Goal: Communication & Community: Answer question/provide support

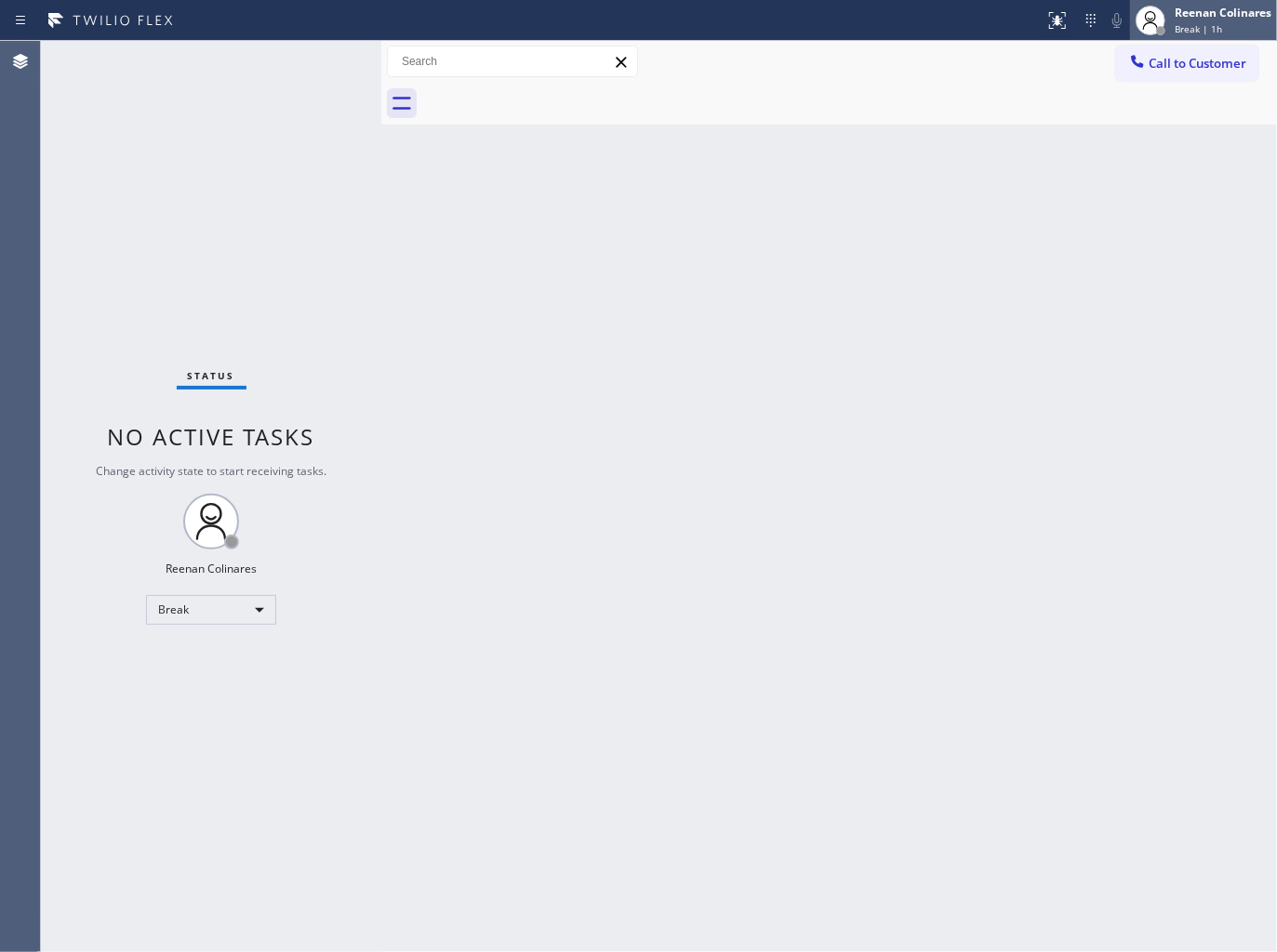
click at [1191, 31] on span "Break | 1h" at bounding box center [1198, 28] width 47 height 13
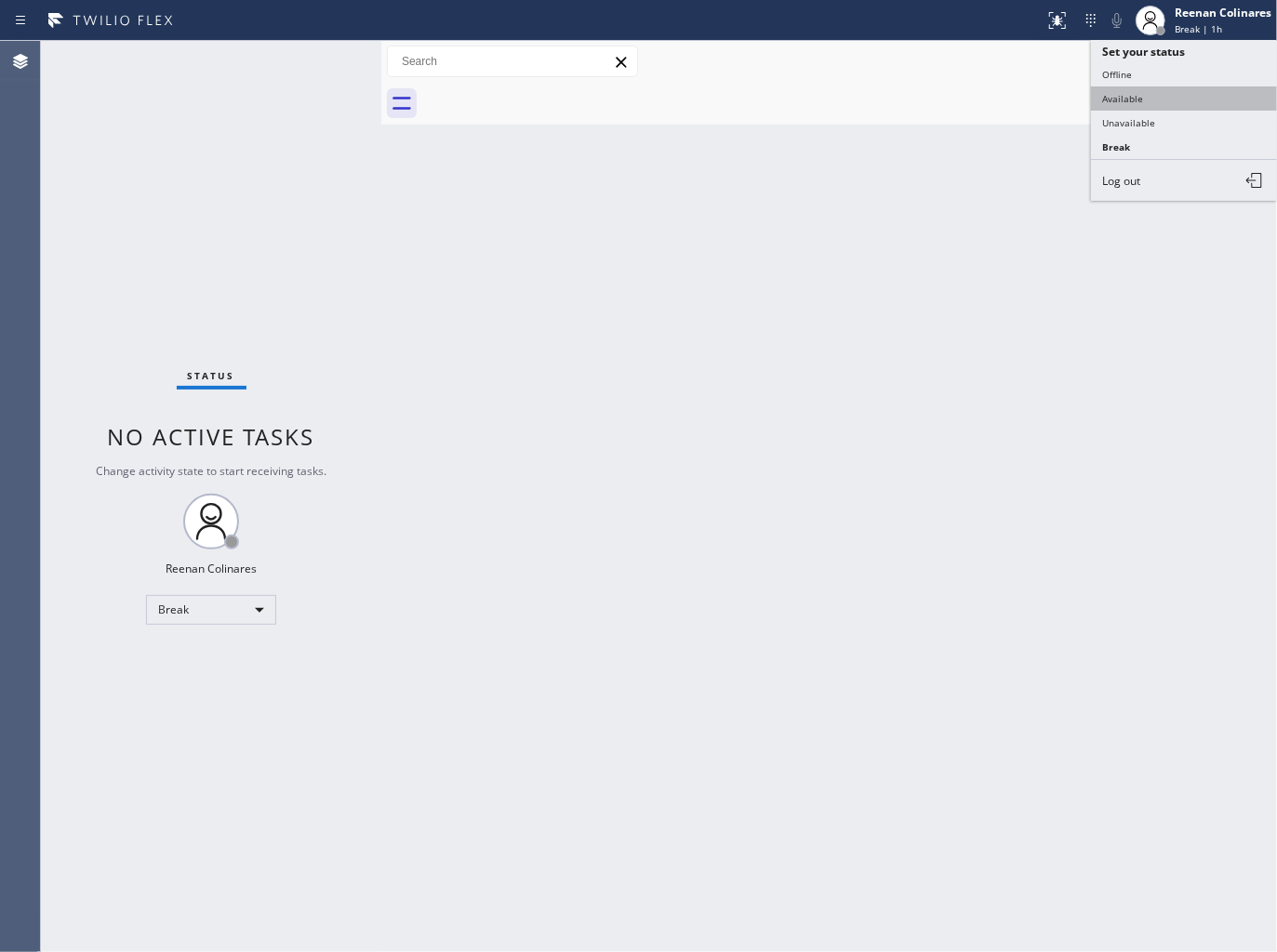
click at [1137, 94] on button "Available" at bounding box center [1183, 98] width 186 height 24
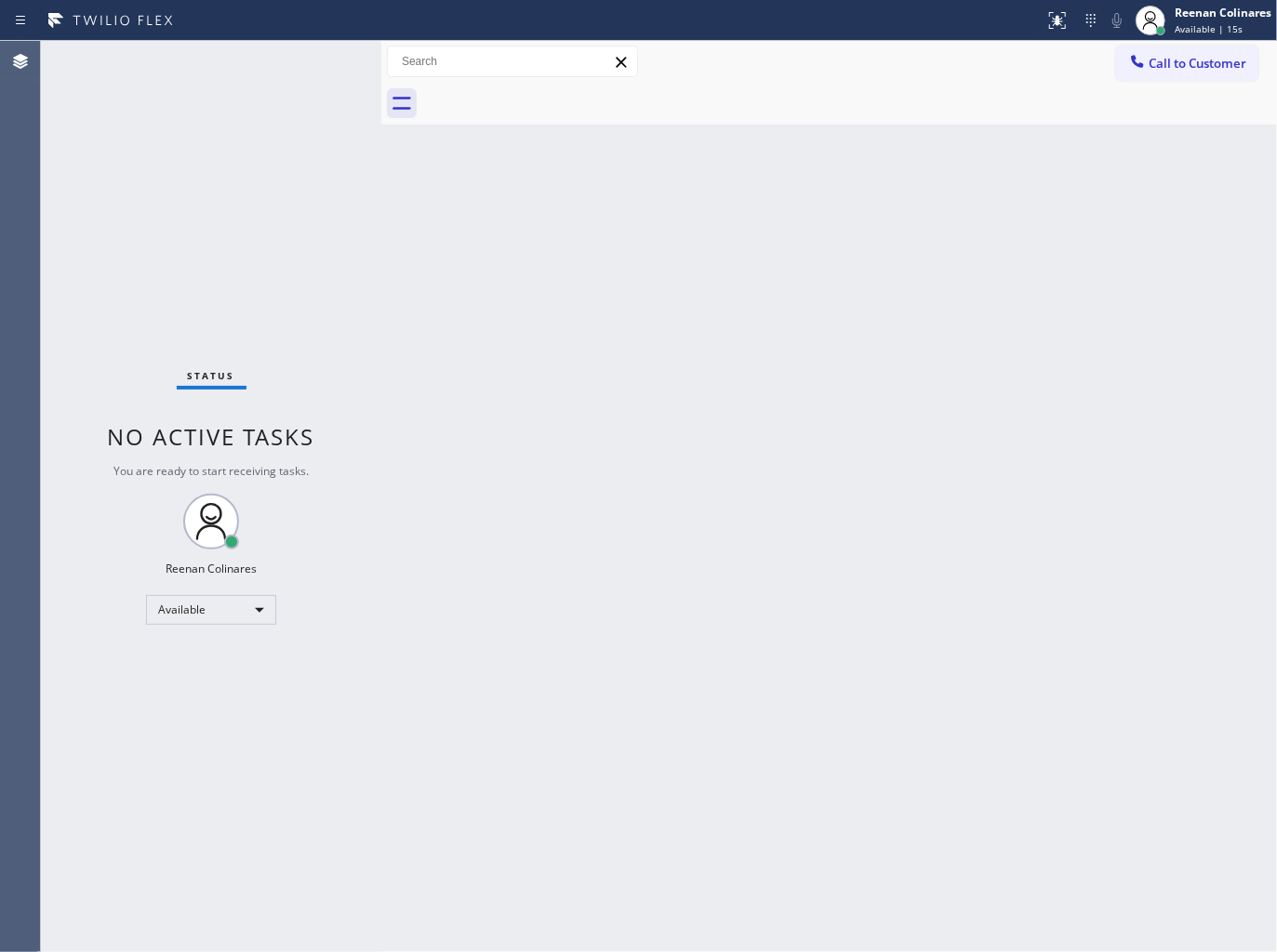
click at [824, 177] on div "Back to Dashboard Change Sender ID Customers Technicians Select a contact Outbo…" at bounding box center [828, 496] width 895 height 911
click at [731, 221] on div "Back to Dashboard Change Sender ID Customers Technicians Select a contact Outbo…" at bounding box center [828, 496] width 895 height 911
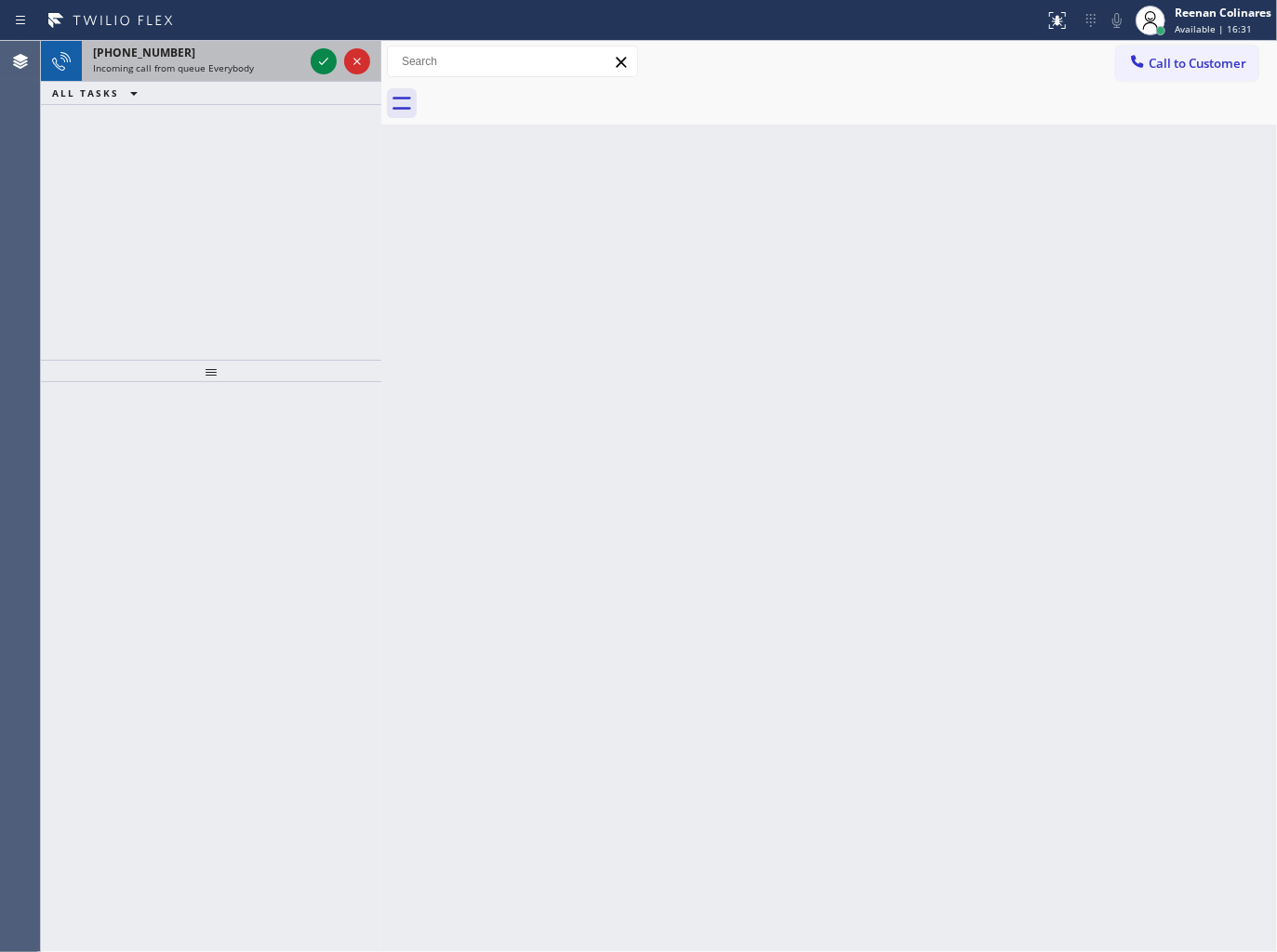
click at [237, 59] on div "[PHONE_NUMBER]" at bounding box center [197, 52] width 210 height 15
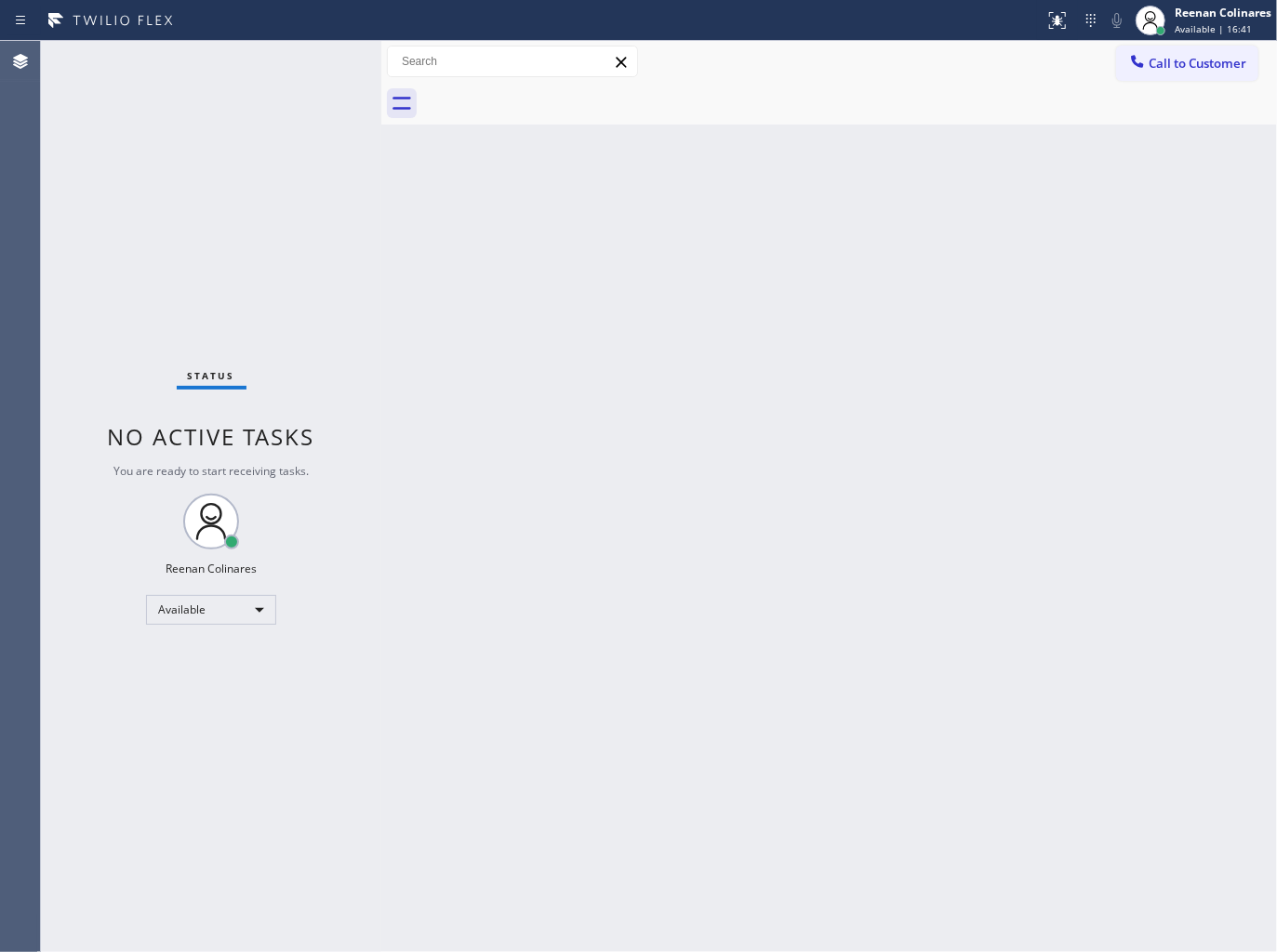
click at [785, 234] on div "Back to Dashboard Change Sender ID Customers Technicians Select a contact Outbo…" at bounding box center [828, 496] width 895 height 911
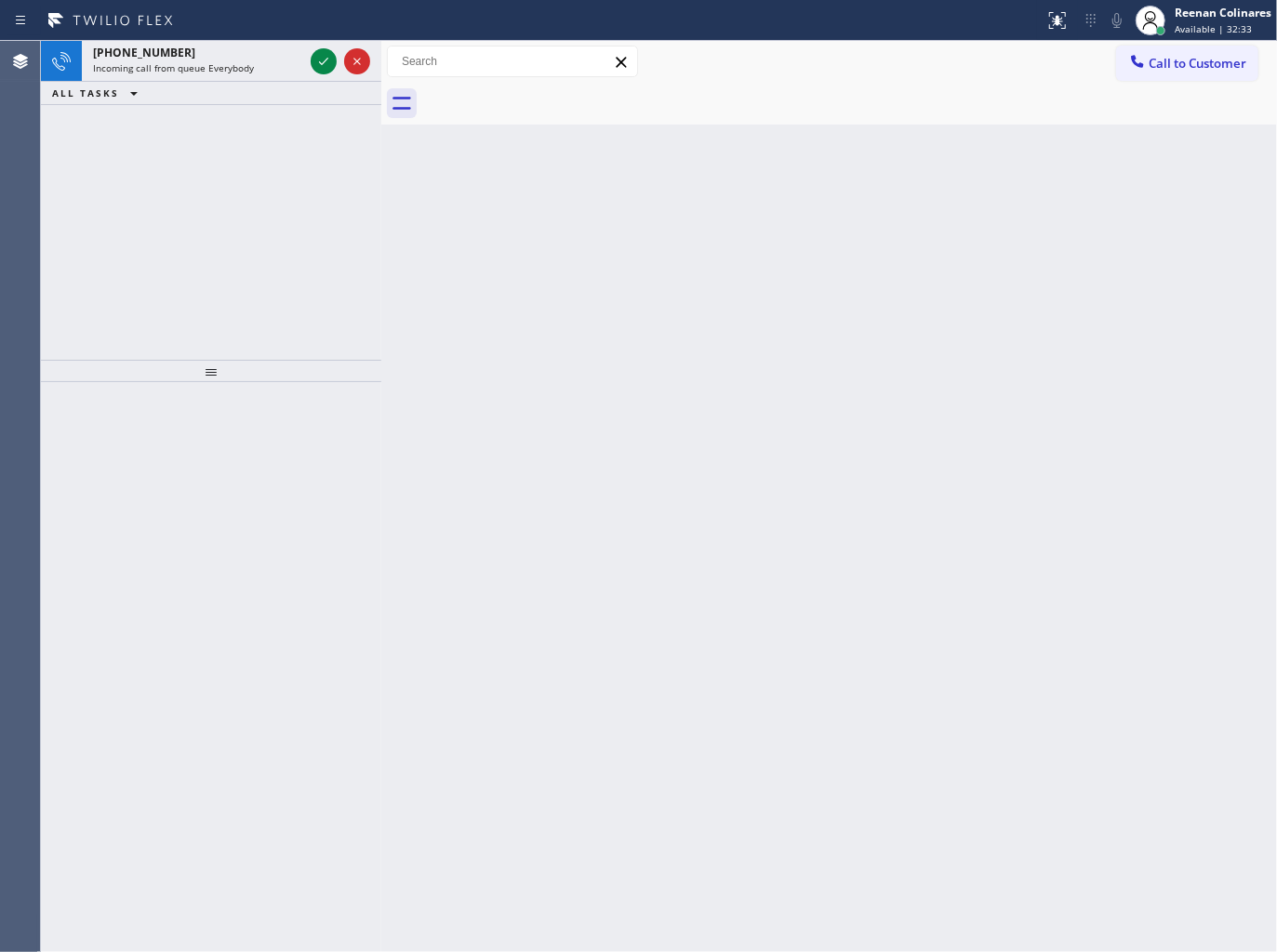
drag, startPoint x: 233, startPoint y: 85, endPoint x: 245, endPoint y: 79, distance: 13.4
click at [235, 84] on div "ALL TASKS ALL TASKS ACTIVE TASKS TASKS IN WRAP UP" at bounding box center [211, 94] width 340 height 23
drag, startPoint x: 245, startPoint y: 79, endPoint x: 255, endPoint y: 74, distance: 11.2
click at [252, 76] on div "[PHONE_NUMBER] Incoming call from queue Everybody" at bounding box center [194, 61] width 225 height 41
click at [205, 67] on span "Incoming call from queue [Test] All" at bounding box center [170, 67] width 155 height 13
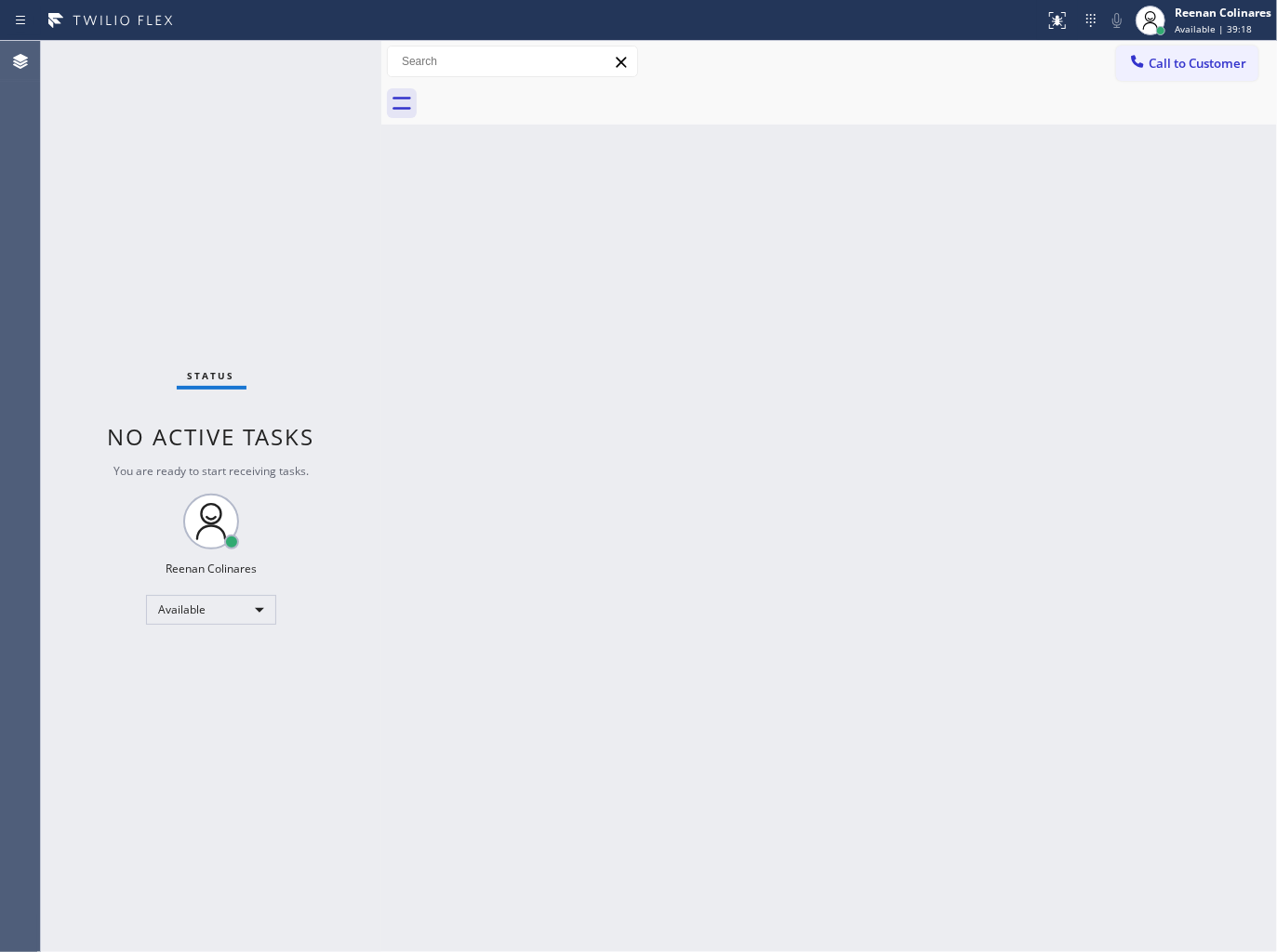
click at [227, 53] on div "Status No active tasks You are ready to start receiving tasks. Reenan Colinares…" at bounding box center [211, 496] width 340 height 911
click at [970, 159] on div "Back to Dashboard Change Sender ID Customers Technicians Select a contact Outbo…" at bounding box center [828, 496] width 895 height 911
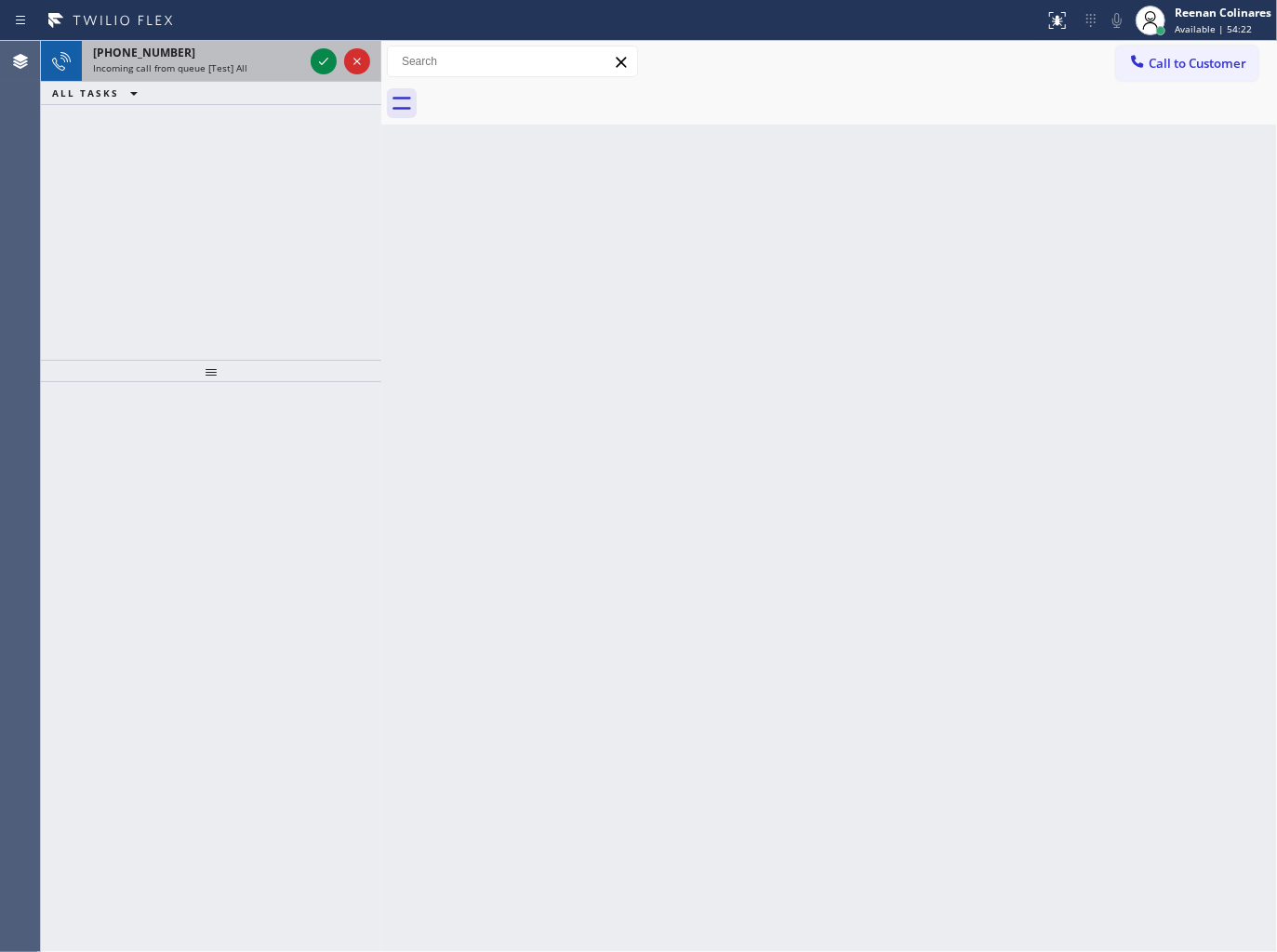
click at [248, 54] on div "[PHONE_NUMBER]" at bounding box center [197, 52] width 210 height 15
click at [270, 76] on div "[PHONE_NUMBER] Incoming call from queue [Test] All" at bounding box center [194, 61] width 225 height 41
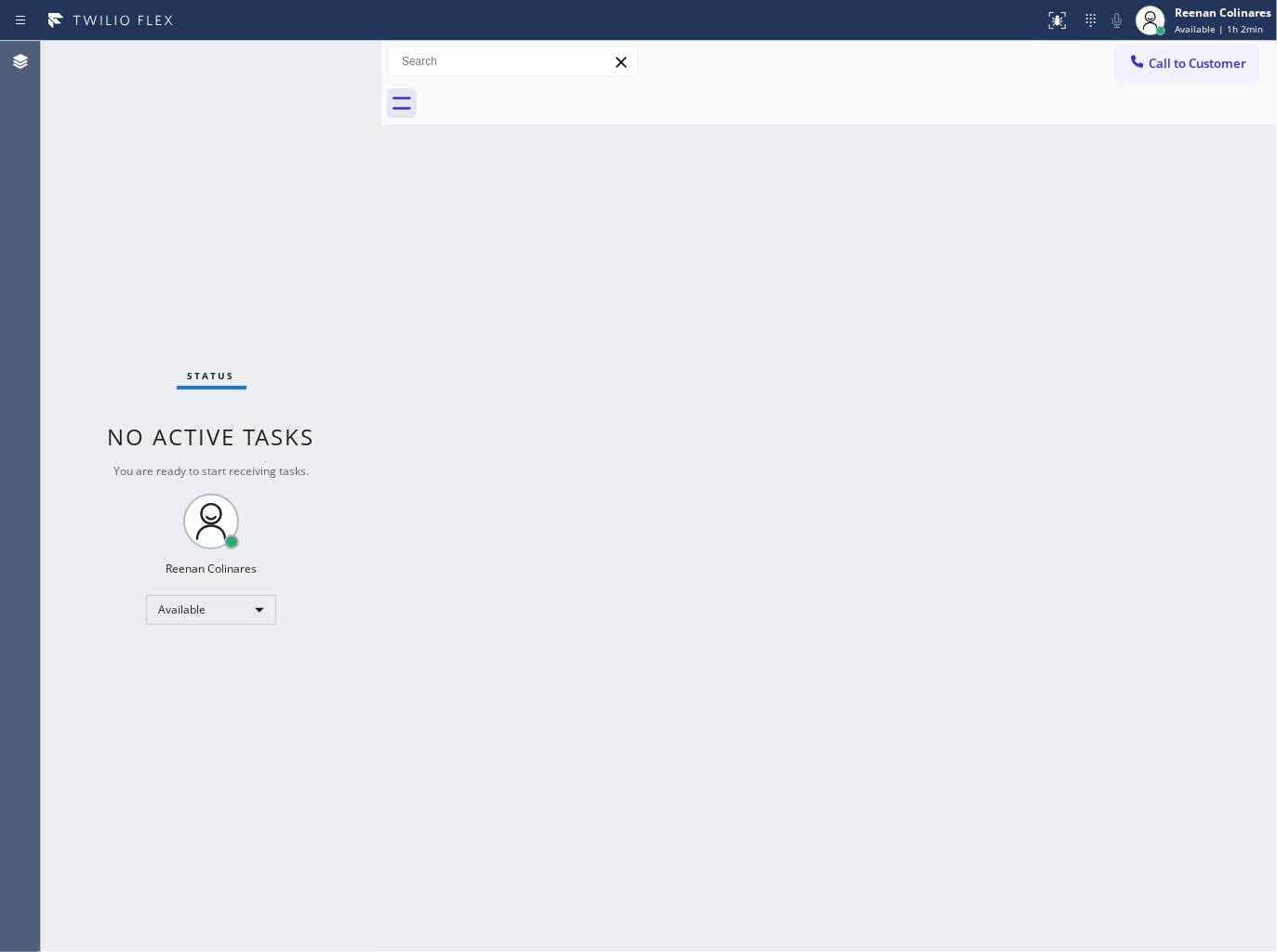
drag, startPoint x: 294, startPoint y: 75, endPoint x: 307, endPoint y: 72, distance: 13.3
click at [305, 72] on div "Status No active tasks You are ready to start receiving tasks. Reenan Colinares…" at bounding box center [211, 496] width 340 height 911
click at [307, 72] on div "Status No active tasks You are ready to start receiving tasks. Reenan Colinares…" at bounding box center [211, 496] width 340 height 911
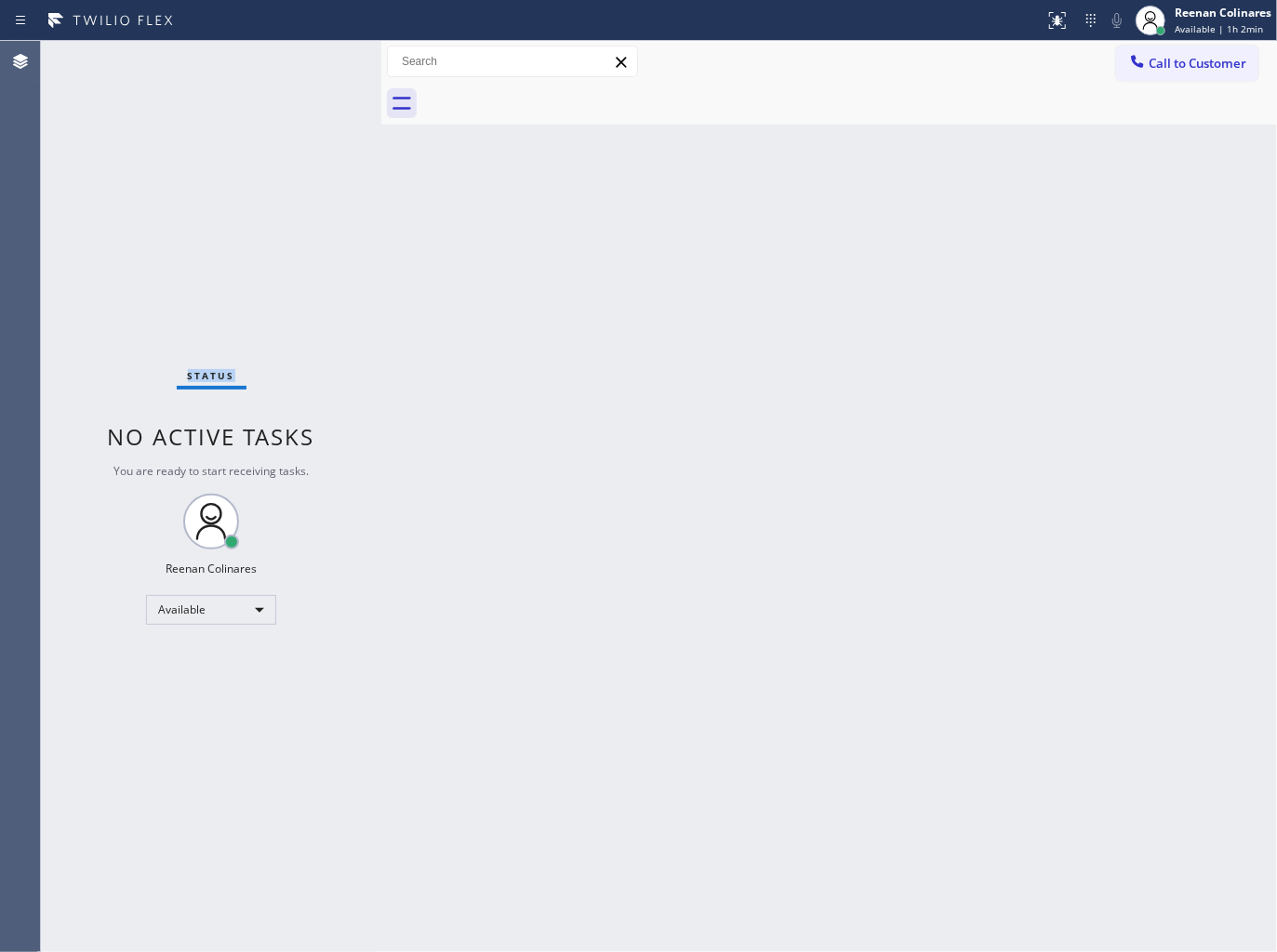
click at [307, 72] on div "Status No active tasks You are ready to start receiving tasks. Reenan Colinares…" at bounding box center [211, 496] width 340 height 911
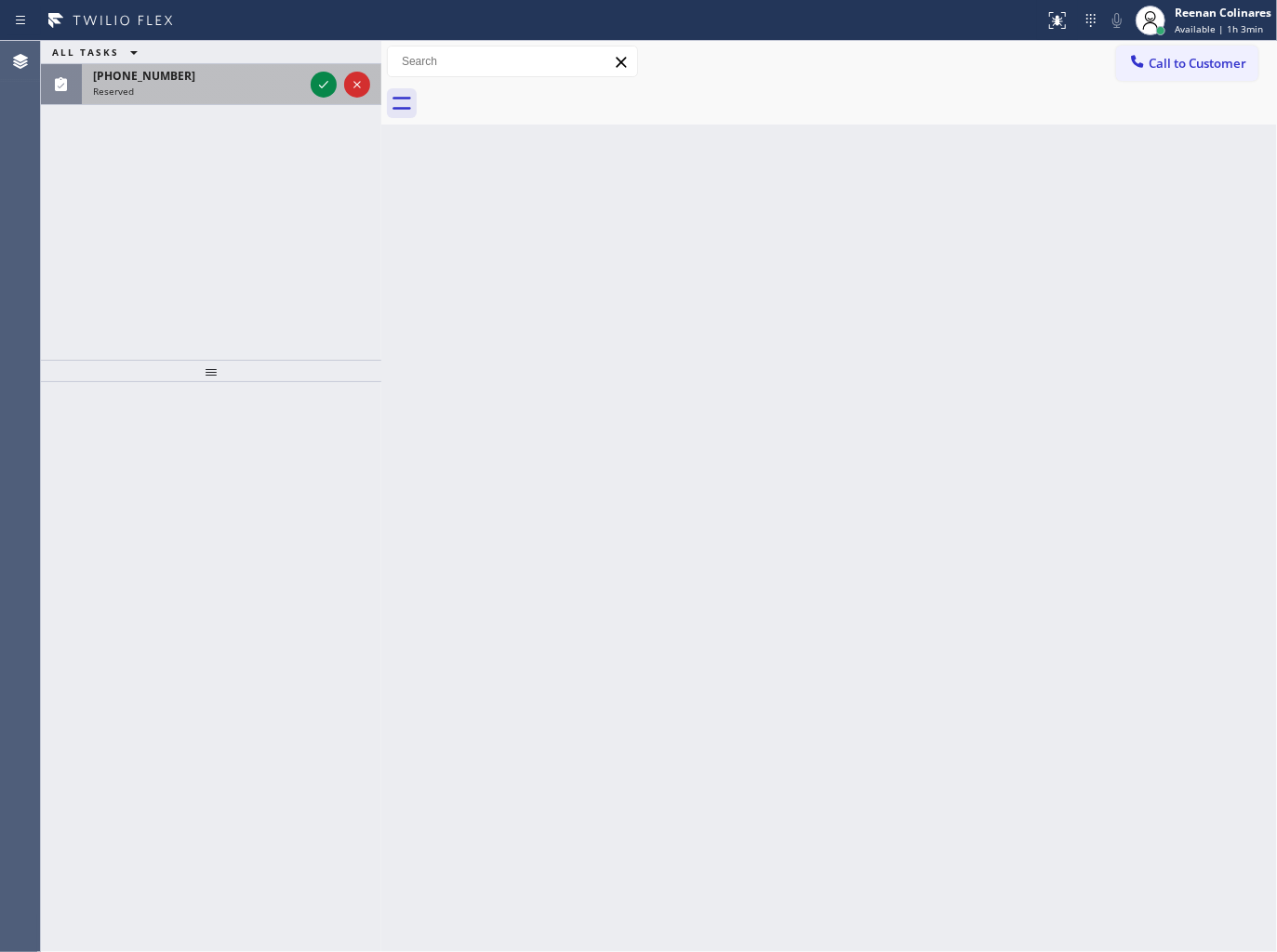
click at [196, 90] on div "Reserved" at bounding box center [197, 91] width 210 height 13
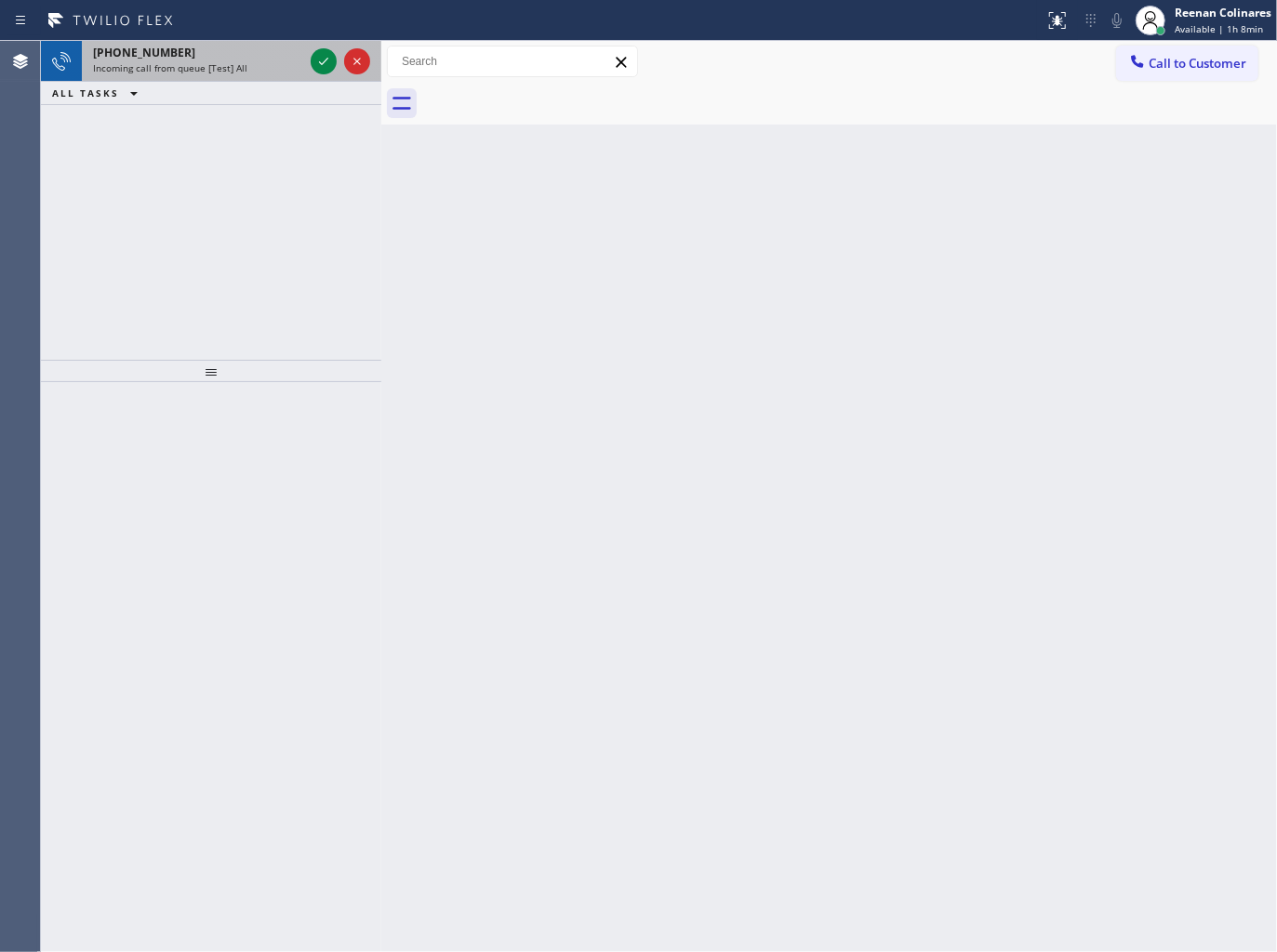
click at [271, 69] on div "Incoming call from queue [Test] All" at bounding box center [197, 67] width 210 height 13
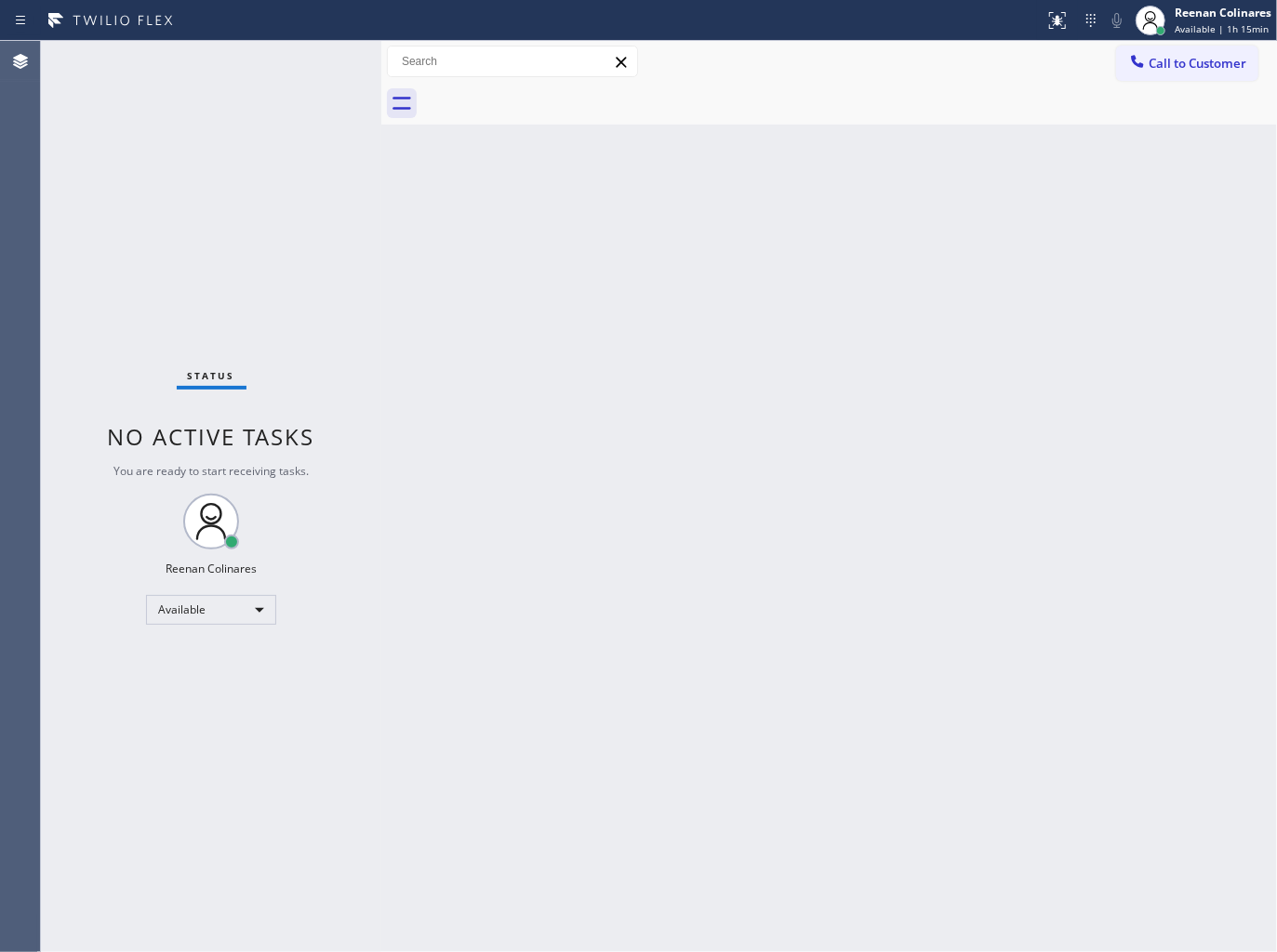
click at [237, 66] on div "Status No active tasks You are ready to start receiving tasks. Reenan Colinares…" at bounding box center [211, 496] width 340 height 911
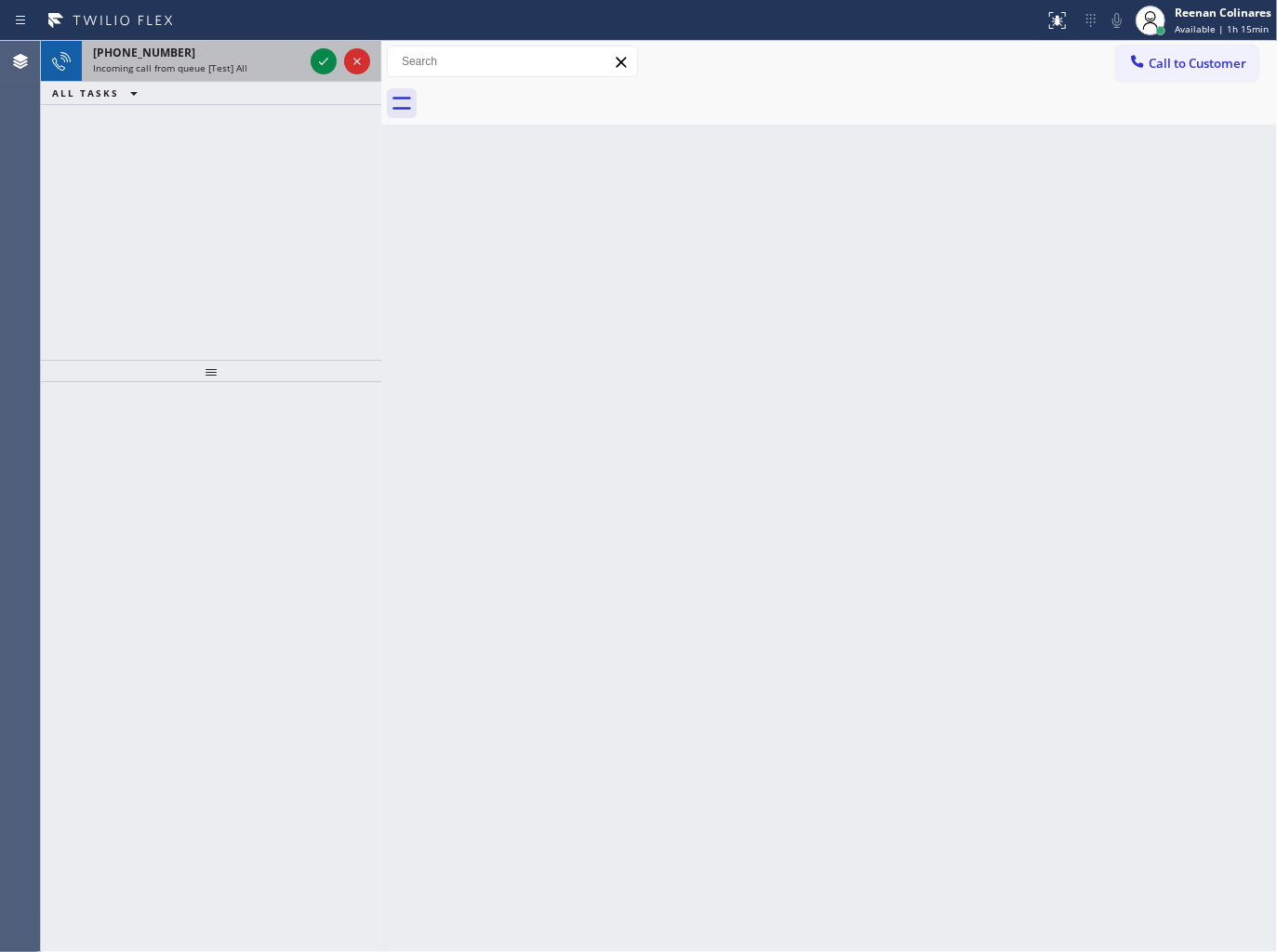
click at [198, 48] on div "[PHONE_NUMBER]" at bounding box center [197, 52] width 210 height 15
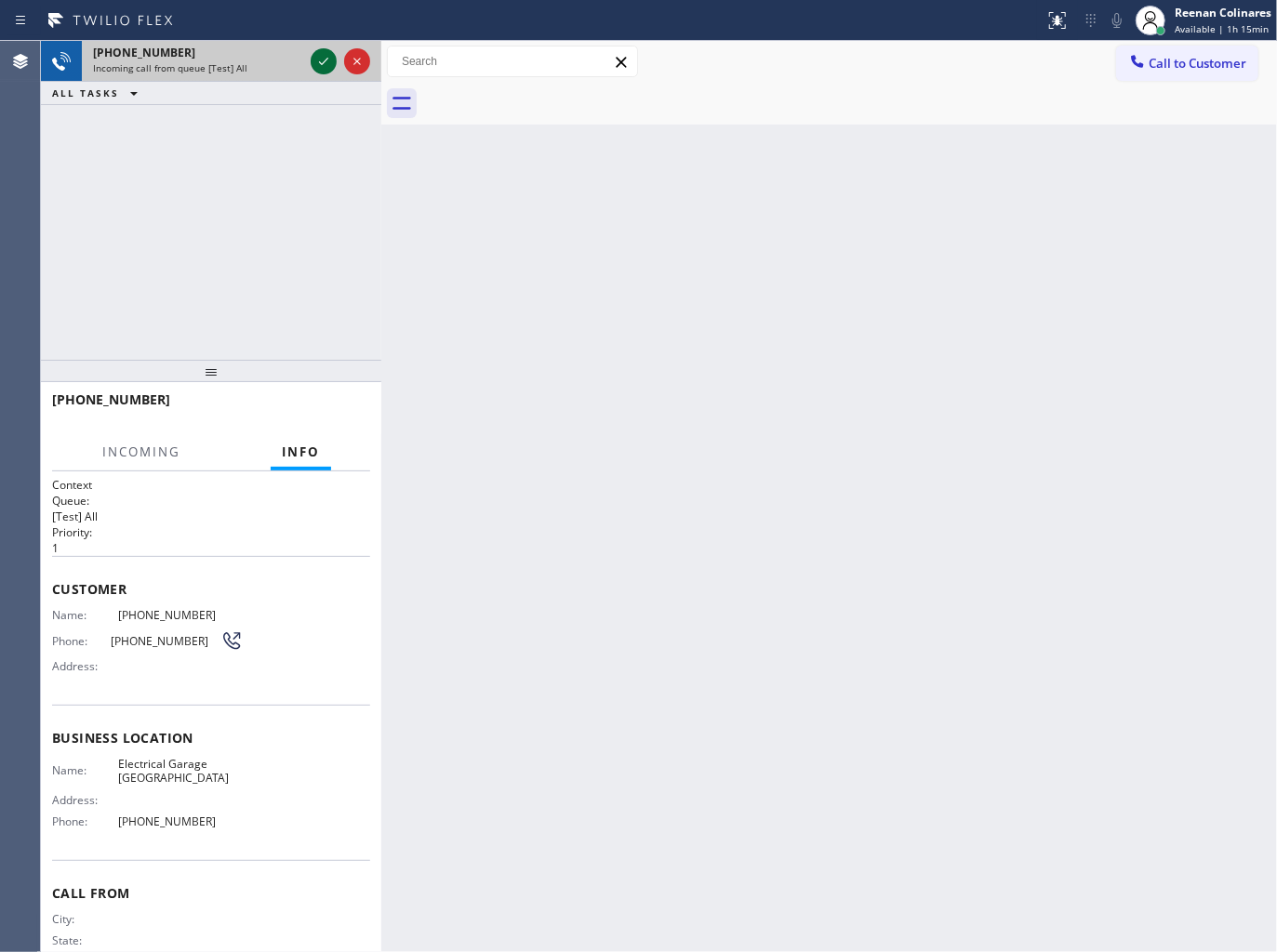
click at [317, 68] on icon at bounding box center [323, 61] width 22 height 22
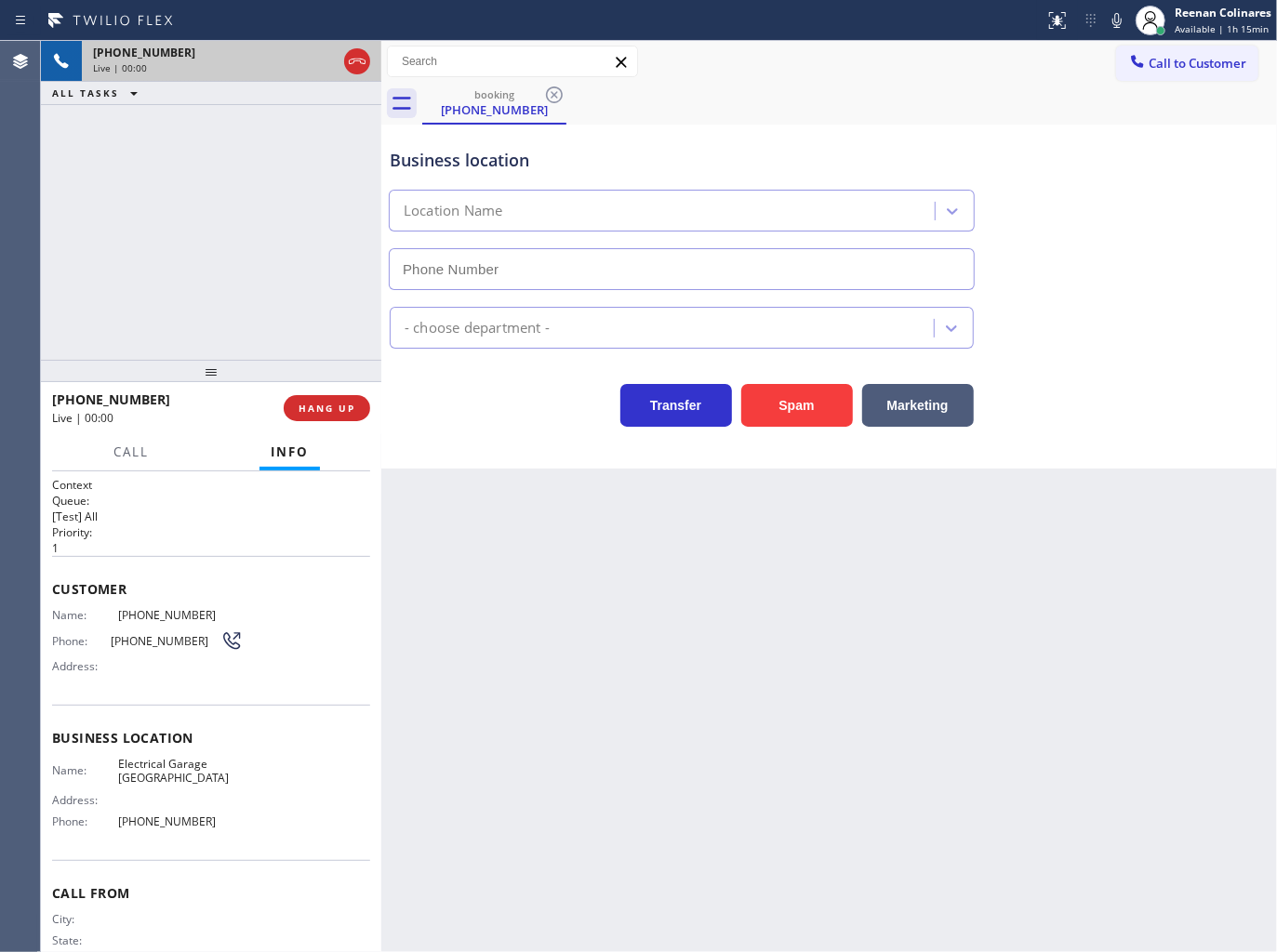
type input "[PHONE_NUMBER]"
click at [1120, 18] on icon at bounding box center [1117, 19] width 10 height 14
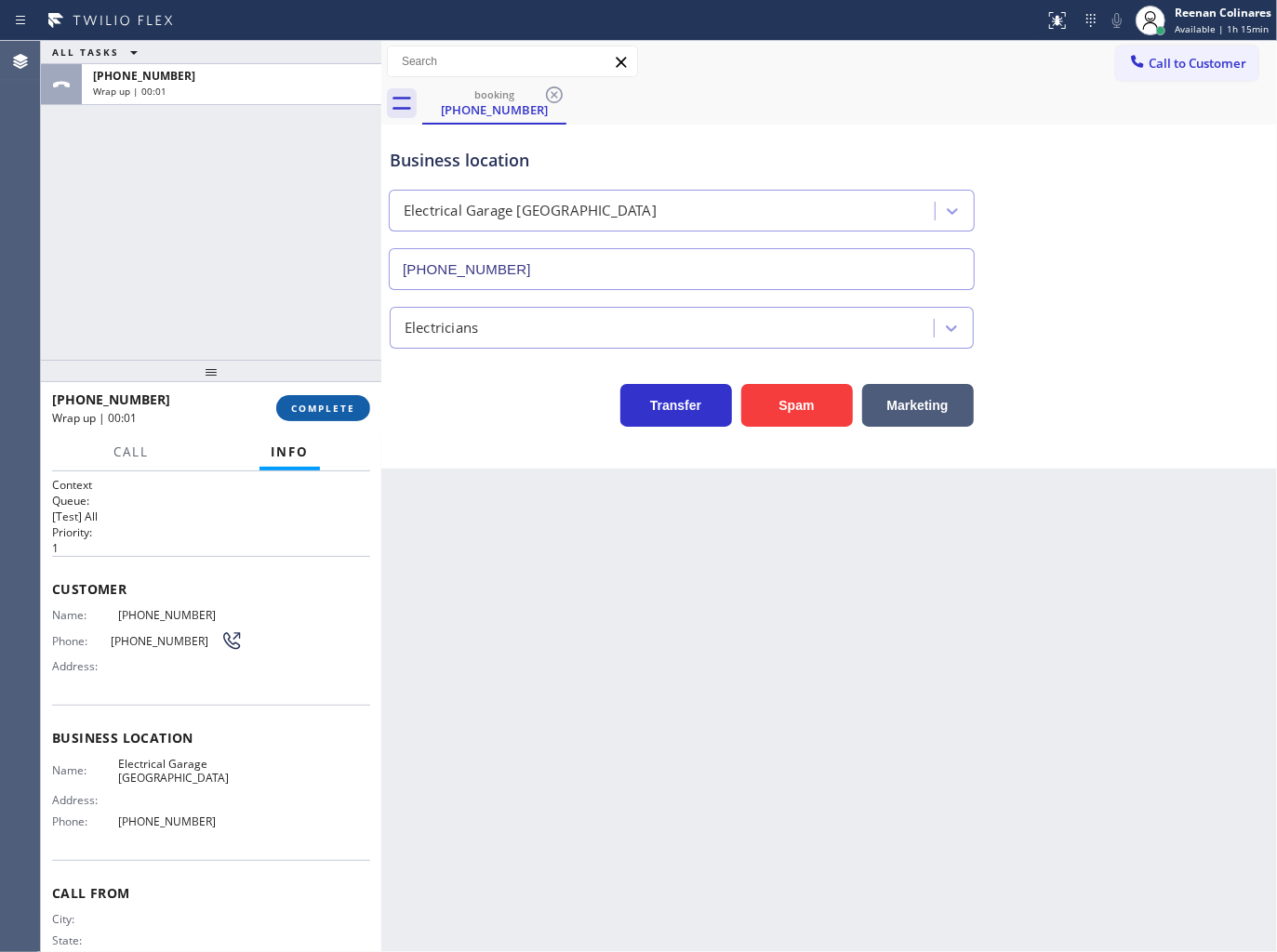
click at [347, 412] on span "COMPLETE" at bounding box center [323, 408] width 64 height 13
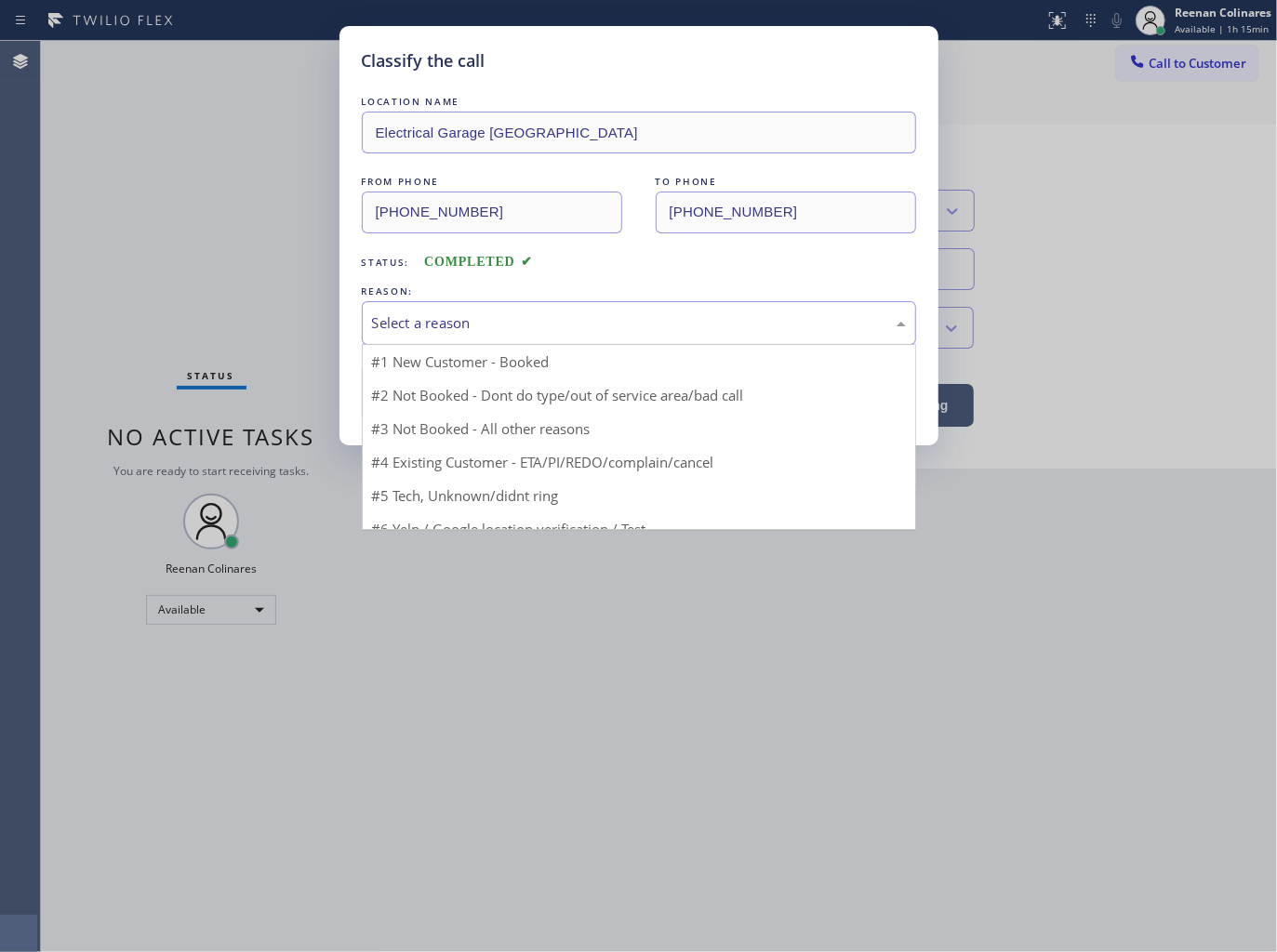
click at [437, 323] on div "Select a reason" at bounding box center [639, 323] width 534 height 21
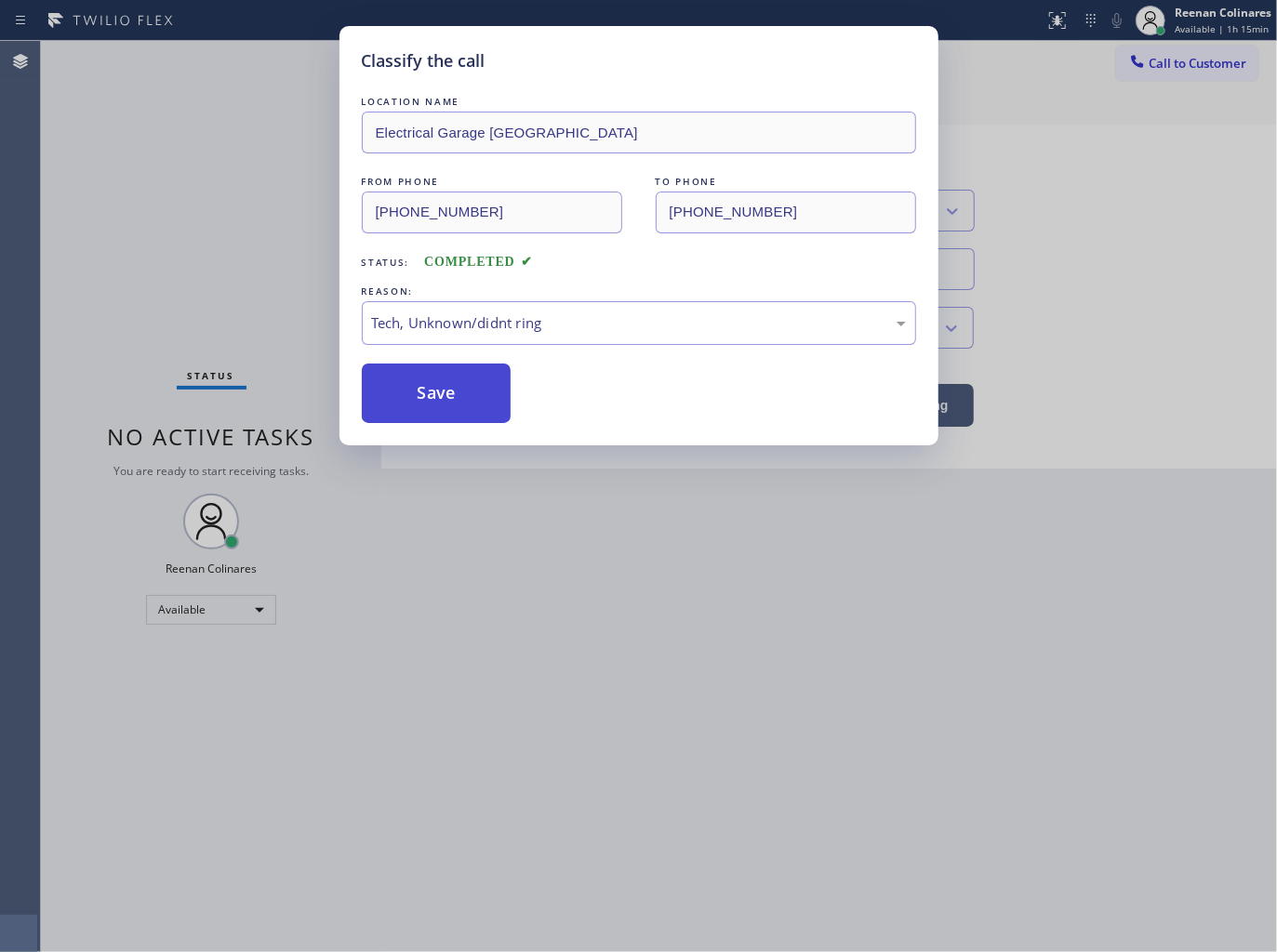
click at [429, 416] on button "Save" at bounding box center [436, 393] width 150 height 60
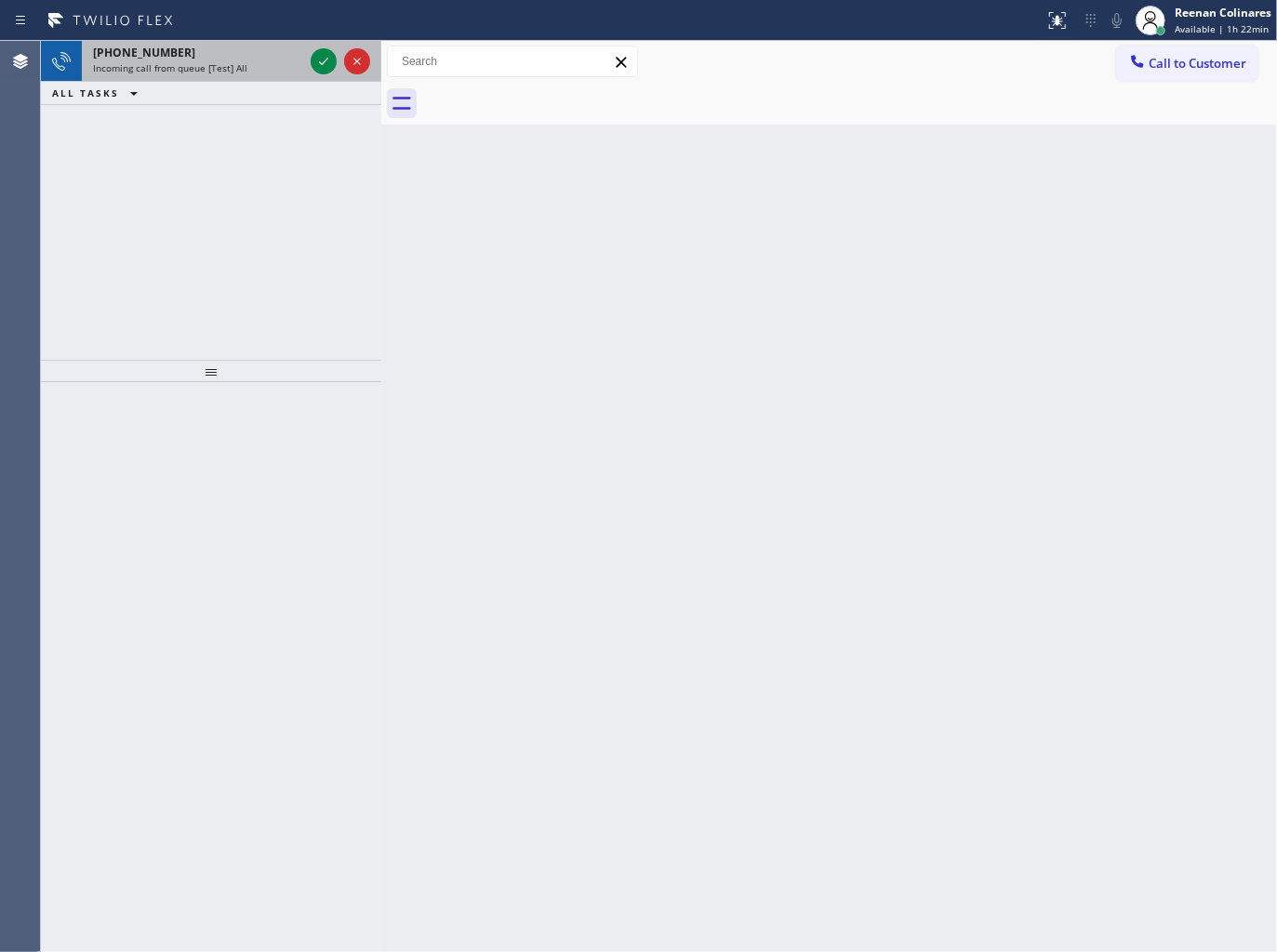
click at [189, 53] on div "[PHONE_NUMBER]" at bounding box center [197, 52] width 210 height 15
click at [274, 72] on div "Incoming call from queue [Test] All" at bounding box center [197, 67] width 210 height 13
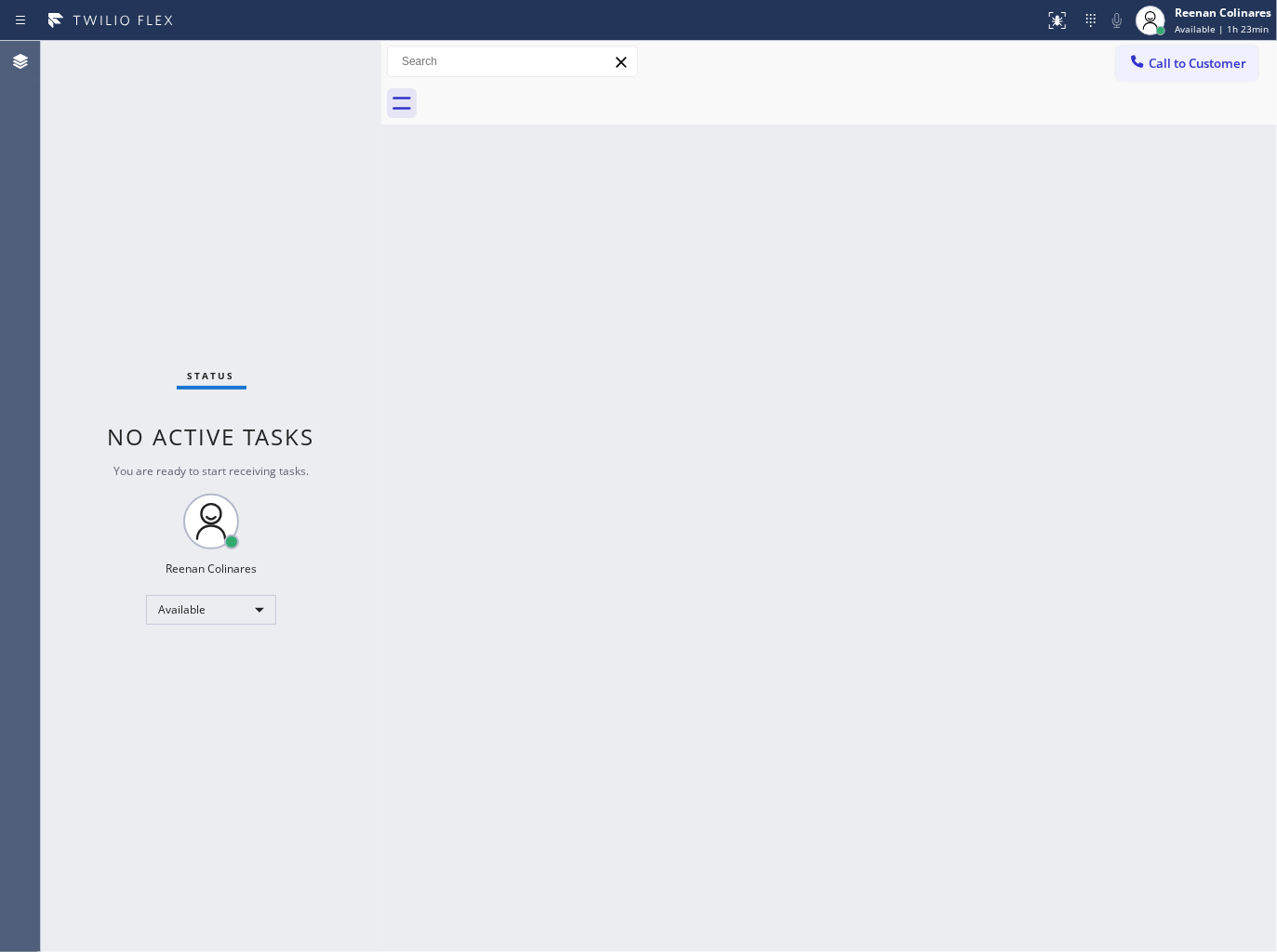
click at [280, 61] on div "Status No active tasks You are ready to start receiving tasks. Reenan Colinares…" at bounding box center [211, 496] width 340 height 911
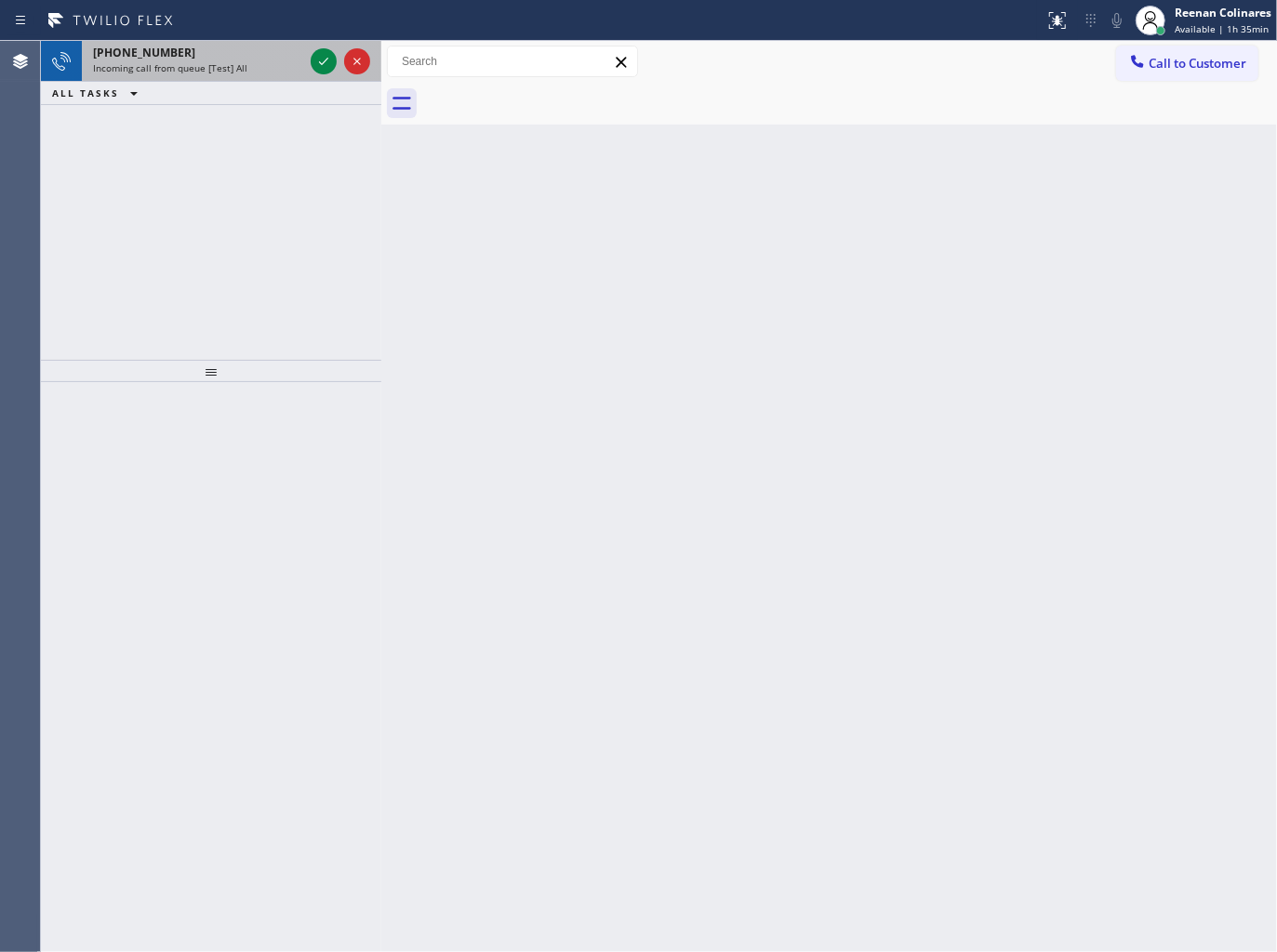
click at [247, 54] on div "[PHONE_NUMBER]" at bounding box center [197, 52] width 210 height 15
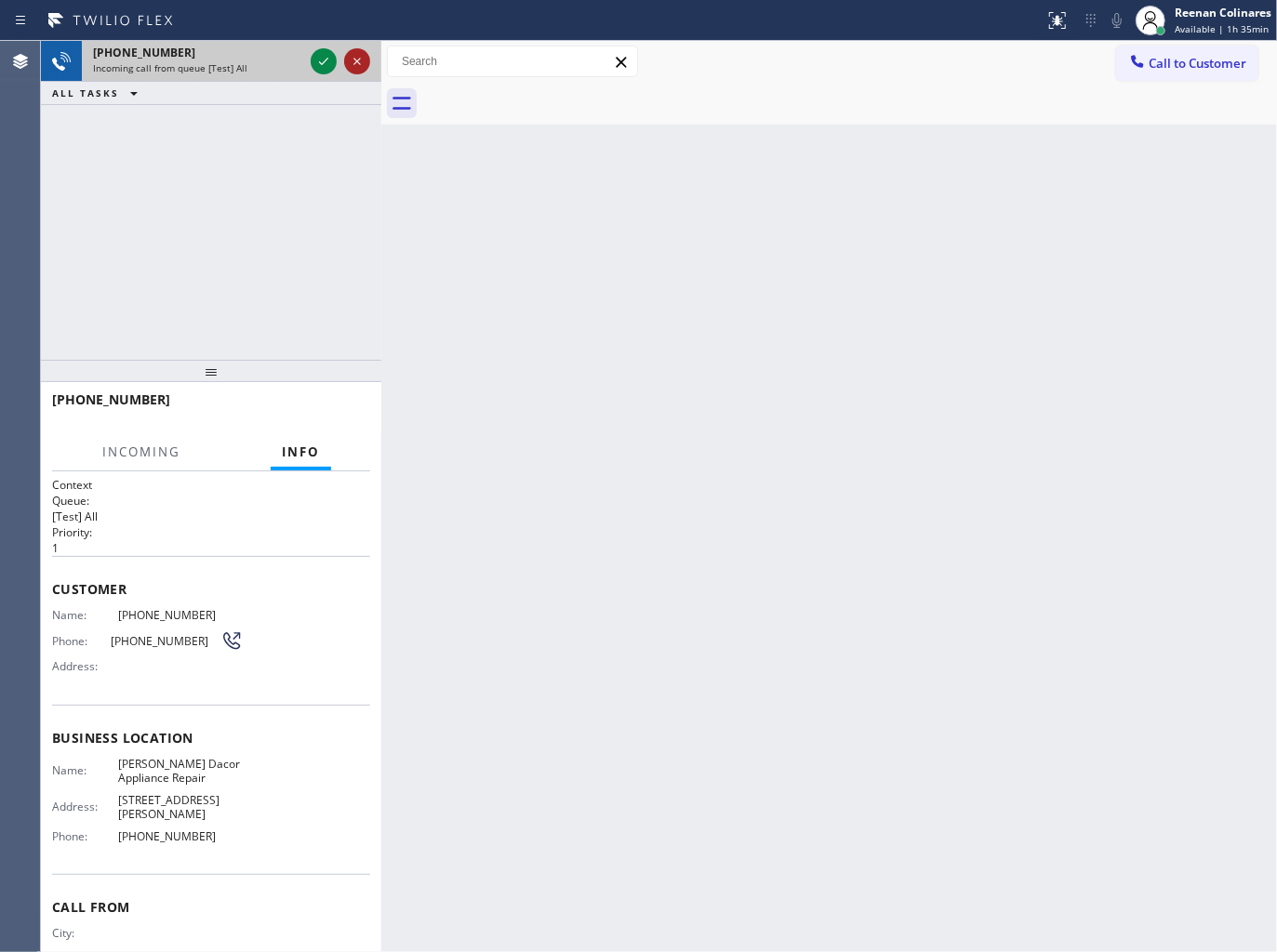
click at [346, 53] on icon at bounding box center [357, 61] width 22 height 22
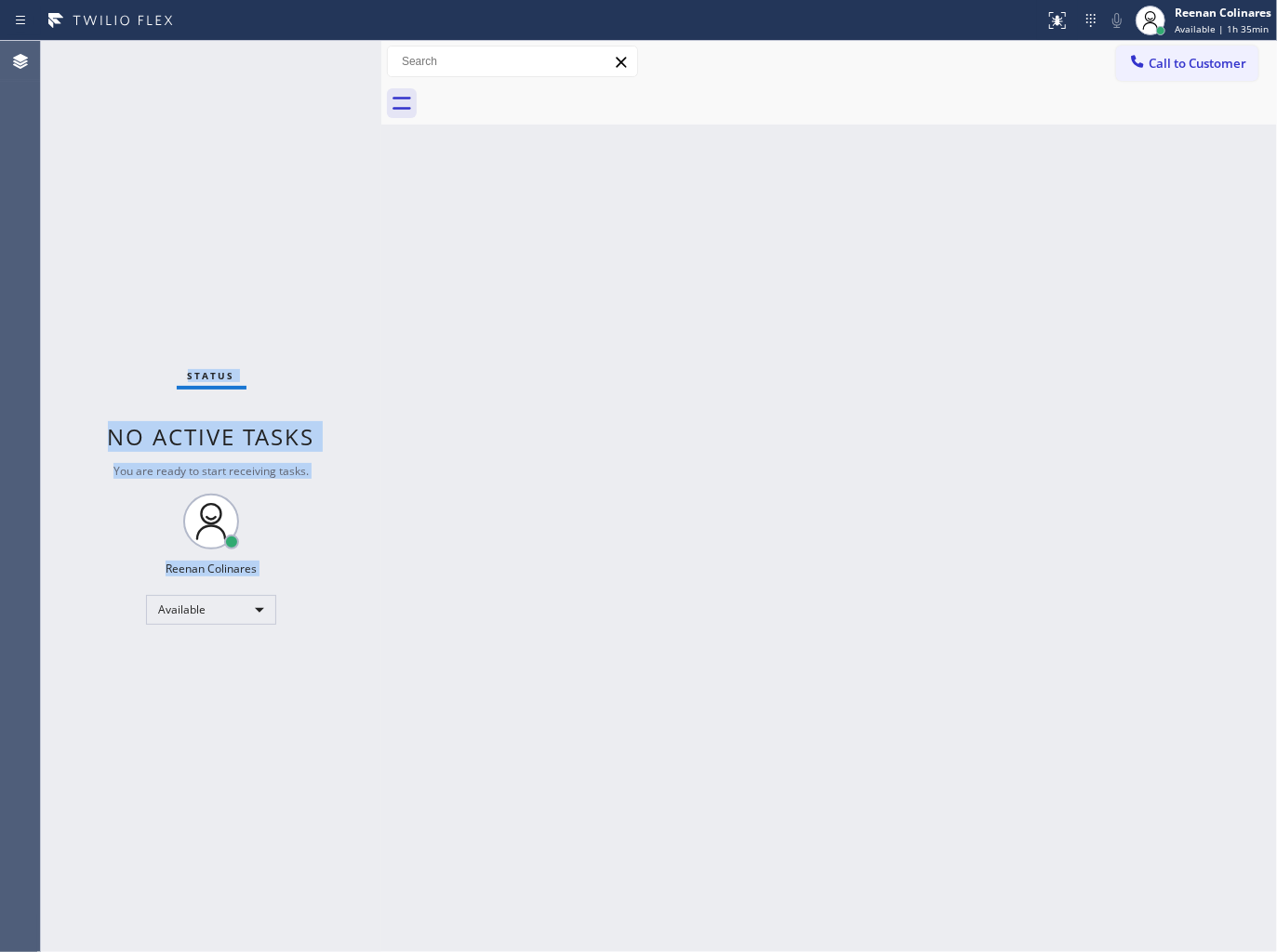
click at [320, 62] on div "Status No active tasks You are ready to start receiving tasks. Reenan Colinares…" at bounding box center [211, 496] width 340 height 911
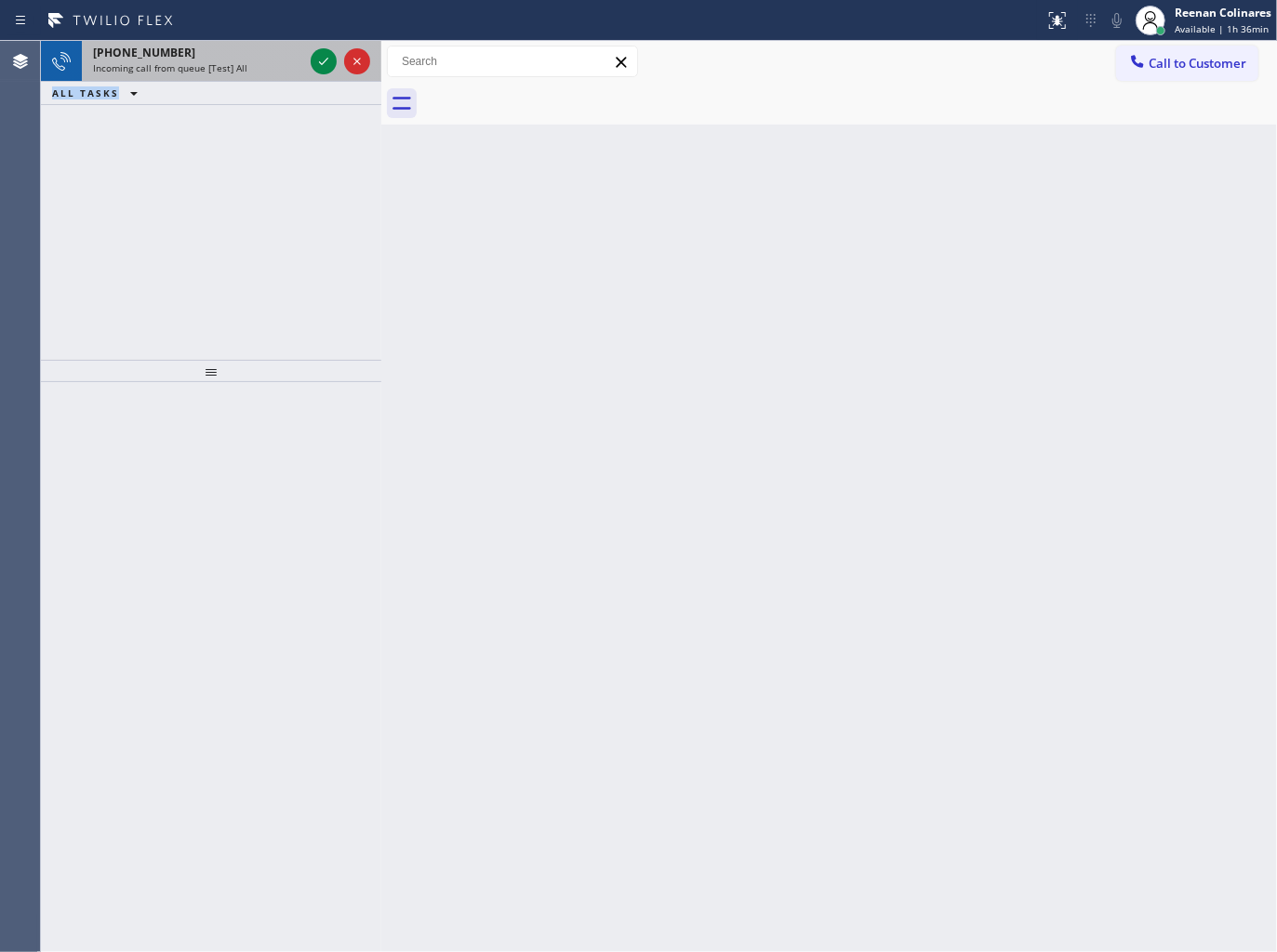
click at [285, 72] on div "Incoming call from queue [Test] All" at bounding box center [197, 67] width 210 height 13
click at [212, 67] on span "Incoming call from queue [Test] All" at bounding box center [170, 67] width 155 height 13
click at [274, 68] on div "Incoming call from queue [Test] All" at bounding box center [197, 67] width 210 height 13
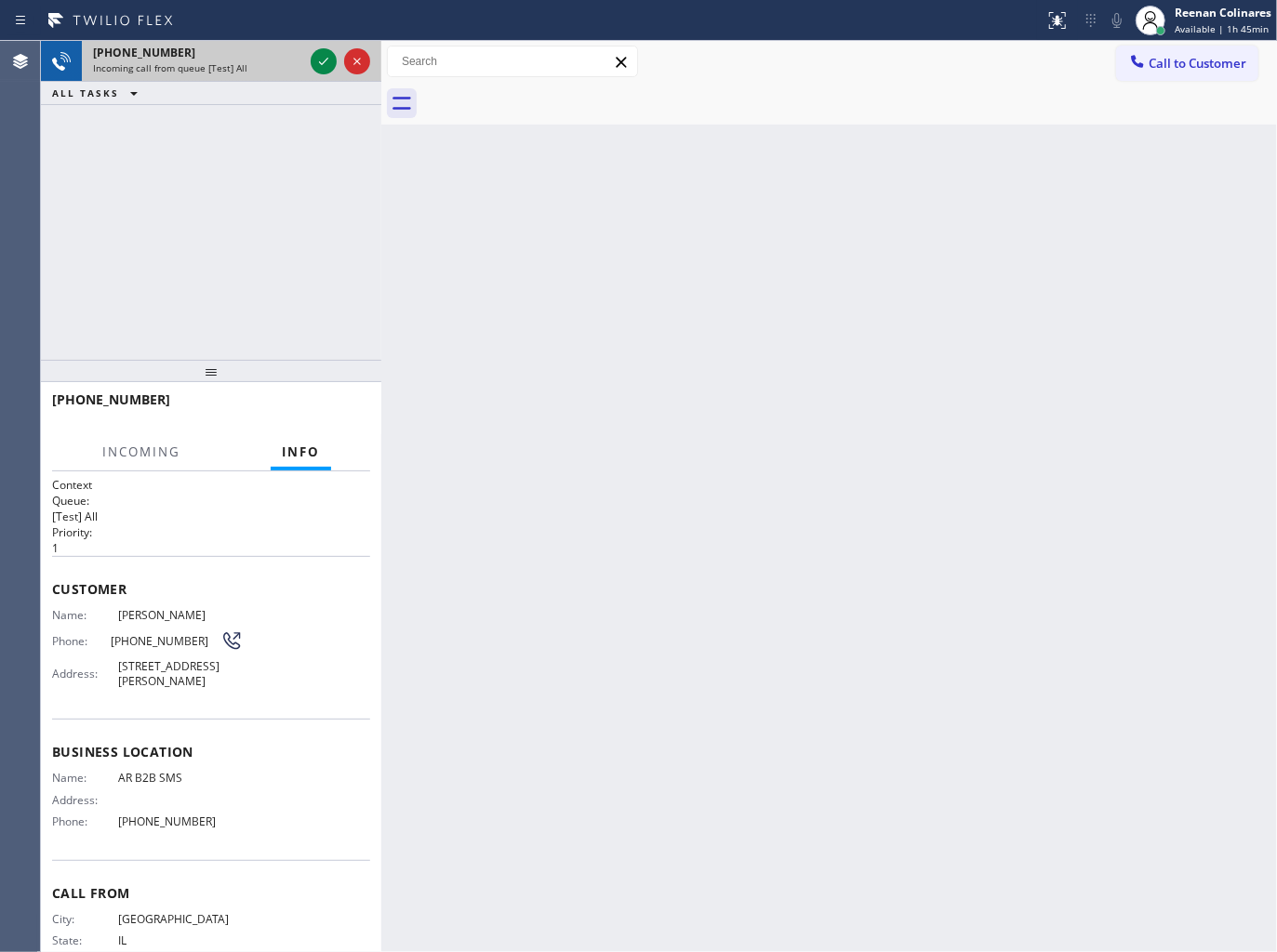
click at [274, 68] on div "Incoming call from queue [Test] All" at bounding box center [197, 67] width 210 height 13
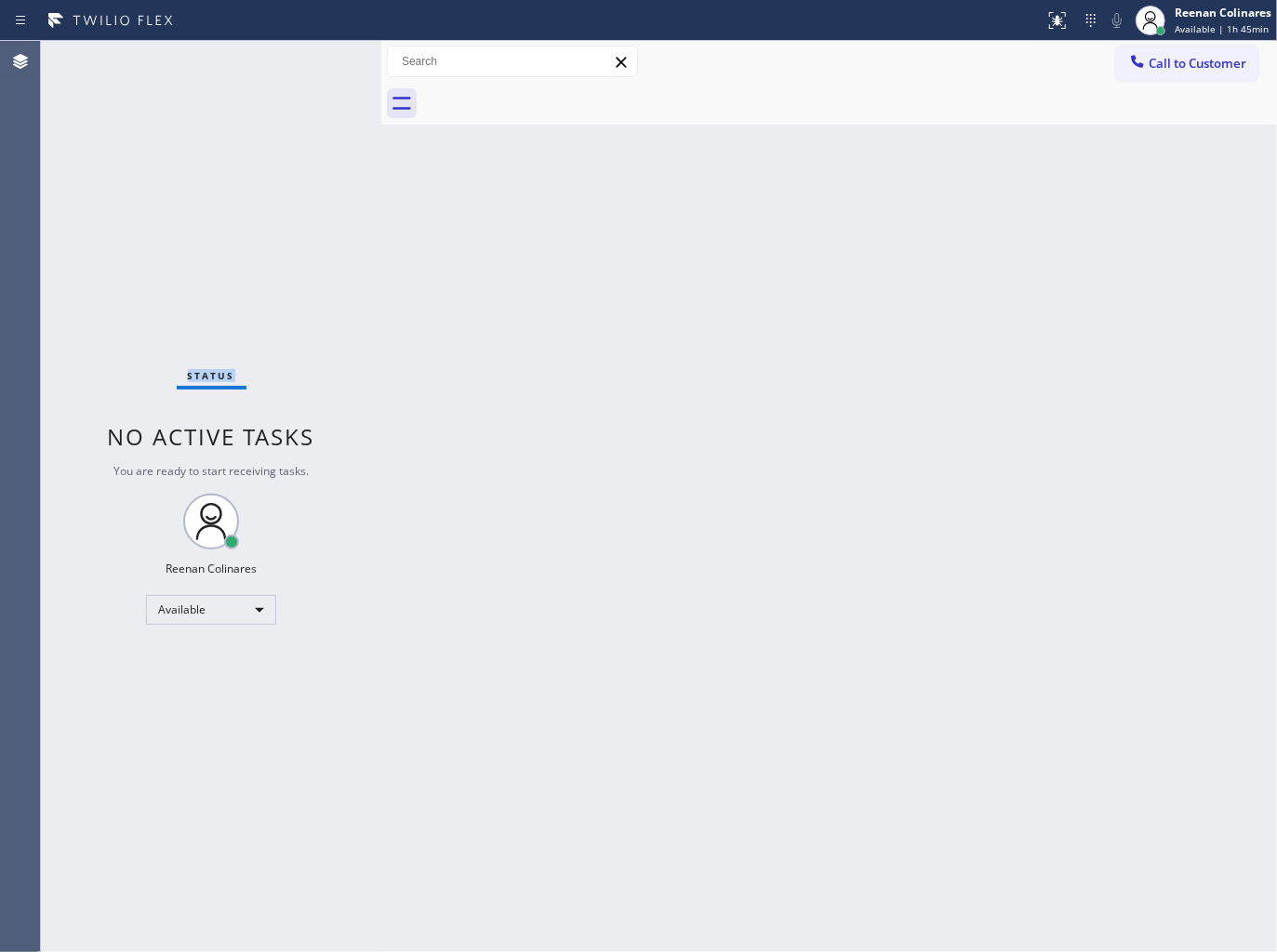
click at [274, 68] on div "Status No active tasks You are ready to start receiving tasks. Reenan Colinares…" at bounding box center [211, 496] width 340 height 911
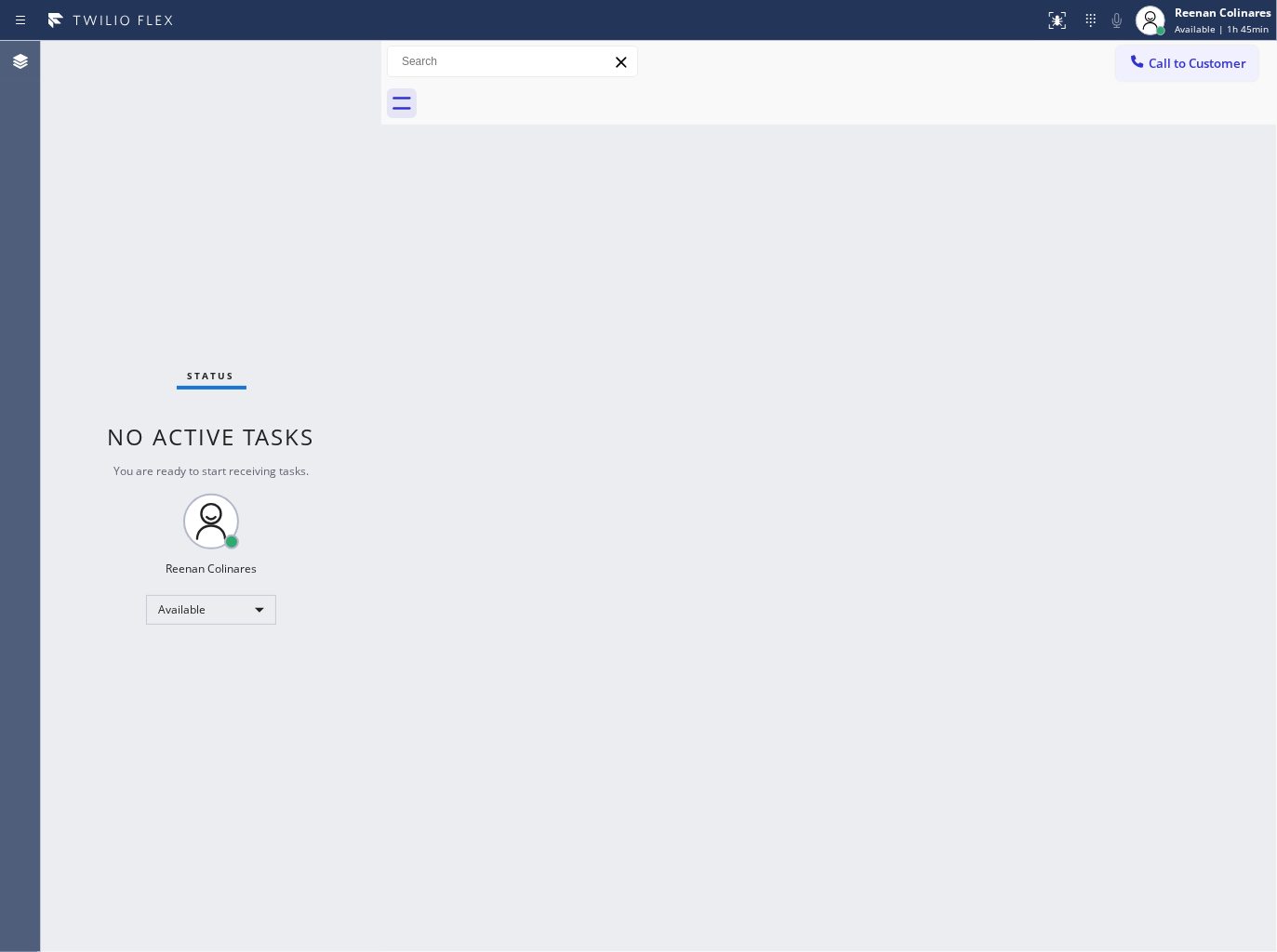
click at [284, 69] on div "Status No active tasks You are ready to start receiving tasks. Reenan Colinares…" at bounding box center [211, 496] width 340 height 911
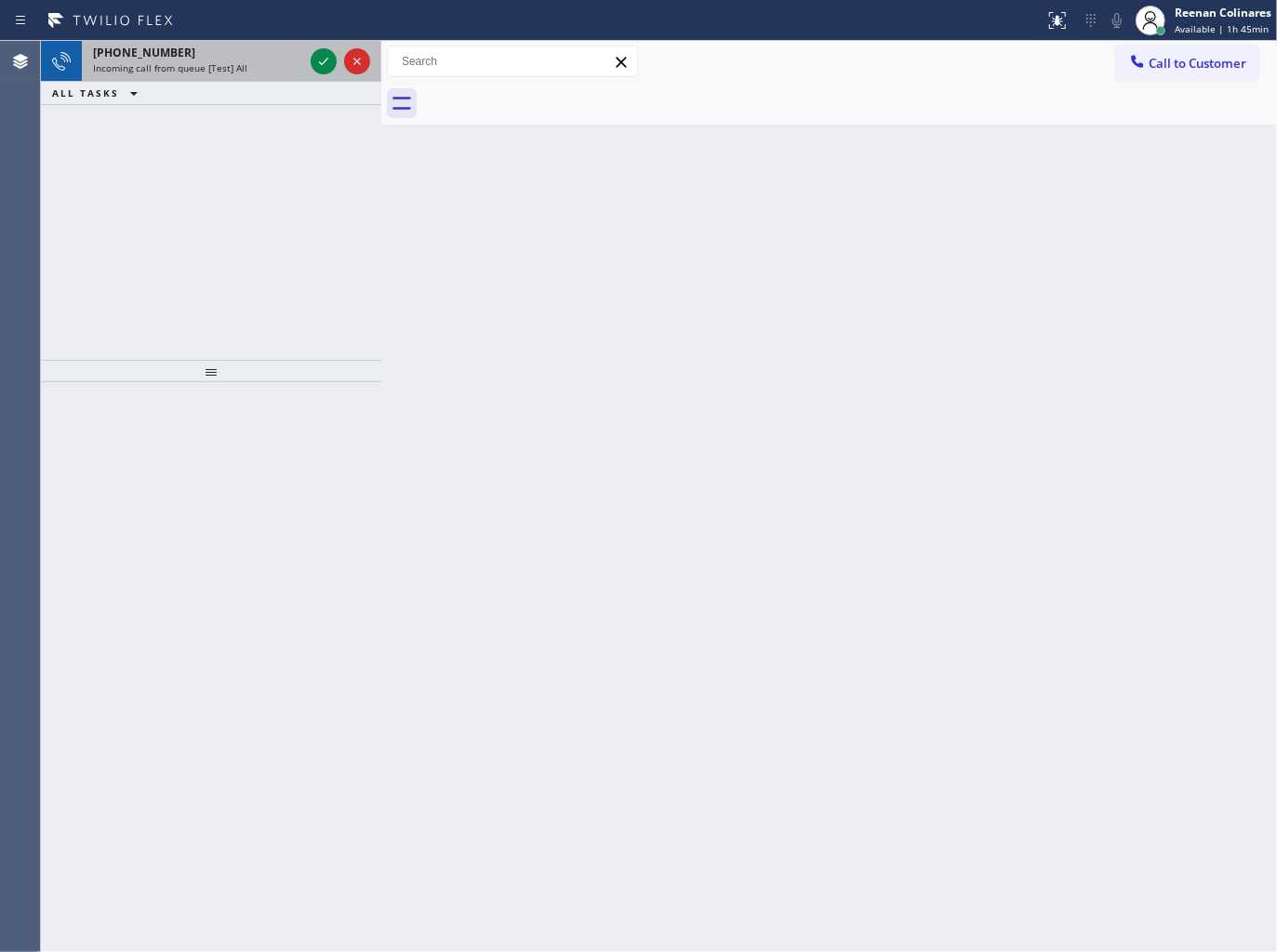
click at [276, 68] on div "Incoming call from queue [Test] All" at bounding box center [197, 67] width 210 height 13
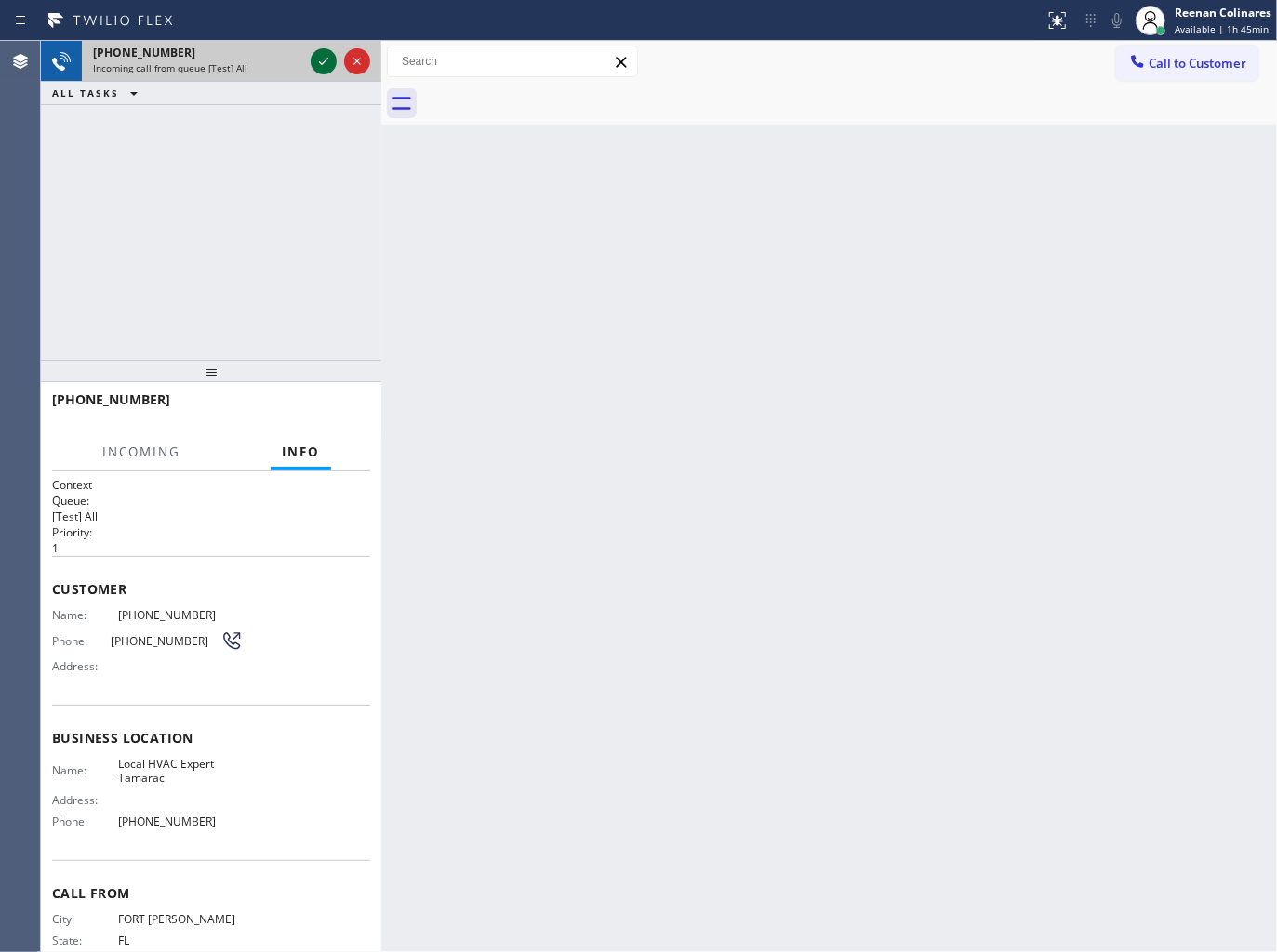
click at [321, 62] on icon at bounding box center [323, 61] width 22 height 22
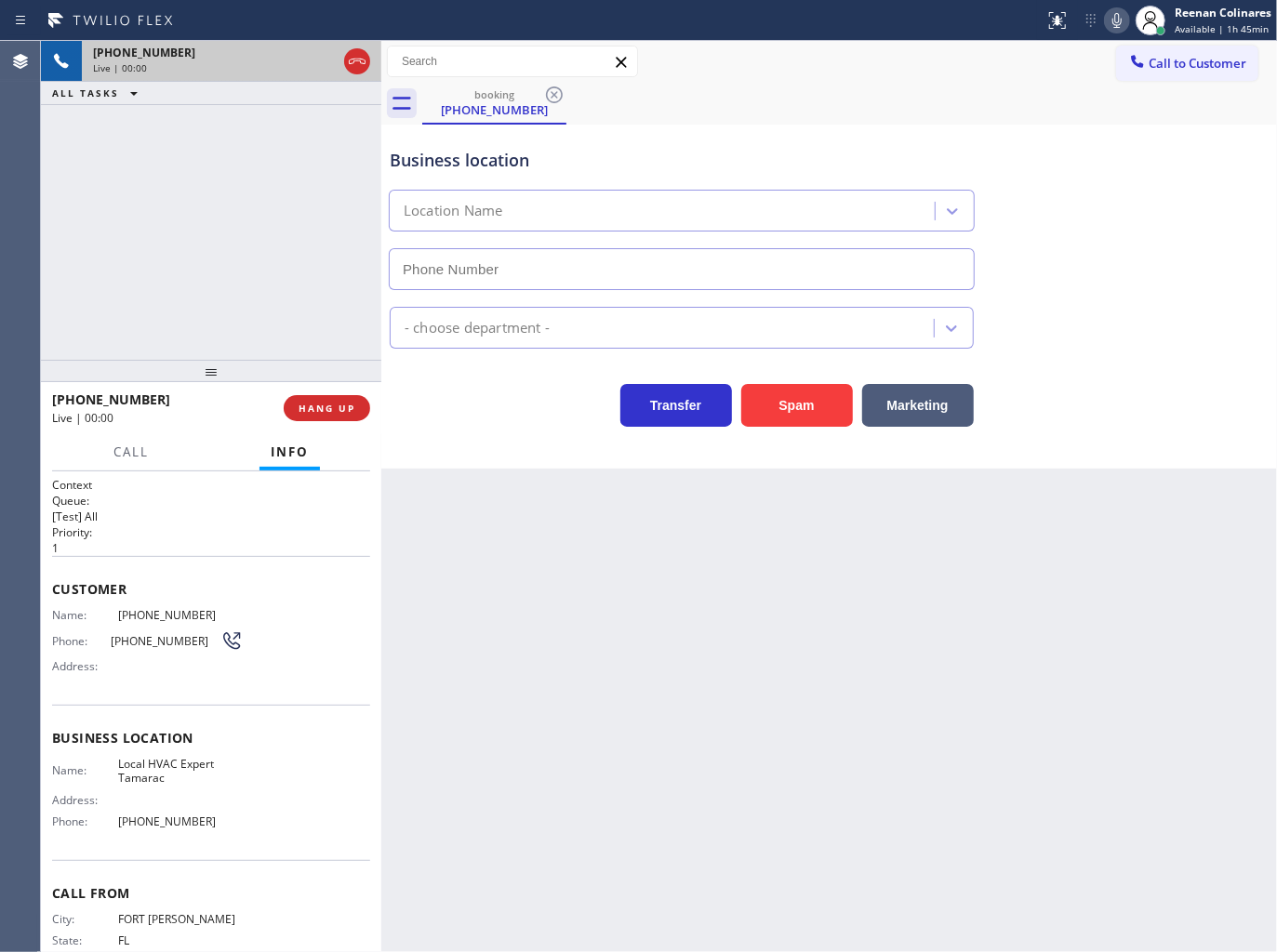
type input "[PHONE_NUMBER]"
drag, startPoint x: 816, startPoint y: 411, endPoint x: 827, endPoint y: 403, distance: 13.6
click at [820, 407] on button "Spam" at bounding box center [797, 405] width 111 height 43
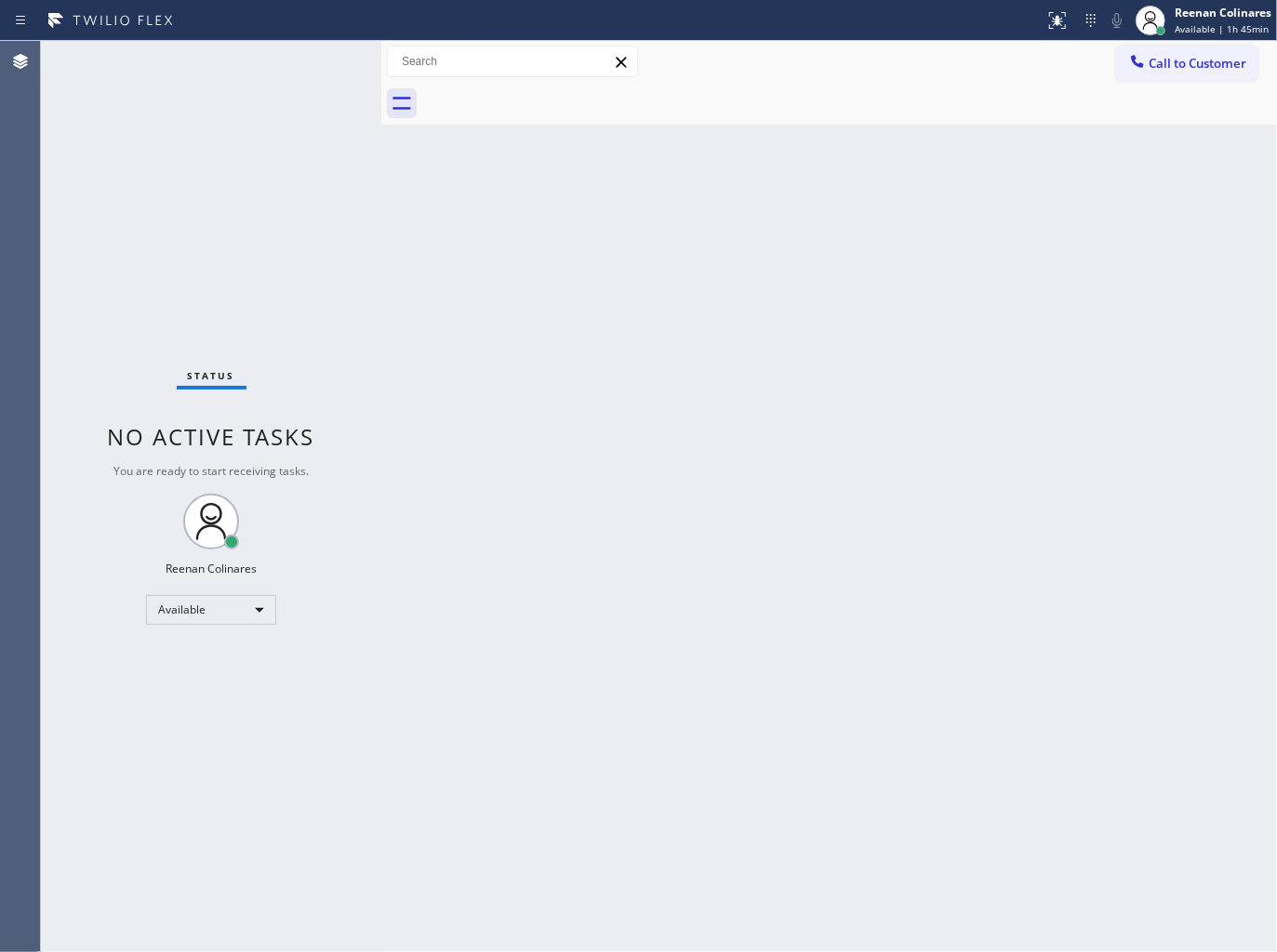
click at [619, 443] on div "Back to Dashboard Change Sender ID Customers Technicians Select a contact Outbo…" at bounding box center [828, 496] width 895 height 911
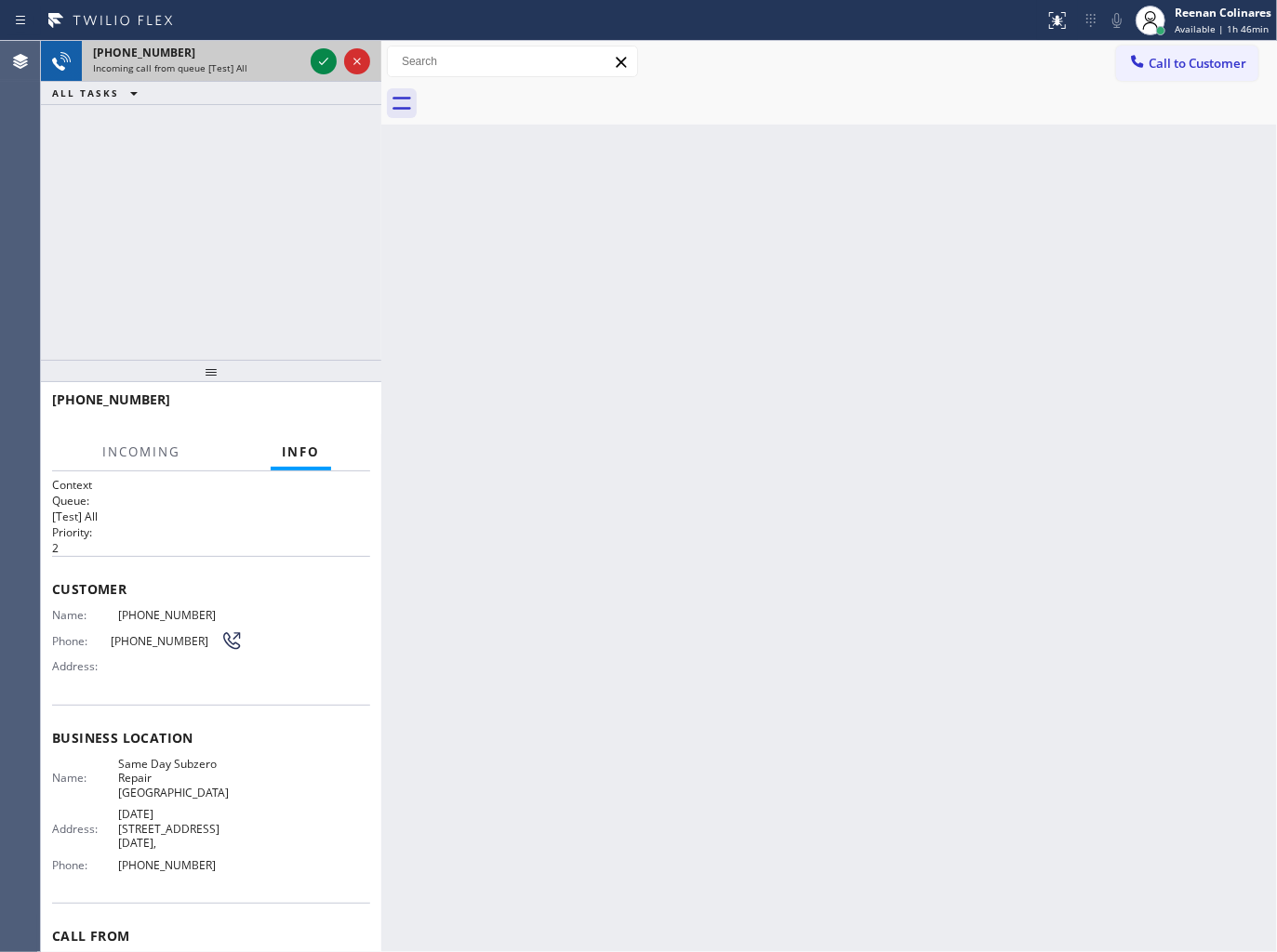
click at [202, 58] on div "[PHONE_NUMBER]" at bounding box center [197, 52] width 210 height 15
click at [283, 66] on div "Incoming call from queue [Test] All" at bounding box center [197, 67] width 210 height 13
click at [314, 66] on icon at bounding box center [323, 61] width 22 height 22
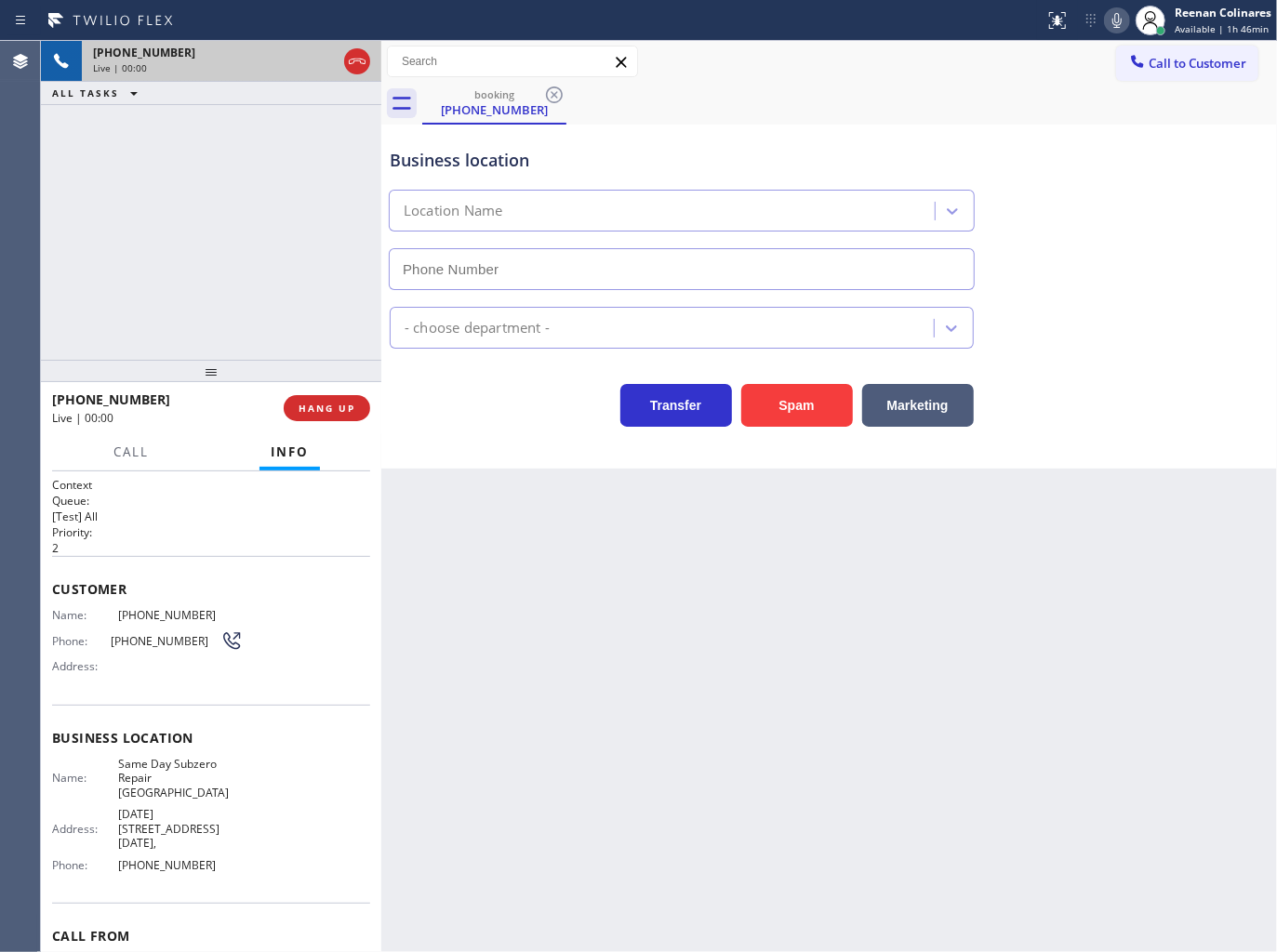
type input "[PHONE_NUMBER]"
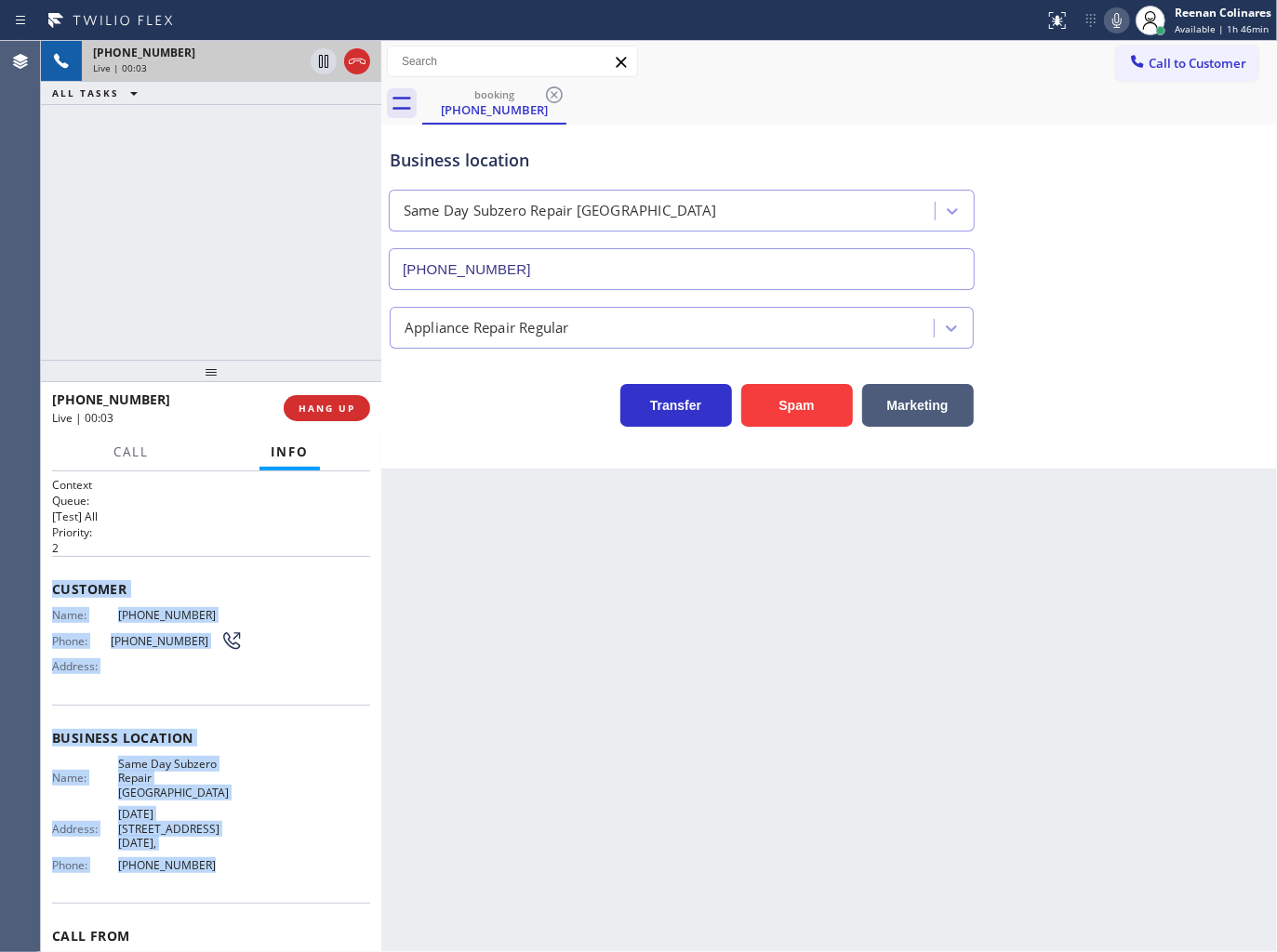
drag, startPoint x: 68, startPoint y: 591, endPoint x: 320, endPoint y: 849, distance: 360.6
click at [318, 849] on div "Context Queue: [Test] All Priority: 2 Customer Name: [PHONE_NUMBER] Phone: [PHO…" at bounding box center [211, 760] width 318 height 567
click at [1110, 18] on icon at bounding box center [1117, 20] width 22 height 22
click at [1113, 23] on icon at bounding box center [1117, 20] width 22 height 22
click at [1111, 22] on icon at bounding box center [1117, 20] width 22 height 22
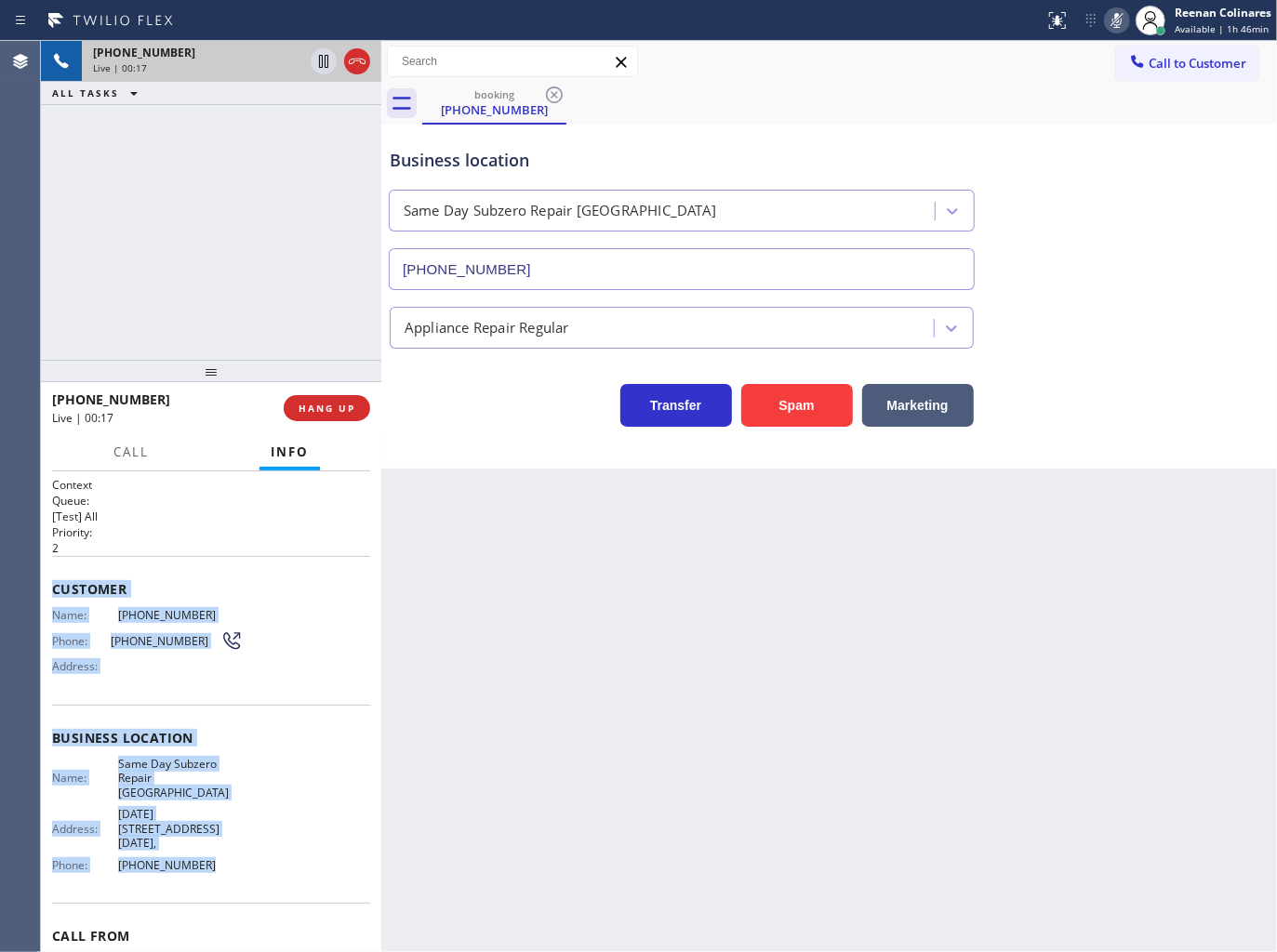
click at [1111, 22] on icon at bounding box center [1117, 20] width 22 height 22
click at [1109, 24] on icon at bounding box center [1117, 20] width 22 height 22
click at [1109, 20] on icon at bounding box center [1117, 20] width 22 height 22
click at [1112, 20] on icon at bounding box center [1117, 19] width 10 height 14
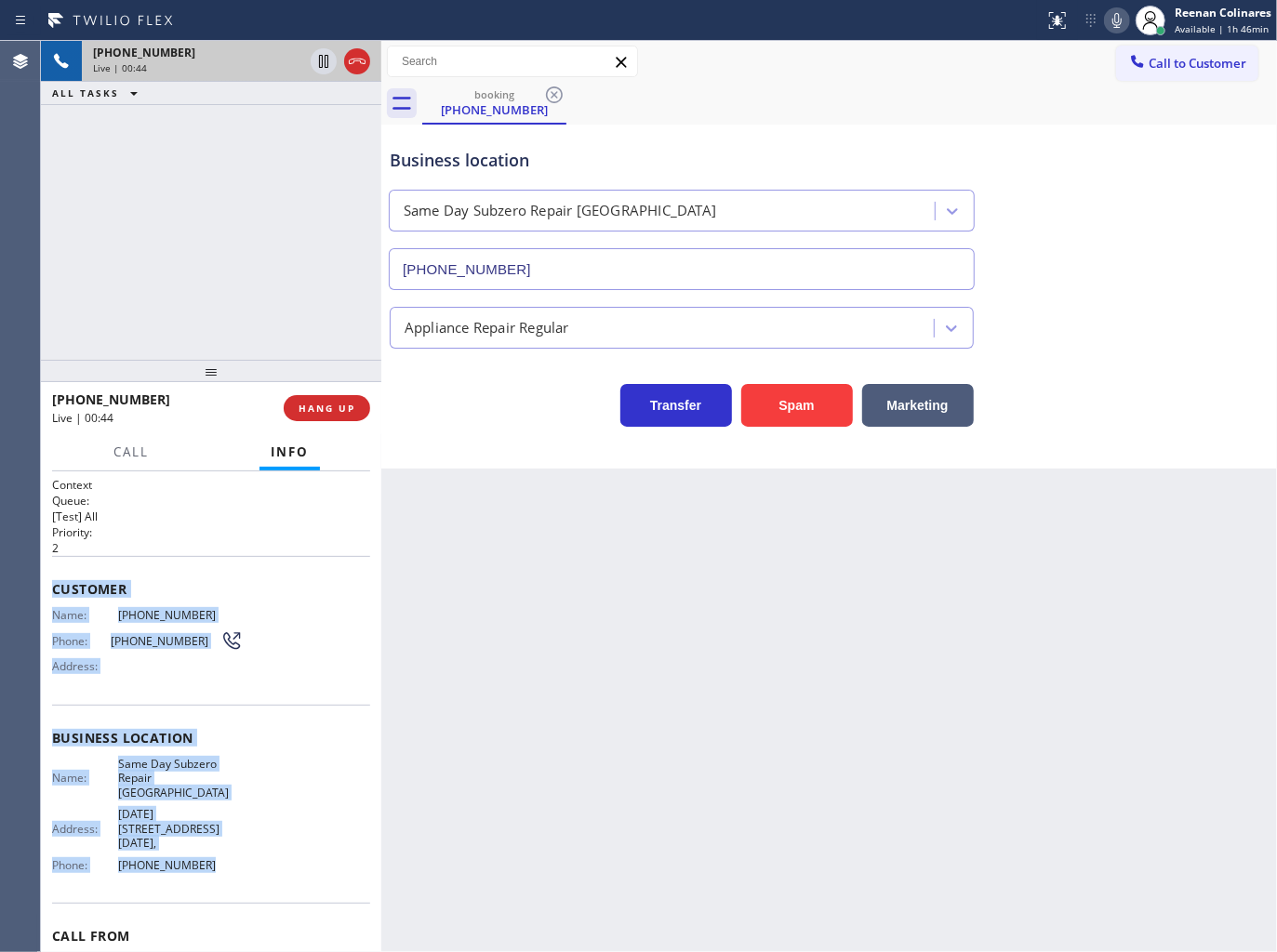
click at [1116, 22] on icon at bounding box center [1117, 20] width 22 height 22
click at [132, 447] on span "Call" at bounding box center [131, 451] width 36 height 16
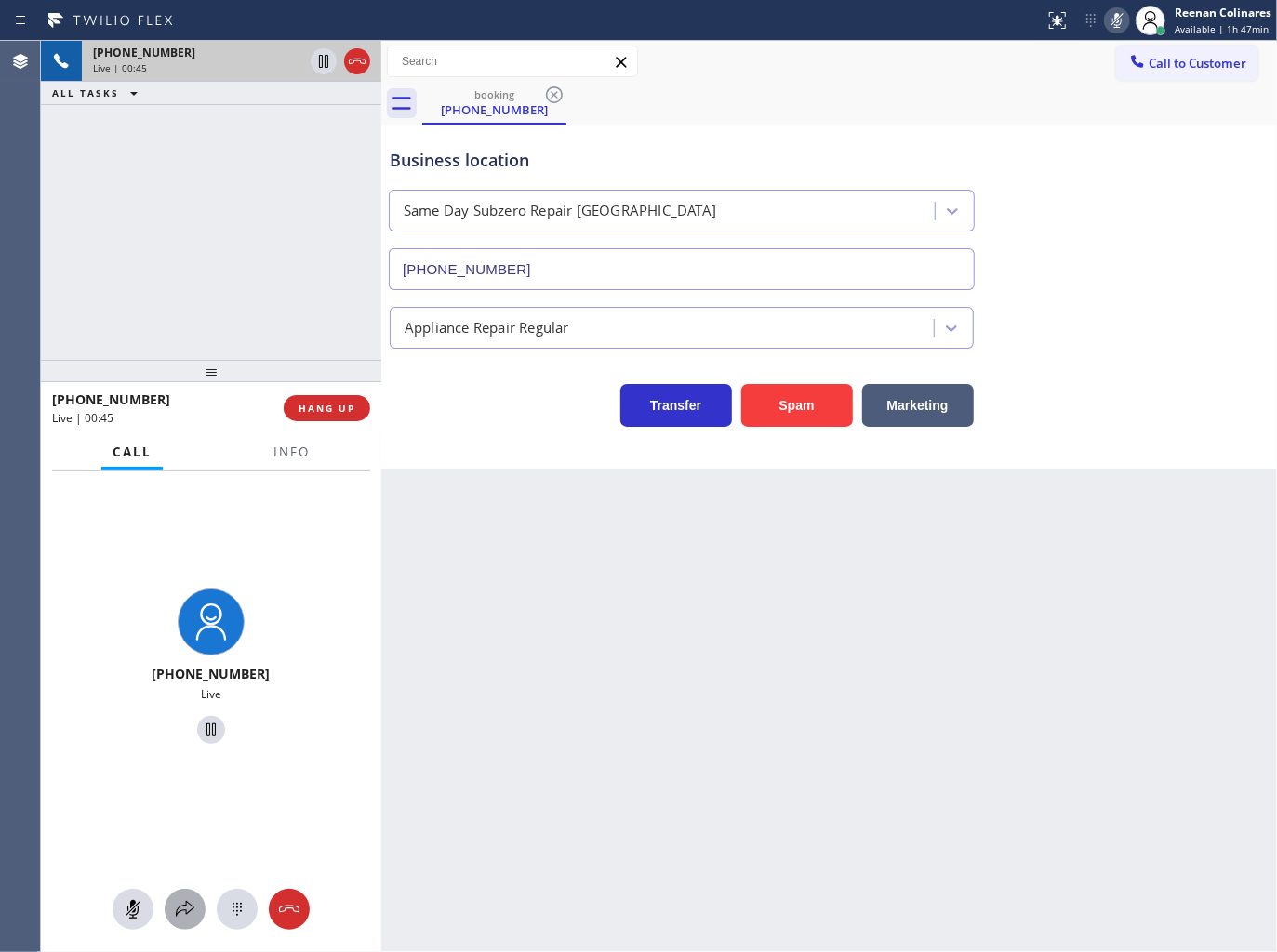
click at [181, 909] on icon at bounding box center [185, 909] width 22 height 22
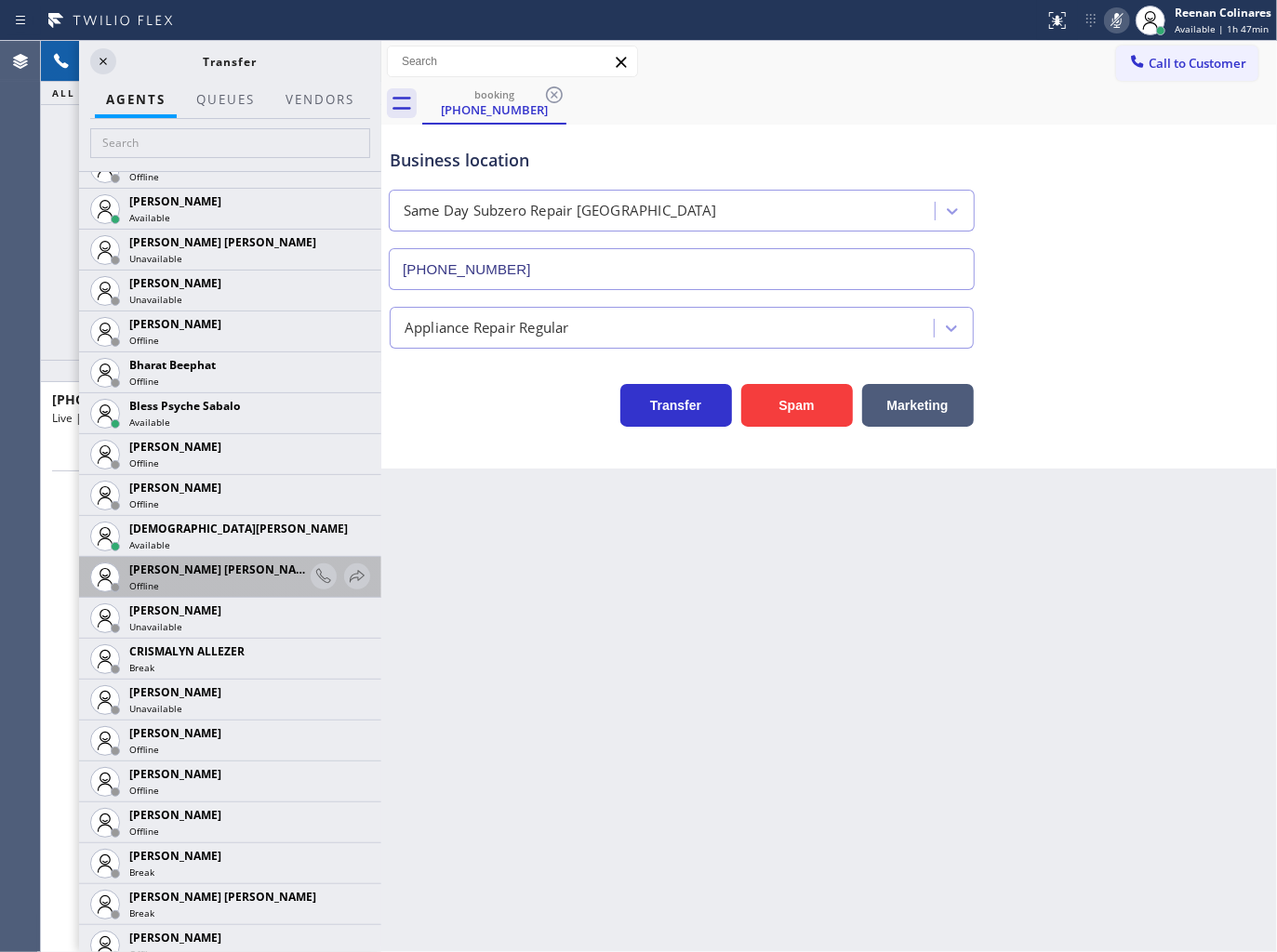
scroll to position [516, 0]
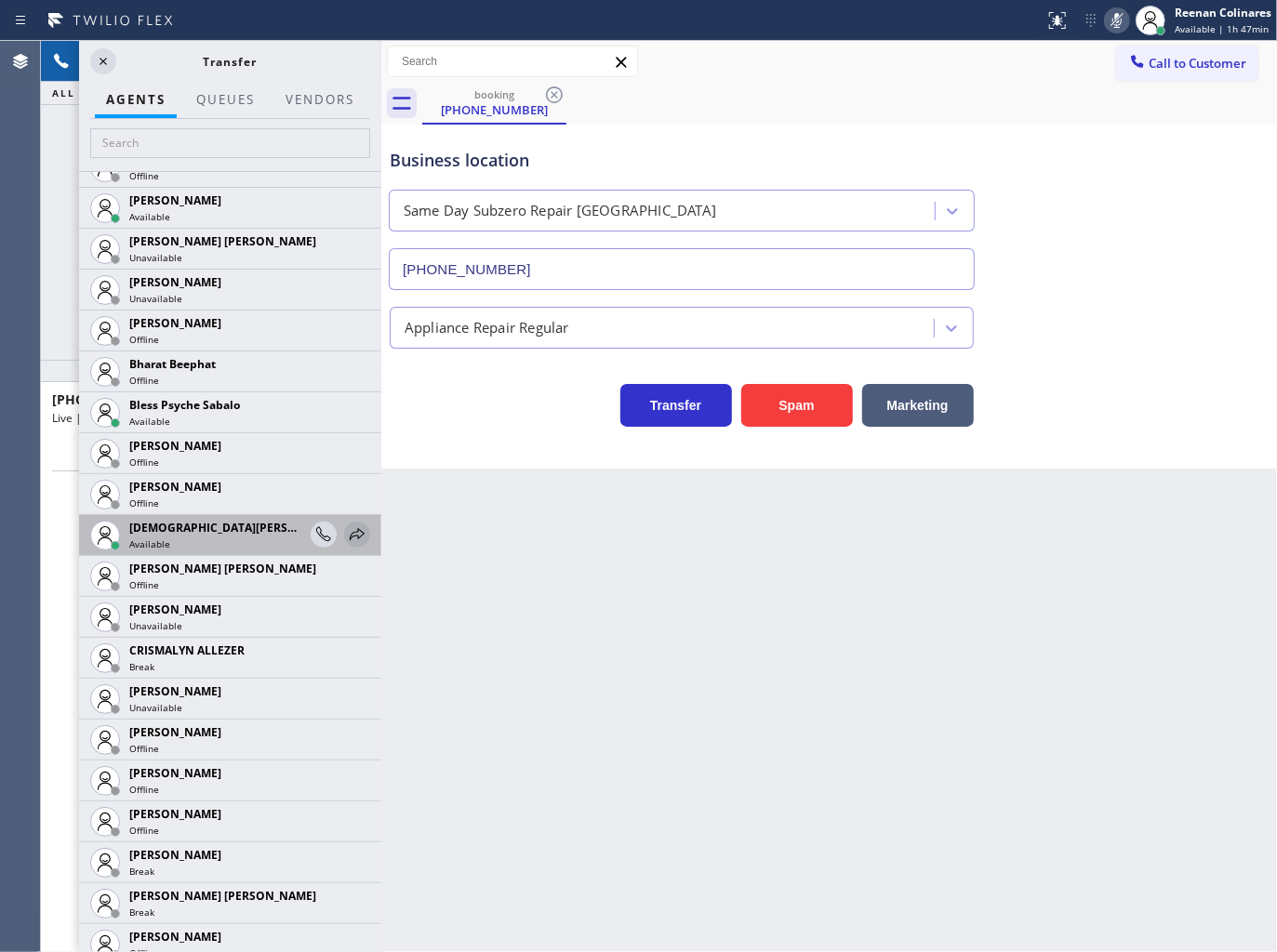
click at [346, 535] on icon at bounding box center [357, 534] width 22 height 22
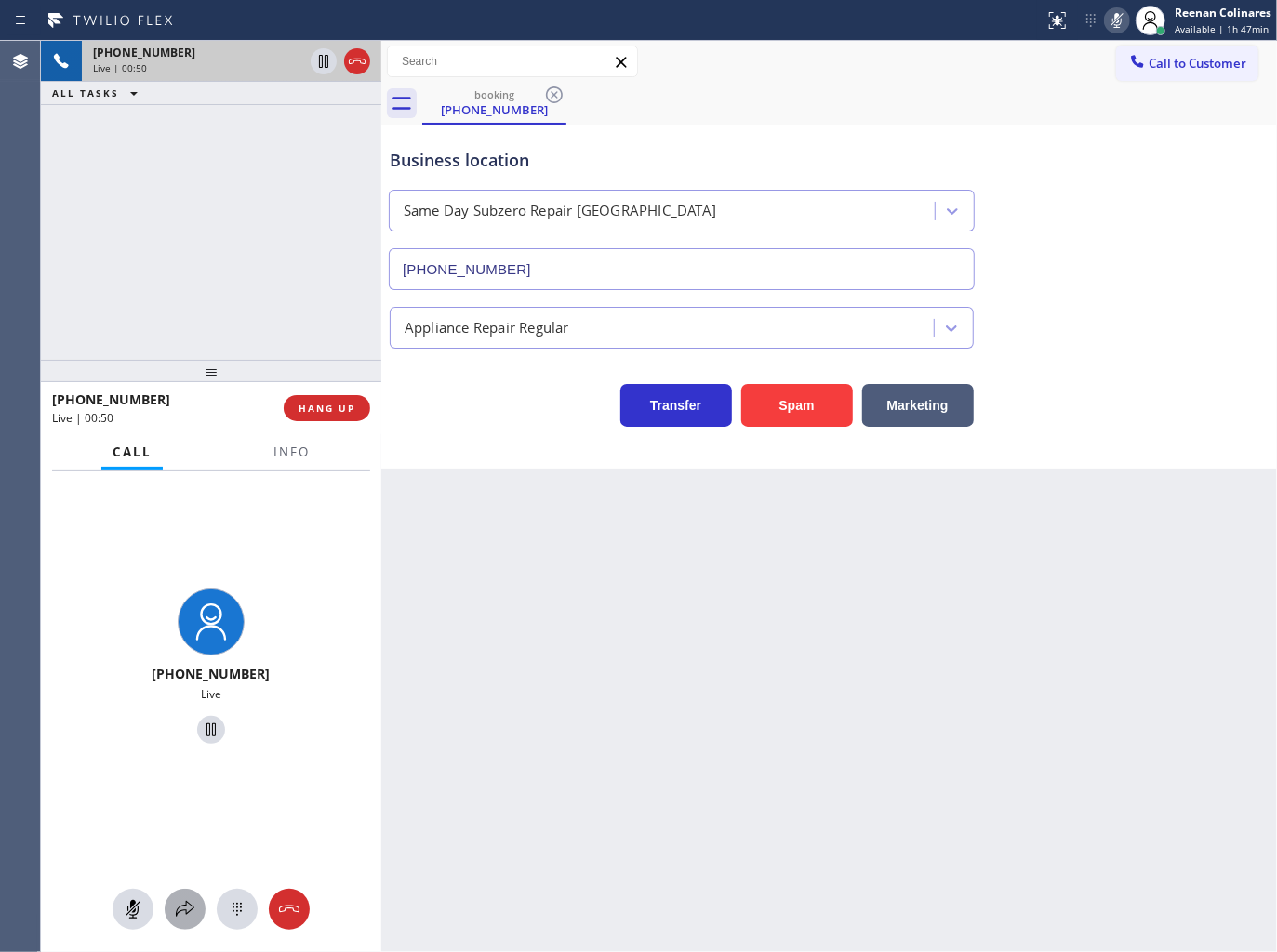
click at [182, 908] on icon at bounding box center [185, 909] width 22 height 22
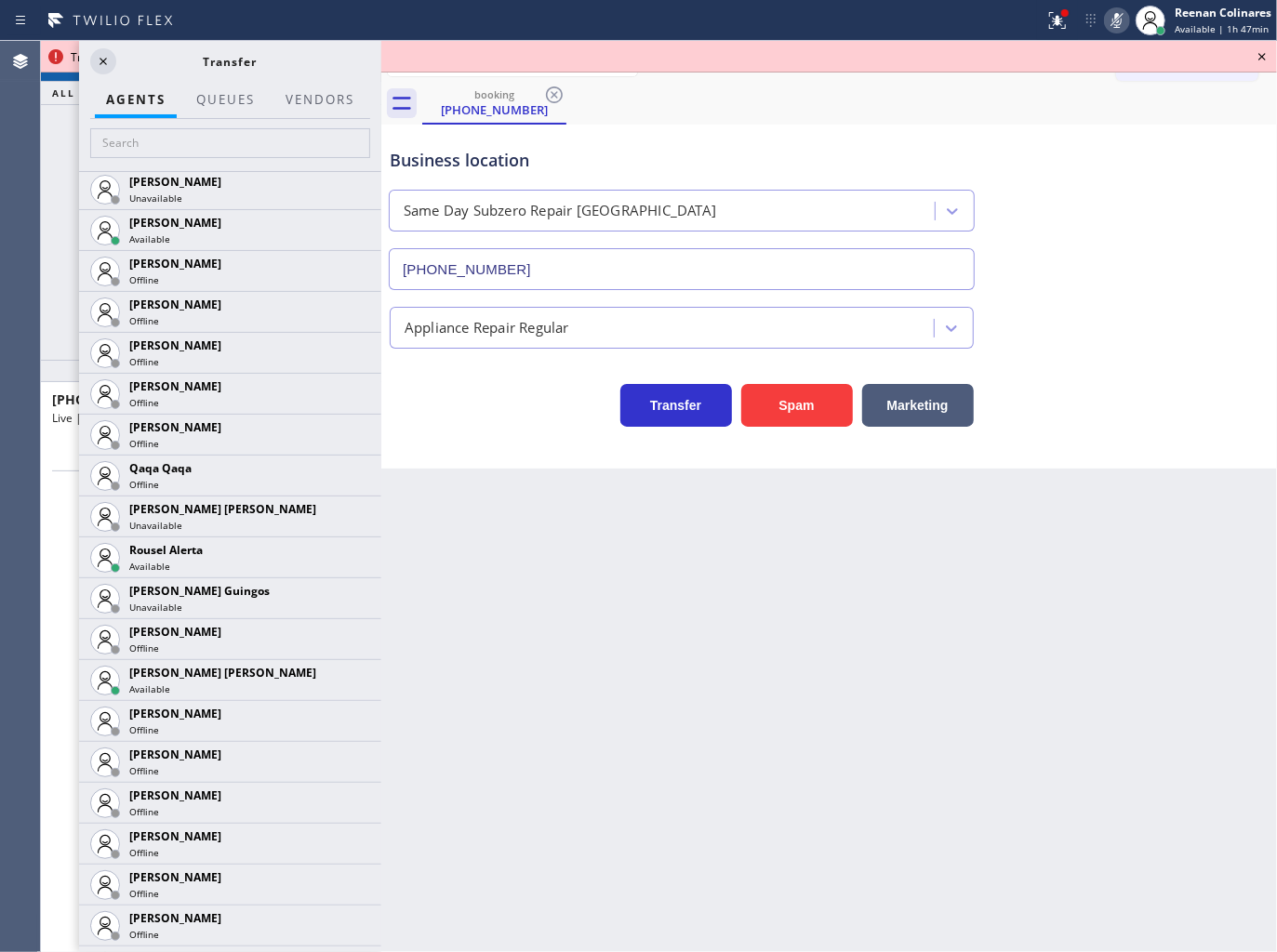
scroll to position [3745, 0]
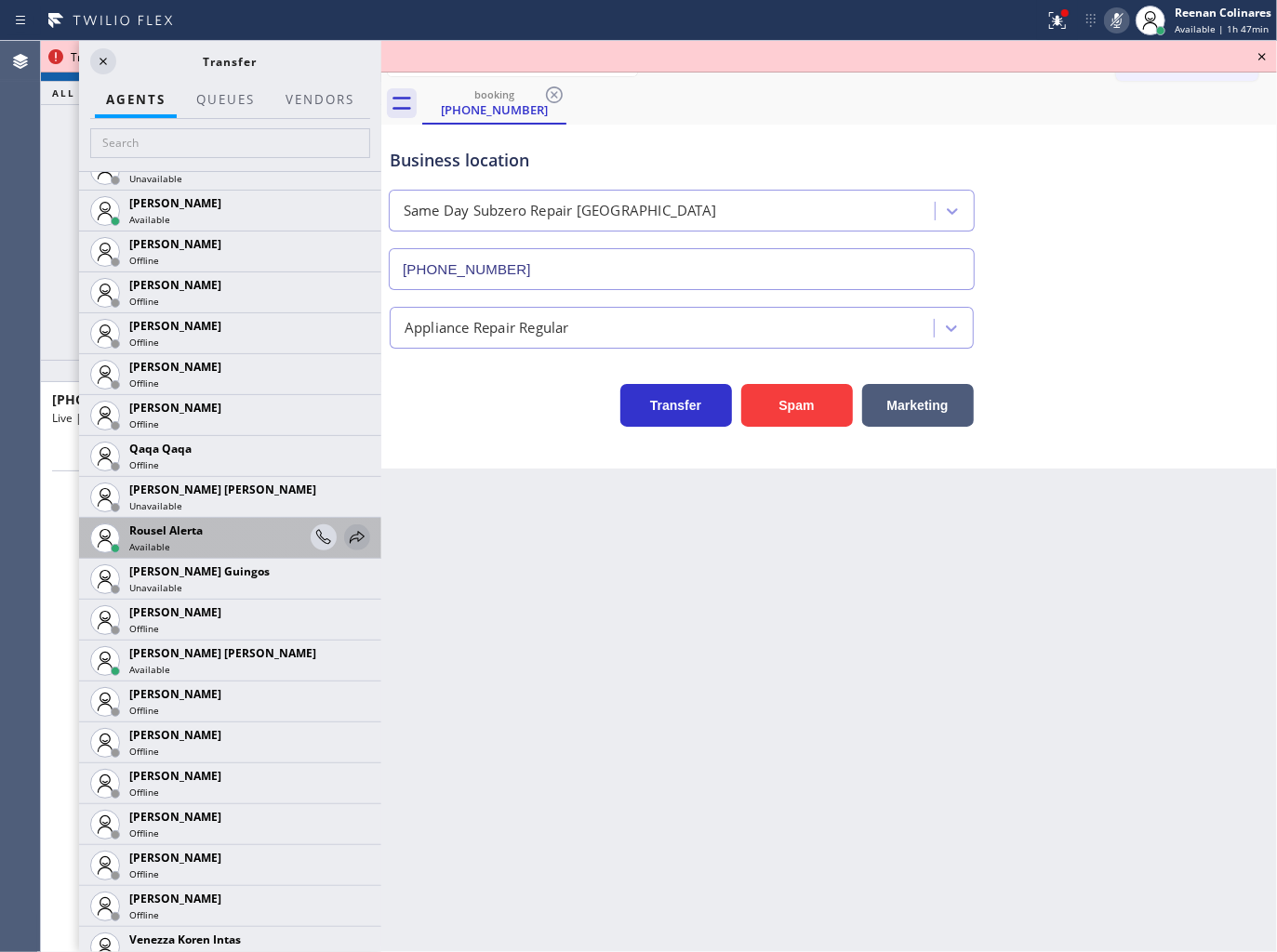
click at [349, 539] on icon at bounding box center [357, 536] width 22 height 22
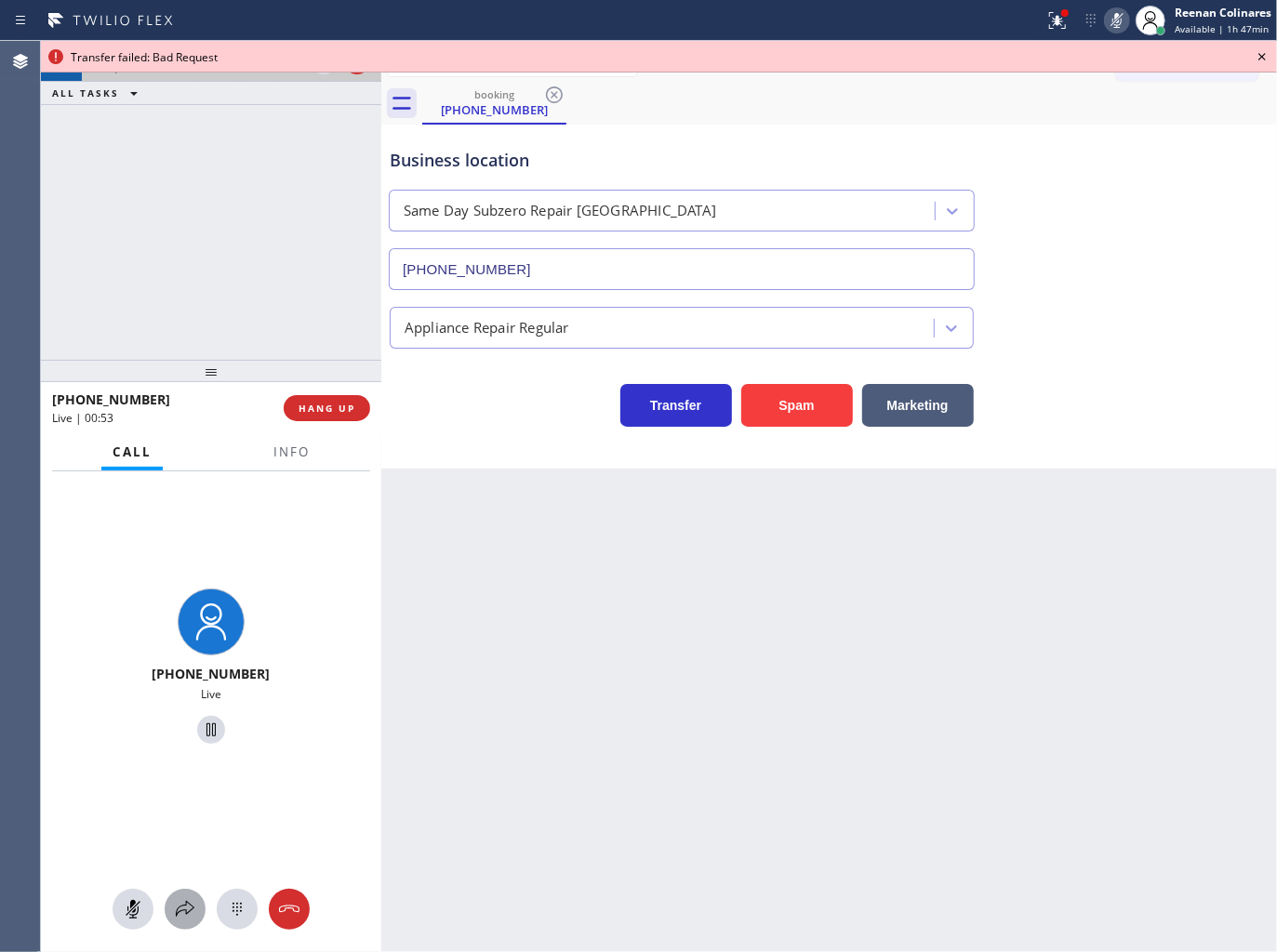
click at [189, 902] on icon at bounding box center [185, 909] width 22 height 22
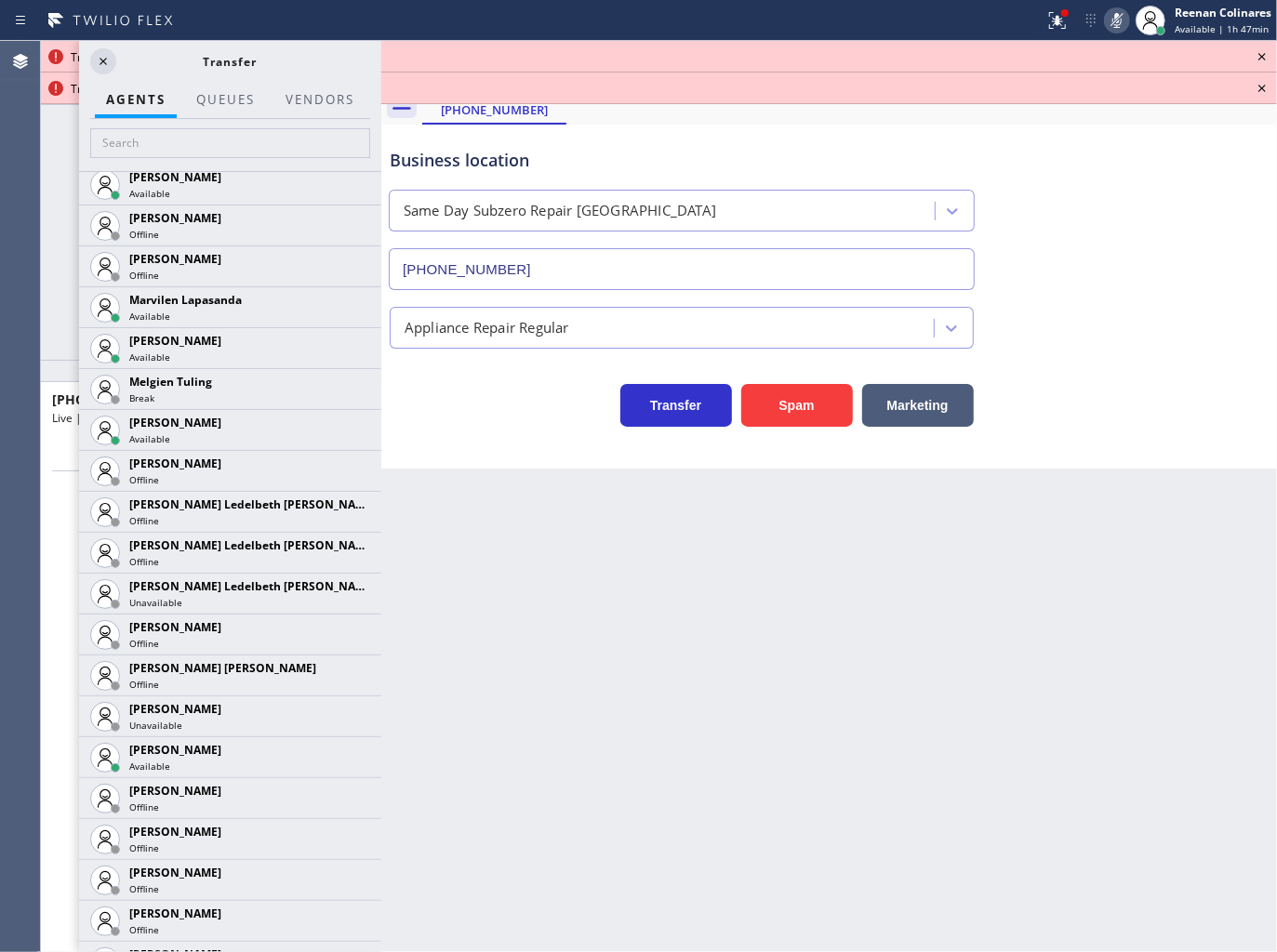
scroll to position [3034, 0]
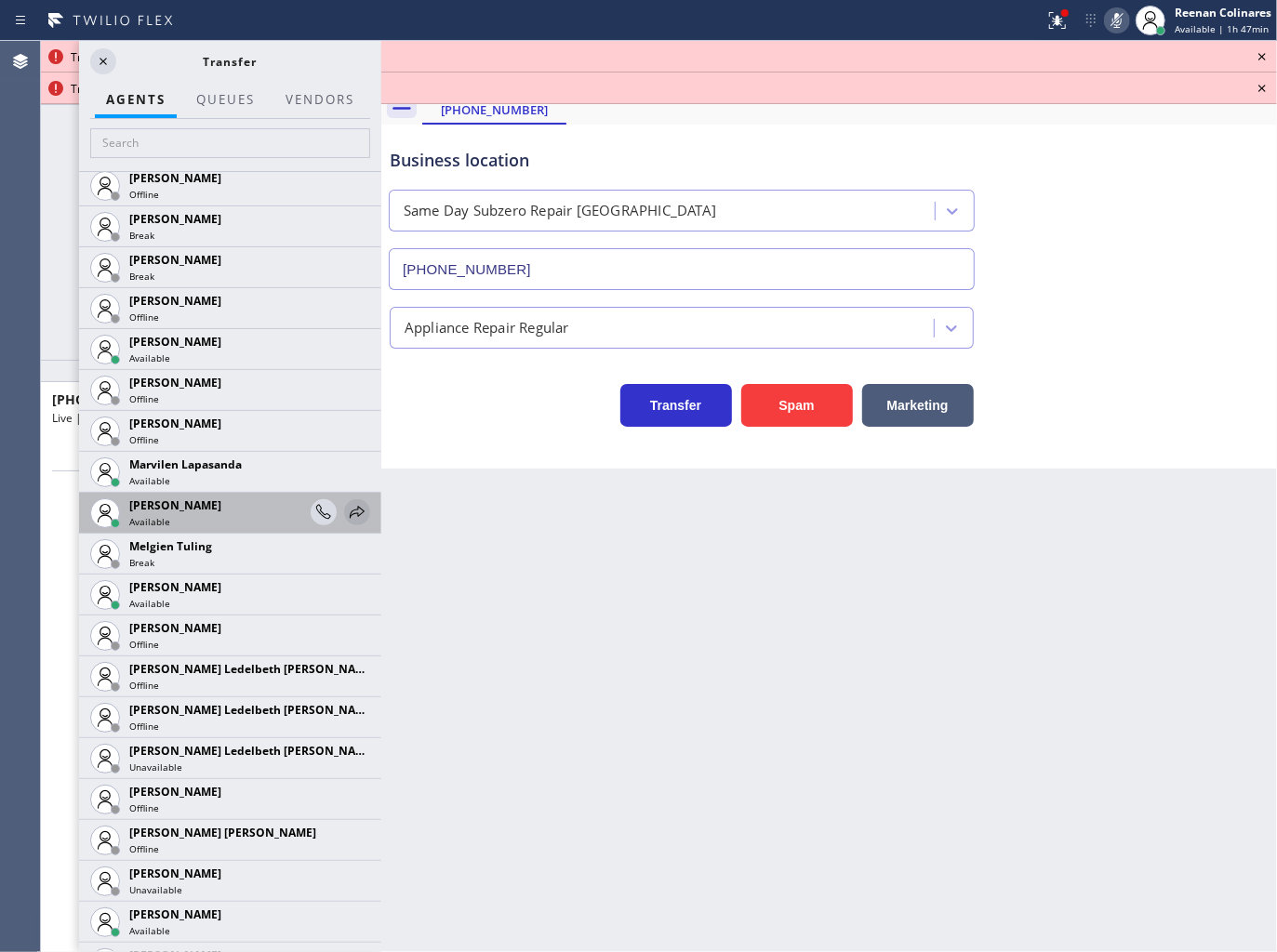
click at [346, 516] on icon at bounding box center [357, 511] width 22 height 22
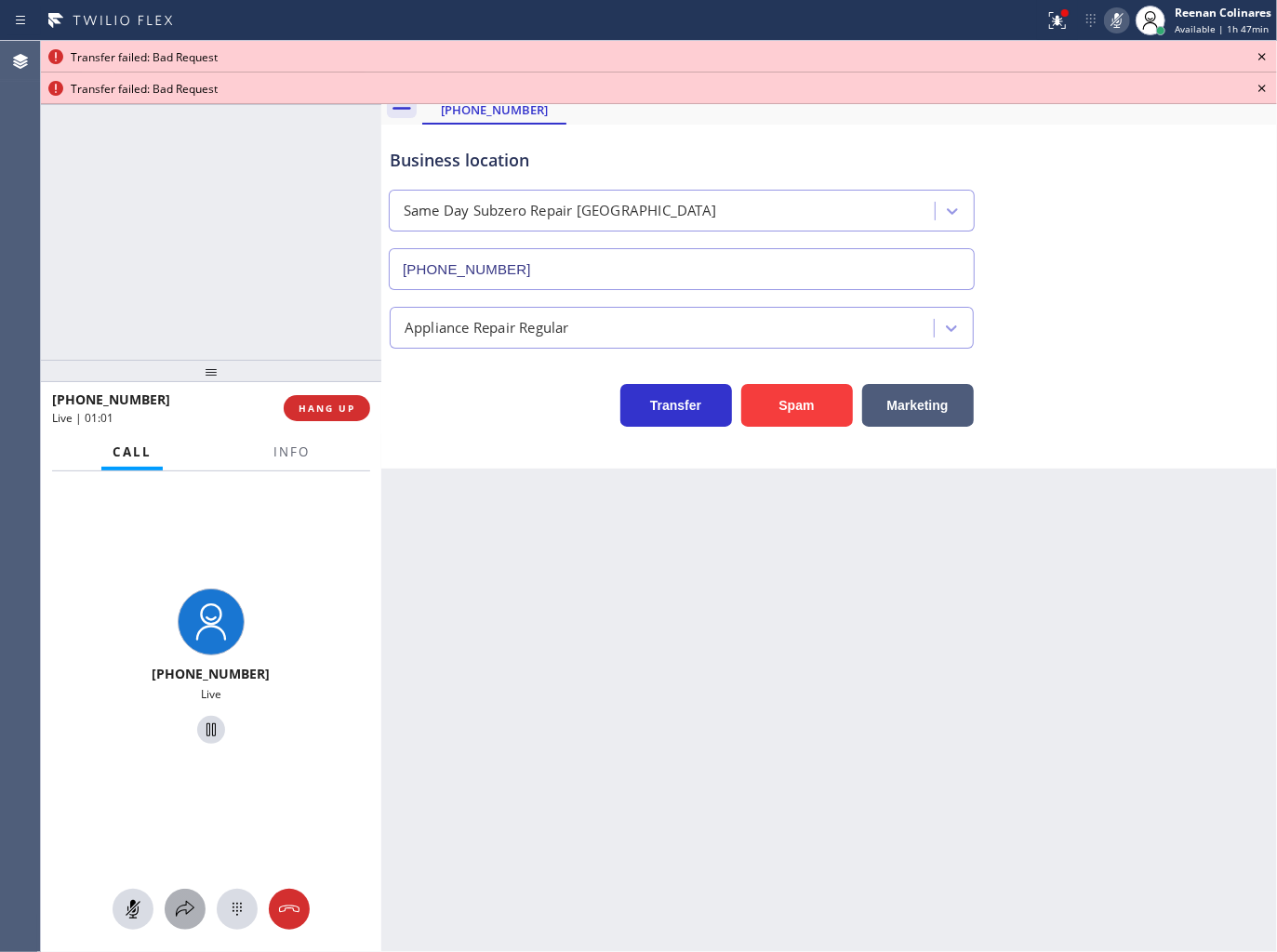
click at [183, 900] on icon at bounding box center [185, 909] width 22 height 22
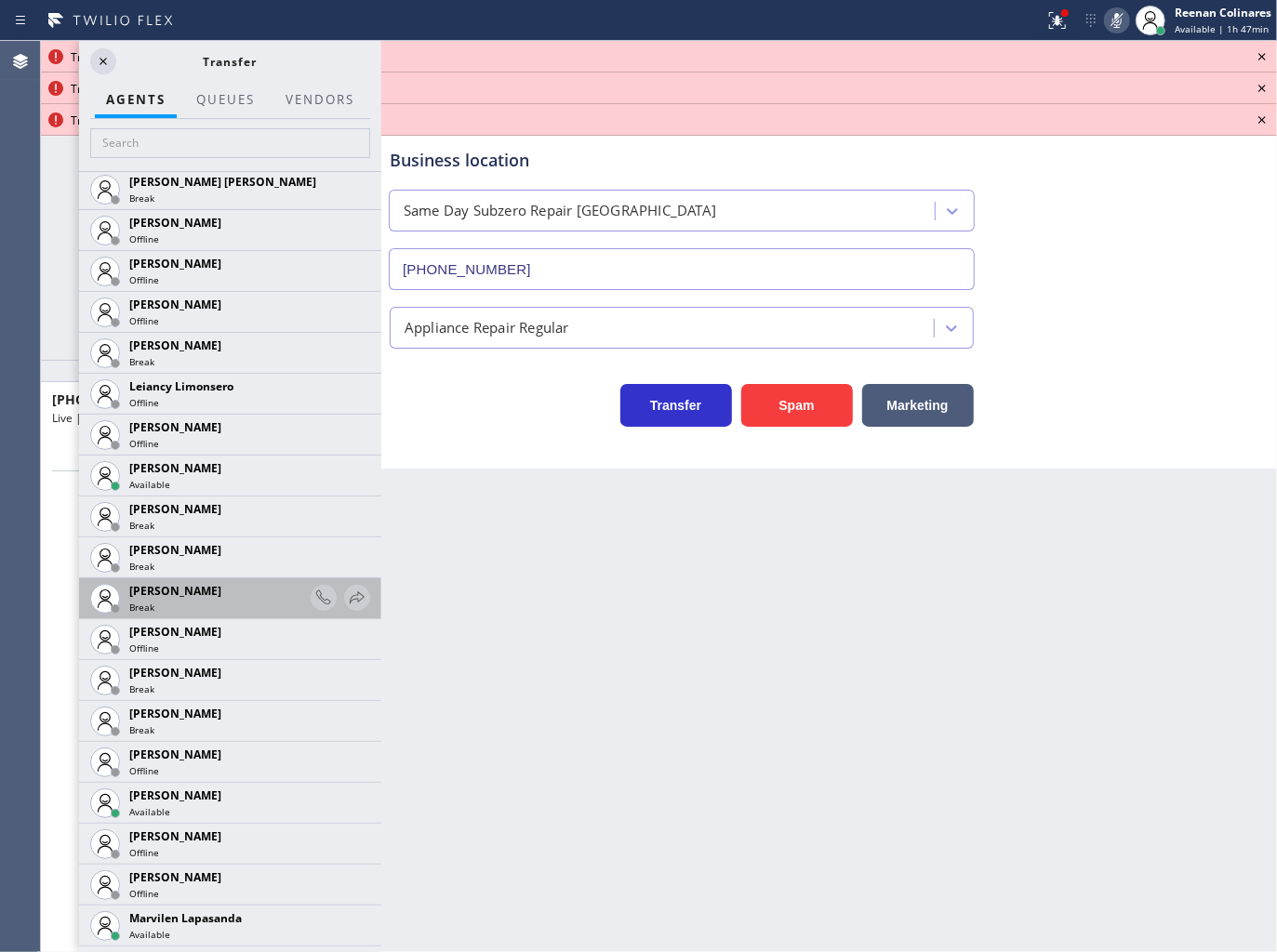
scroll to position [2270, 0]
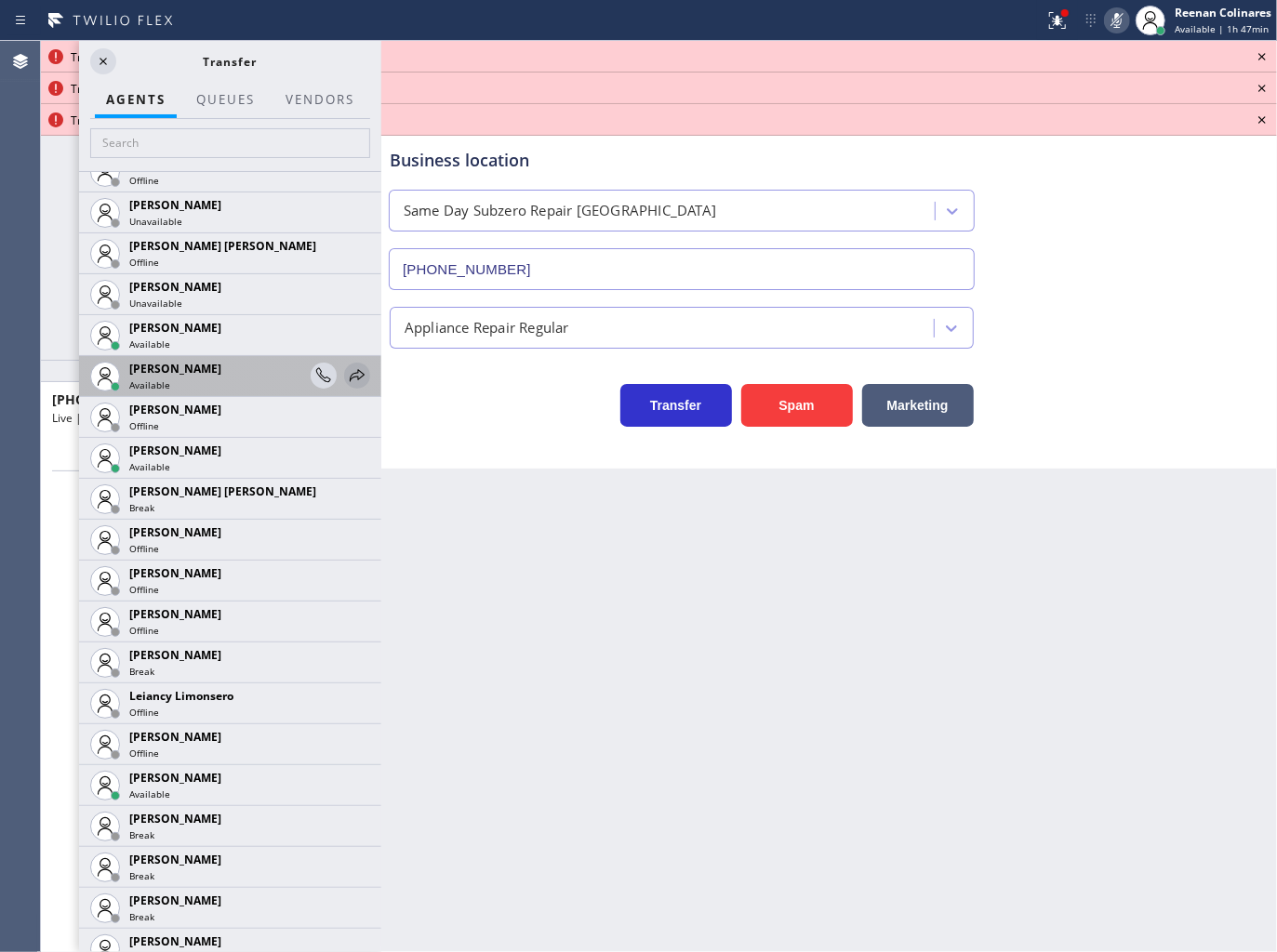
click at [346, 377] on icon at bounding box center [357, 375] width 22 height 22
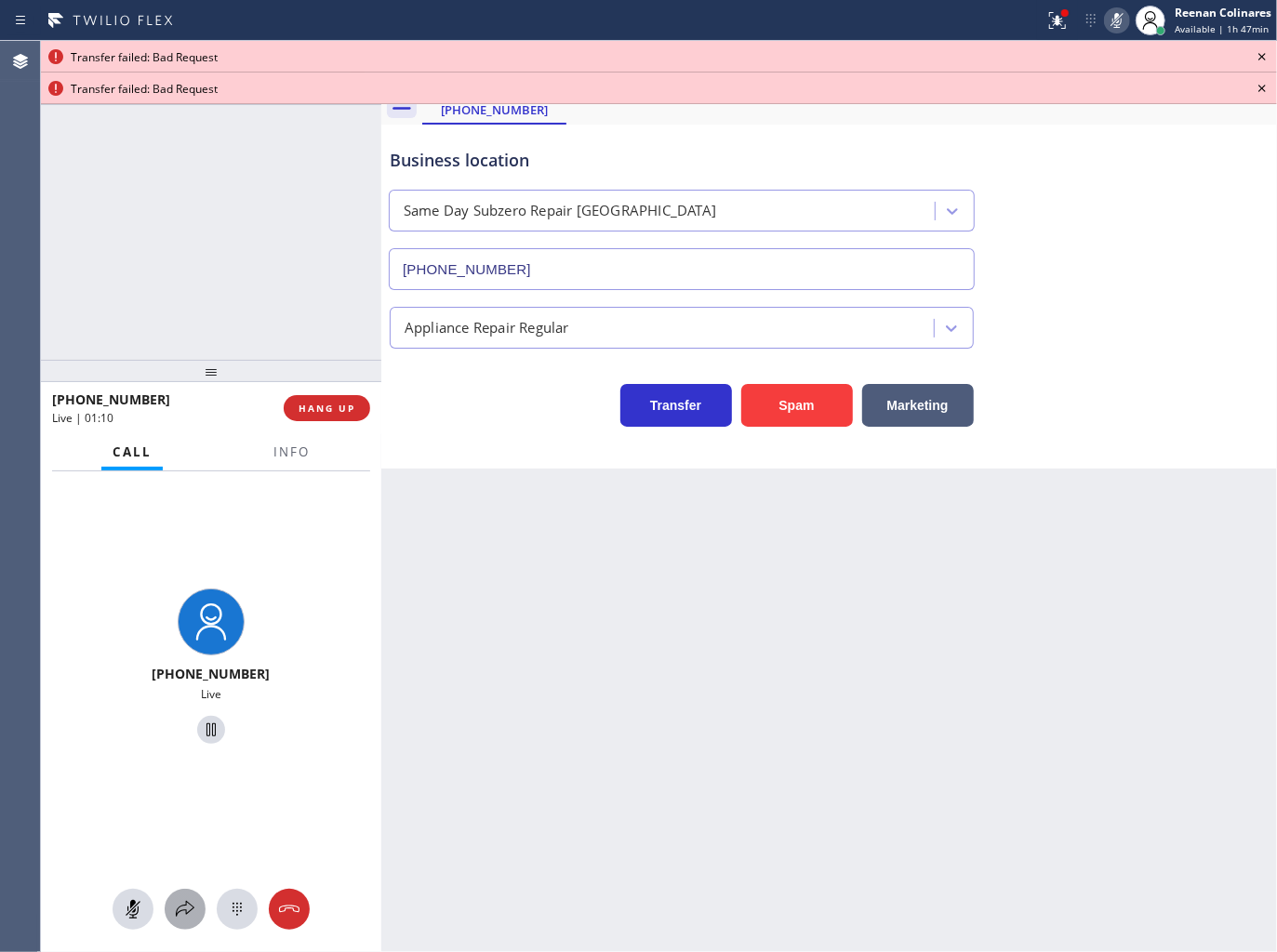
click at [186, 908] on icon at bounding box center [185, 909] width 22 height 22
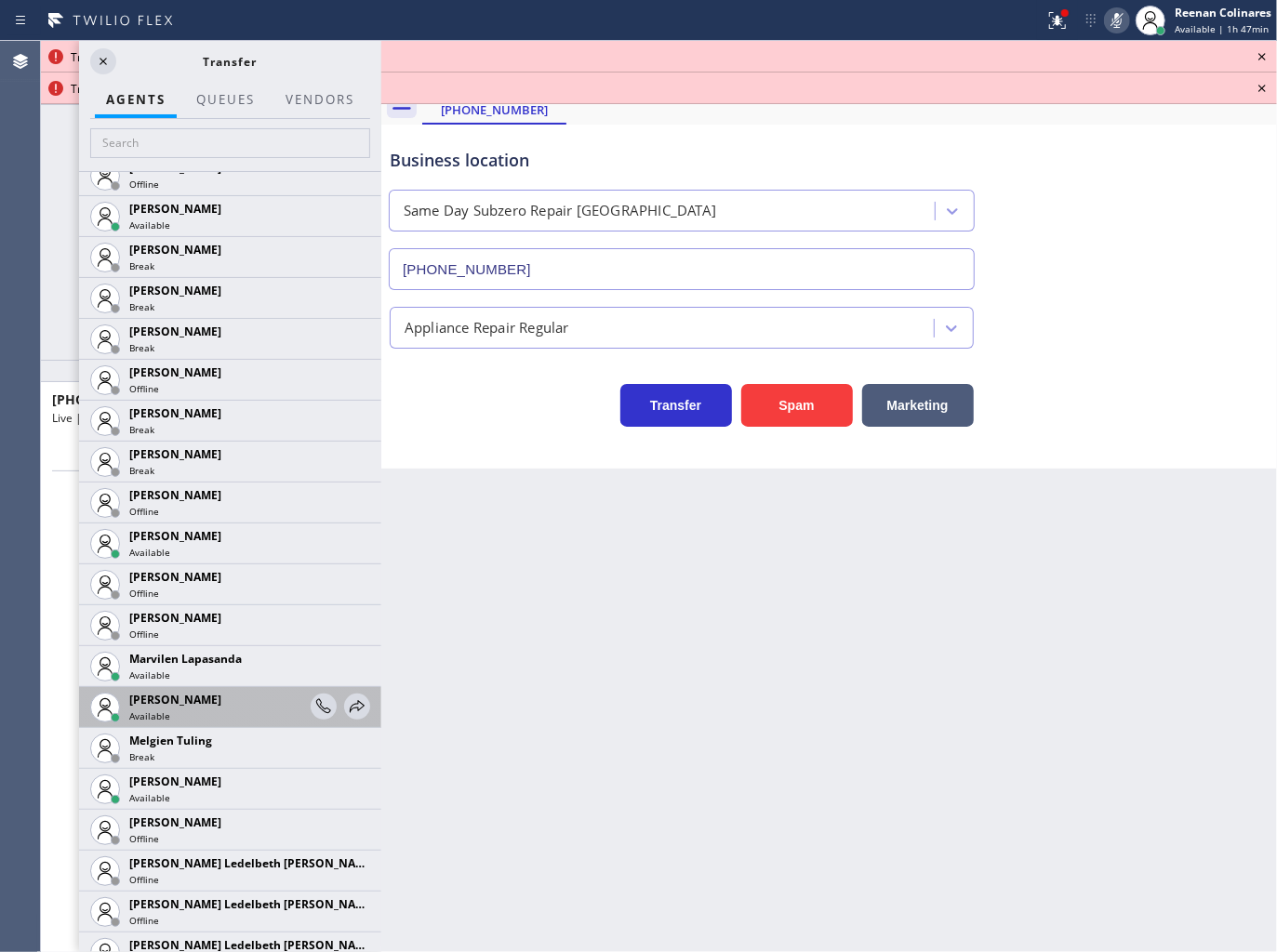
scroll to position [2888, 0]
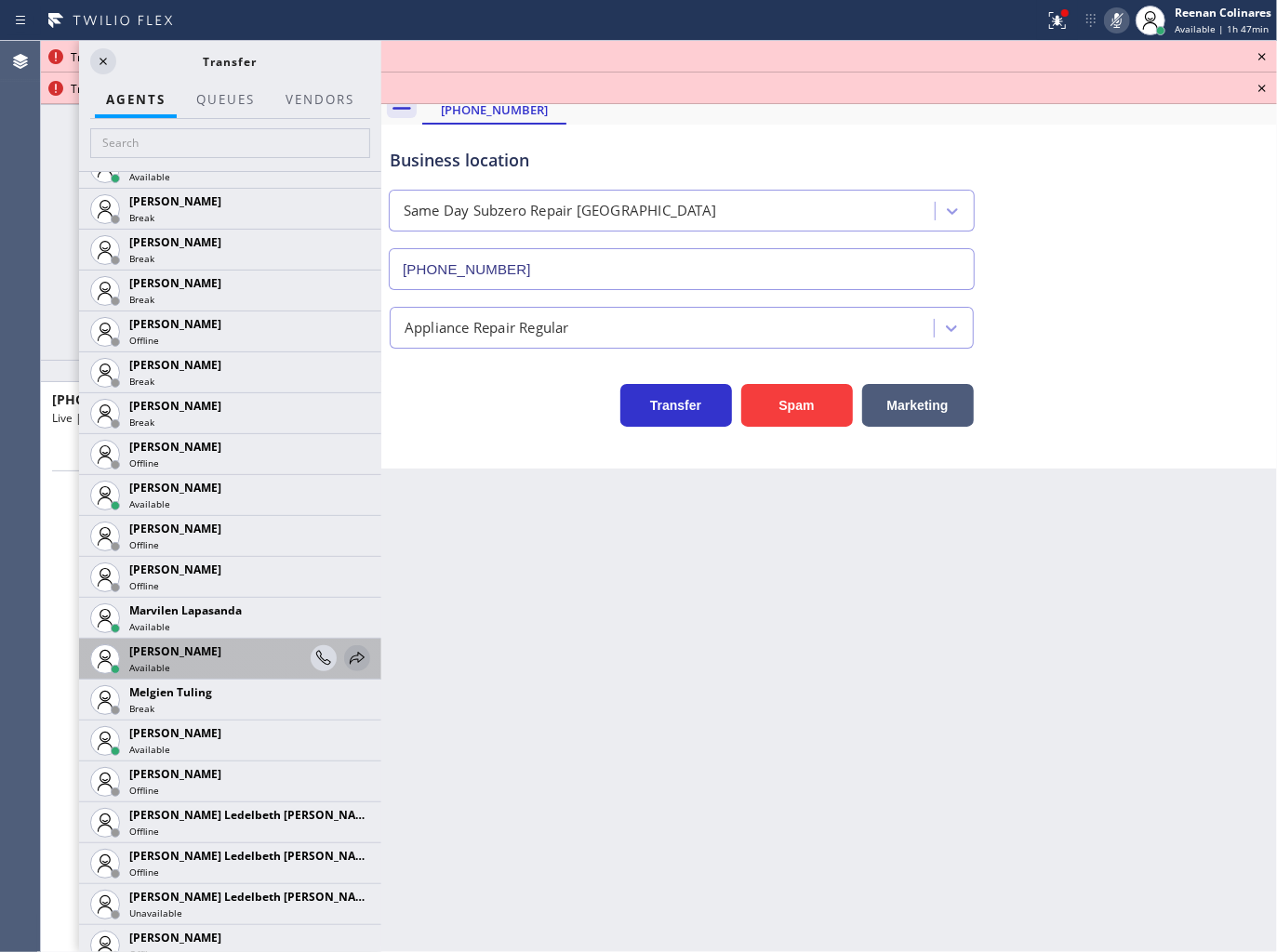
click at [346, 660] on icon at bounding box center [357, 657] width 22 height 22
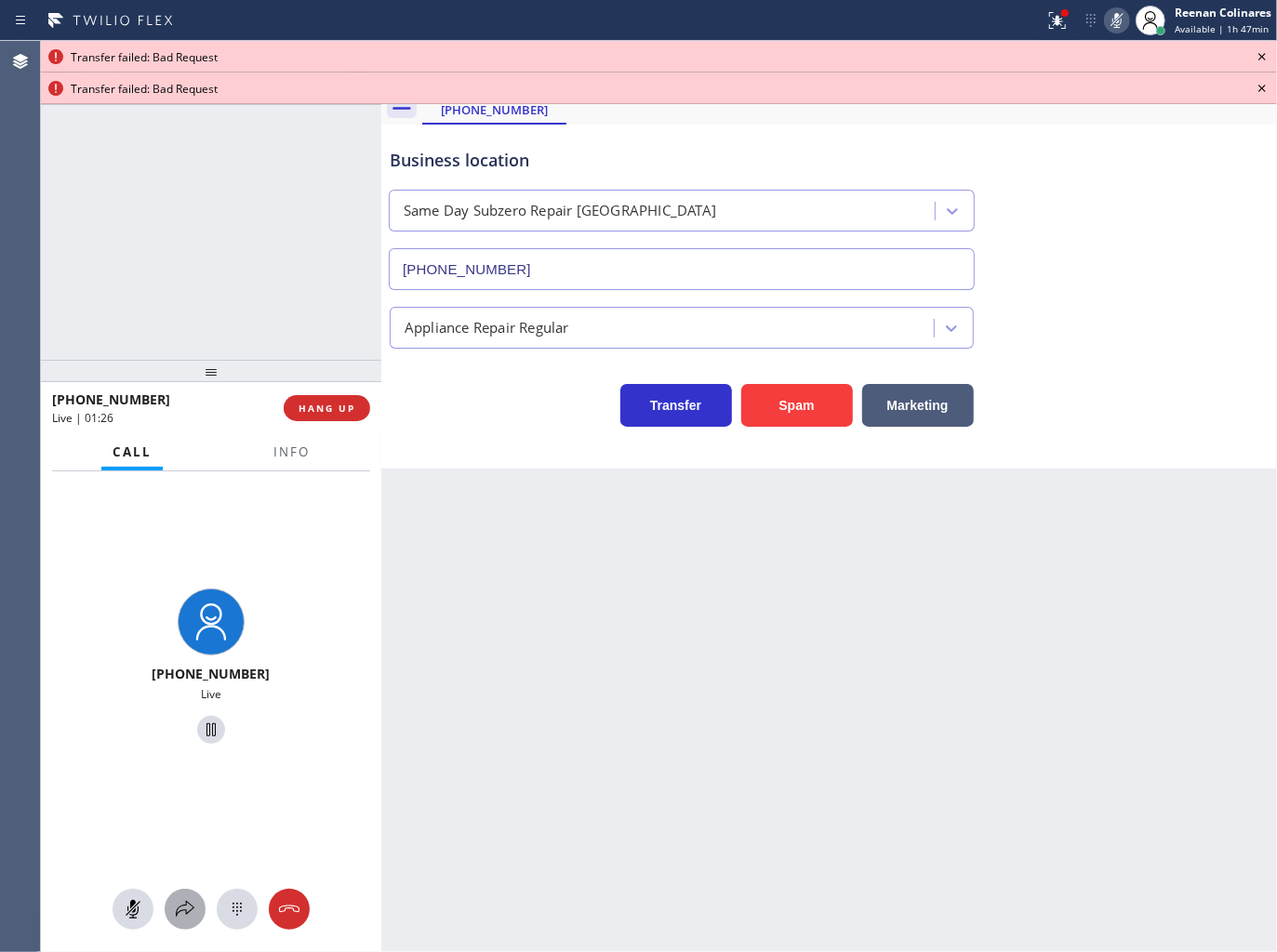
click at [195, 914] on icon at bounding box center [185, 909] width 22 height 22
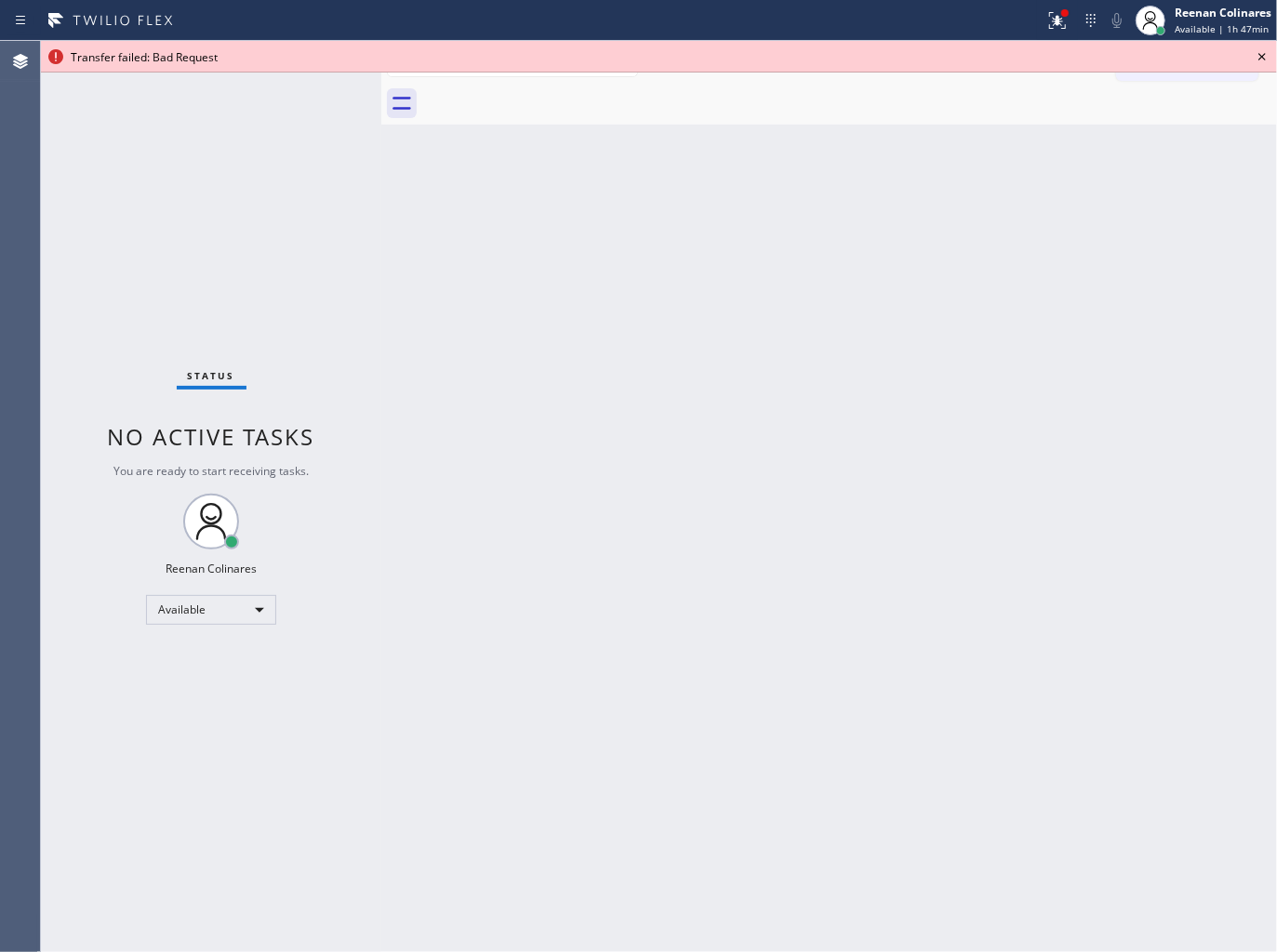
drag, startPoint x: 1024, startPoint y: 598, endPoint x: 1048, endPoint y: 70, distance: 528.5
click at [1024, 588] on div "Back to Dashboard Change Sender ID Customers Technicians Select a contact Outbo…" at bounding box center [828, 496] width 895 height 911
click at [1260, 57] on icon at bounding box center [1262, 56] width 22 height 22
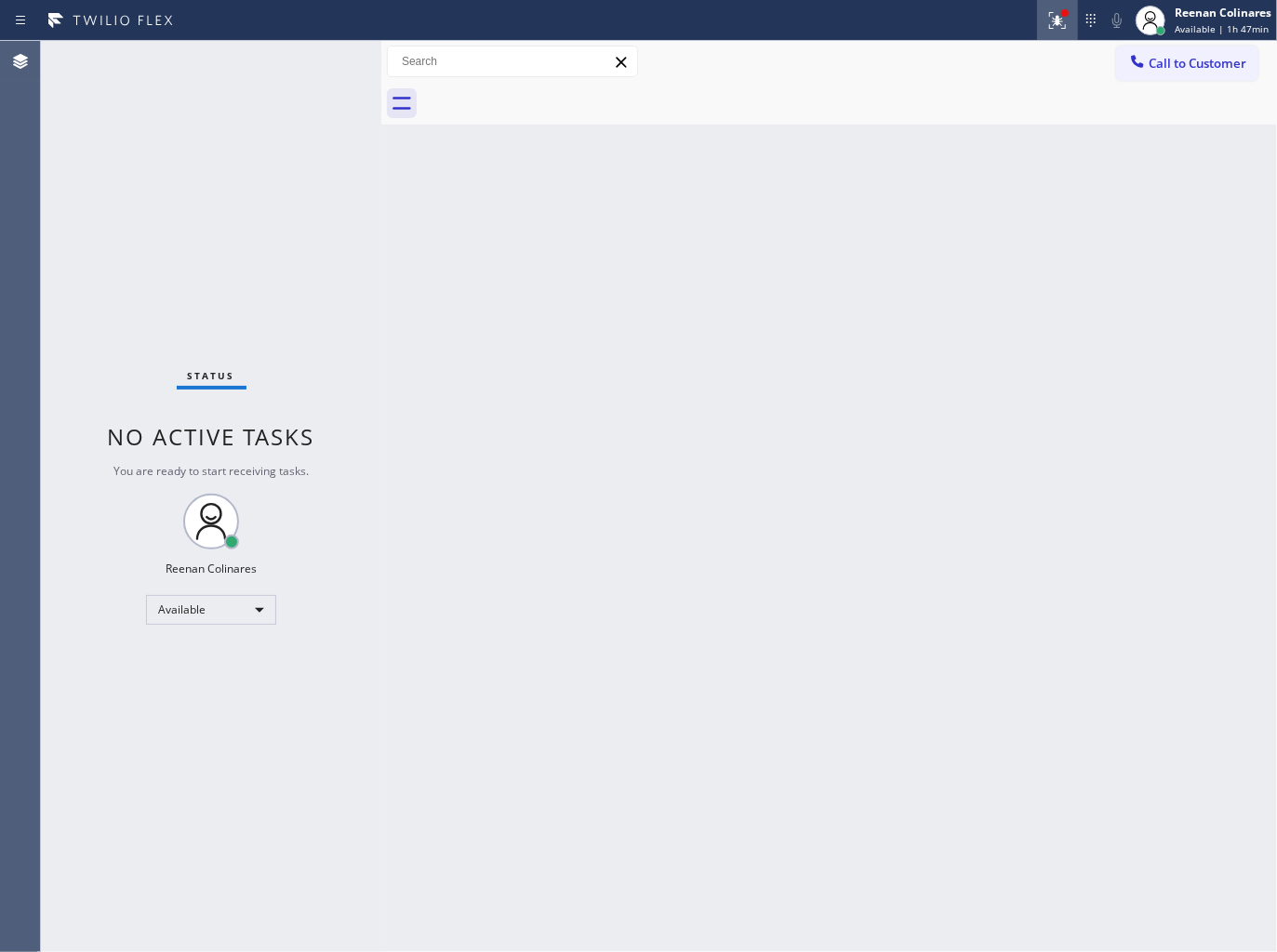
click at [1054, 33] on button at bounding box center [1058, 20] width 41 height 41
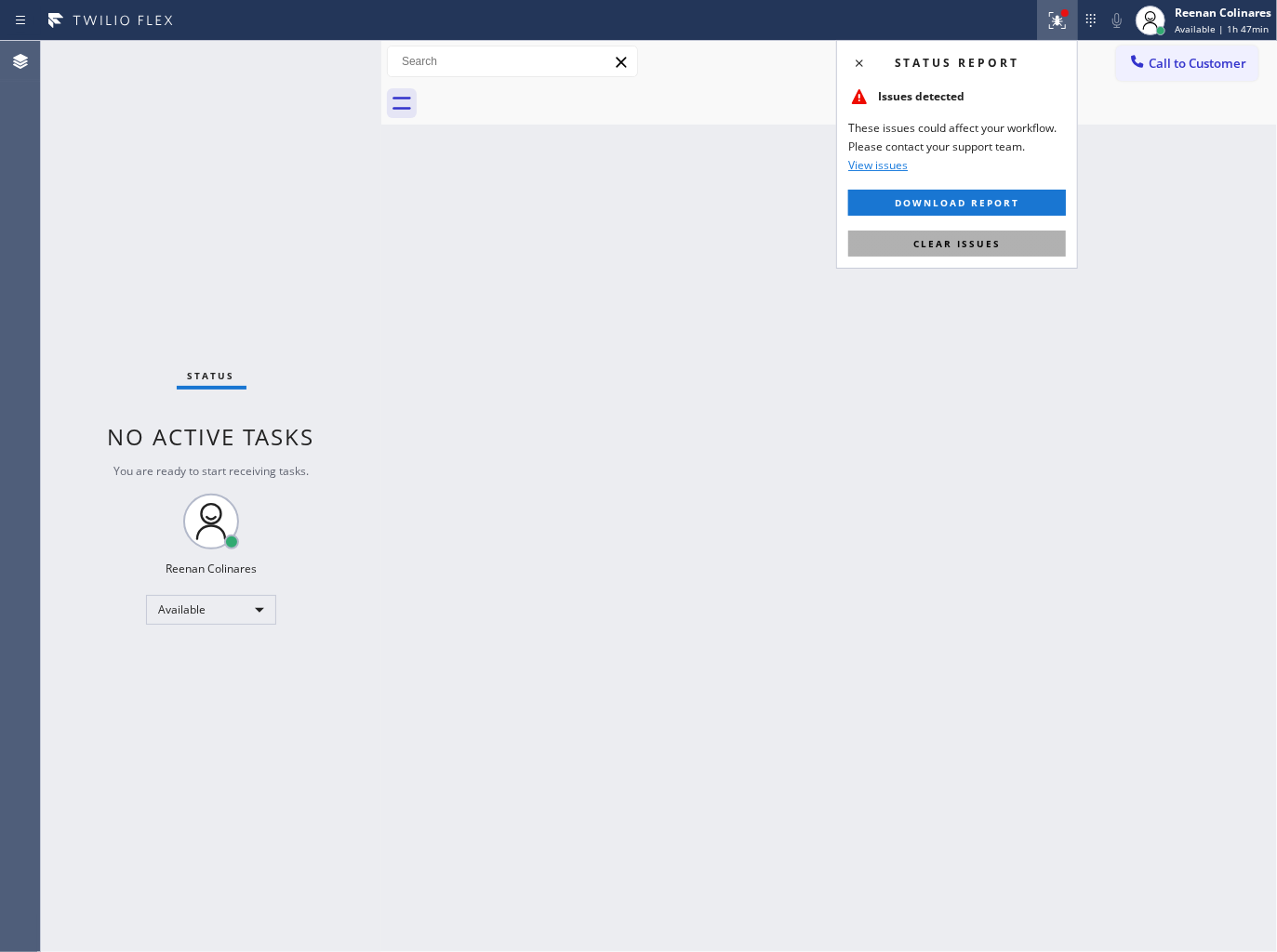
click at [955, 256] on button "Clear issues" at bounding box center [956, 244] width 218 height 26
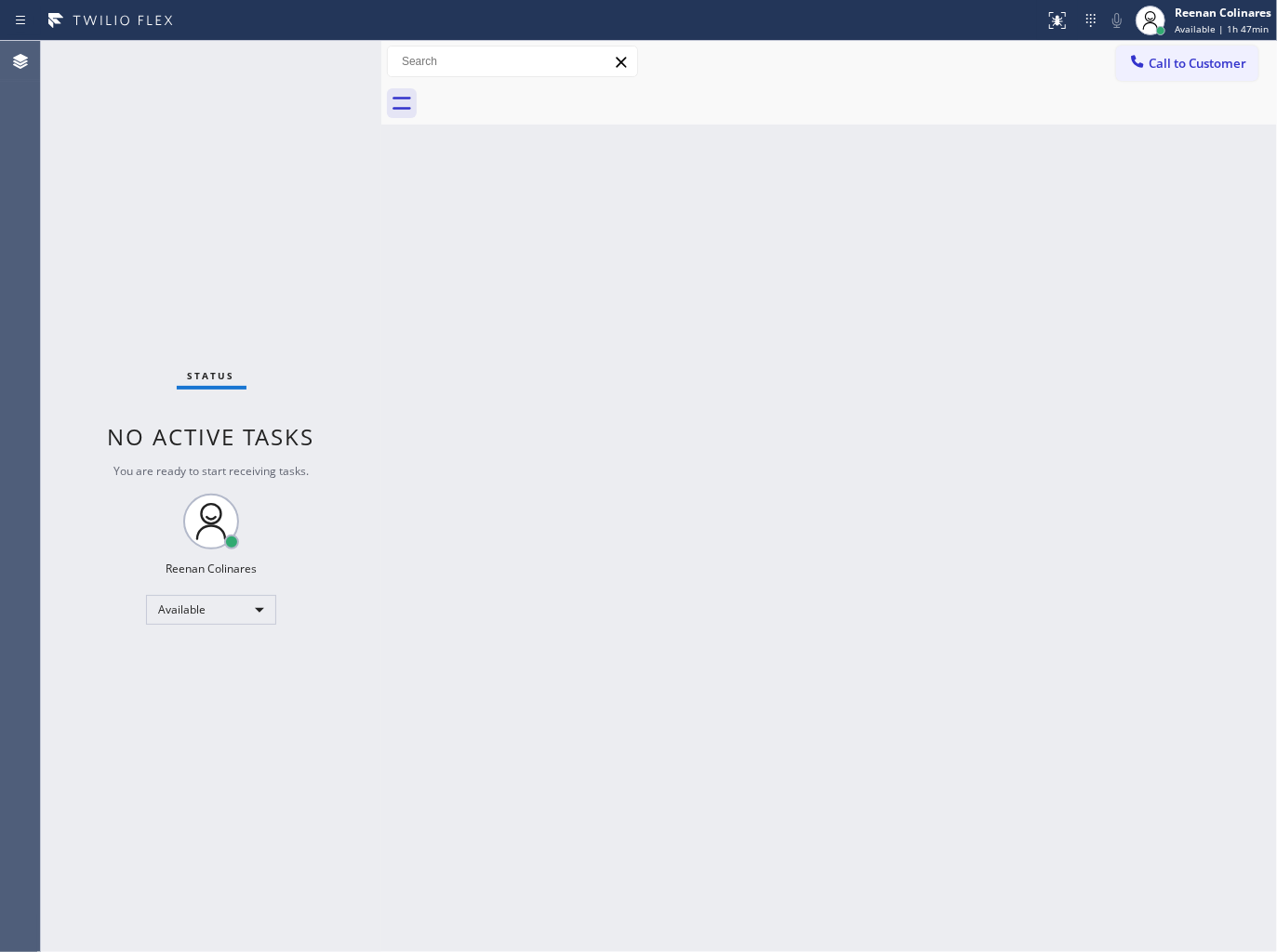
click at [914, 534] on div "Back to Dashboard Change Sender ID Customers Technicians Select a contact Outbo…" at bounding box center [828, 496] width 895 height 911
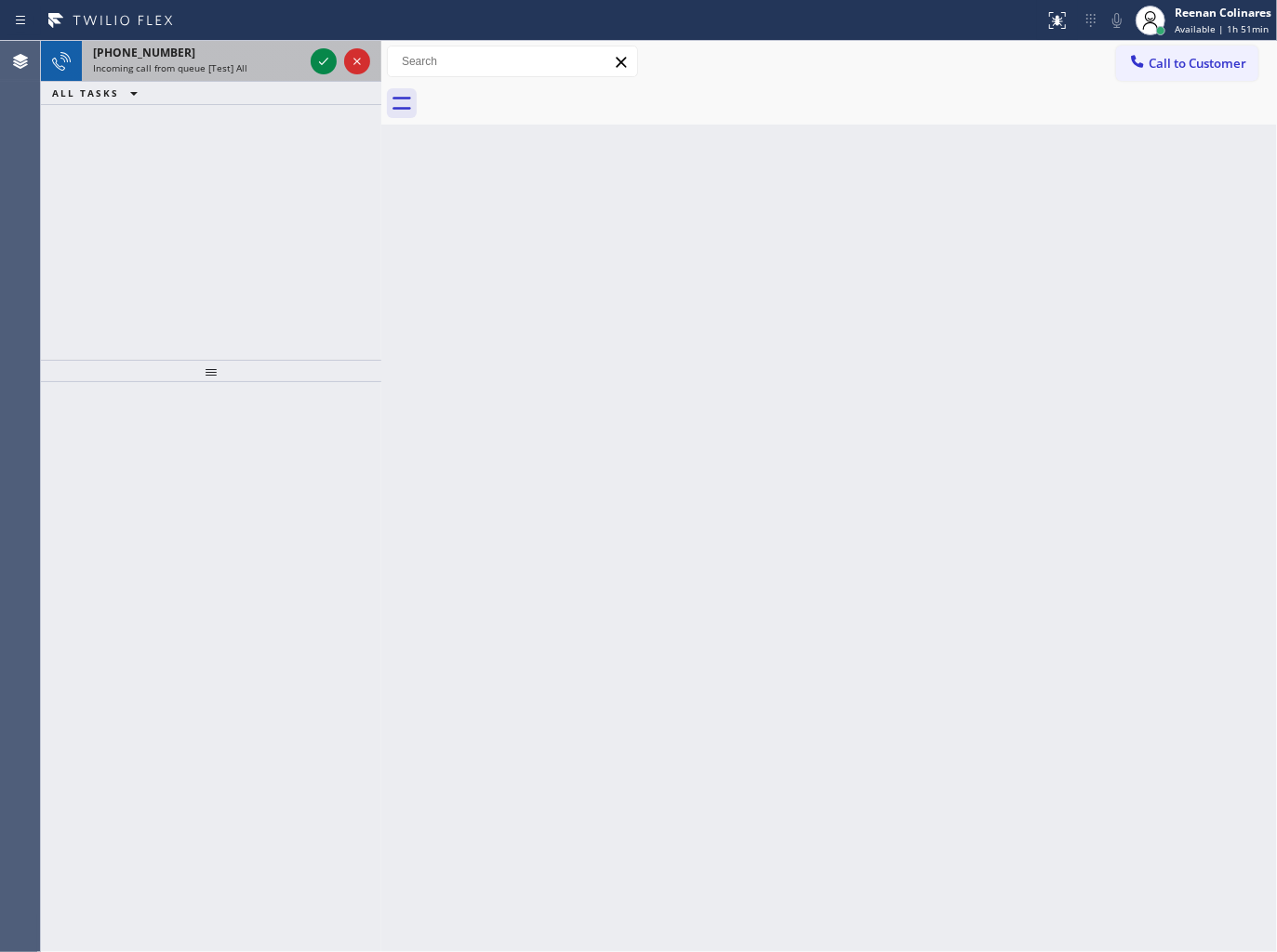
click at [226, 63] on span "Incoming call from queue [Test] All" at bounding box center [170, 67] width 155 height 13
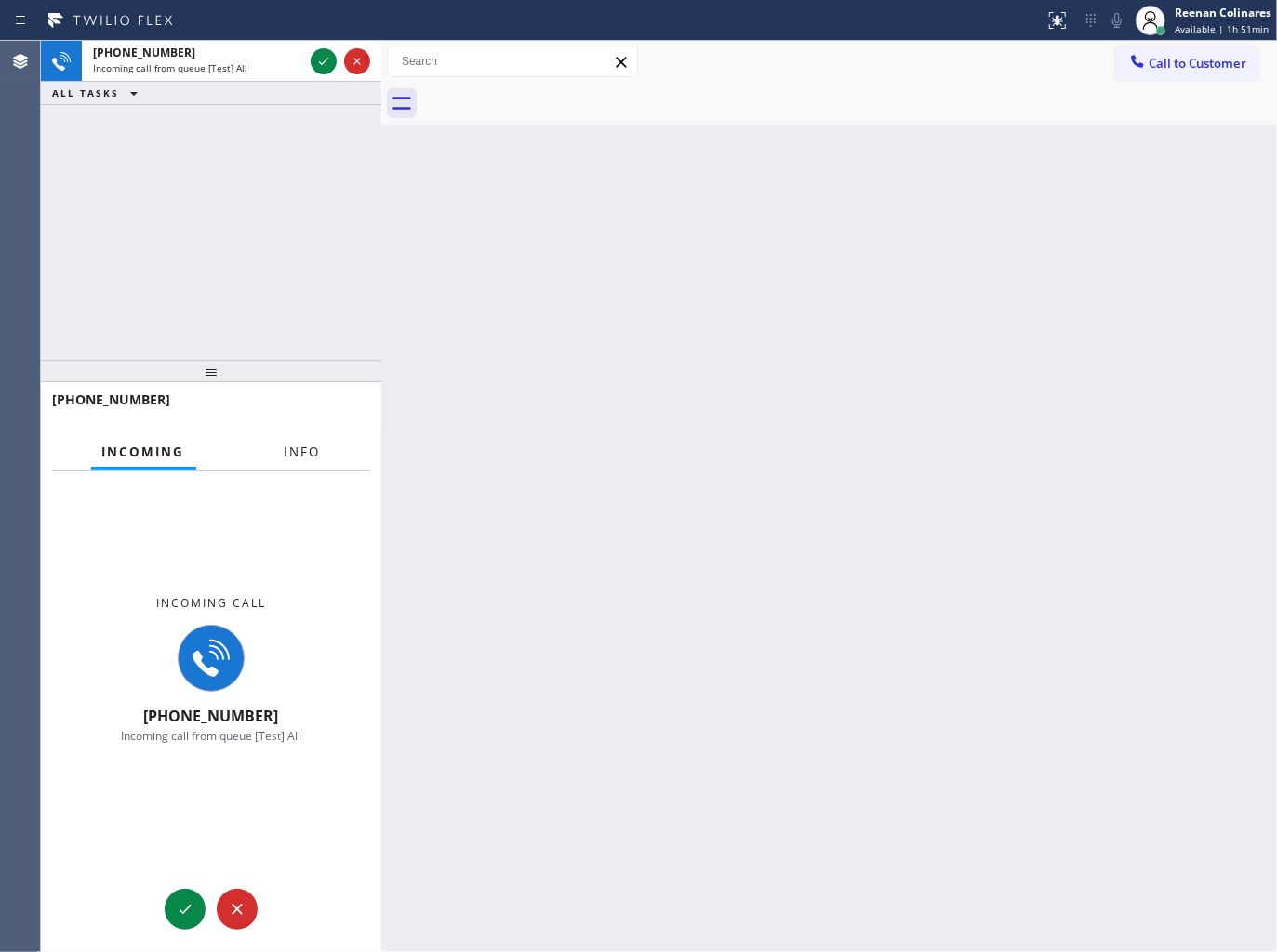
click at [305, 453] on span "Info" at bounding box center [303, 451] width 37 height 16
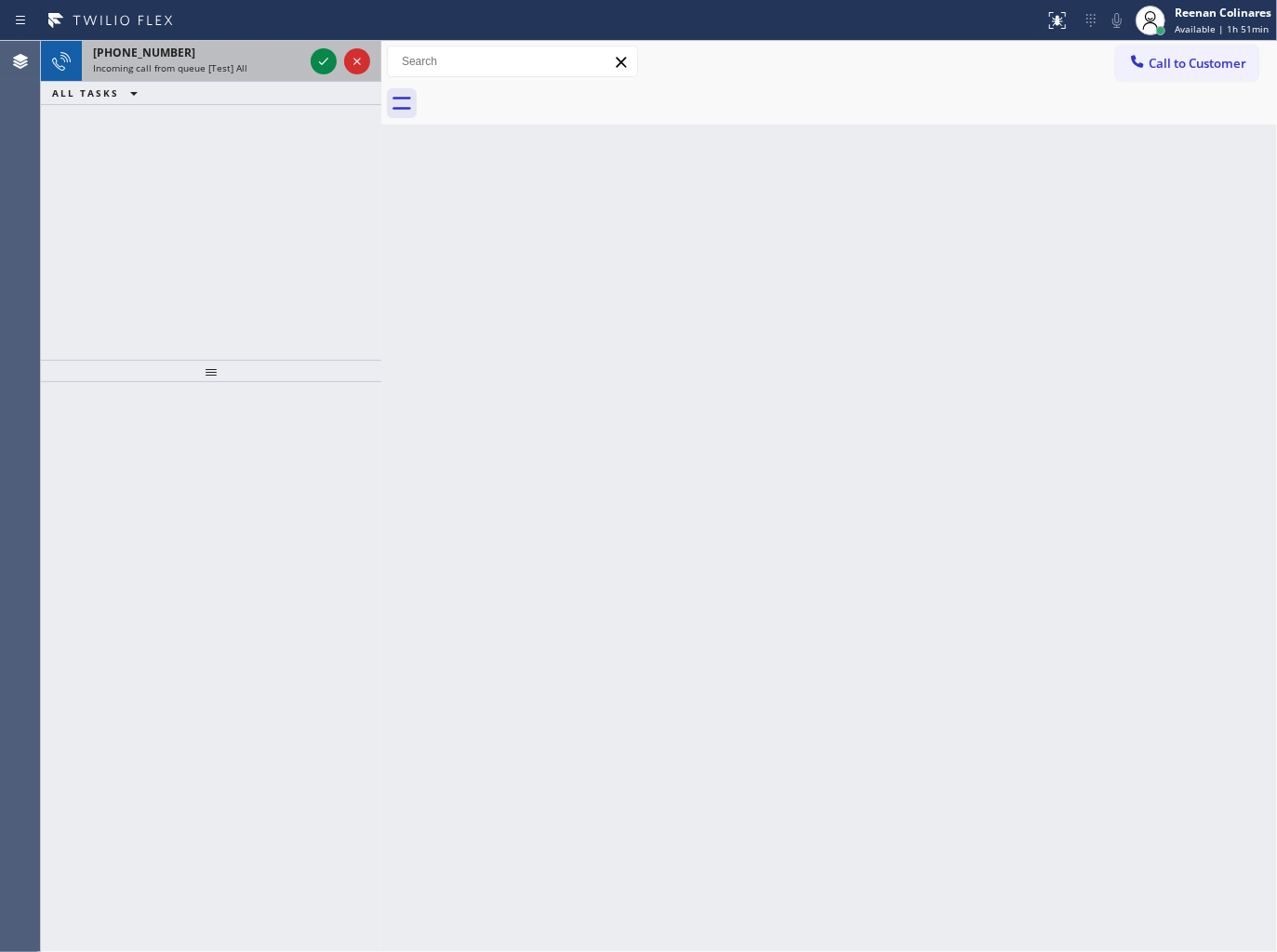
click at [211, 63] on span "Incoming call from queue [Test] All" at bounding box center [170, 67] width 155 height 13
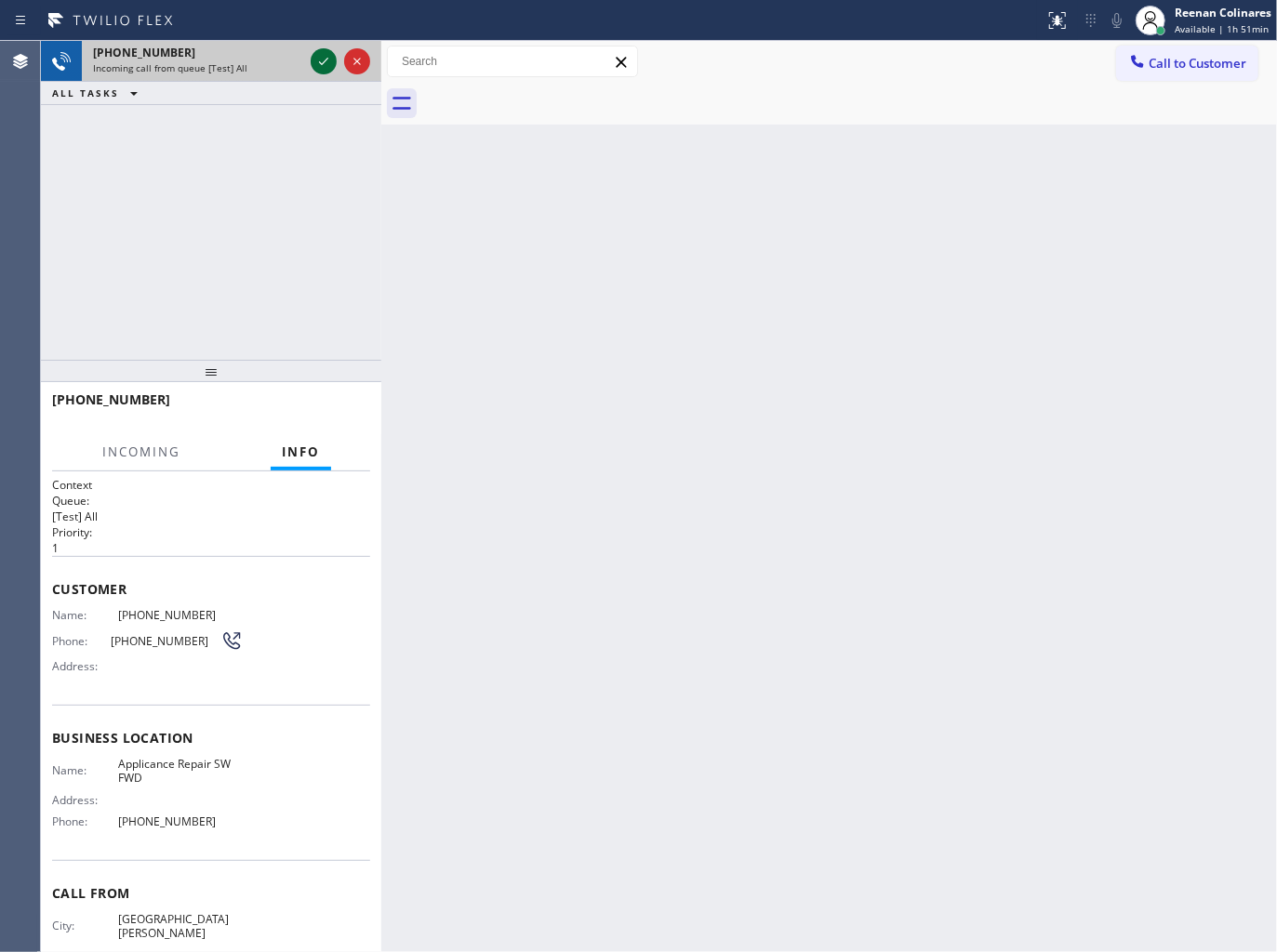
click at [319, 61] on icon at bounding box center [323, 61] width 22 height 22
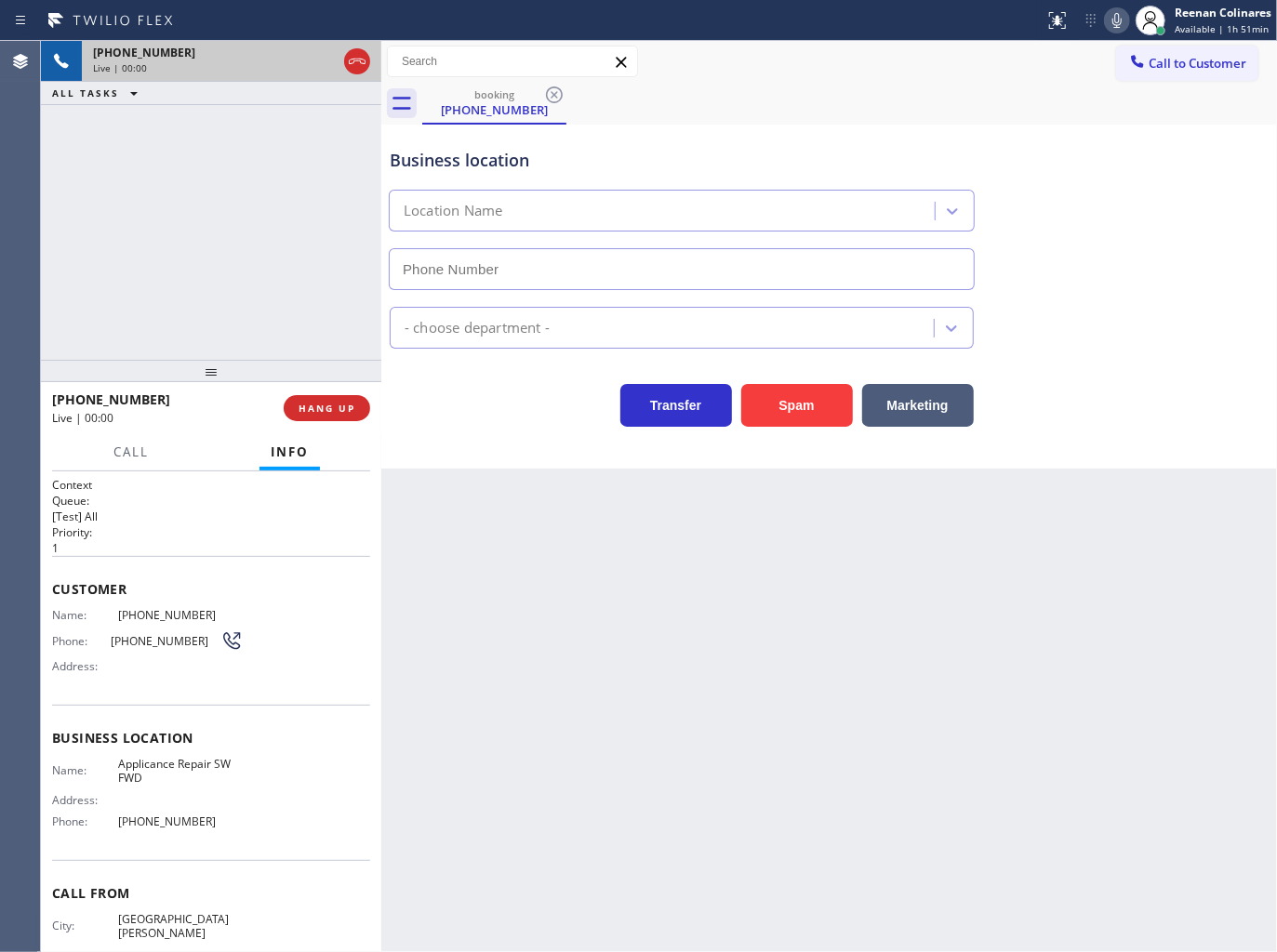
type input "[PHONE_NUMBER]"
drag, startPoint x: 792, startPoint y: 402, endPoint x: 907, endPoint y: 273, distance: 172.8
click at [794, 402] on button "Spam" at bounding box center [797, 405] width 111 height 43
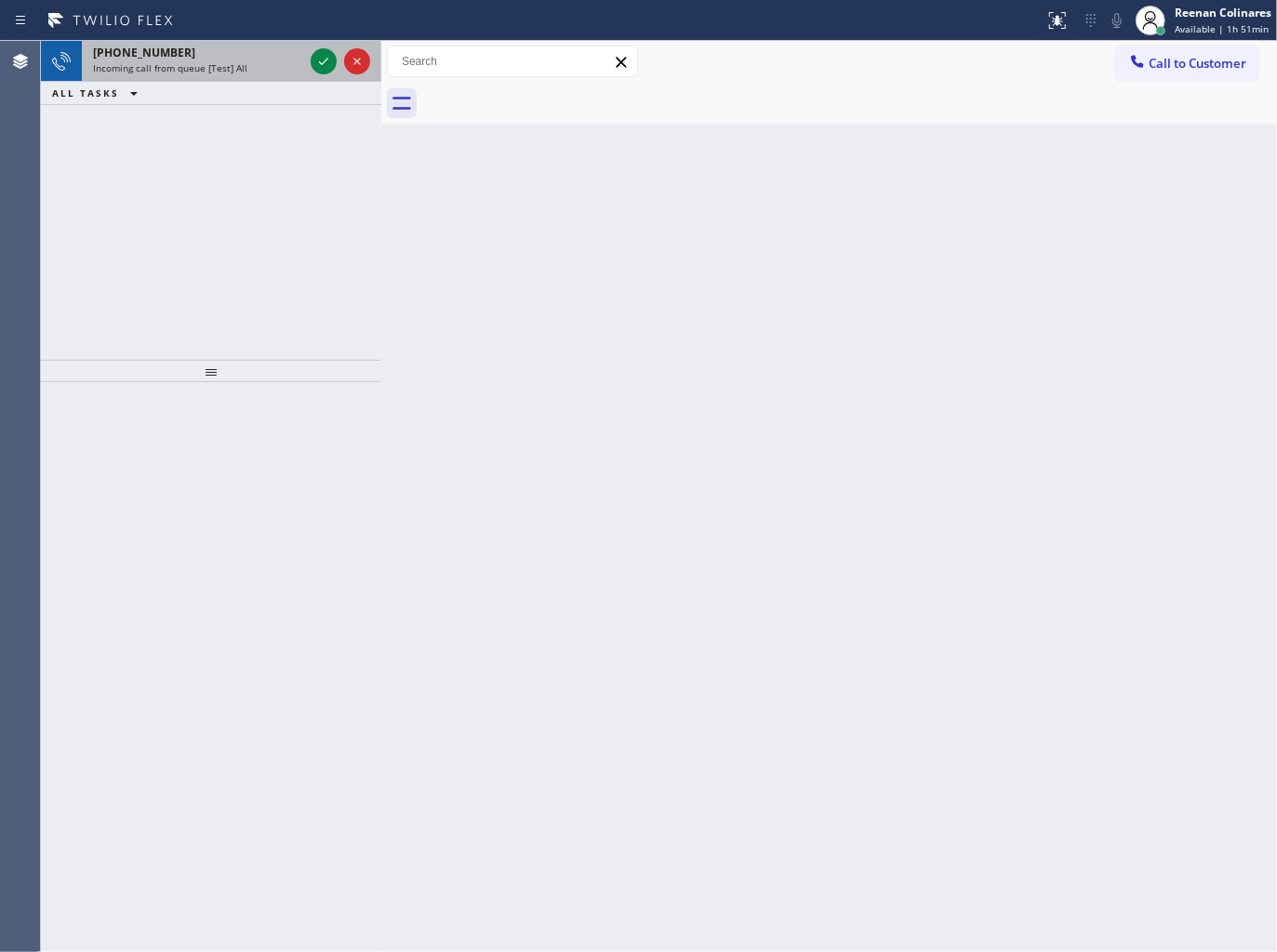
drag, startPoint x: 519, startPoint y: 108, endPoint x: 274, endPoint y: 60, distance: 249.7
click at [512, 106] on div at bounding box center [850, 103] width 855 height 42
click at [270, 57] on div "[PHONE_NUMBER]" at bounding box center [197, 52] width 210 height 15
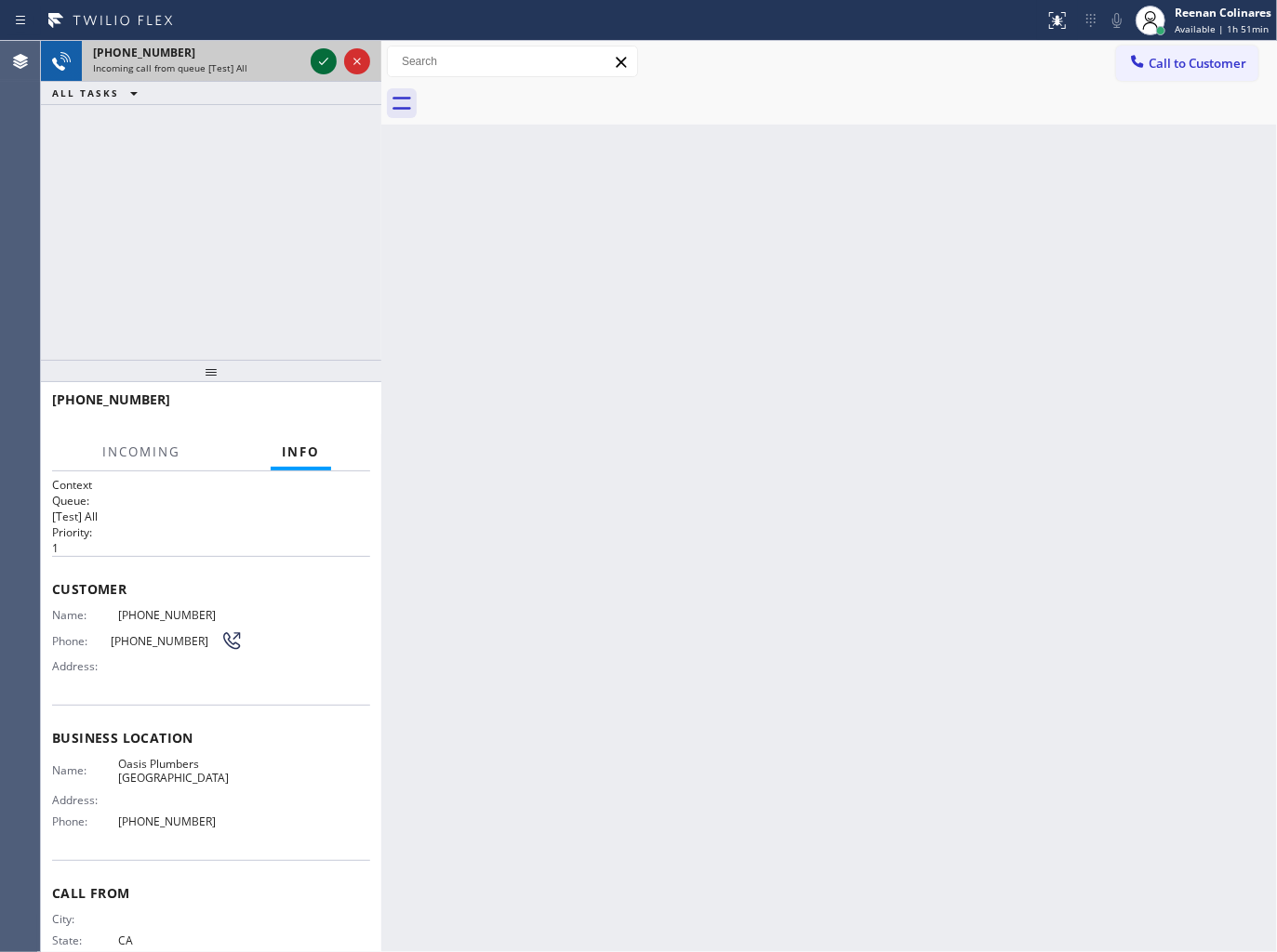
click at [321, 66] on icon at bounding box center [323, 61] width 22 height 22
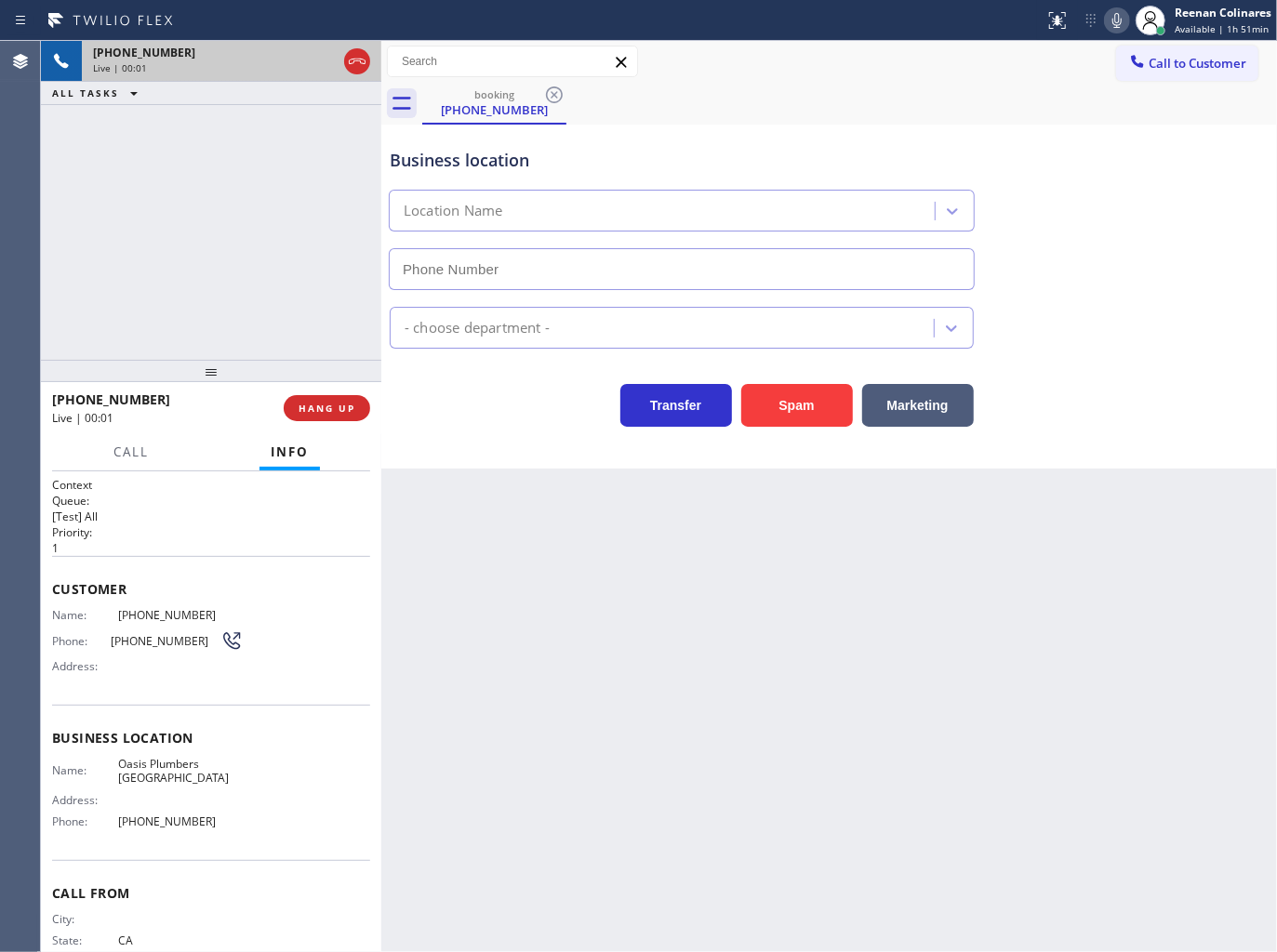
type input "[PHONE_NUMBER]"
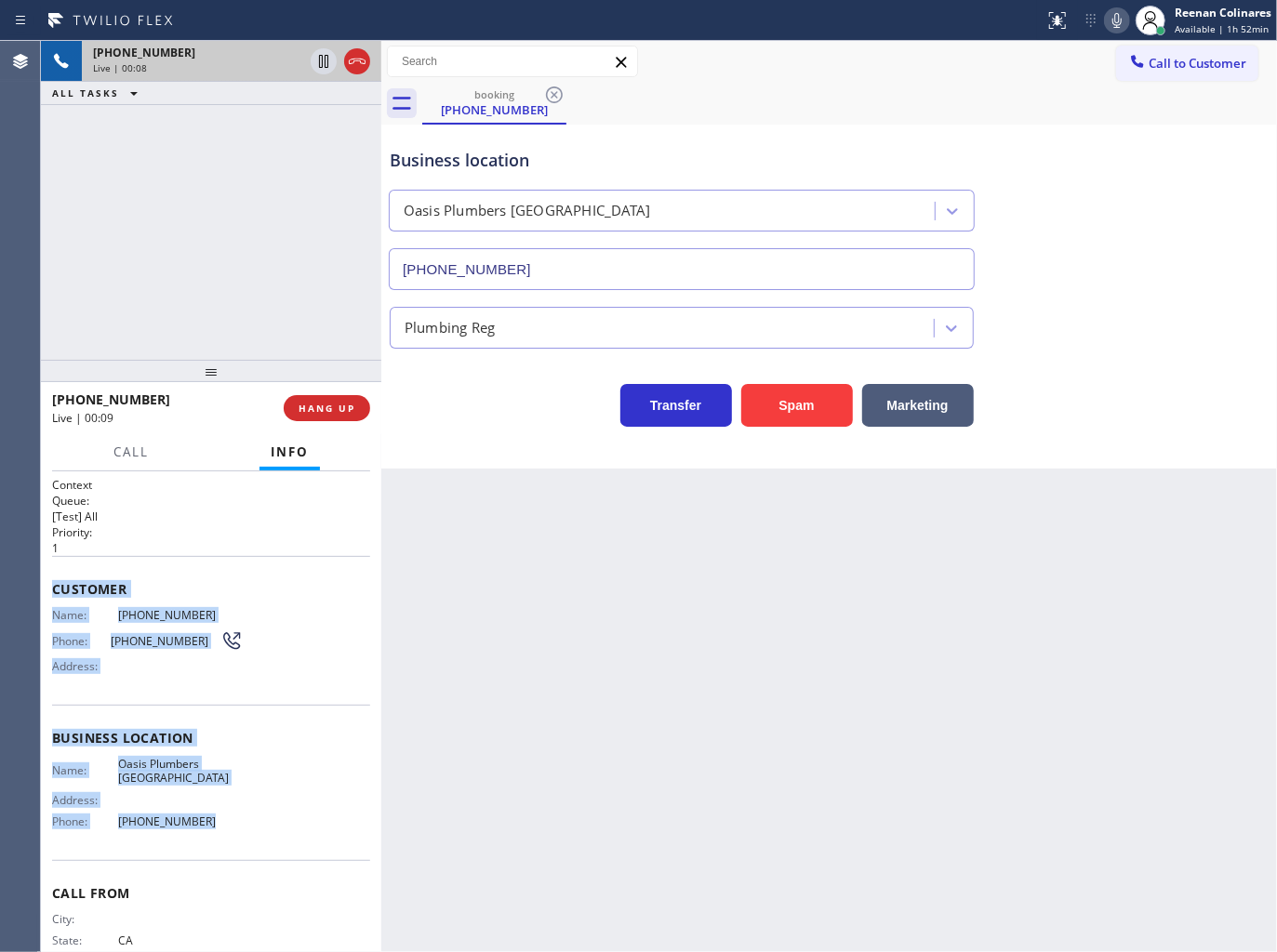
drag, startPoint x: 50, startPoint y: 581, endPoint x: 490, endPoint y: 818, distance: 499.8
click at [254, 817] on div "Context Queue: [Test] All Priority: 1 Customer Name: [PHONE_NUMBER] Phone: [PHO…" at bounding box center [211, 712] width 340 height 481
copy div "Customer Name: [PHONE_NUMBER] Phone: [PHONE_NUMBER] Address: Business location …"
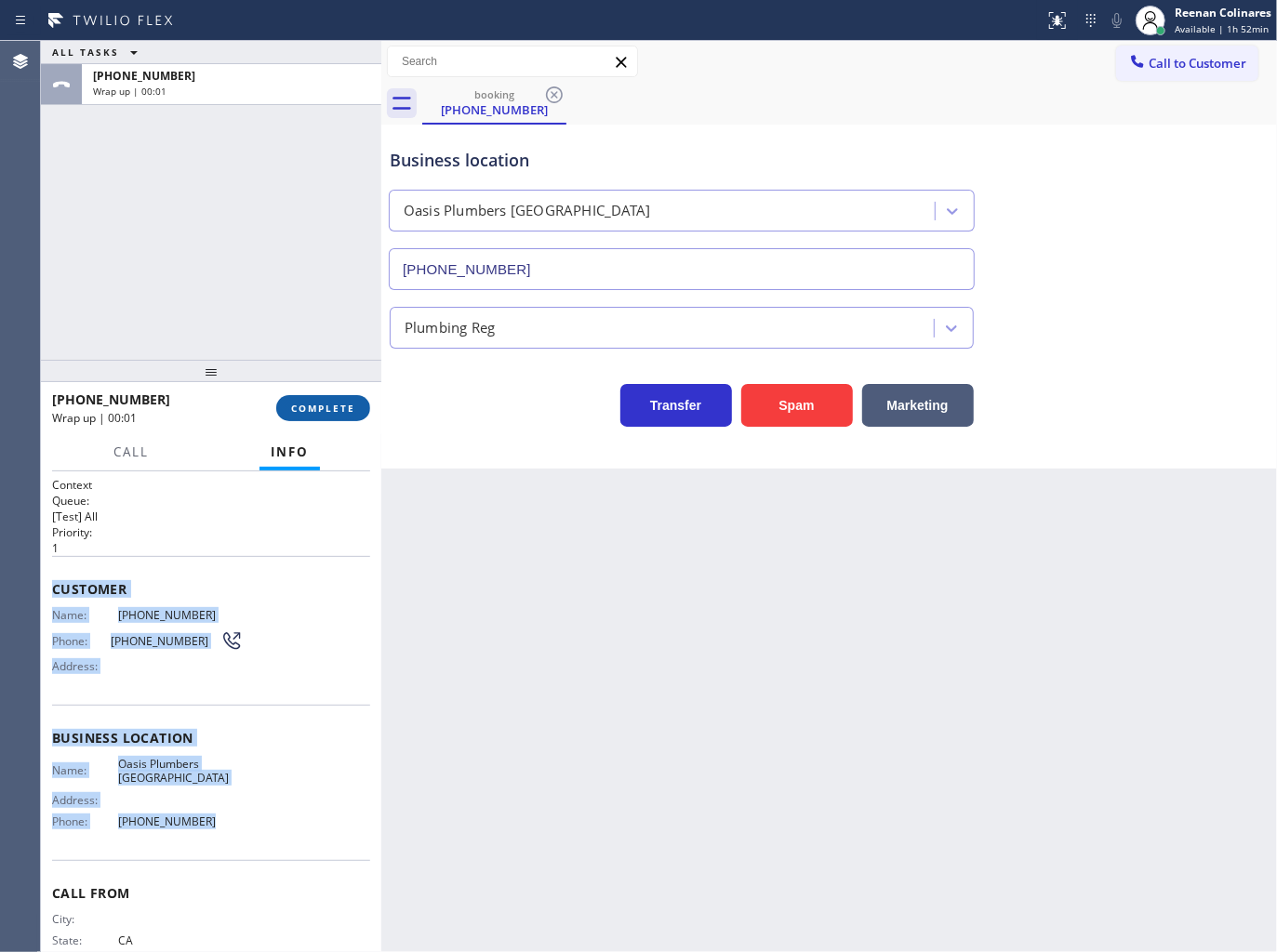
click at [350, 409] on span "COMPLETE" at bounding box center [323, 408] width 64 height 13
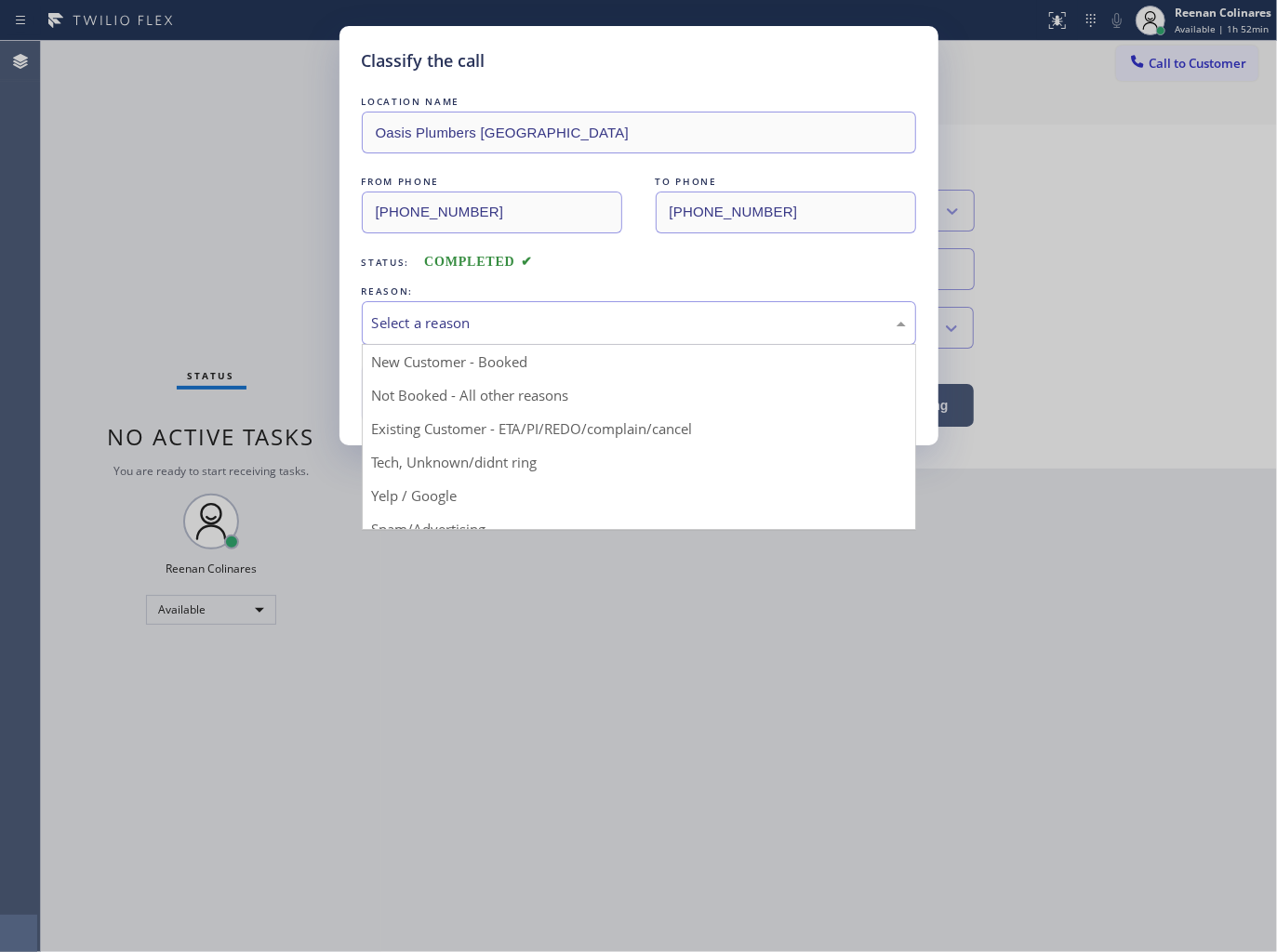
click at [429, 322] on div "Select a reason" at bounding box center [639, 323] width 534 height 21
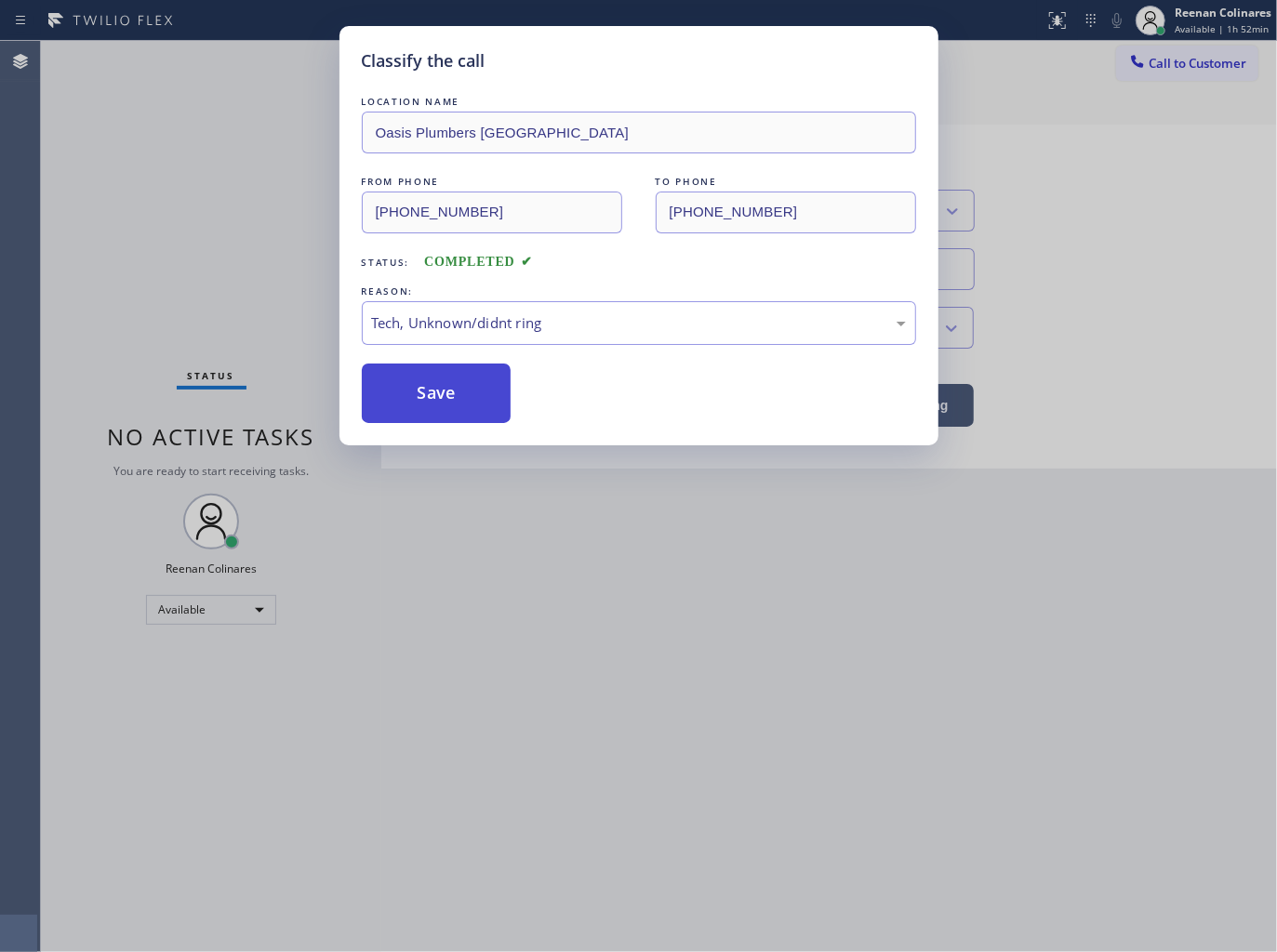
click at [421, 392] on button "Save" at bounding box center [436, 393] width 150 height 60
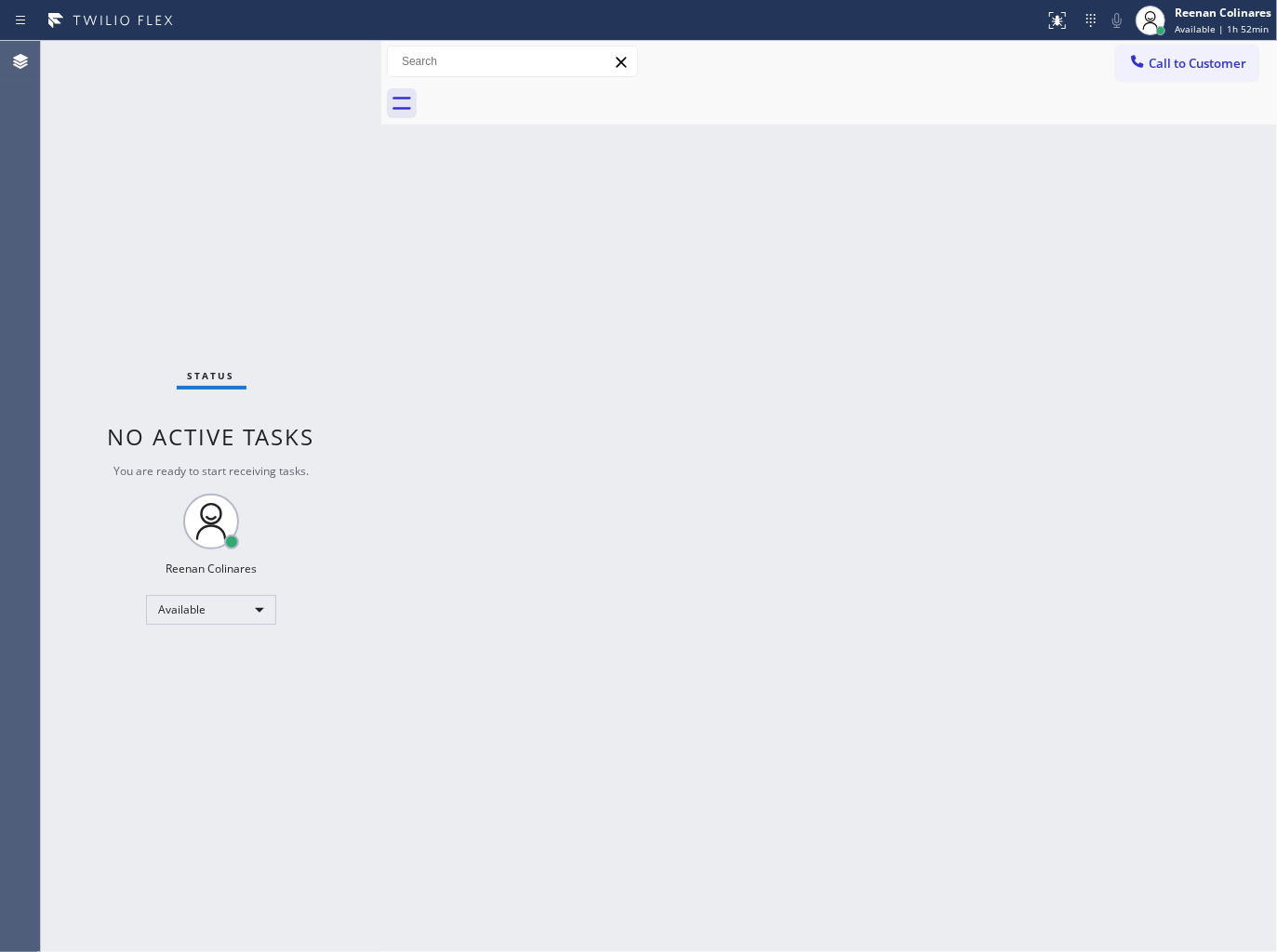
click at [1054, 623] on div "Back to Dashboard Change Sender ID Customers Technicians Select a contact Outbo…" at bounding box center [828, 496] width 895 height 911
click at [700, 304] on div "Back to Dashboard Change Sender ID Customers Technicians Select a contact Outbo…" at bounding box center [828, 496] width 895 height 911
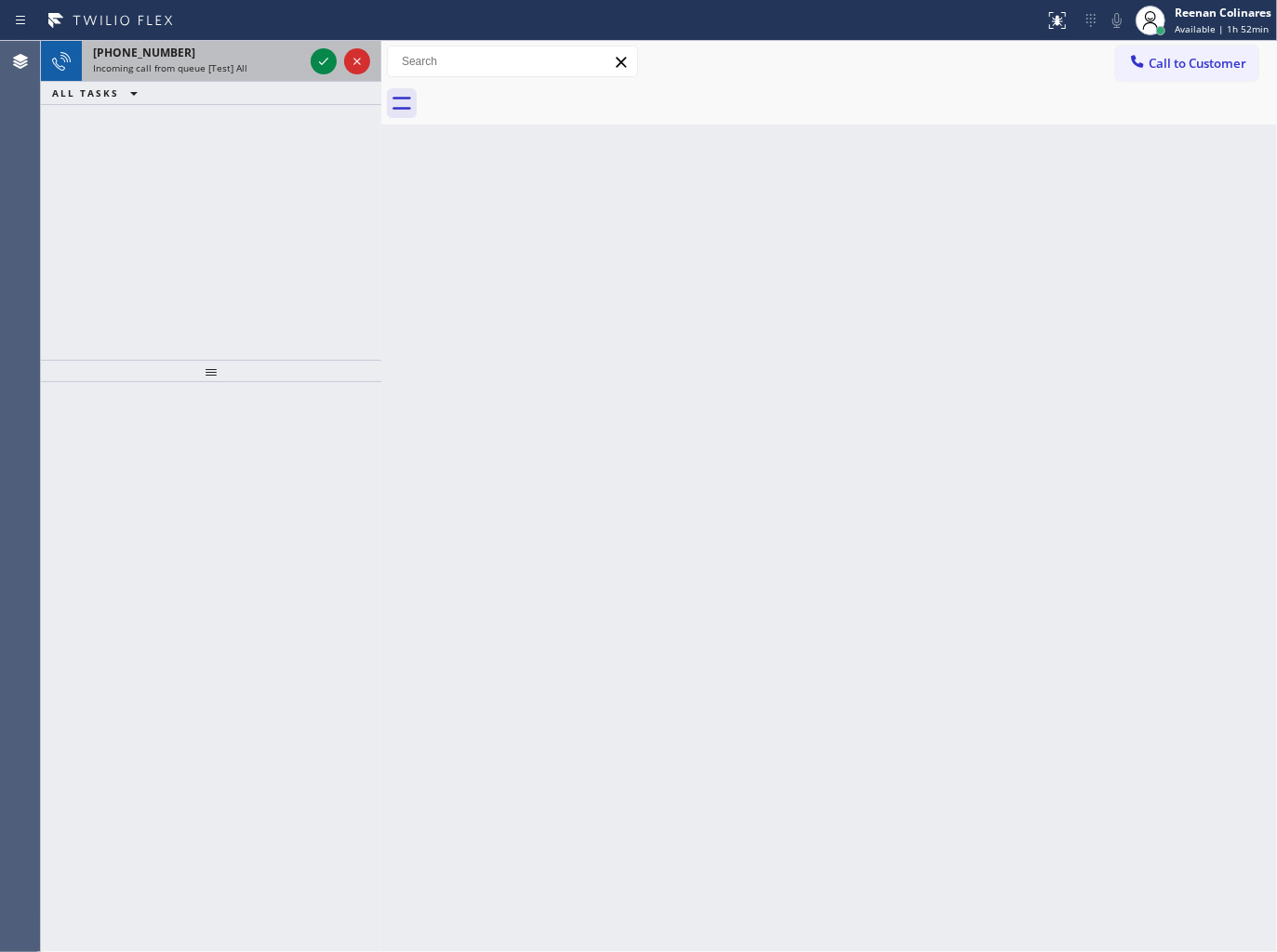
click at [265, 50] on div "[PHONE_NUMBER]" at bounding box center [197, 52] width 210 height 15
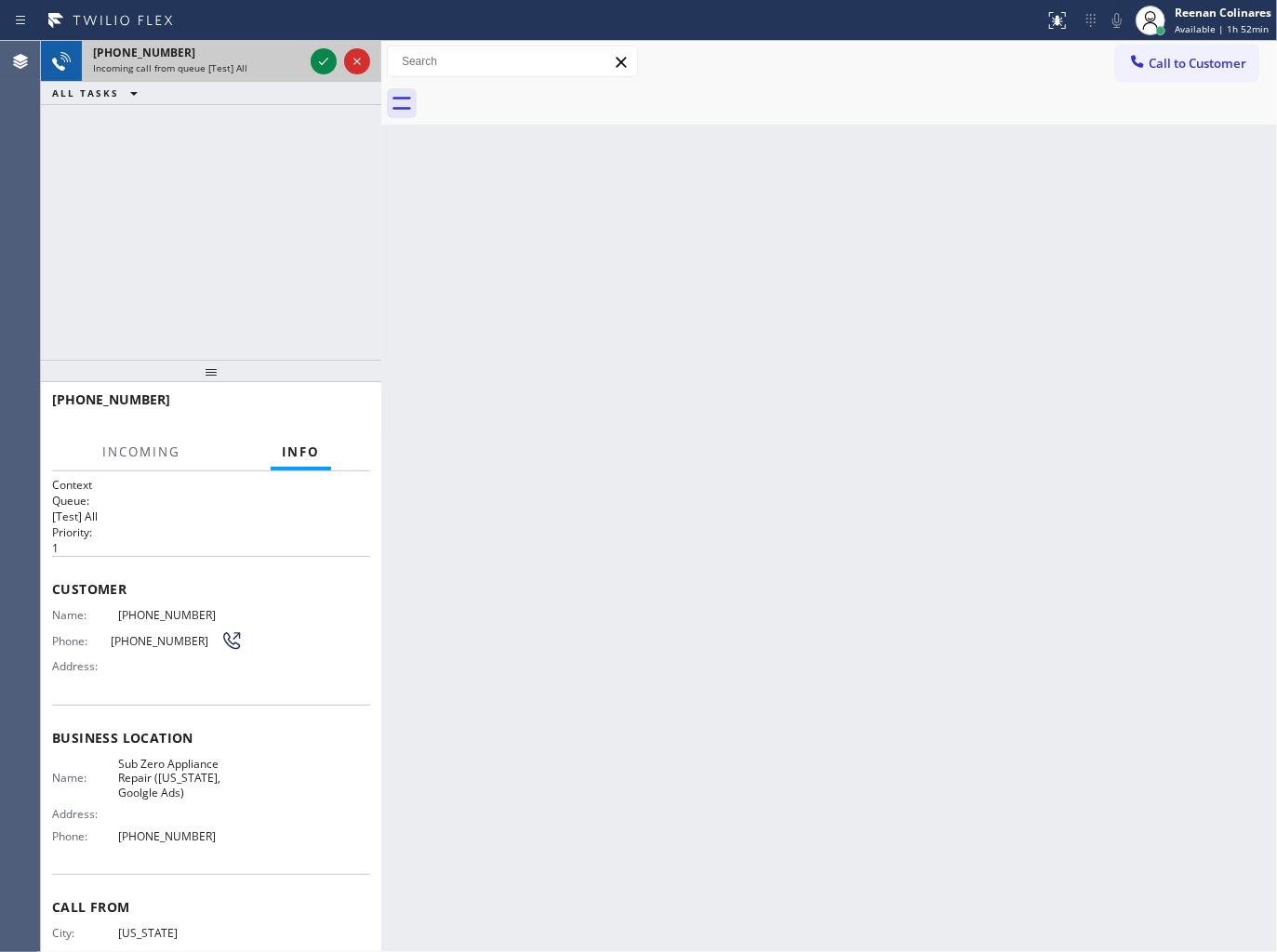
click at [284, 74] on div "Incoming call from queue [Test] All" at bounding box center [197, 67] width 210 height 13
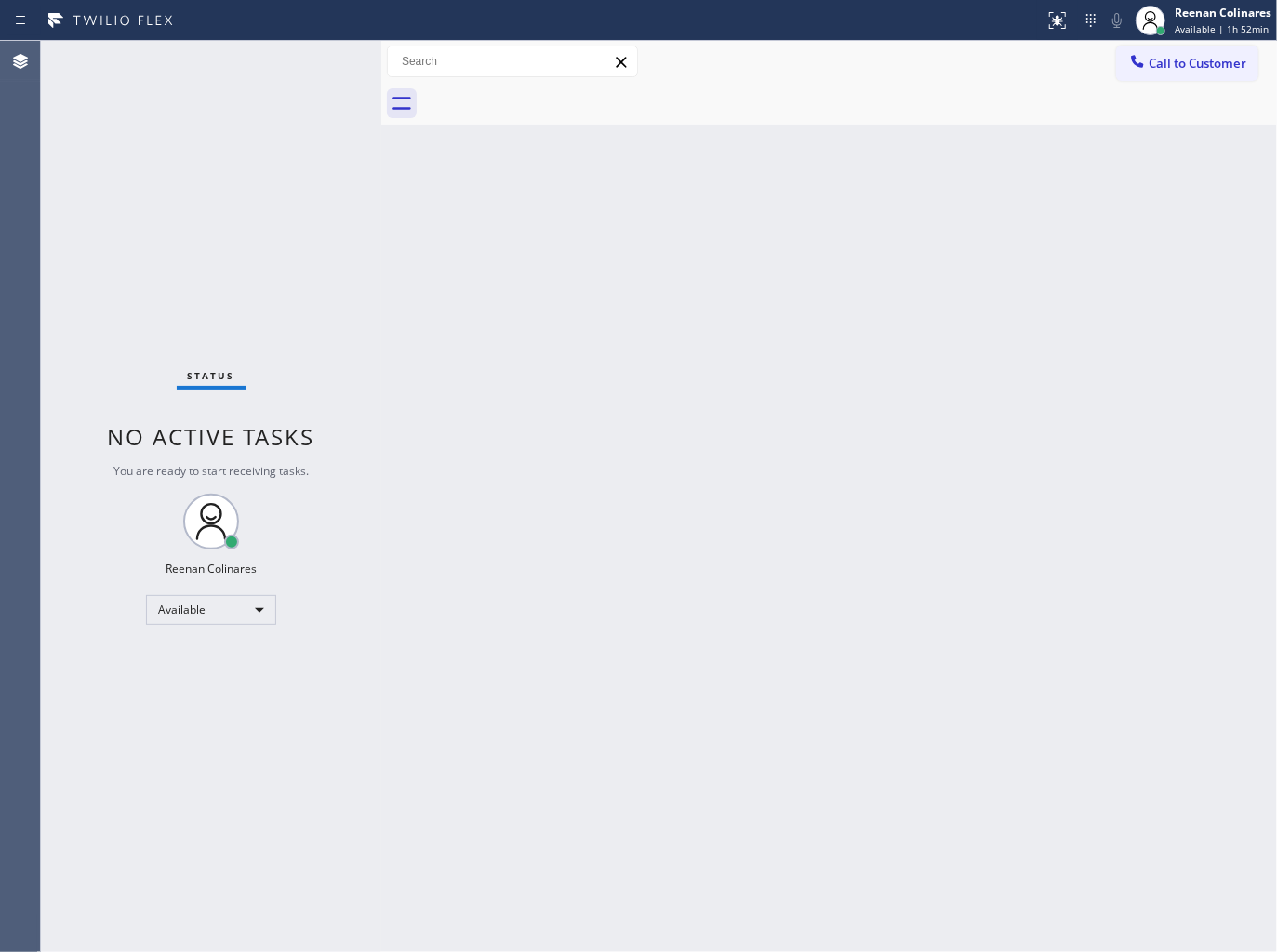
click at [295, 66] on div "Status No active tasks You are ready to start receiving tasks. Reenan Colinares…" at bounding box center [211, 496] width 340 height 911
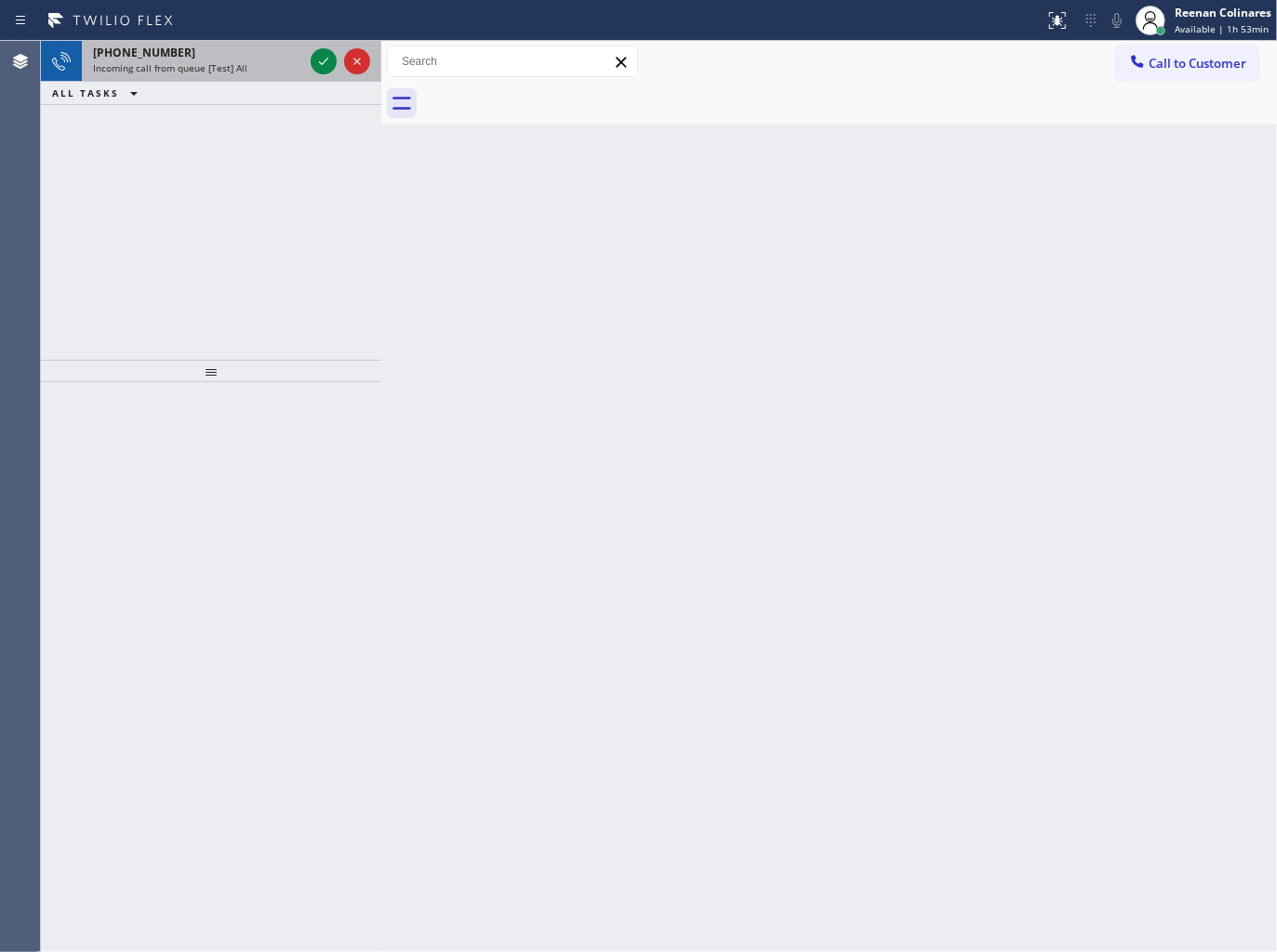
click at [234, 56] on div "[PHONE_NUMBER]" at bounding box center [197, 52] width 210 height 15
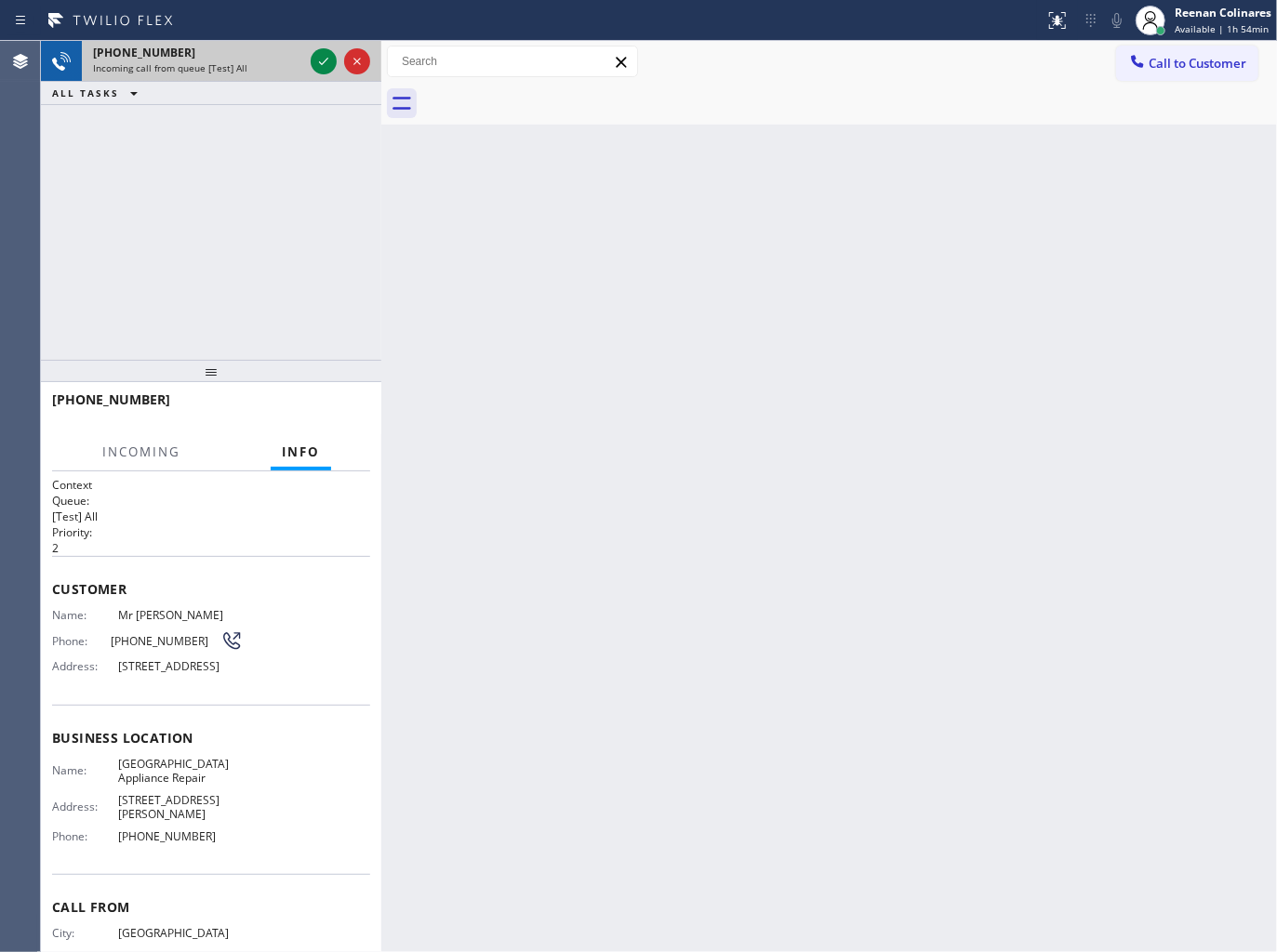
click at [302, 65] on div "Incoming call from queue [Test] All" at bounding box center [197, 67] width 210 height 13
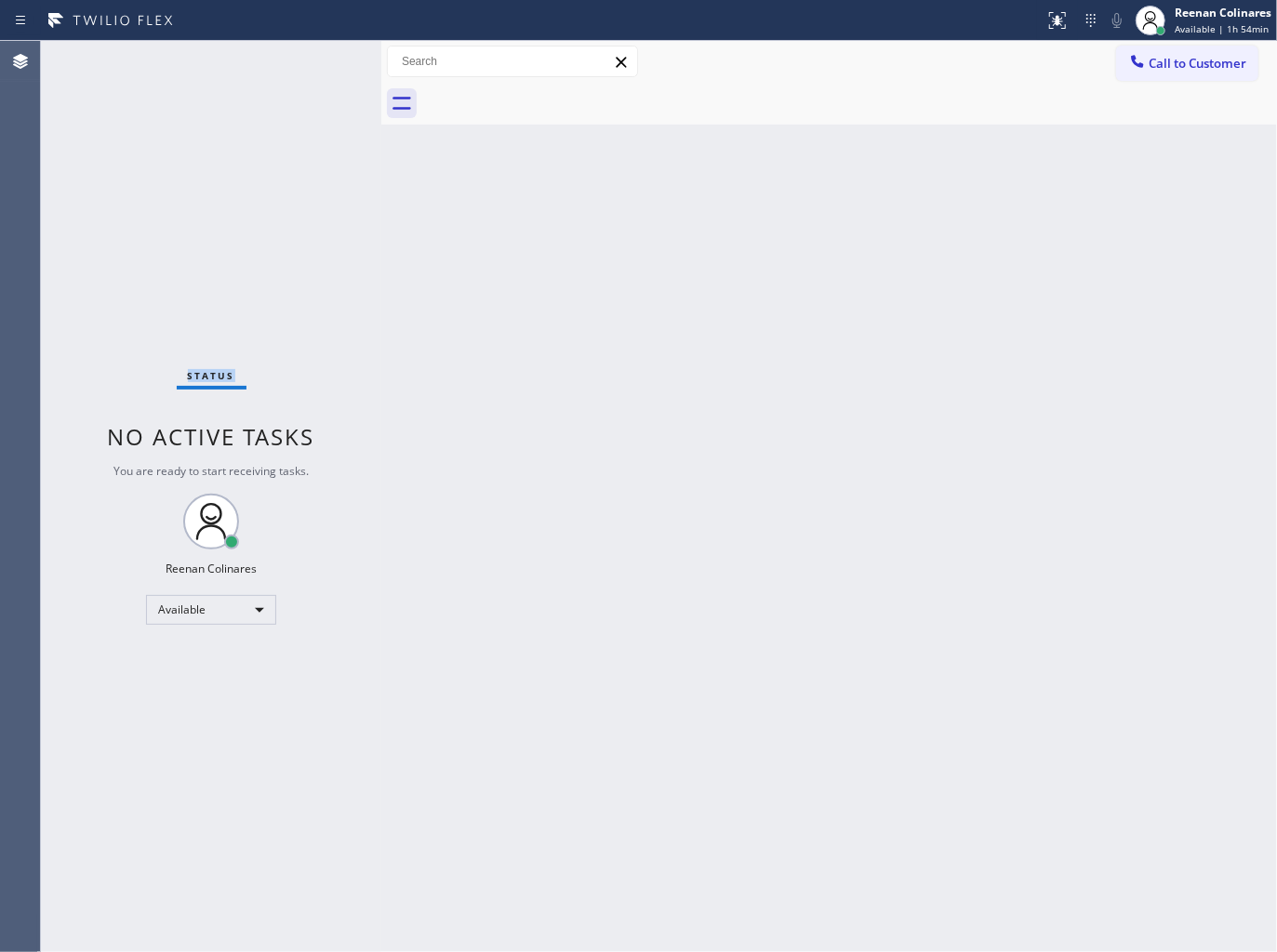
click at [302, 65] on div "Status No active tasks You are ready to start receiving tasks. Reenan Colinares…" at bounding box center [211, 496] width 340 height 911
click at [524, 378] on div "Back to Dashboard Change Sender ID Customers Technicians Select a contact Outbo…" at bounding box center [828, 496] width 895 height 911
click at [1024, 122] on div at bounding box center [850, 103] width 855 height 42
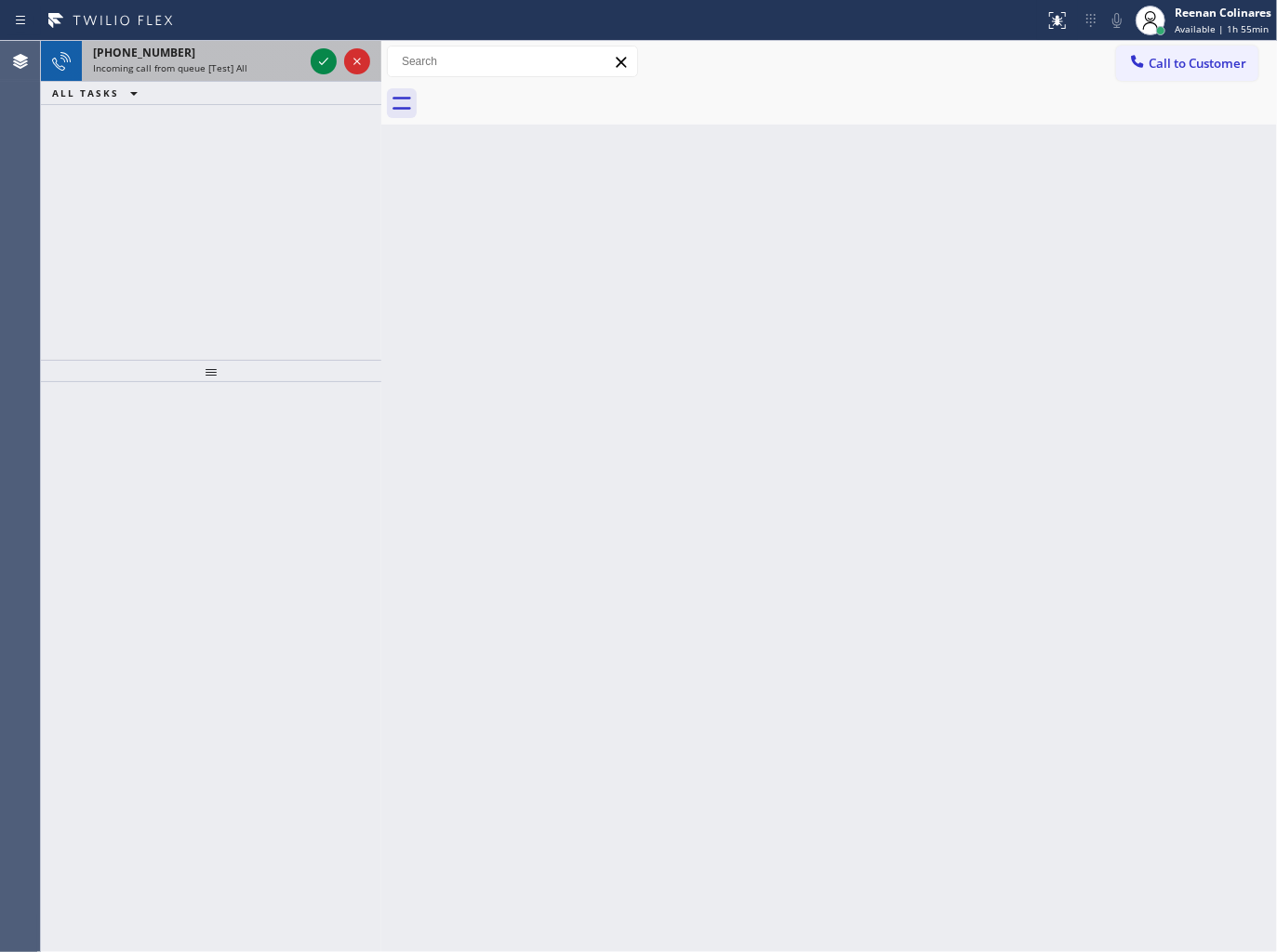
click at [296, 58] on div "[PHONE_NUMBER]" at bounding box center [197, 52] width 210 height 15
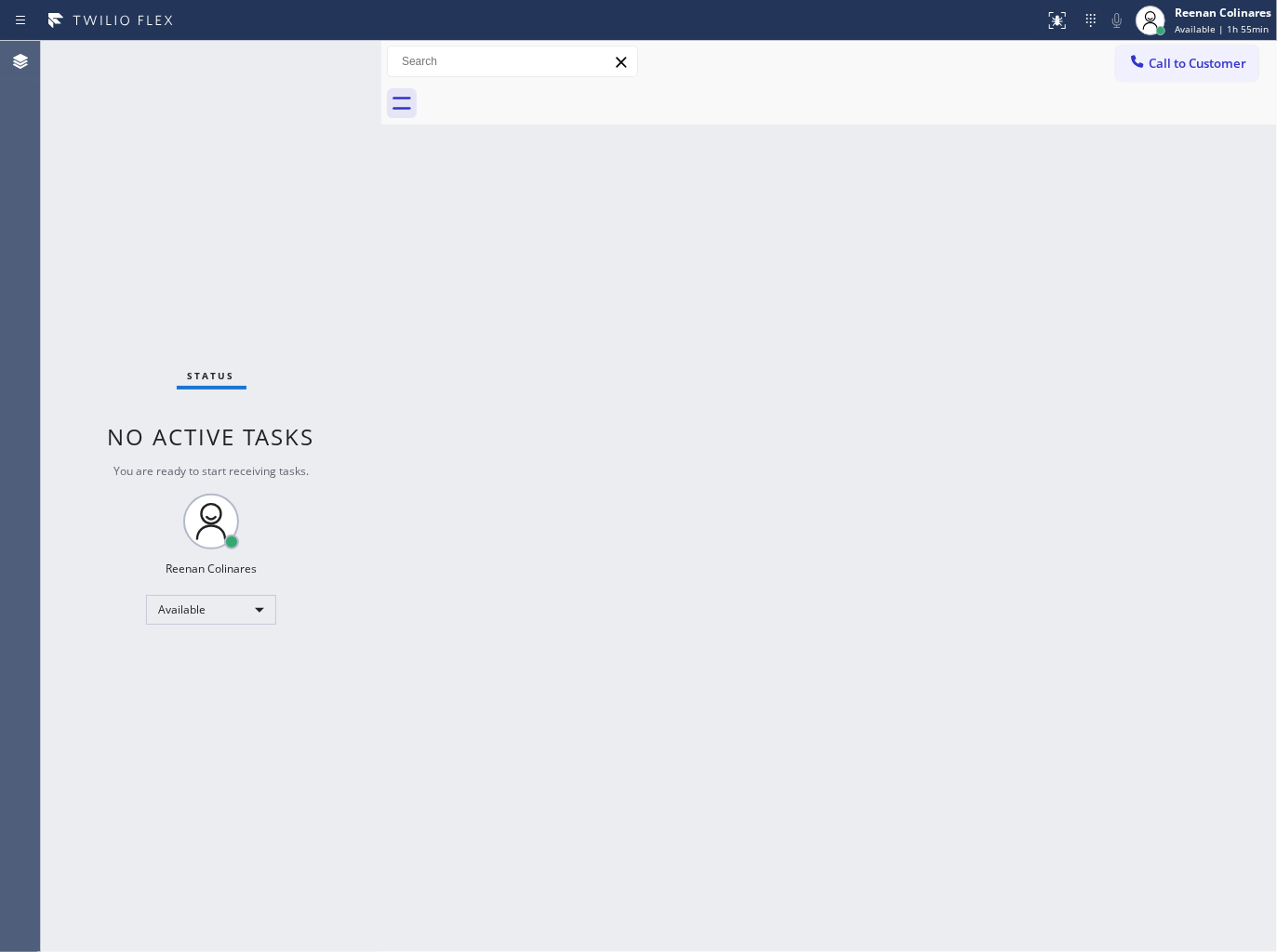
click at [298, 59] on div "Status No active tasks You are ready to start receiving tasks. Reenan Colinares…" at bounding box center [211, 496] width 340 height 911
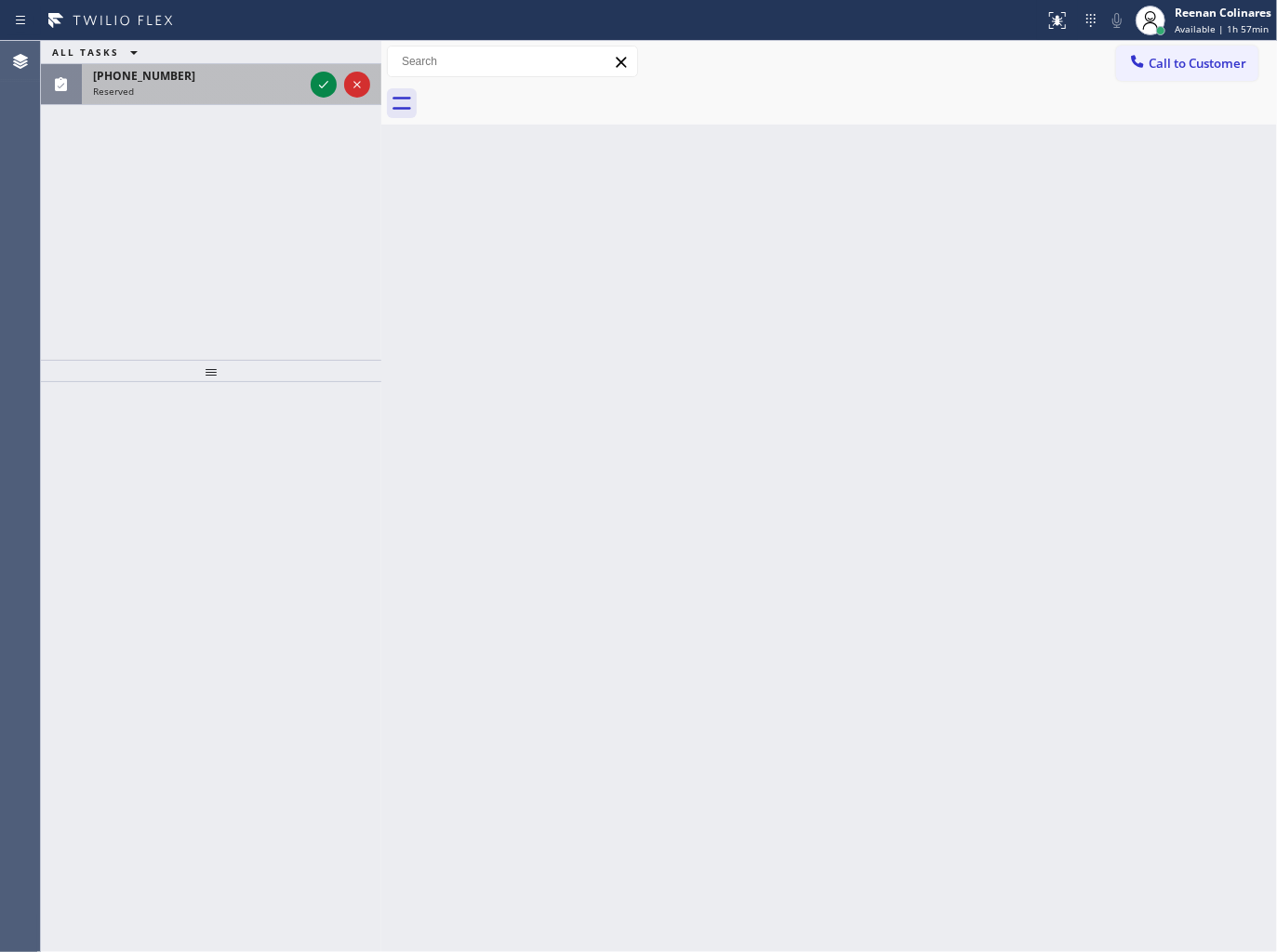
click at [183, 81] on div "[PHONE_NUMBER]" at bounding box center [197, 75] width 210 height 15
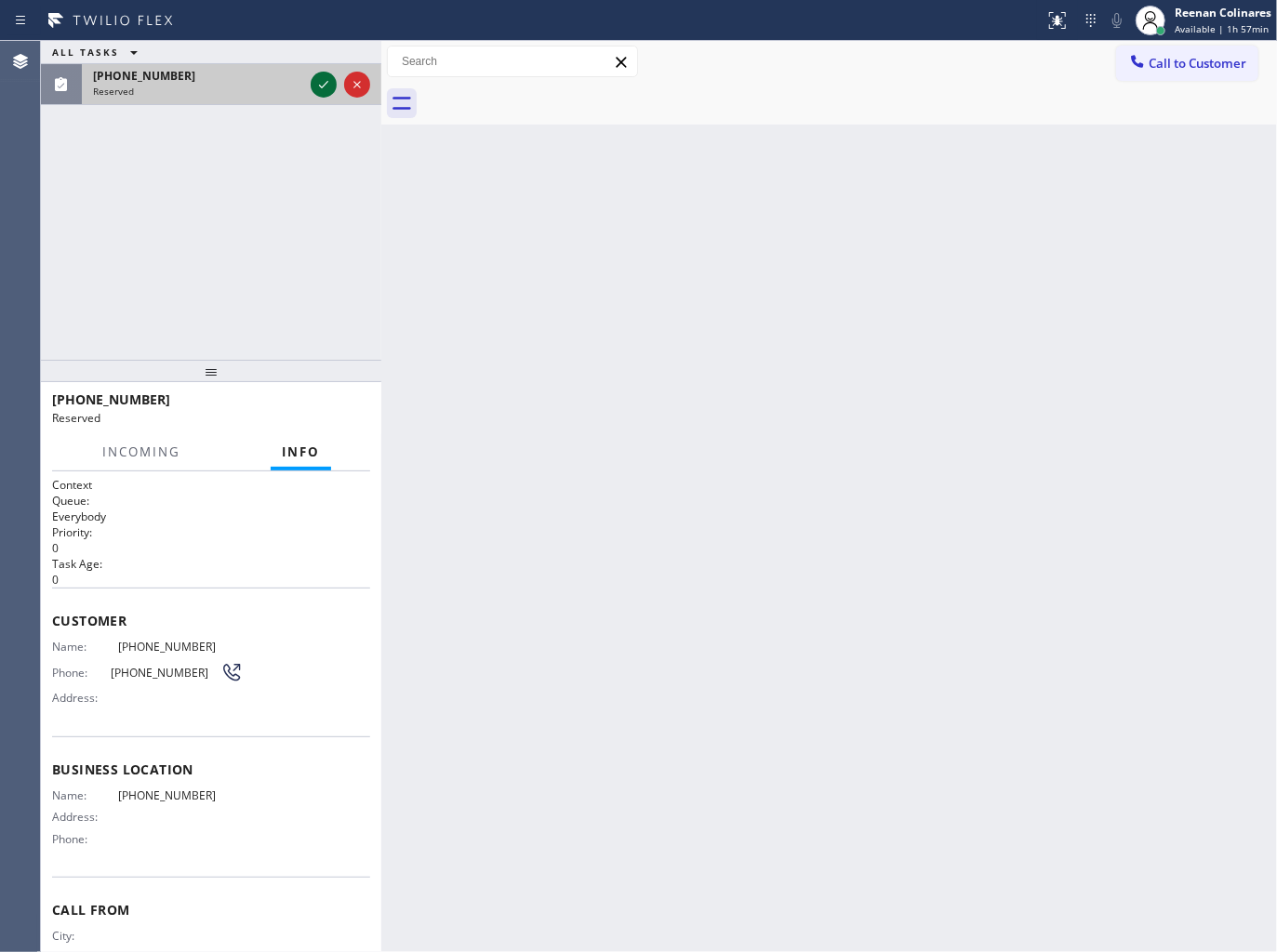
click at [317, 86] on icon at bounding box center [323, 84] width 22 height 22
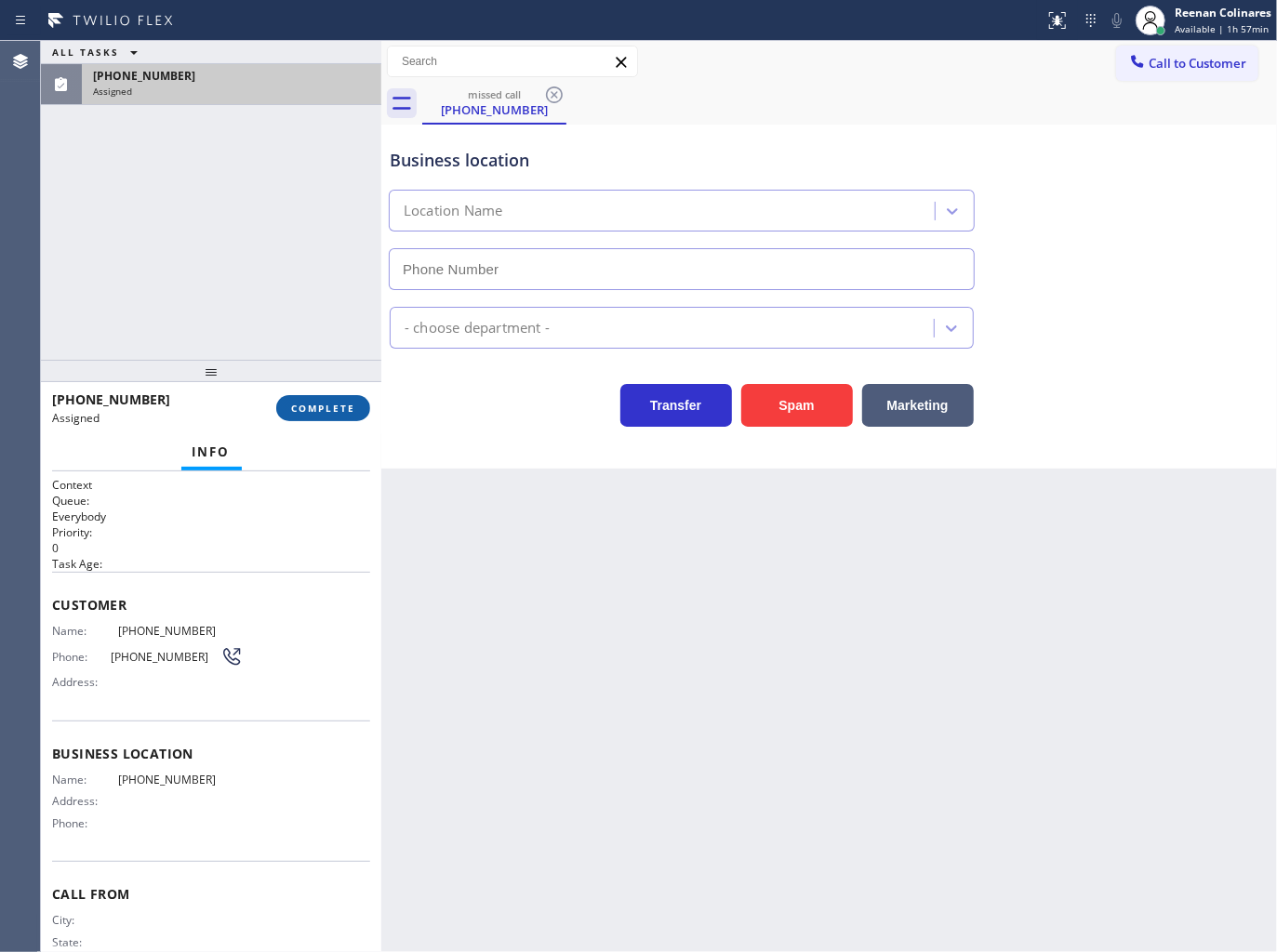
click at [335, 404] on span "COMPLETE" at bounding box center [323, 408] width 64 height 13
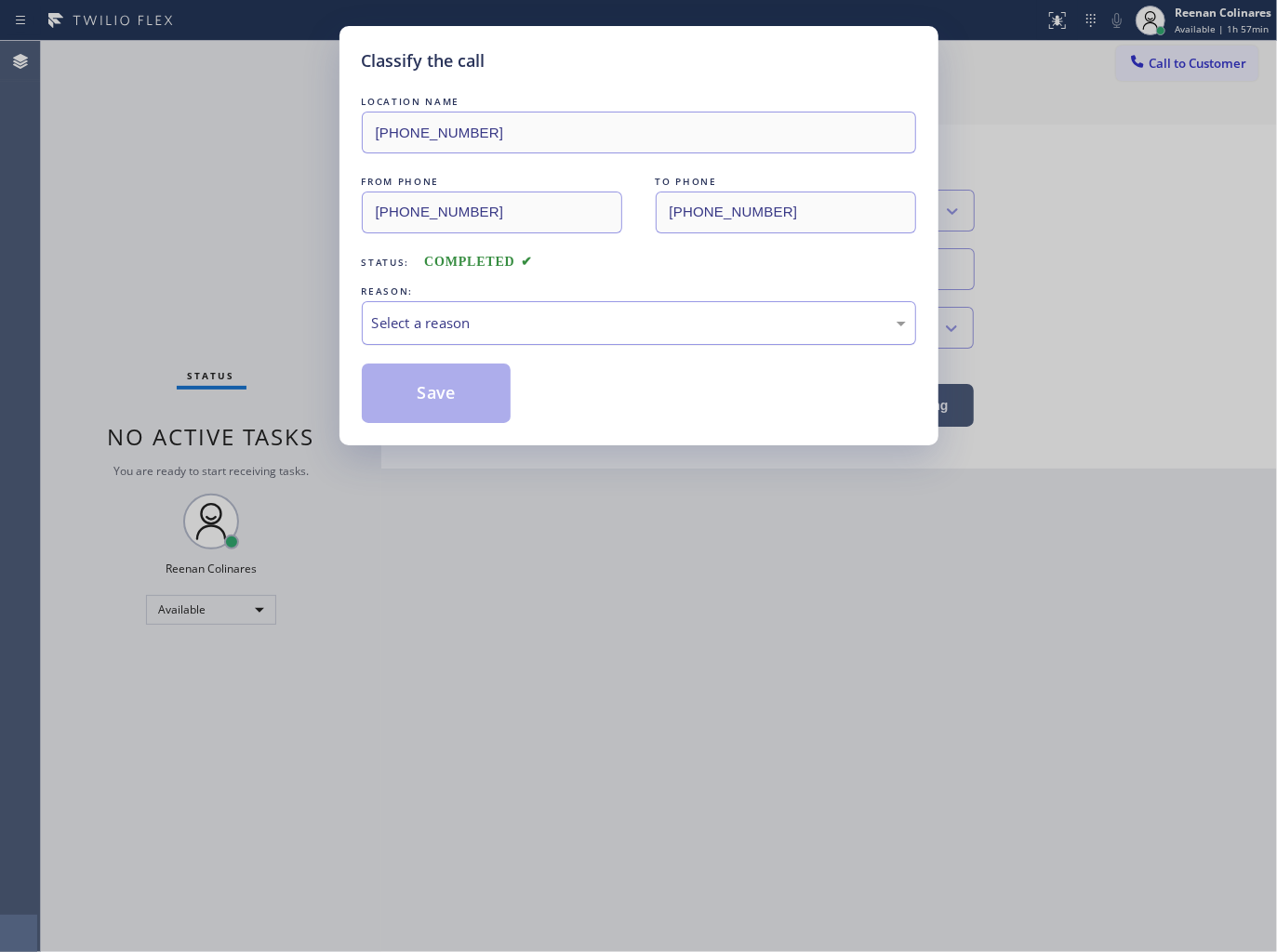
click at [447, 314] on div "Select a reason" at bounding box center [639, 323] width 534 height 21
click at [421, 403] on button "Save" at bounding box center [436, 393] width 150 height 60
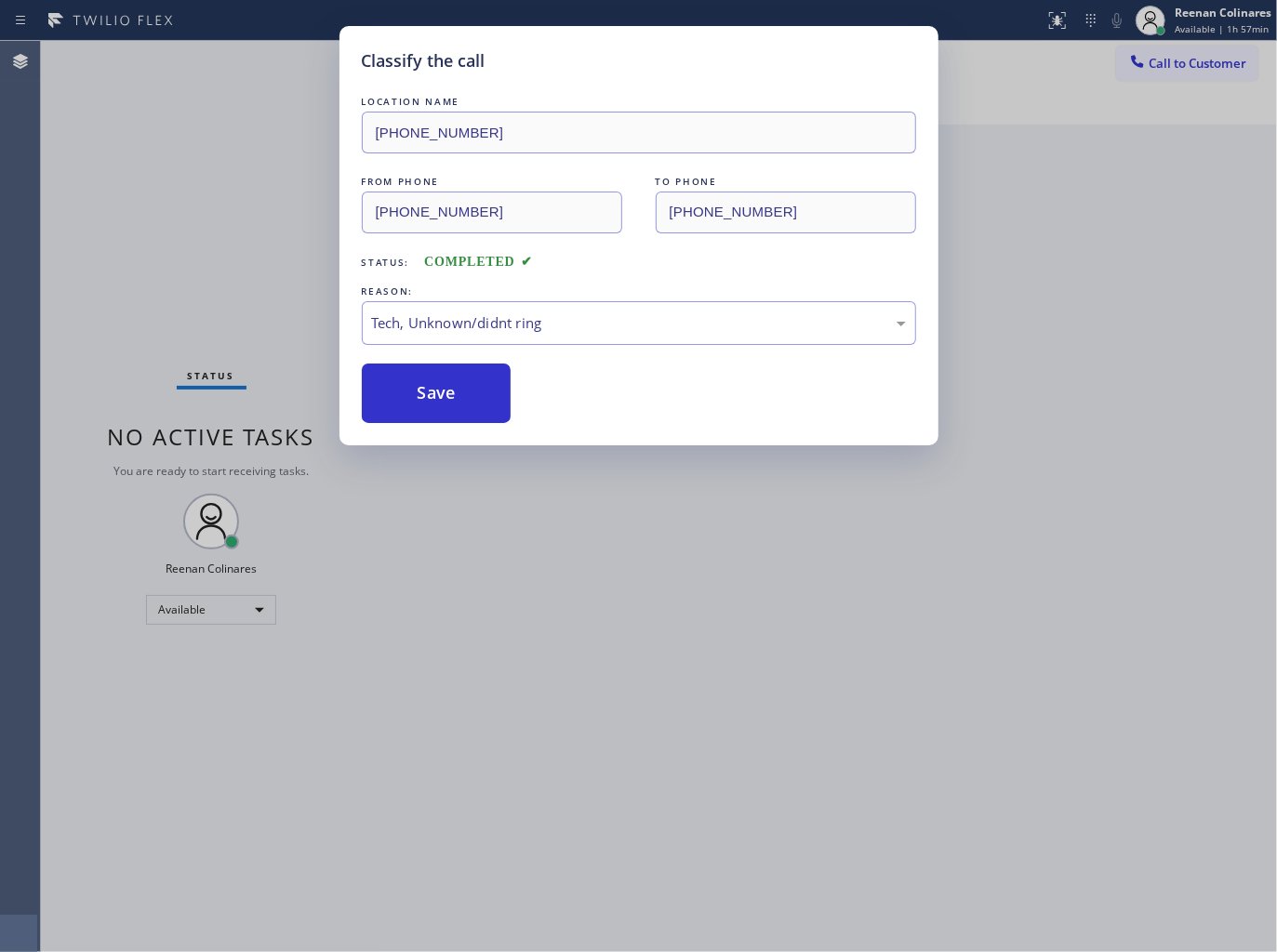
click at [127, 303] on div "Classify the call LOCATION NAME [PHONE_NUMBER] FROM PHONE [PHONE_NUMBER] TO PHO…" at bounding box center [638, 476] width 1277 height 952
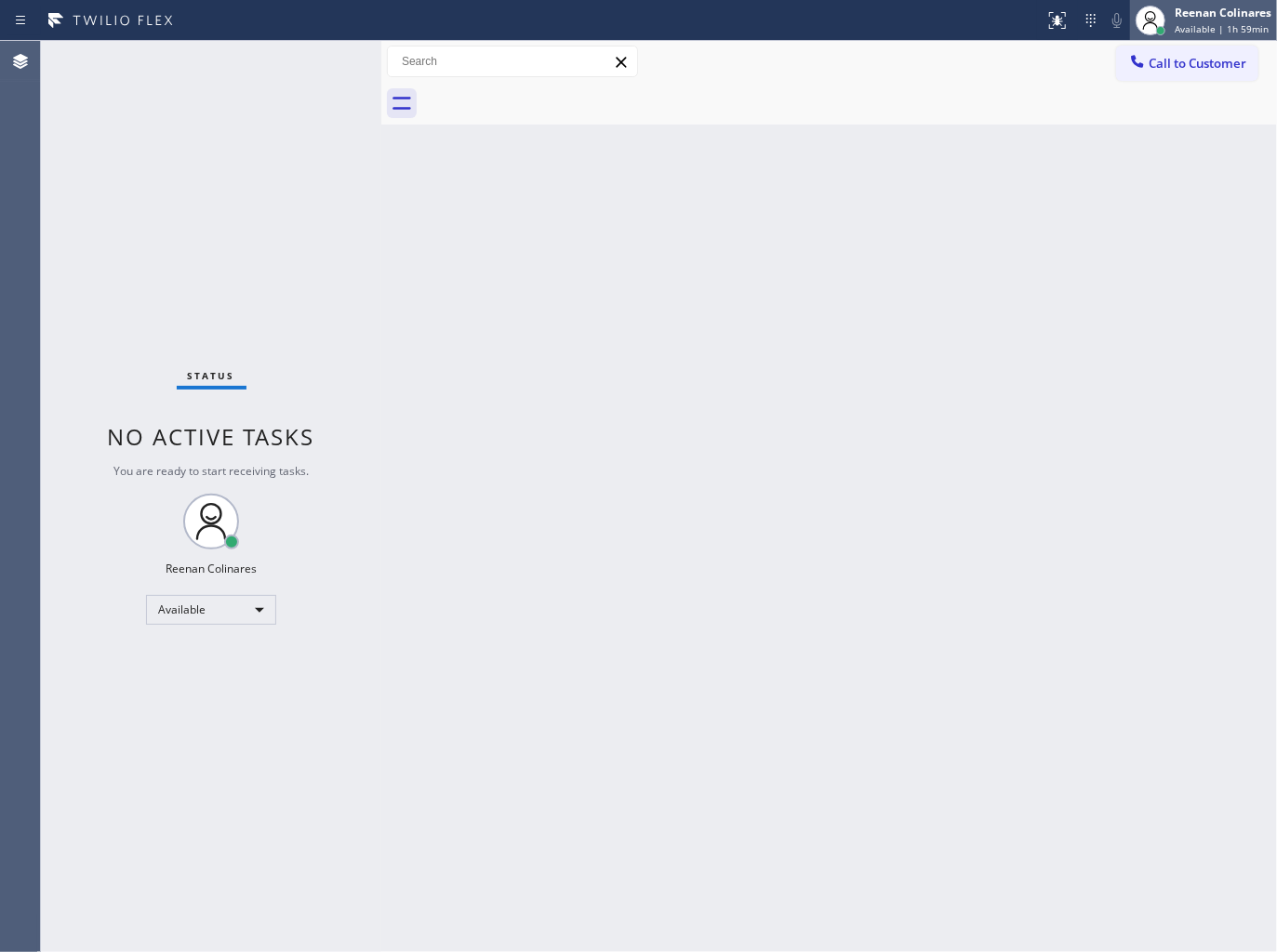
click at [1221, 23] on span "Available | 1h 59min" at bounding box center [1221, 28] width 94 height 13
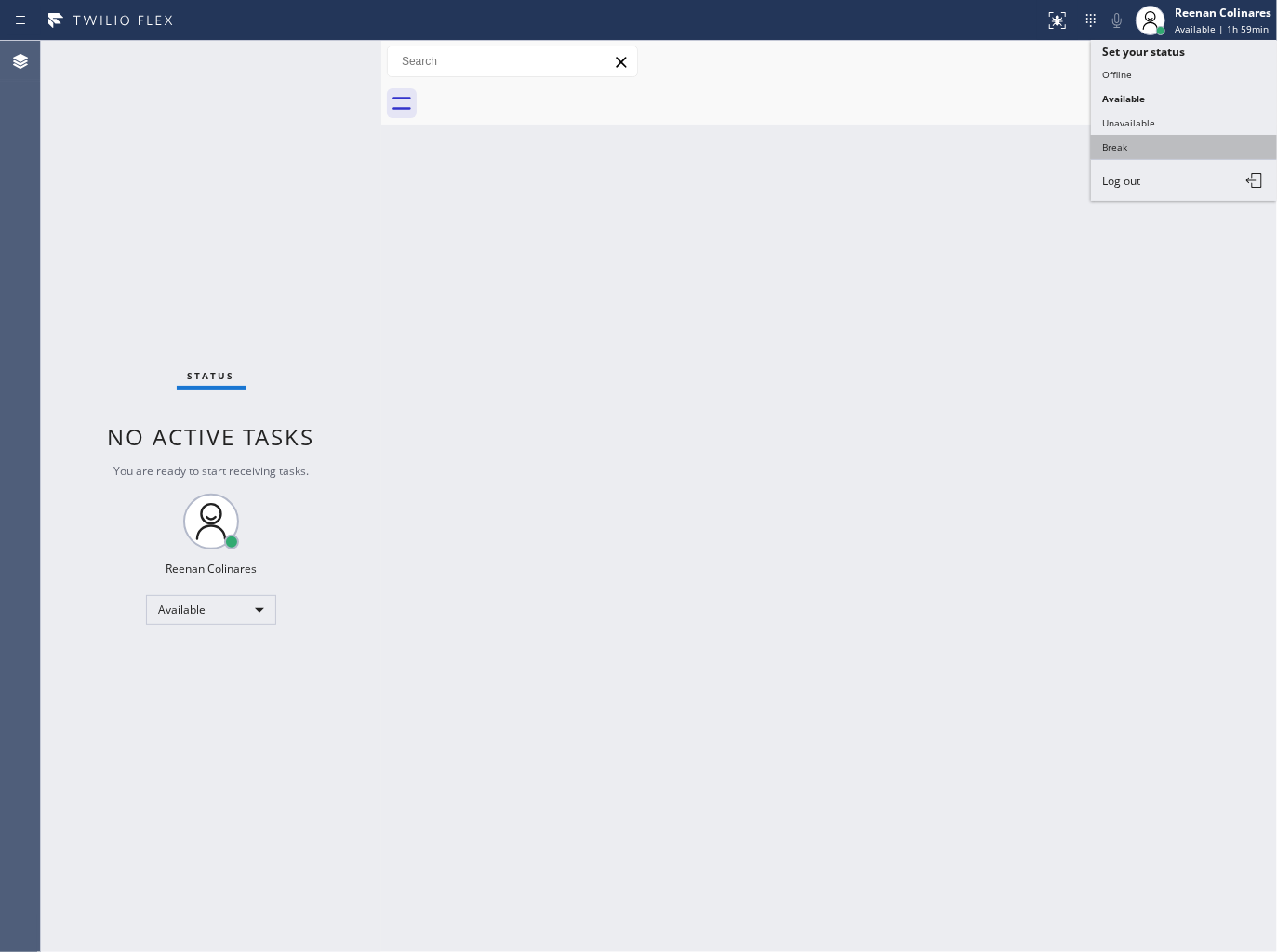
click at [1116, 141] on button "Break" at bounding box center [1183, 146] width 186 height 24
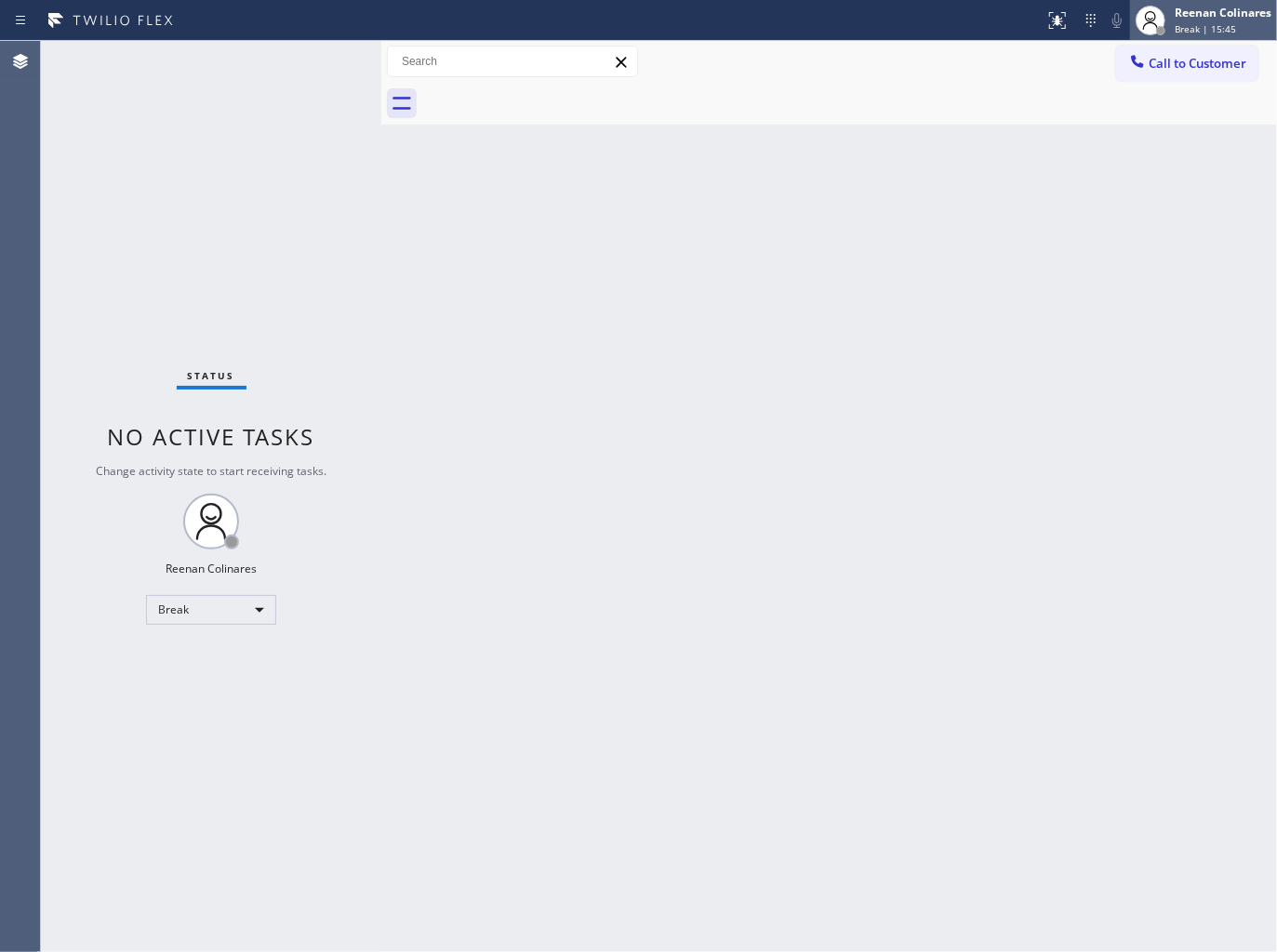
click at [1200, 30] on span "Break | 15:45" at bounding box center [1204, 28] width 61 height 13
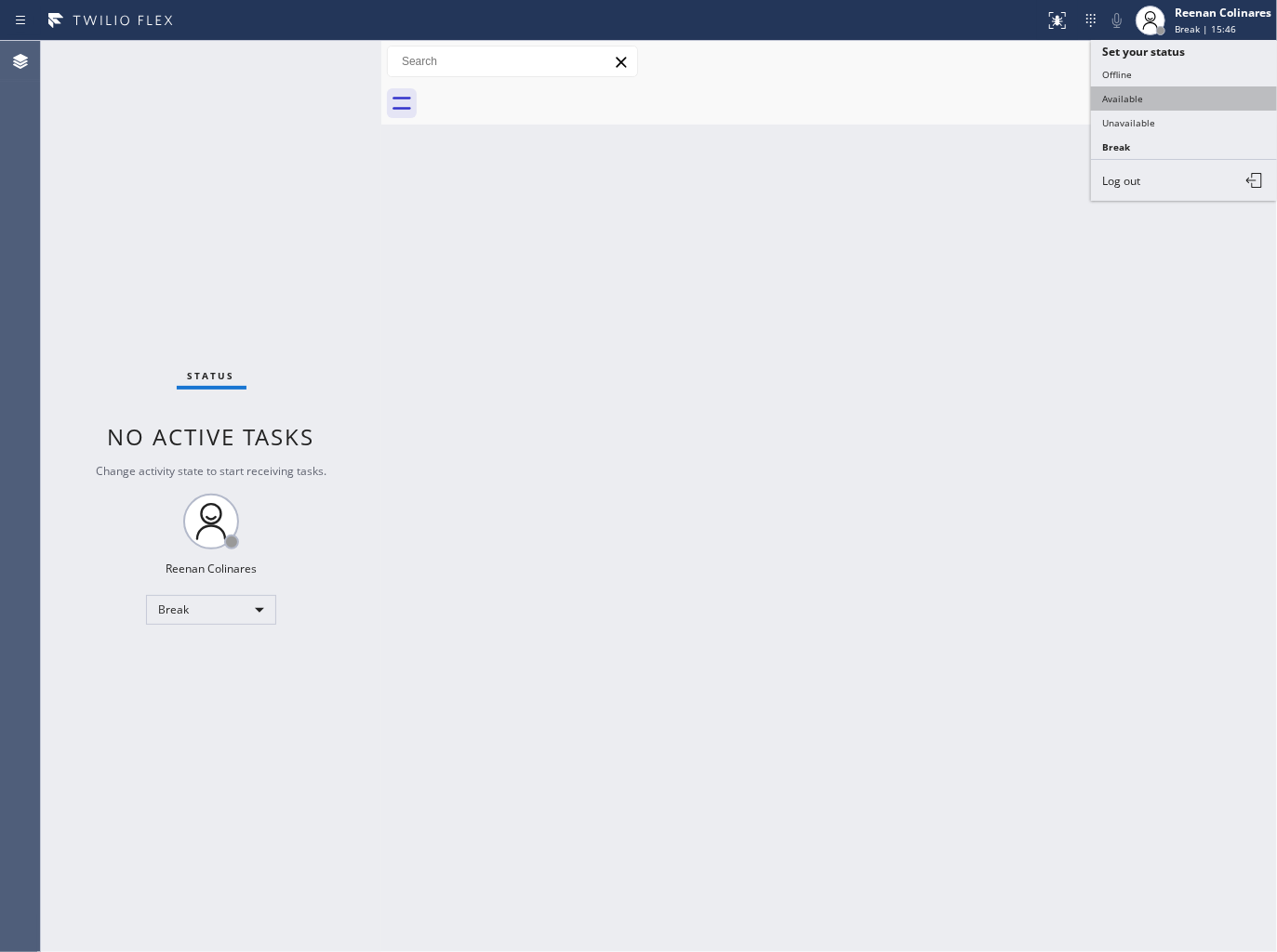
click at [1128, 99] on button "Available" at bounding box center [1183, 98] width 186 height 24
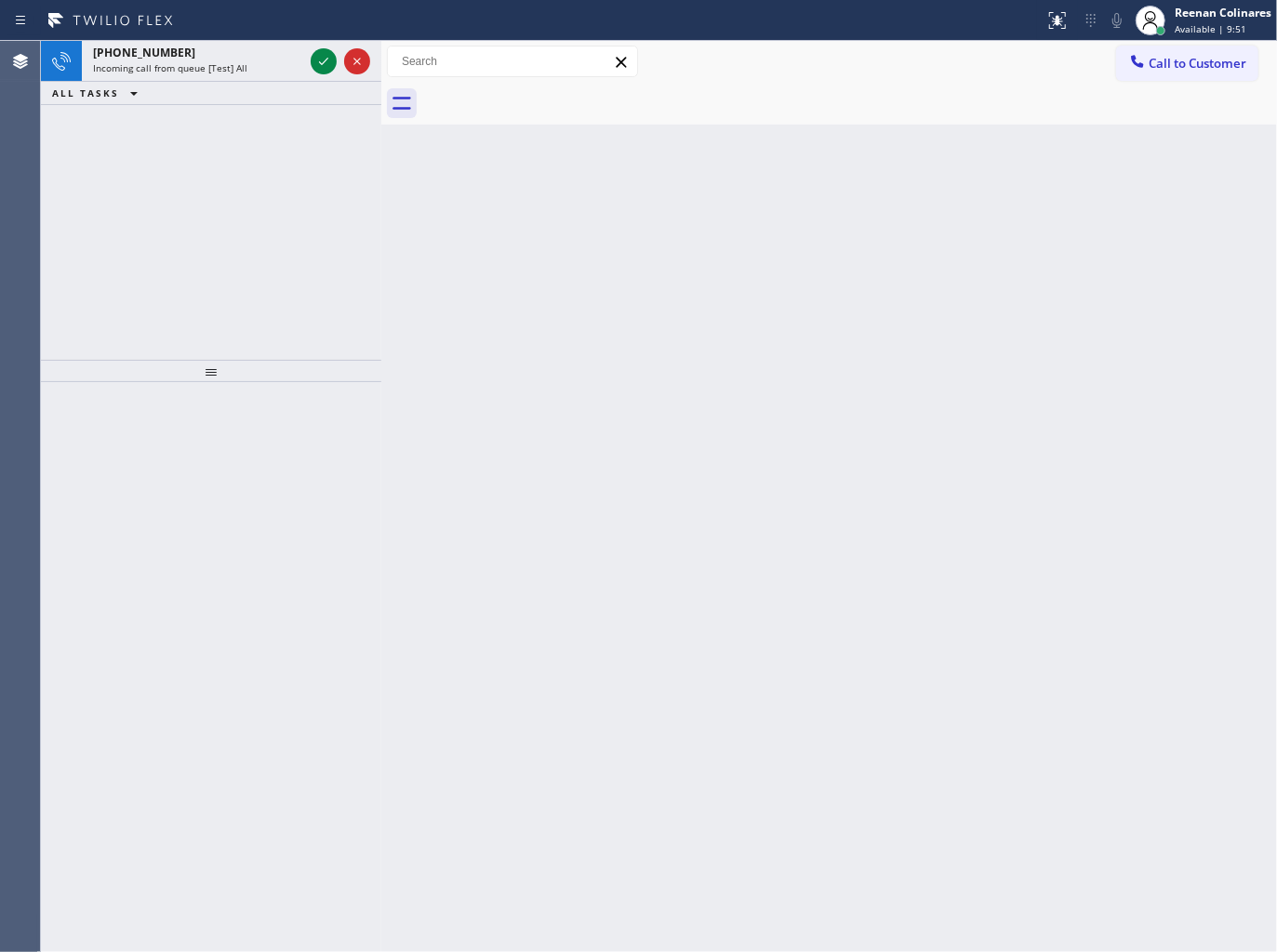
click at [247, 84] on div "ALL TASKS ALL TASKS ACTIVE TASKS TASKS IN WRAP UP" at bounding box center [211, 94] width 340 height 23
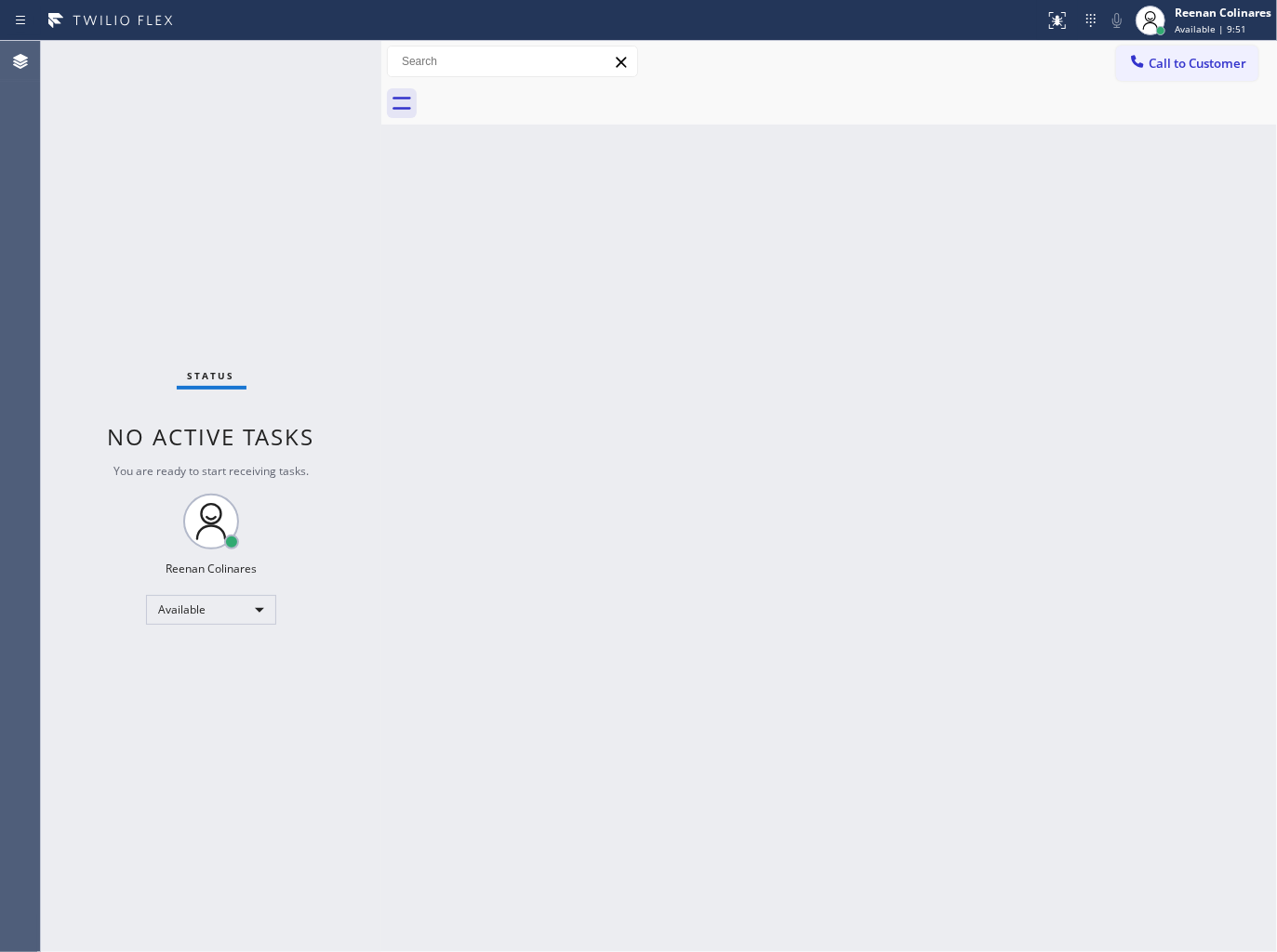
click at [256, 69] on div "Status No active tasks You are ready to start receiving tasks. Reenan Colinares…" at bounding box center [211, 496] width 340 height 911
drag, startPoint x: 834, startPoint y: 316, endPoint x: 824, endPoint y: 331, distance: 18.0
click at [834, 326] on div "Back to Dashboard Change Sender ID Customers Technicians Select a contact Outbo…" at bounding box center [828, 496] width 895 height 911
click at [914, 382] on div "Back to Dashboard Change Sender ID Customers Technicians Select a contact Outbo…" at bounding box center [828, 496] width 895 height 911
click at [820, 200] on div "Back to Dashboard Change Sender ID Customers Technicians Select a contact Outbo…" at bounding box center [828, 496] width 895 height 911
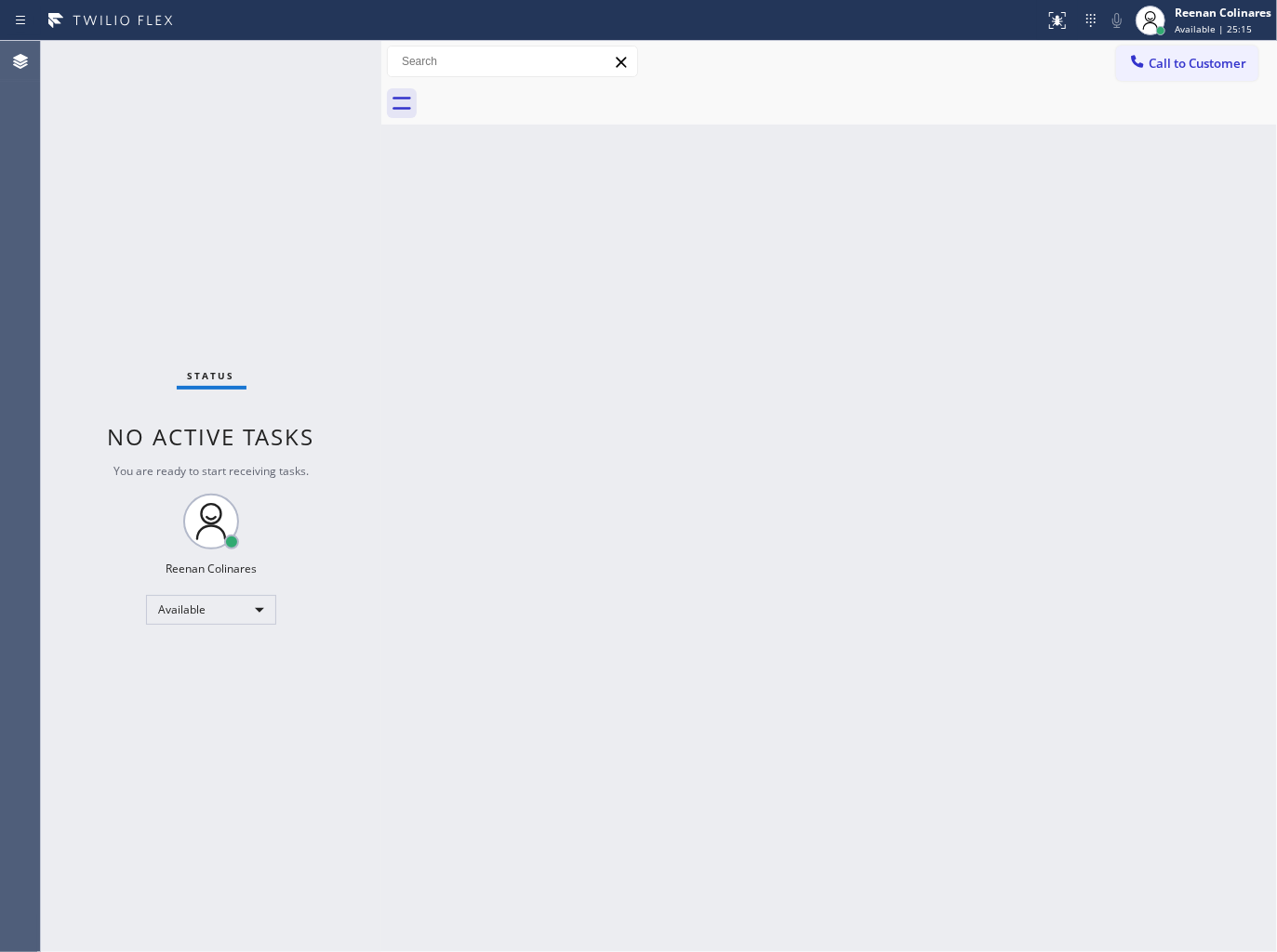
click at [812, 334] on div "Back to Dashboard Change Sender ID Customers Technicians Select a contact Outbo…" at bounding box center [828, 496] width 895 height 911
click at [986, 277] on div "Back to Dashboard Change Sender ID Customers Technicians Select a contact Outbo…" at bounding box center [828, 496] width 895 height 911
click at [821, 412] on div "Back to Dashboard Change Sender ID Customers Technicians Select a contact Outbo…" at bounding box center [828, 496] width 895 height 911
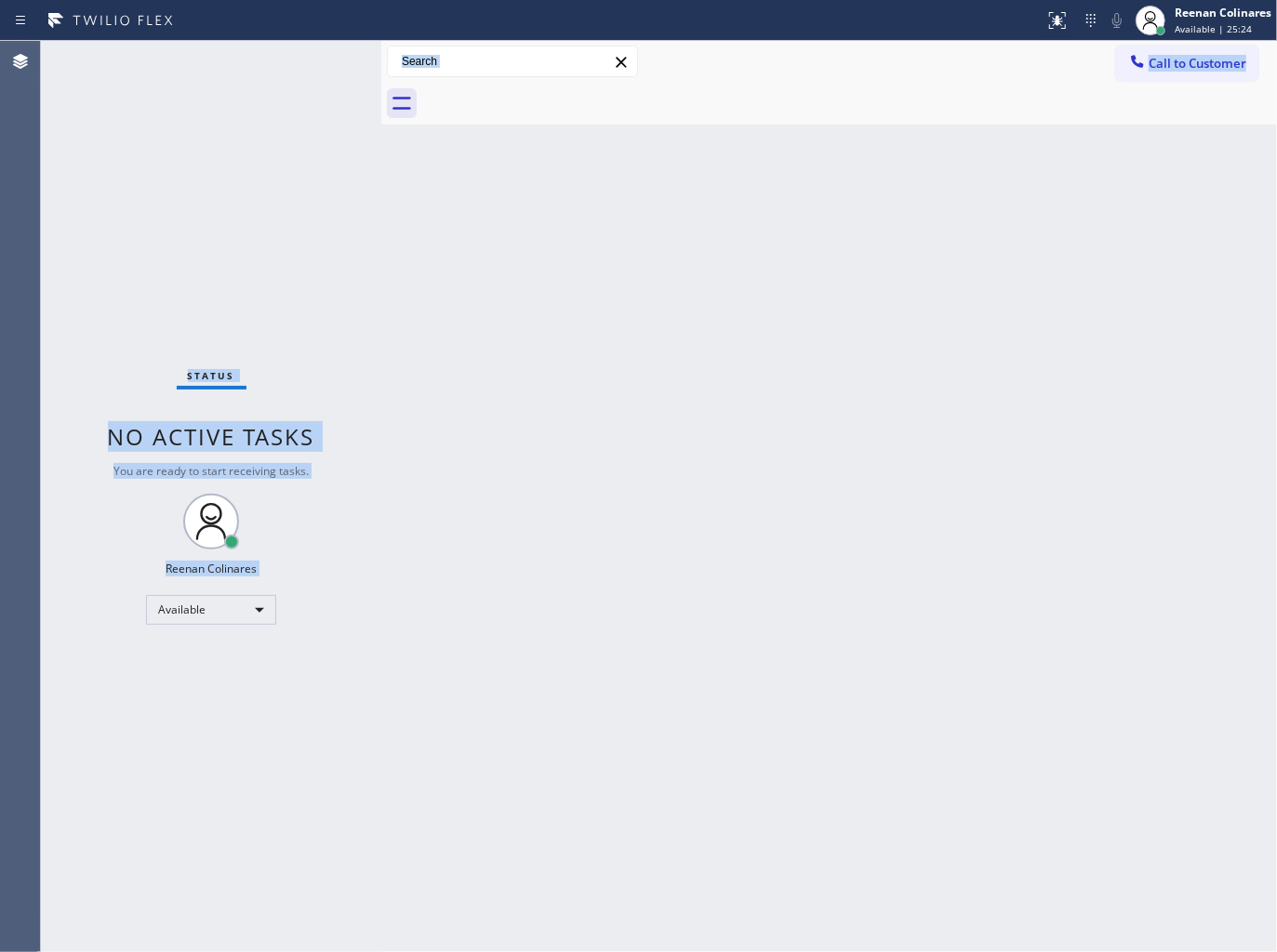
drag, startPoint x: 80, startPoint y: 210, endPoint x: 388, endPoint y: 608, distance: 503.3
click at [388, 608] on div "Status No active tasks You are ready to start receiving tasks. Reenan Colinares…" at bounding box center [658, 496] width 1235 height 911
click at [1088, 496] on div "Back to Dashboard Change Sender ID Customers Technicians Select a contact Outbo…" at bounding box center [828, 496] width 895 height 911
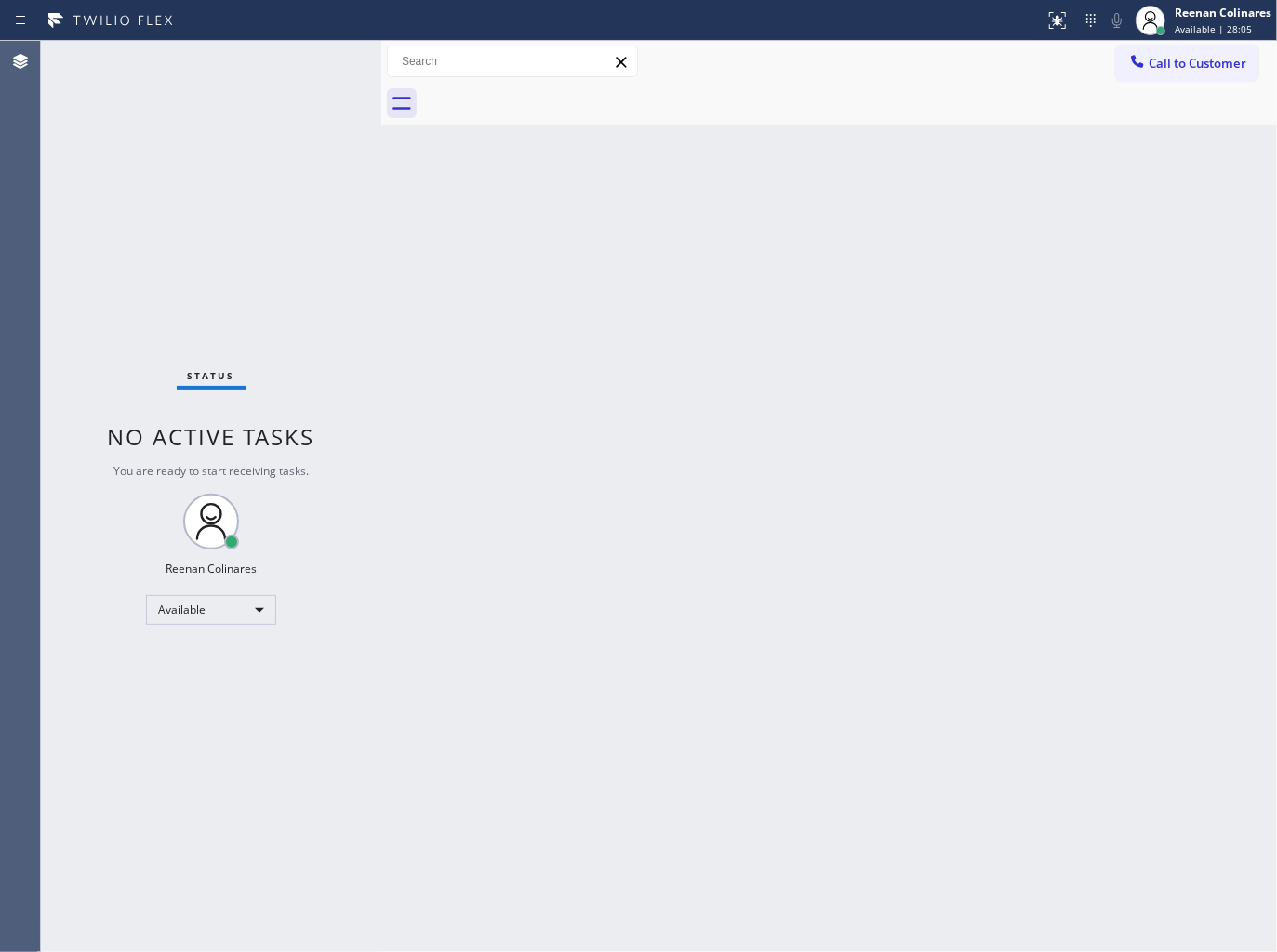
click at [640, 272] on div "Back to Dashboard Change Sender ID Customers Technicians Select a contact Outbo…" at bounding box center [828, 496] width 895 height 911
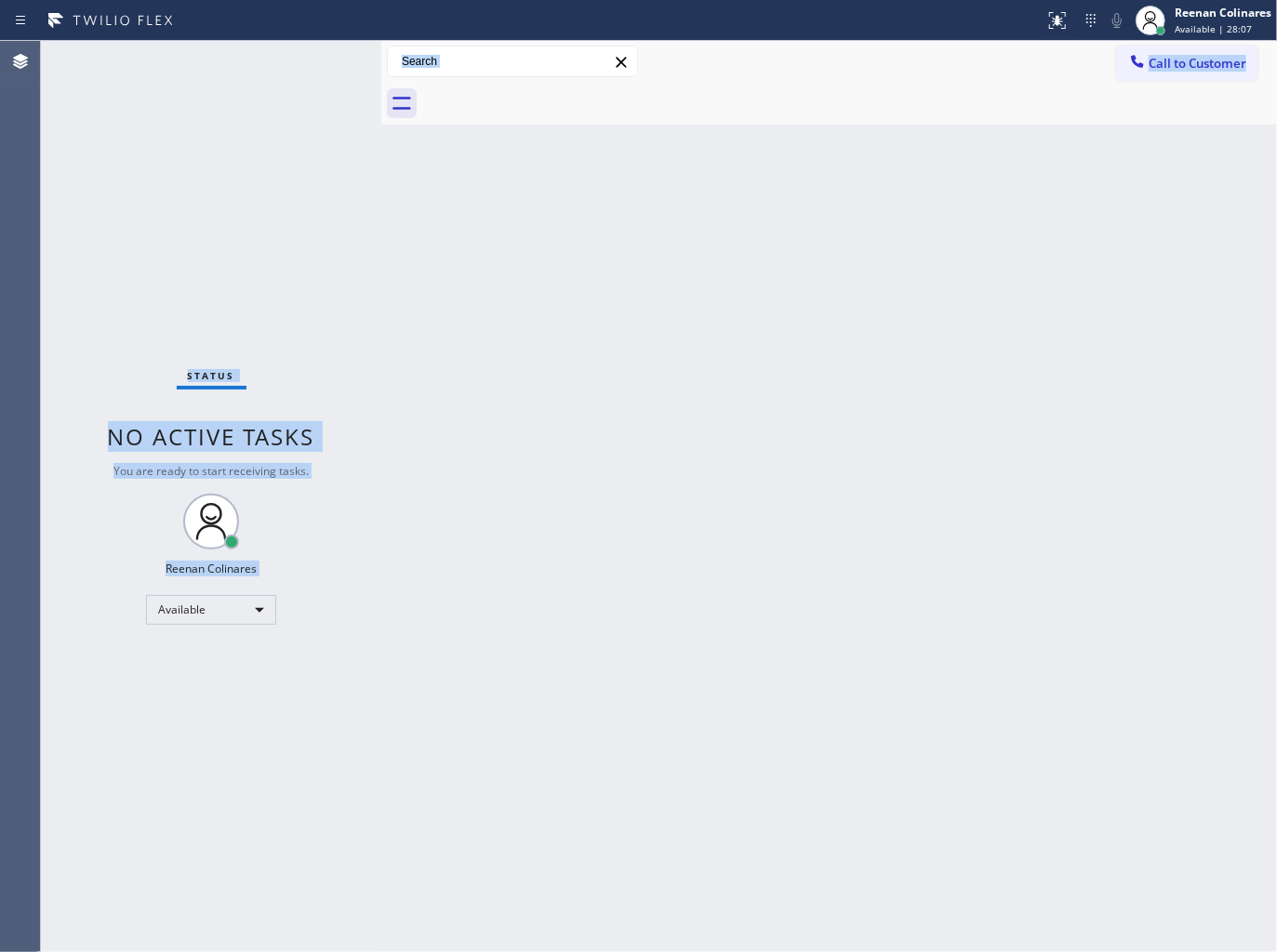
drag, startPoint x: 110, startPoint y: 286, endPoint x: 479, endPoint y: 555, distance: 456.6
click at [476, 559] on div "Status No active tasks You are ready to start receiving tasks. Reenan Colinares…" at bounding box center [658, 496] width 1235 height 911
click at [907, 421] on div "Back to Dashboard Change Sender ID Customers Technicians Select a contact Outbo…" at bounding box center [828, 496] width 895 height 911
drag, startPoint x: 170, startPoint y: 393, endPoint x: 387, endPoint y: 560, distance: 273.8
click at [384, 570] on div "Status No active tasks You are ready to start receiving tasks. Reenan Colinares…" at bounding box center [658, 496] width 1235 height 911
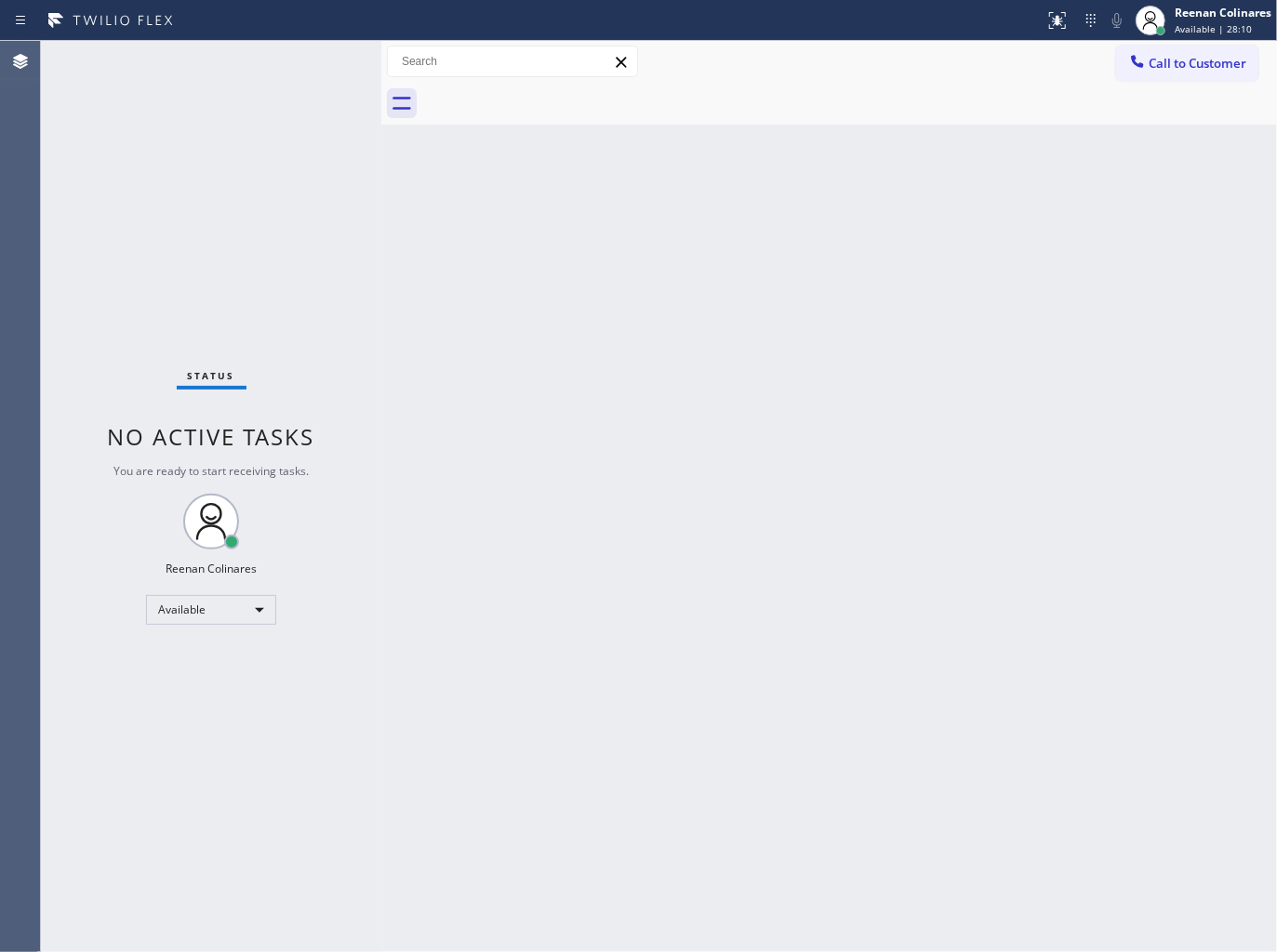
click at [638, 421] on div "Back to Dashboard Change Sender ID Customers Technicians Select a contact Outbo…" at bounding box center [828, 496] width 895 height 911
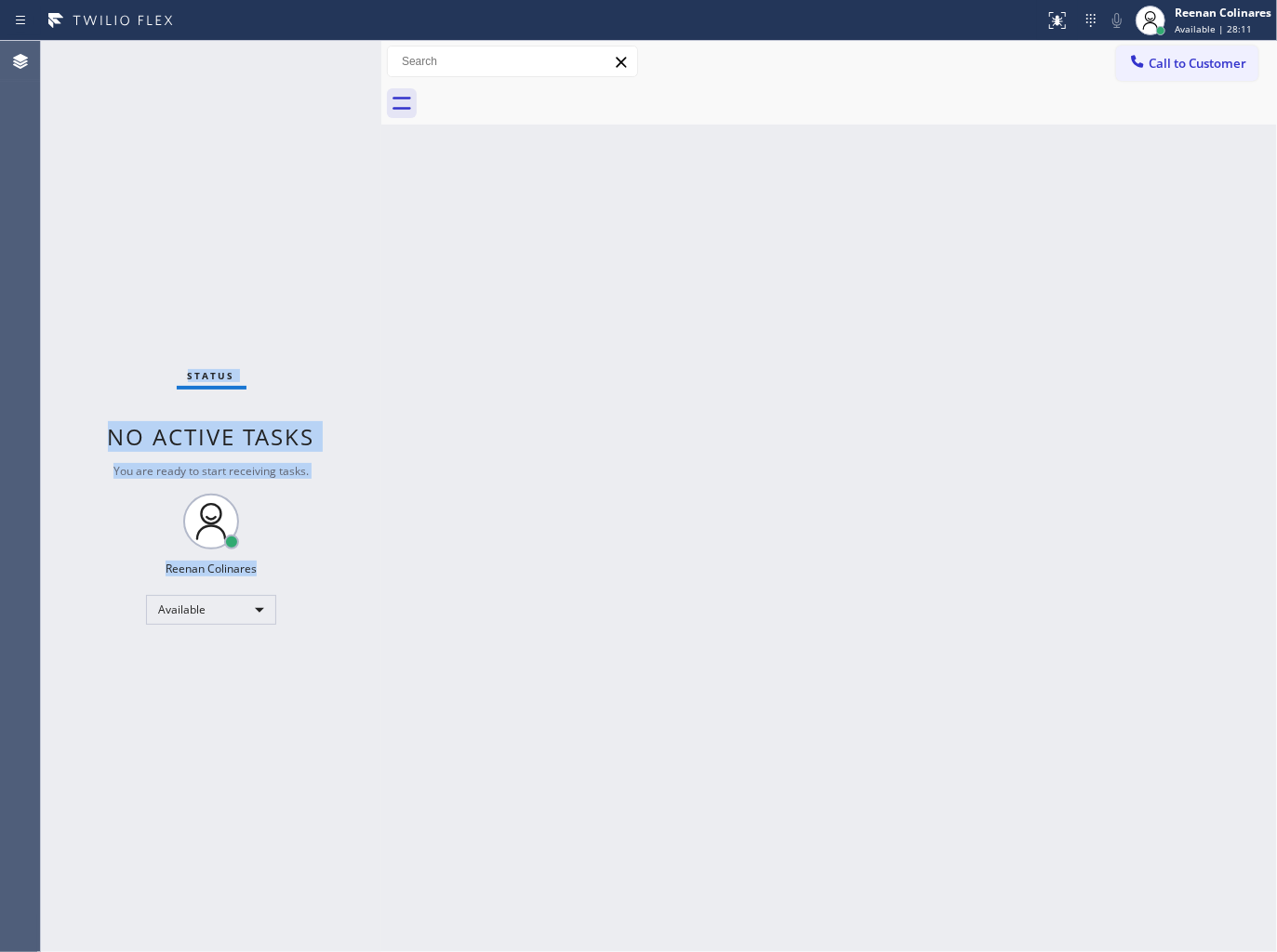
drag, startPoint x: 101, startPoint y: 320, endPoint x: 299, endPoint y: 550, distance: 303.5
click at [299, 550] on div "Status No active tasks You are ready to start receiving tasks. Reenan Colinares…" at bounding box center [211, 496] width 340 height 911
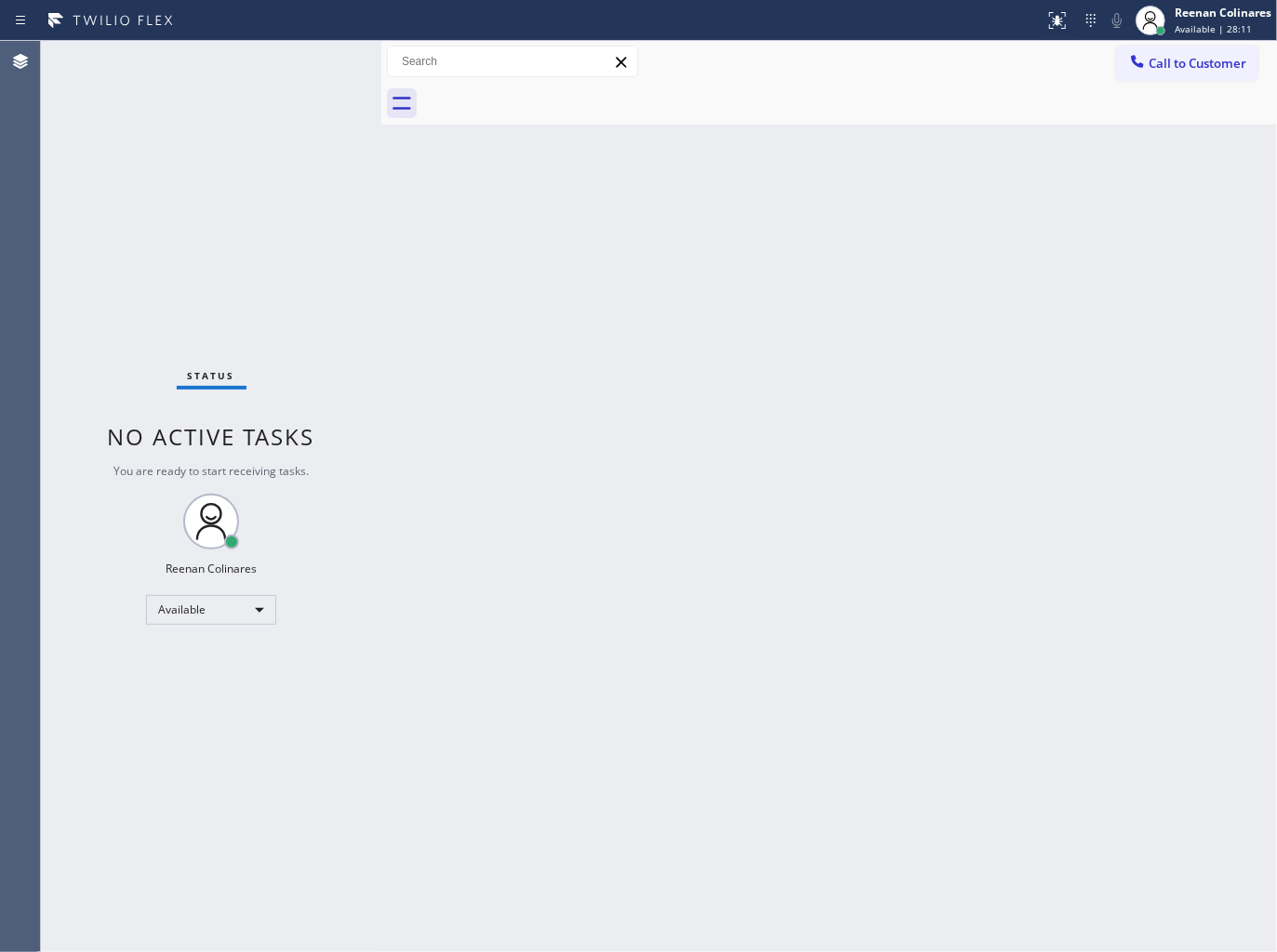
click at [496, 469] on div "Back to Dashboard Change Sender ID Customers Technicians Select a contact Outbo…" at bounding box center [828, 496] width 895 height 911
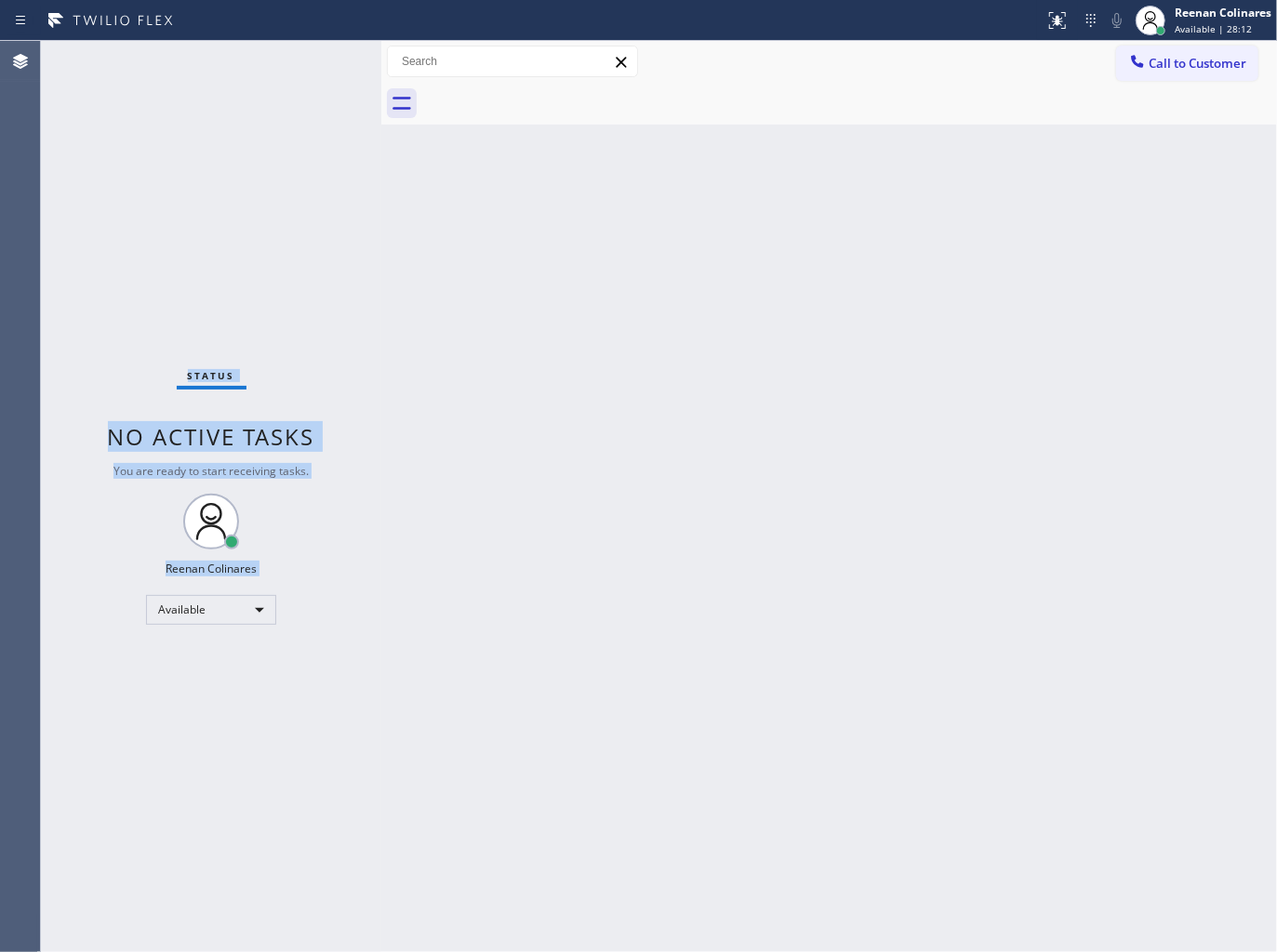
drag, startPoint x: 153, startPoint y: 360, endPoint x: 392, endPoint y: 547, distance: 303.5
click at [334, 578] on div "Status No active tasks You are ready to start receiving tasks. Reenan Colinares…" at bounding box center [211, 496] width 340 height 911
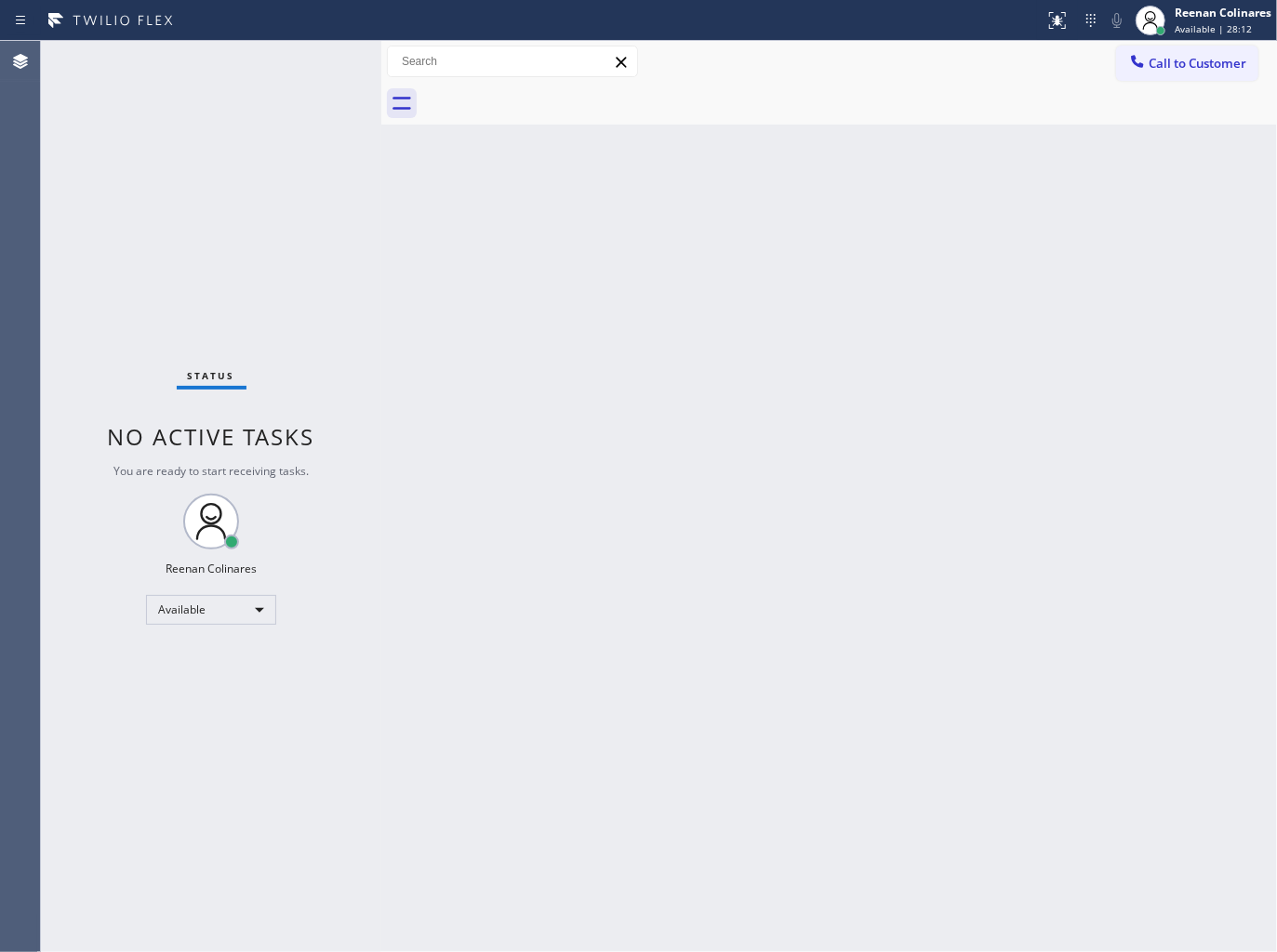
click at [596, 497] on div "Back to Dashboard Change Sender ID Customers Technicians Select a contact Outbo…" at bounding box center [828, 496] width 895 height 911
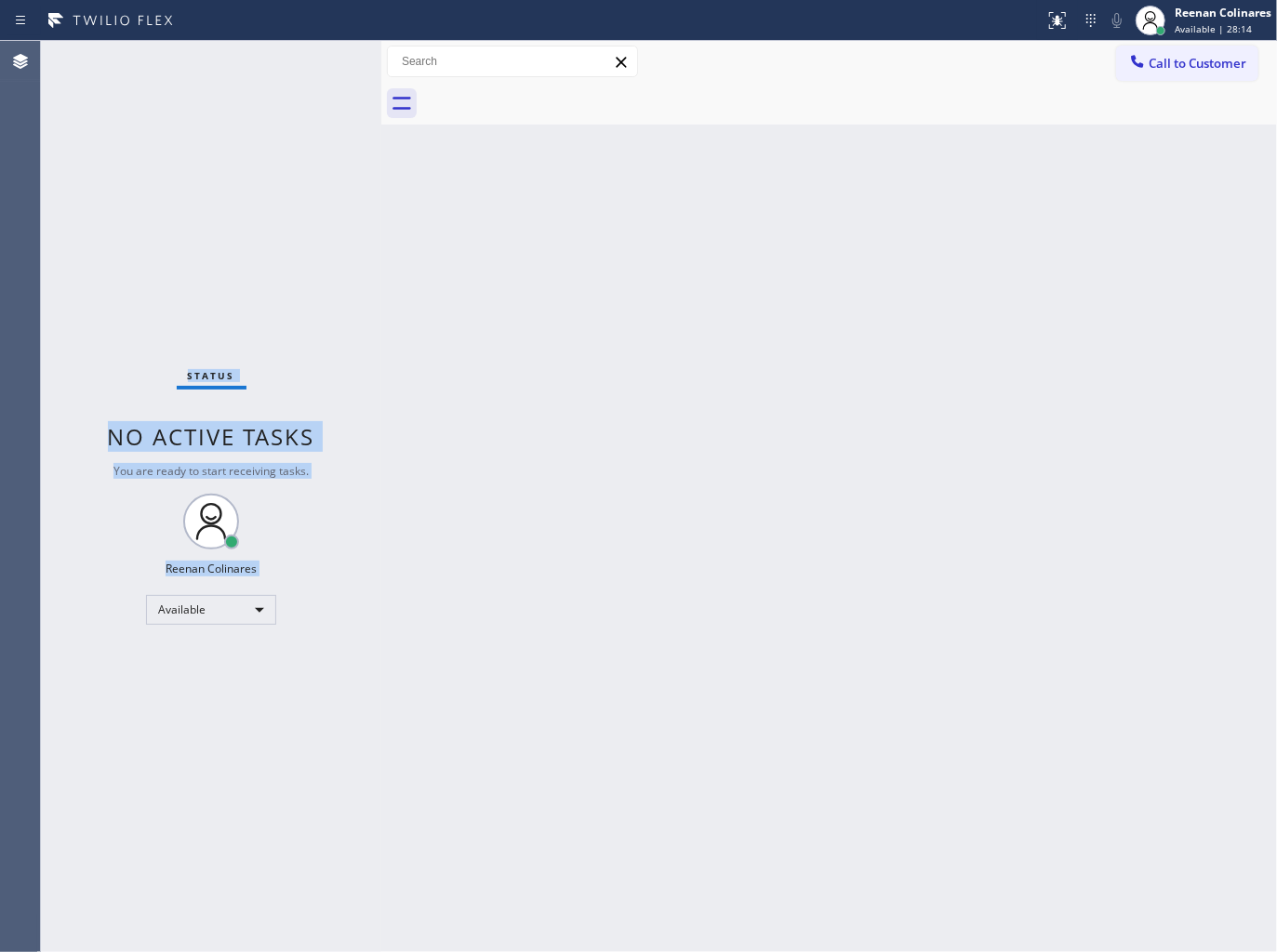
drag, startPoint x: 145, startPoint y: 324, endPoint x: 429, endPoint y: 525, distance: 347.9
click at [308, 556] on div "Status No active tasks You are ready to start receiving tasks. Reenan Colinares…" at bounding box center [211, 496] width 340 height 911
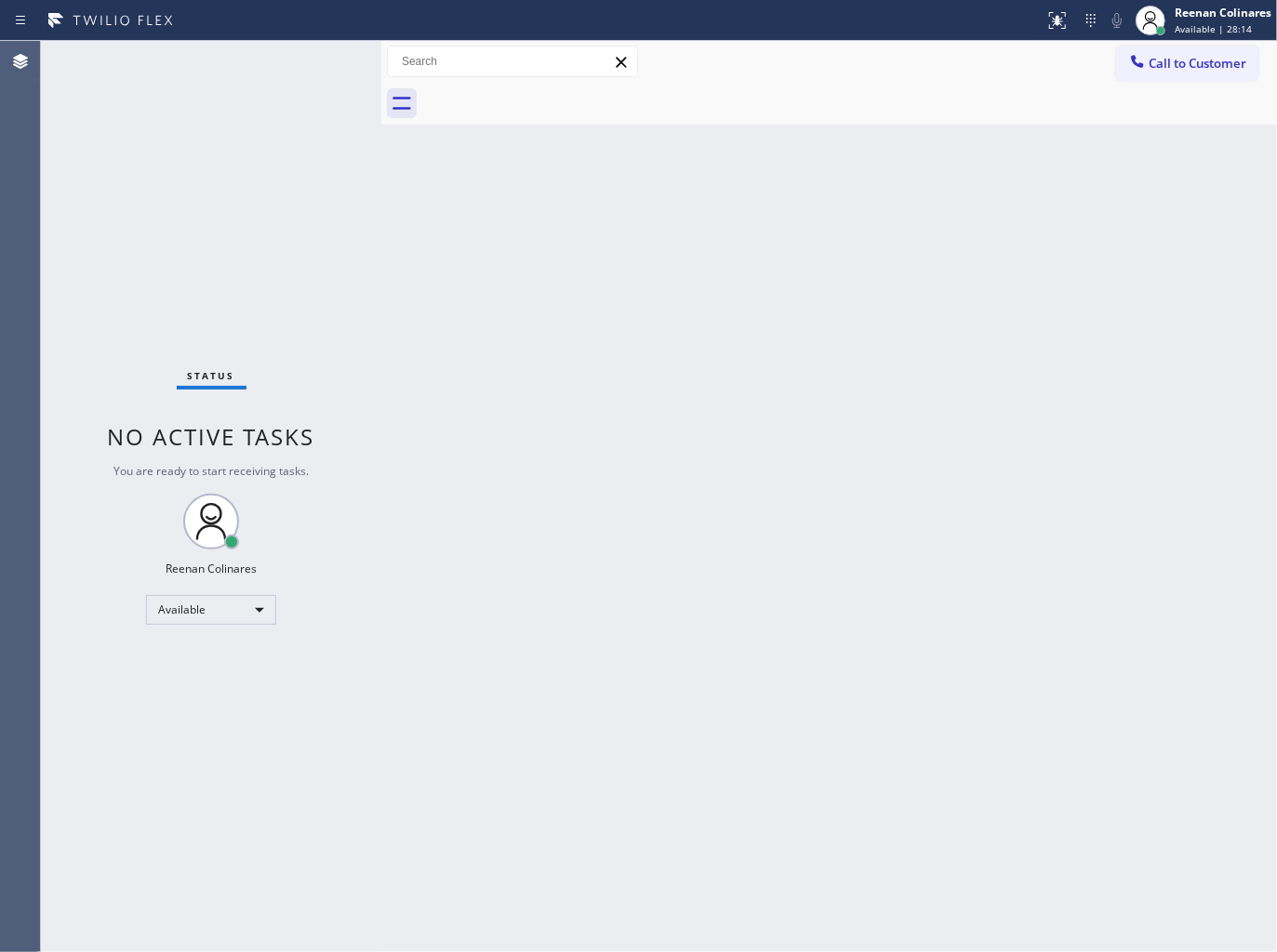
click at [653, 498] on div "Back to Dashboard Change Sender ID Customers Technicians Select a contact Outbo…" at bounding box center [828, 496] width 895 height 911
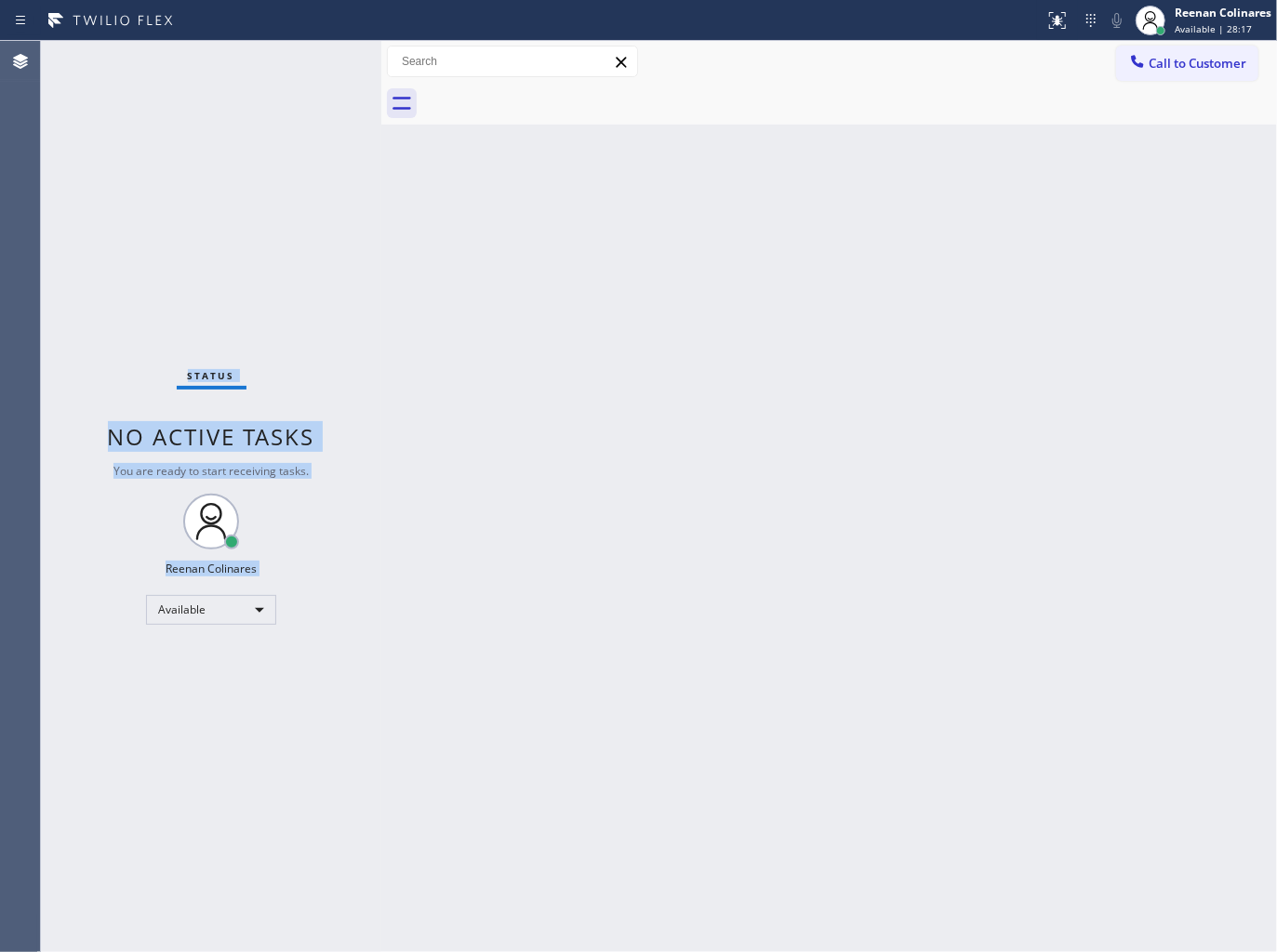
drag, startPoint x: 139, startPoint y: 305, endPoint x: 354, endPoint y: 563, distance: 335.8
click at [354, 563] on div "Status No active tasks You are ready to start receiving tasks. Reenan Colinares…" at bounding box center [211, 496] width 340 height 911
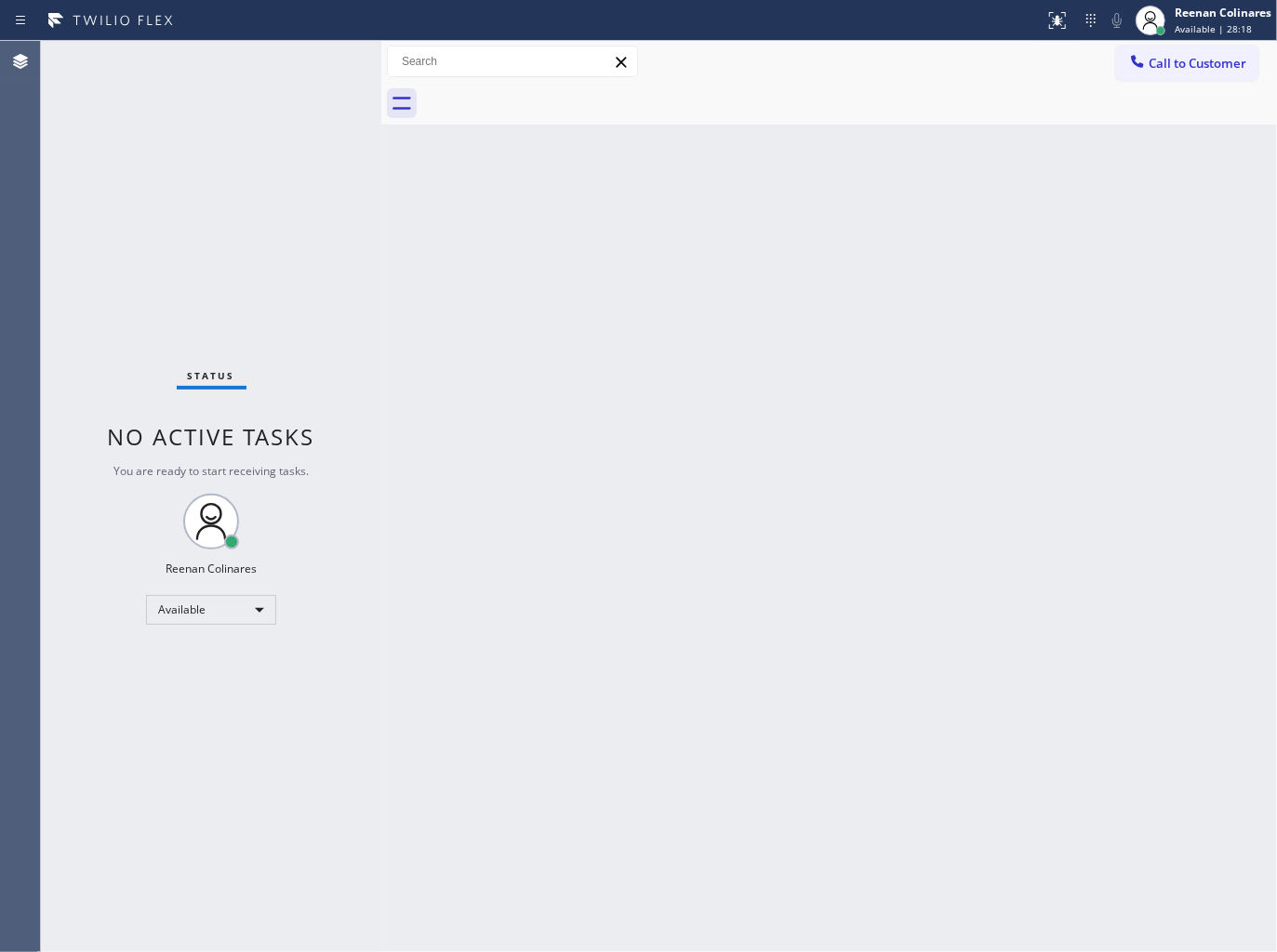
click at [628, 509] on div "Back to Dashboard Change Sender ID Customers Technicians Select a contact Outbo…" at bounding box center [828, 496] width 895 height 911
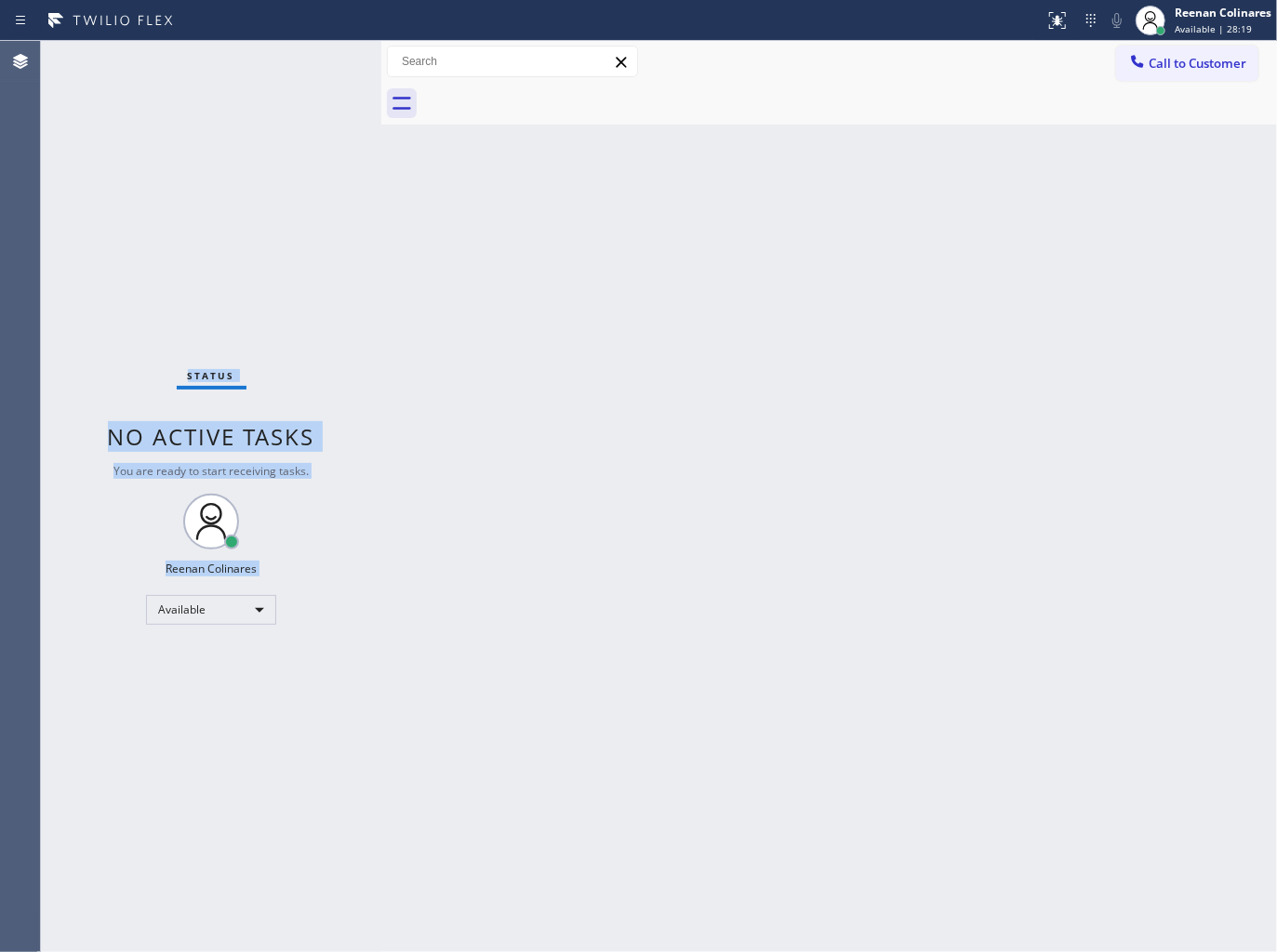
drag, startPoint x: 147, startPoint y: 366, endPoint x: 459, endPoint y: 565, distance: 370.1
click at [310, 593] on div "Status No active tasks You are ready to start receiving tasks. Reenan Colinares…" at bounding box center [211, 496] width 340 height 911
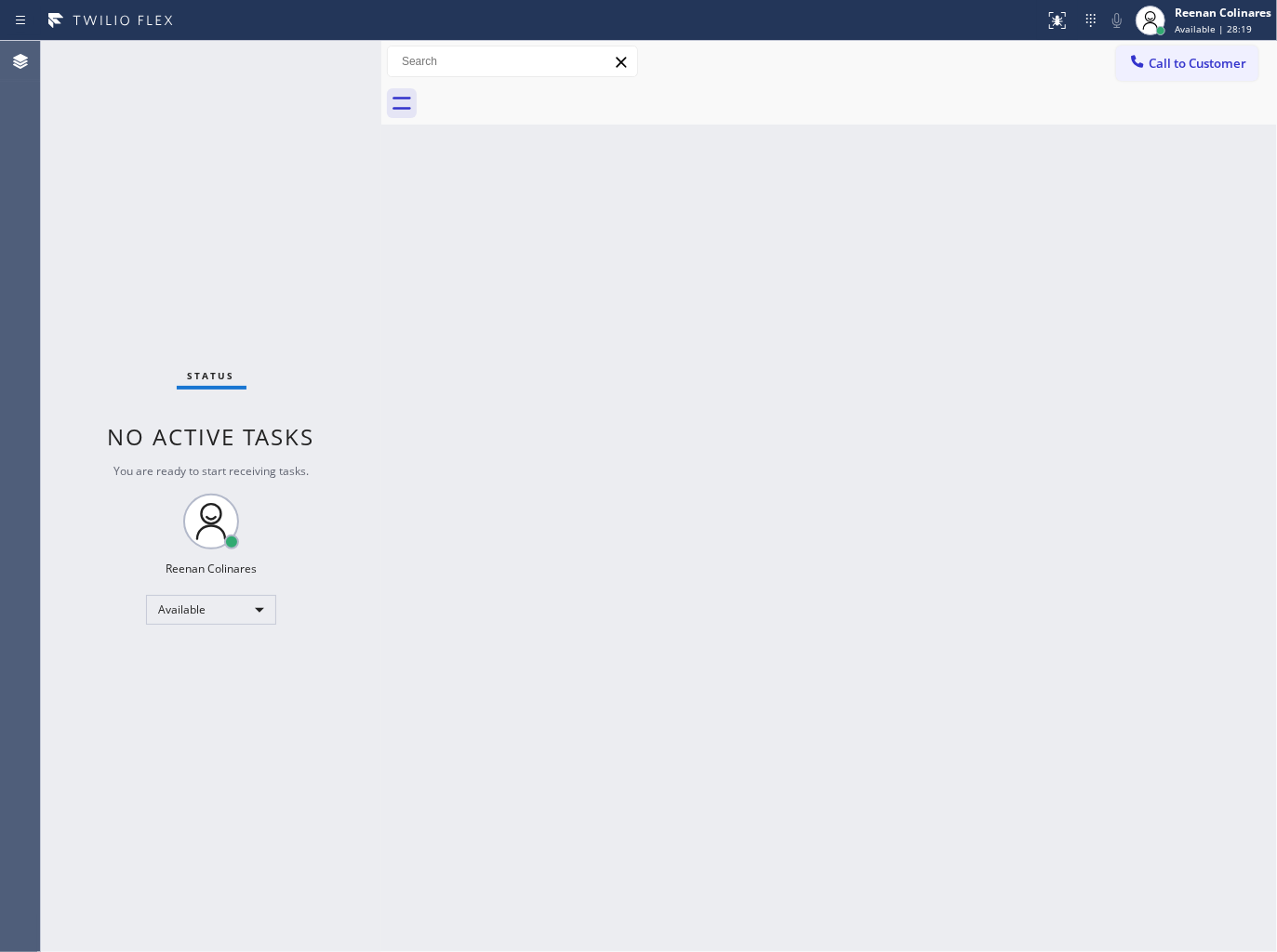
click at [733, 543] on div "Back to Dashboard Change Sender ID Customers Technicians Select a contact Outbo…" at bounding box center [828, 496] width 895 height 911
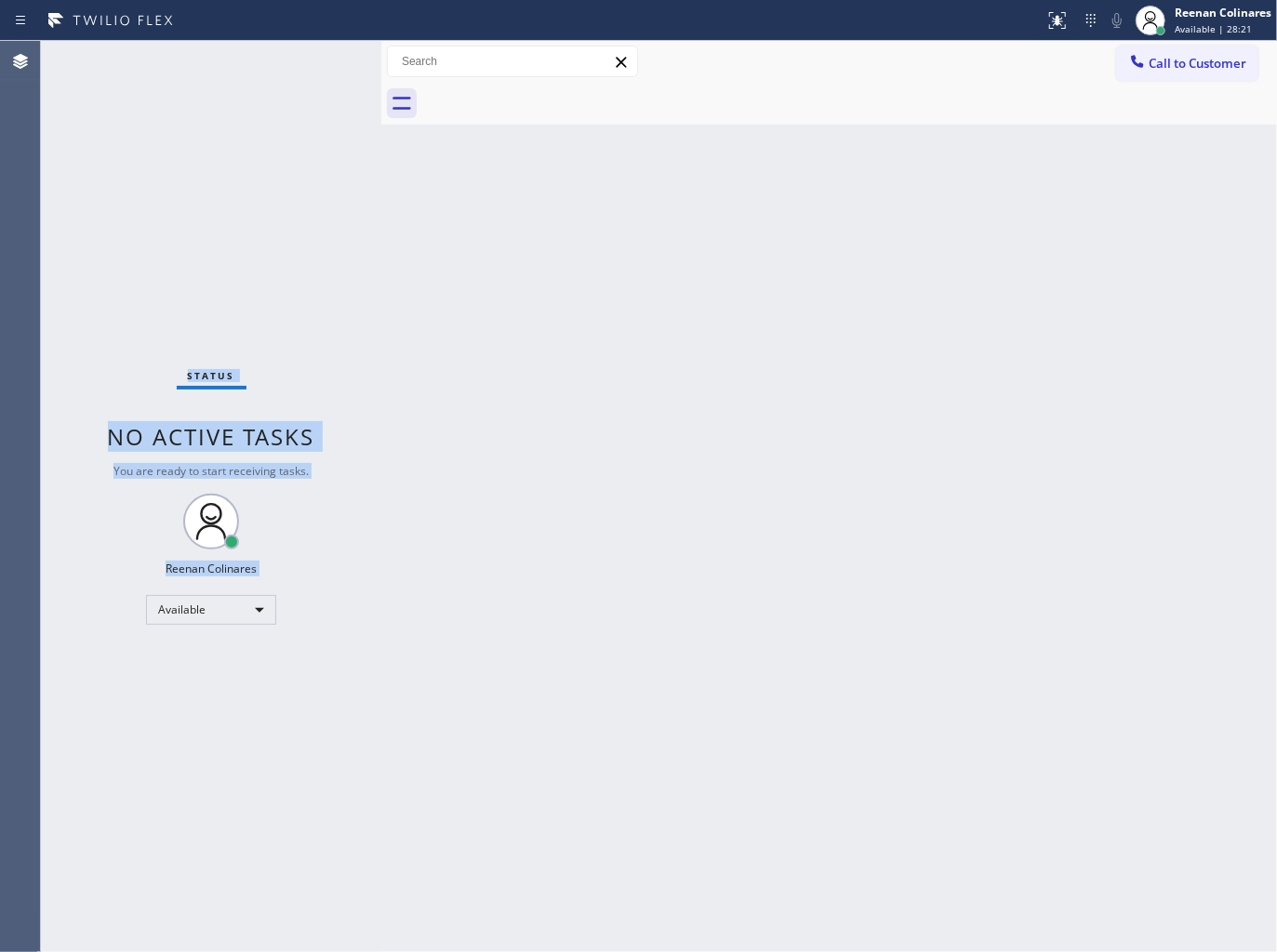
drag, startPoint x: 163, startPoint y: 345, endPoint x: 480, endPoint y: 576, distance: 392.2
click at [365, 583] on div "Status No active tasks You are ready to start receiving tasks. Reenan Colinares…" at bounding box center [211, 496] width 340 height 911
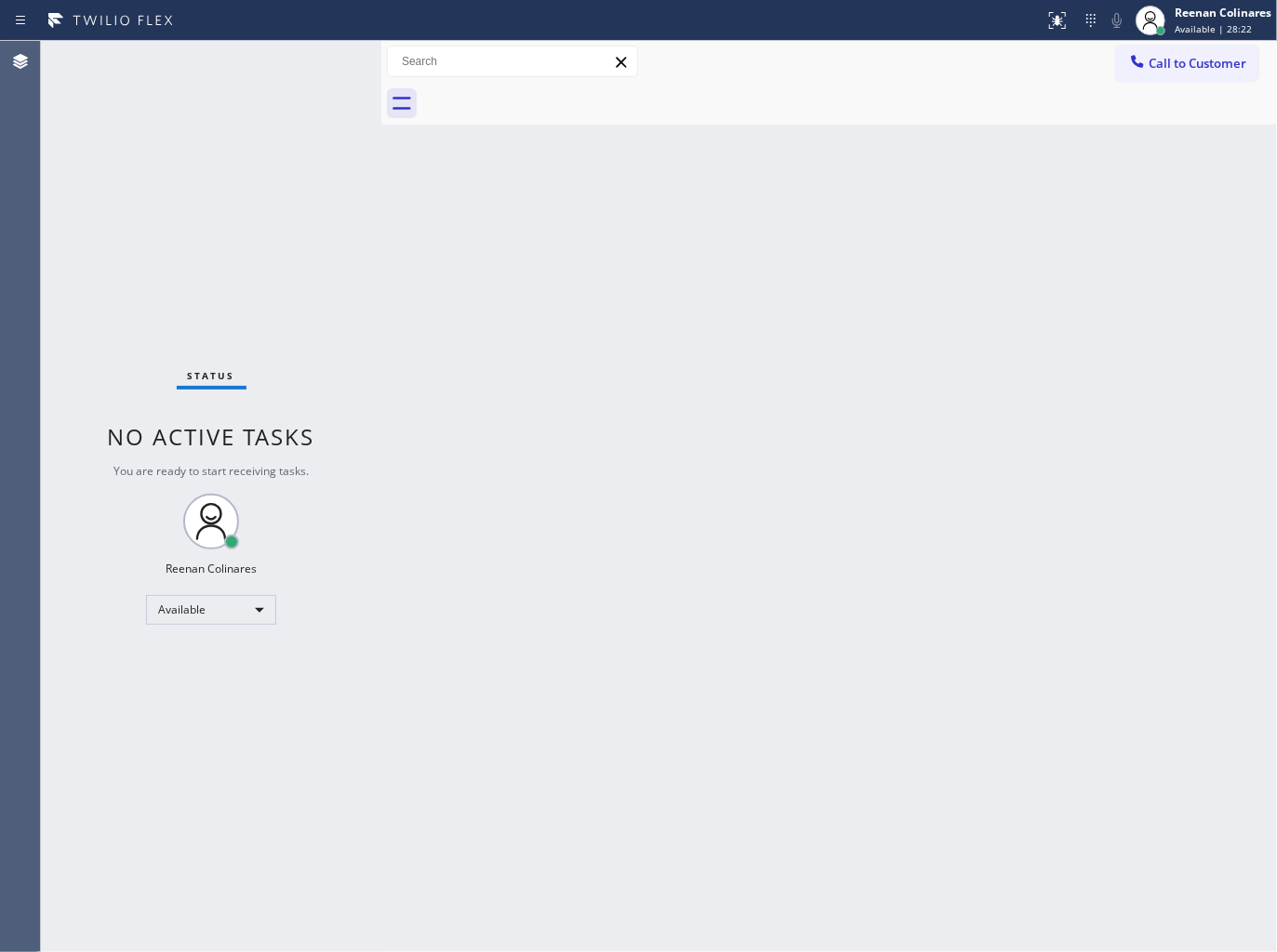
click at [682, 582] on div "Back to Dashboard Change Sender ID Customers Technicians Select a contact Outbo…" at bounding box center [828, 496] width 895 height 911
click at [847, 246] on div "Back to Dashboard Change Sender ID Customers Technicians Select a contact Outbo…" at bounding box center [828, 496] width 895 height 911
click at [624, 336] on div "Back to Dashboard Change Sender ID Customers Technicians Select a contact Outbo…" at bounding box center [828, 496] width 895 height 911
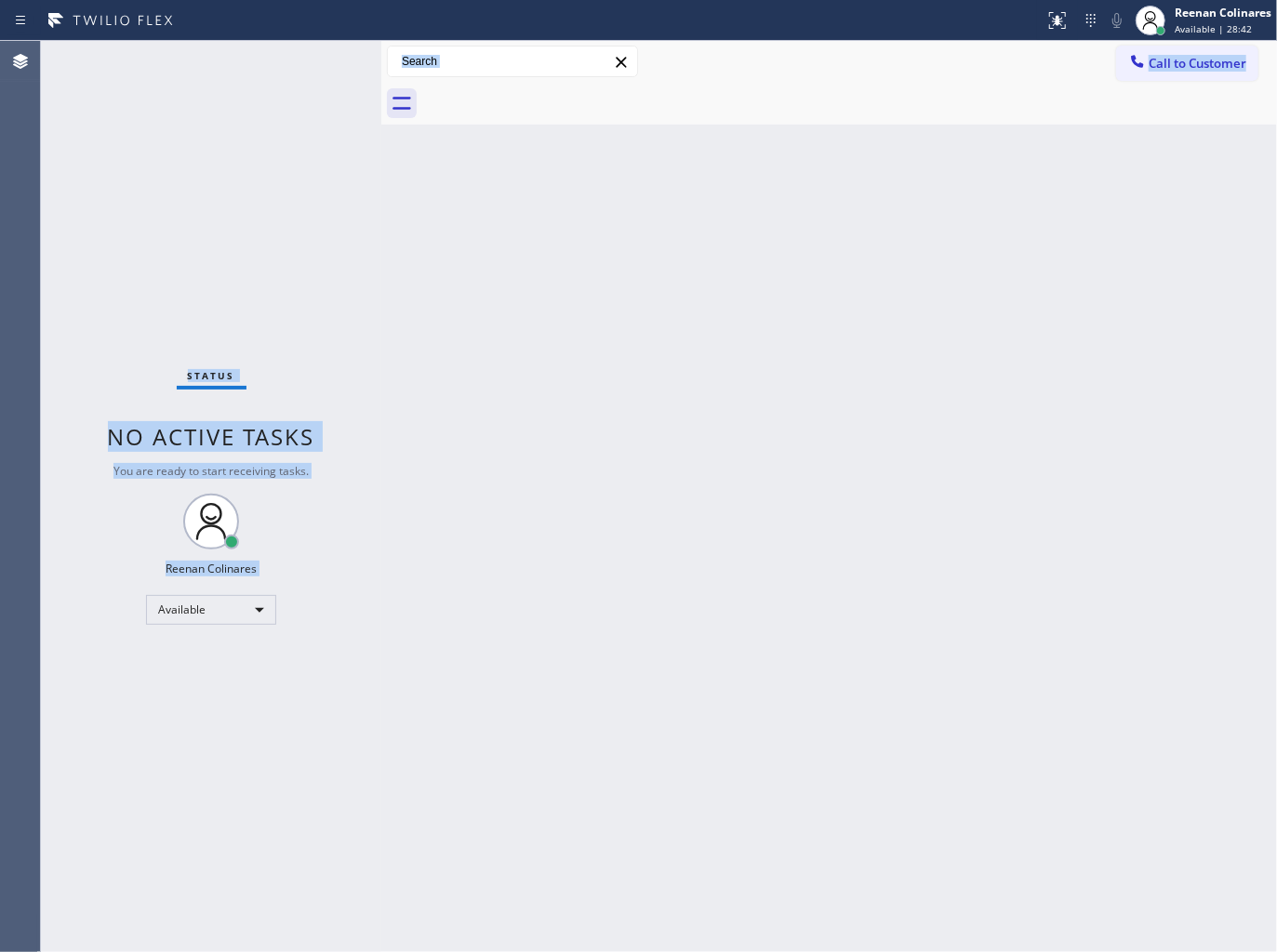
drag, startPoint x: 42, startPoint y: 42, endPoint x: 1265, endPoint y: 648, distance: 1364.9
click at [1265, 648] on div "Status No active tasks You are ready to start receiving tasks. Reenan Colinares…" at bounding box center [658, 496] width 1235 height 911
click at [776, 402] on div "Back to Dashboard Change Sender ID Customers Technicians Select a contact Outbo…" at bounding box center [828, 496] width 895 height 911
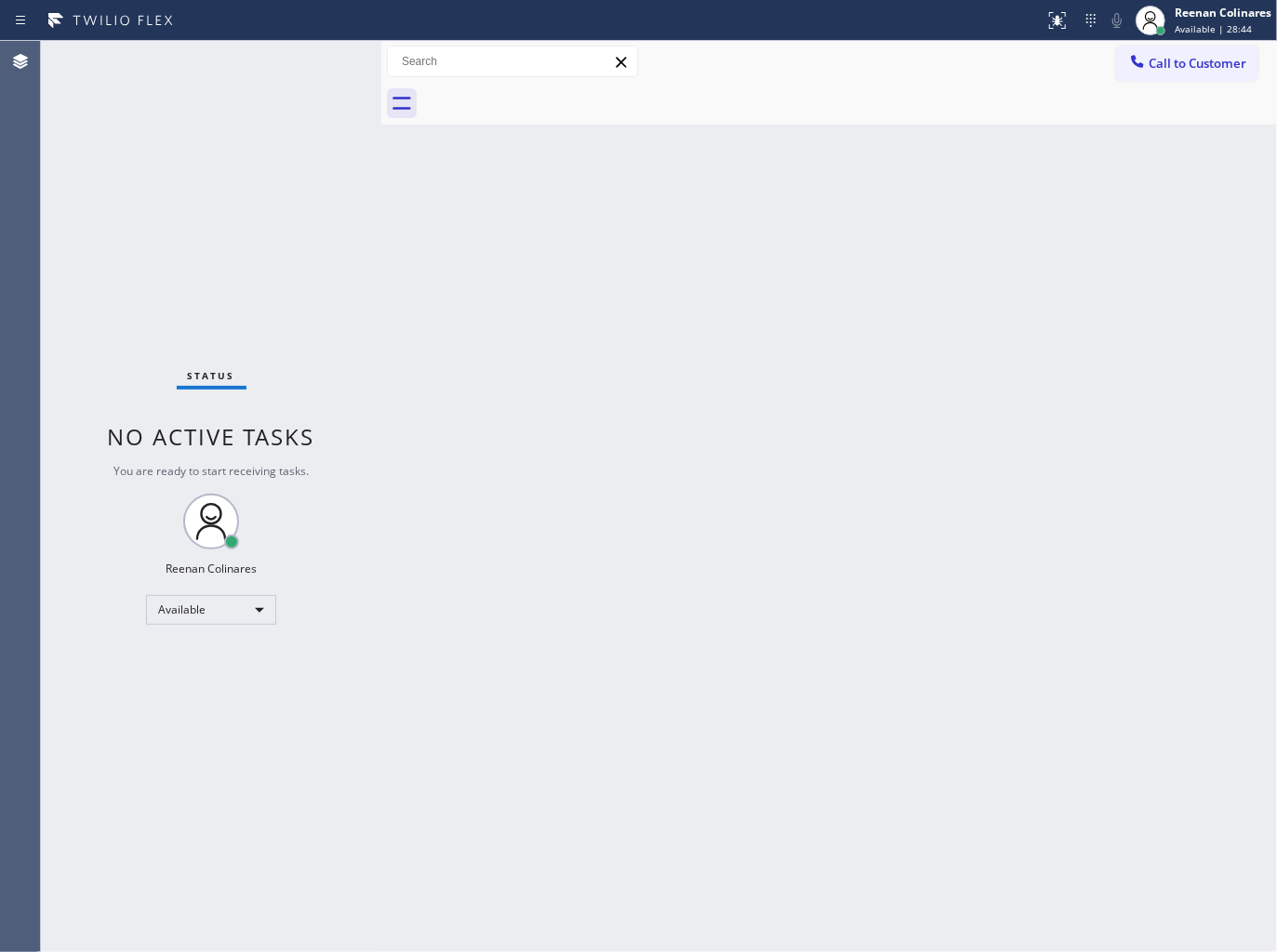
drag, startPoint x: 170, startPoint y: 163, endPoint x: 693, endPoint y: 487, distance: 615.2
drag, startPoint x: 693, startPoint y: 487, endPoint x: 508, endPoint y: 356, distance: 226.7
drag, startPoint x: 582, startPoint y: 588, endPoint x: 452, endPoint y: 351, distance: 270.3
click at [452, 351] on div "Back to Dashboard Change Sender ID Customers Technicians Select a contact Outbo…" at bounding box center [828, 496] width 895 height 911
click at [941, 296] on div "Back to Dashboard Change Sender ID Customers Technicians Select a contact Outbo…" at bounding box center [828, 496] width 895 height 911
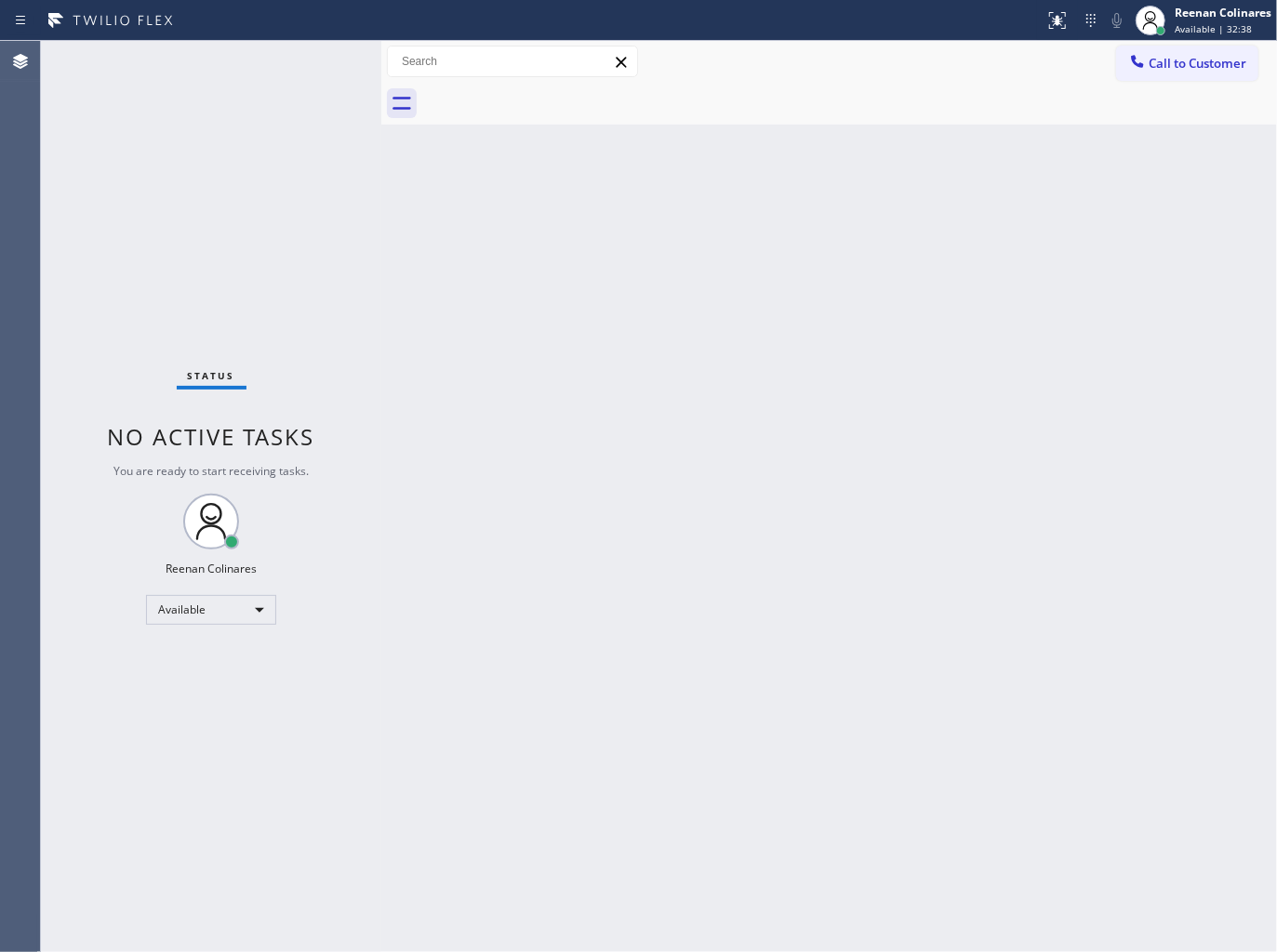
click at [663, 438] on div "Back to Dashboard Change Sender ID Customers Technicians Select a contact Outbo…" at bounding box center [828, 496] width 895 height 911
click at [991, 351] on div "Back to Dashboard Change Sender ID Customers Technicians Select a contact Outbo…" at bounding box center [828, 496] width 895 height 911
click at [895, 215] on div "Back to Dashboard Change Sender ID Customers Technicians Select a contact Outbo…" at bounding box center [828, 496] width 895 height 911
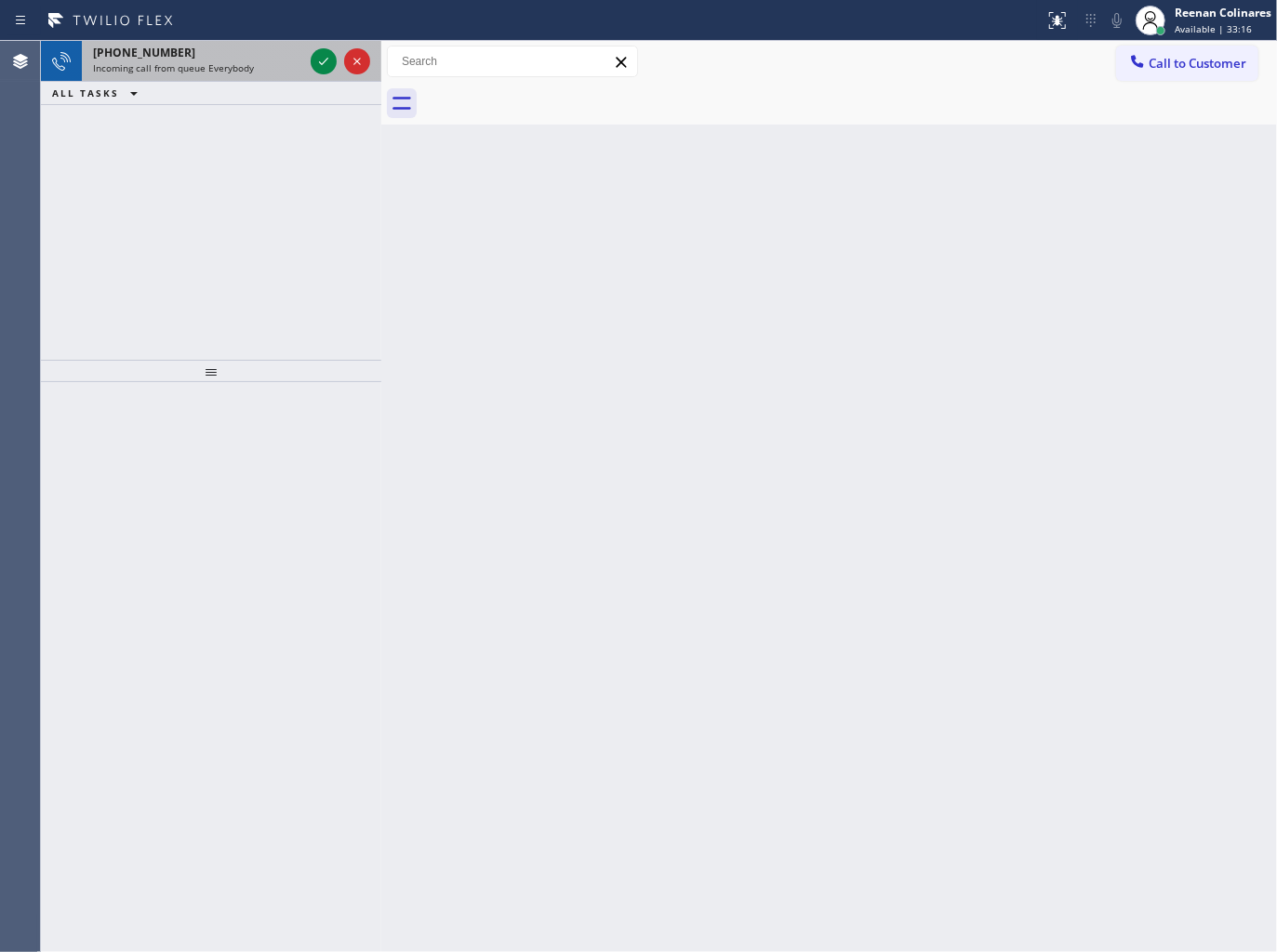
click at [244, 68] on span "Incoming call from queue Everybody" at bounding box center [173, 67] width 160 height 13
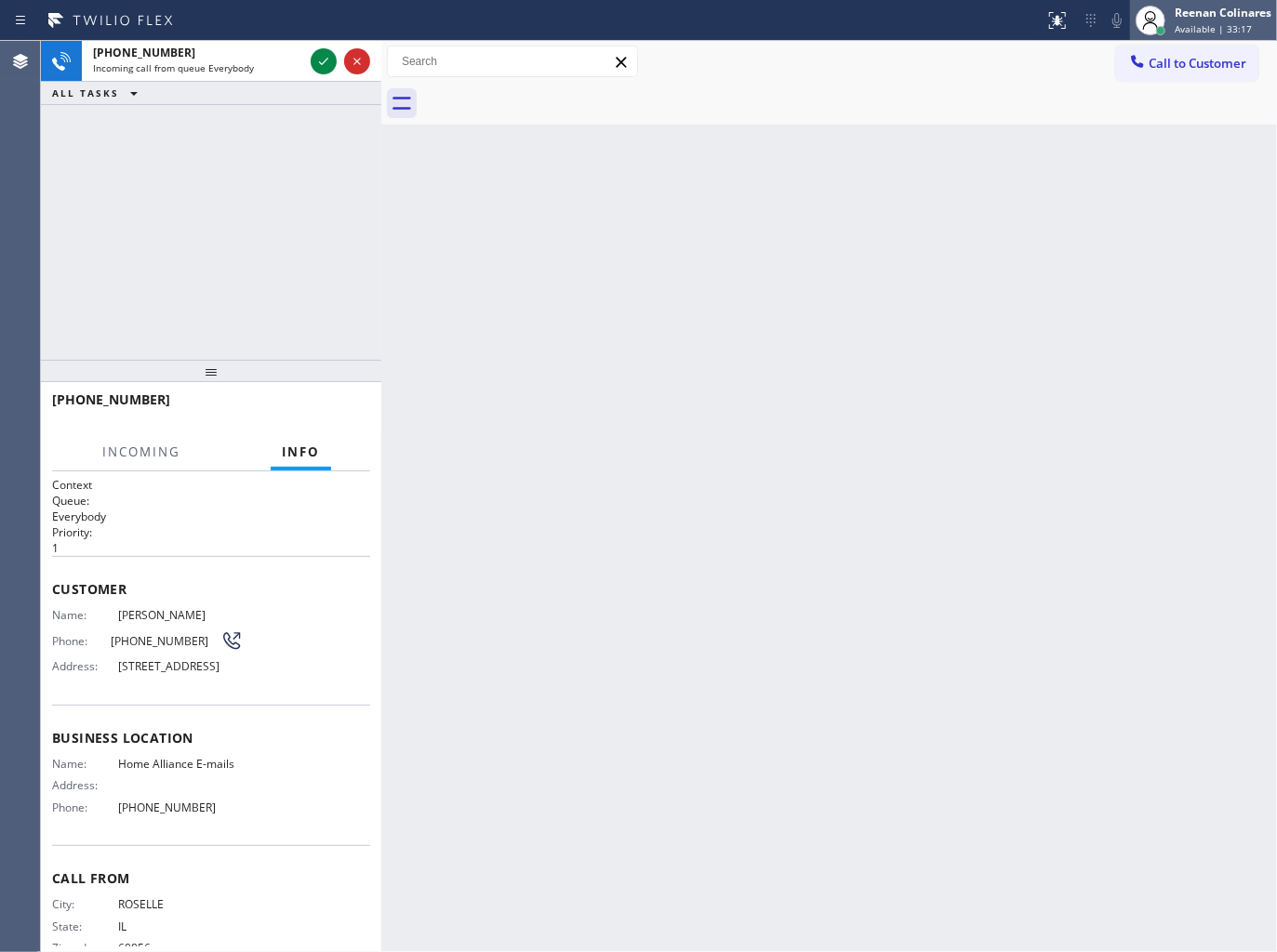
click at [1215, 20] on div "[PERSON_NAME] Available | 33:17" at bounding box center [1224, 20] width 106 height 33
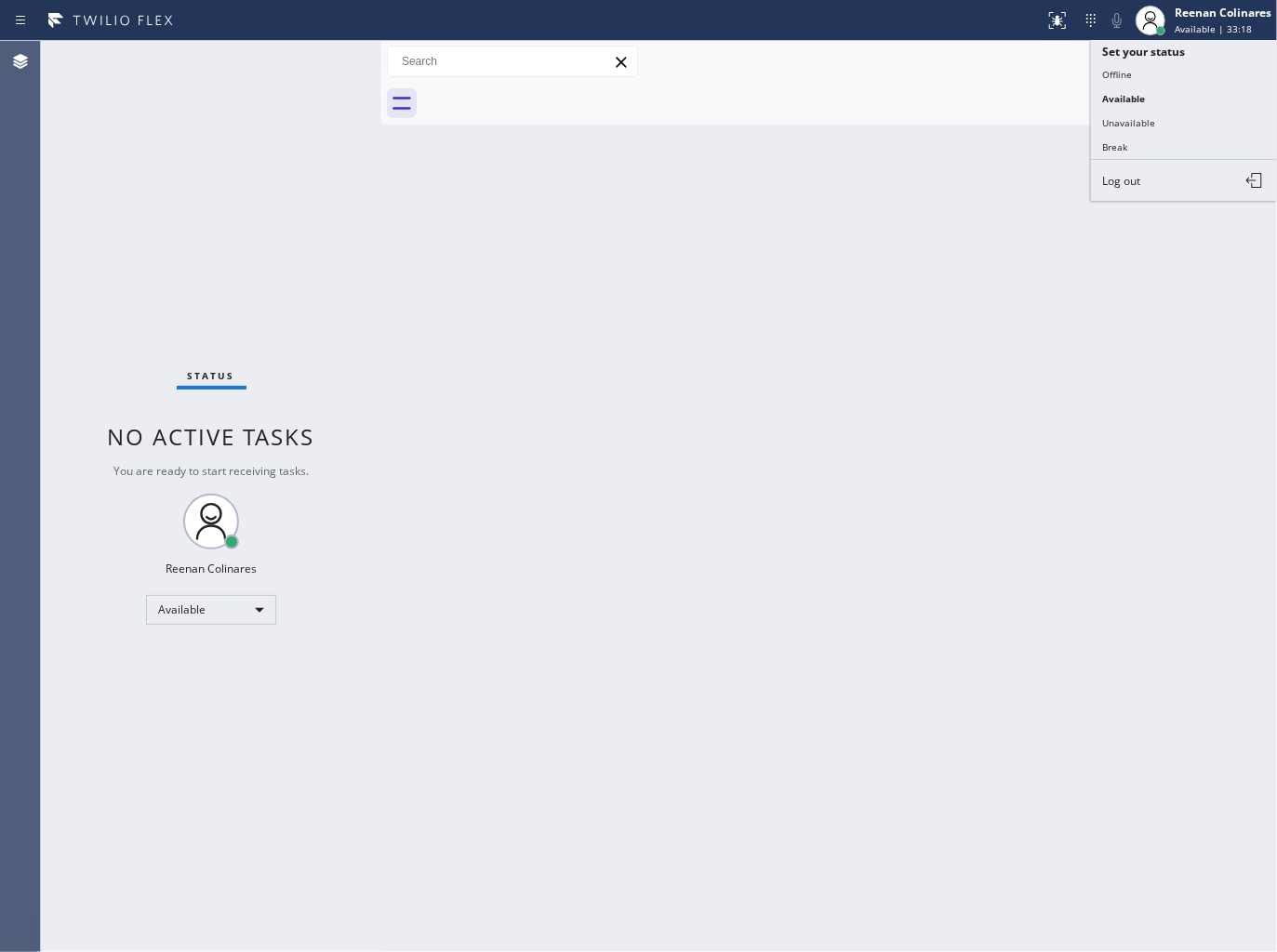
click at [817, 165] on div "Back to Dashboard Change Sender ID Customers Technicians Select a contact Outbo…" at bounding box center [828, 496] width 895 height 911
click at [795, 61] on div "Call to Customer Outbound call Location Search location Your caller id phone nu…" at bounding box center [828, 62] width 895 height 33
click at [865, 81] on div "Call to Customer Outbound call Location Search location Your caller id phone nu…" at bounding box center [828, 61] width 895 height 42
click at [497, 414] on div "Back to Dashboard Change Sender ID Customers Technicians Select a contact Outbo…" at bounding box center [828, 496] width 895 height 911
click at [890, 308] on div "Back to Dashboard Change Sender ID Customers Technicians Select a contact Outbo…" at bounding box center [828, 496] width 895 height 911
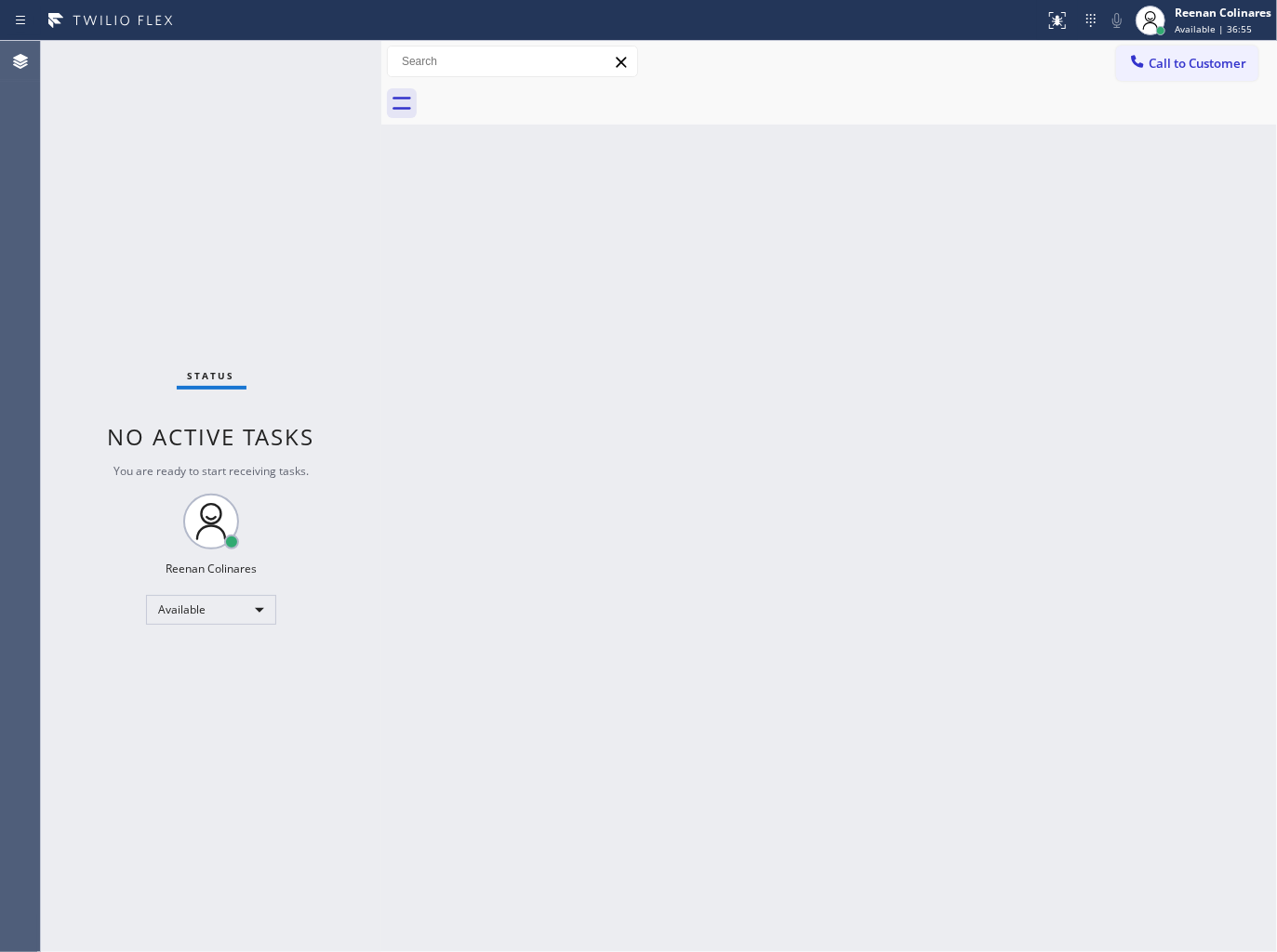
click at [731, 334] on div "Back to Dashboard Change Sender ID Customers Technicians Select a contact Outbo…" at bounding box center [828, 496] width 895 height 911
click at [769, 639] on div "Back to Dashboard Change Sender ID Customers Technicians Select a contact Outbo…" at bounding box center [828, 496] width 895 height 911
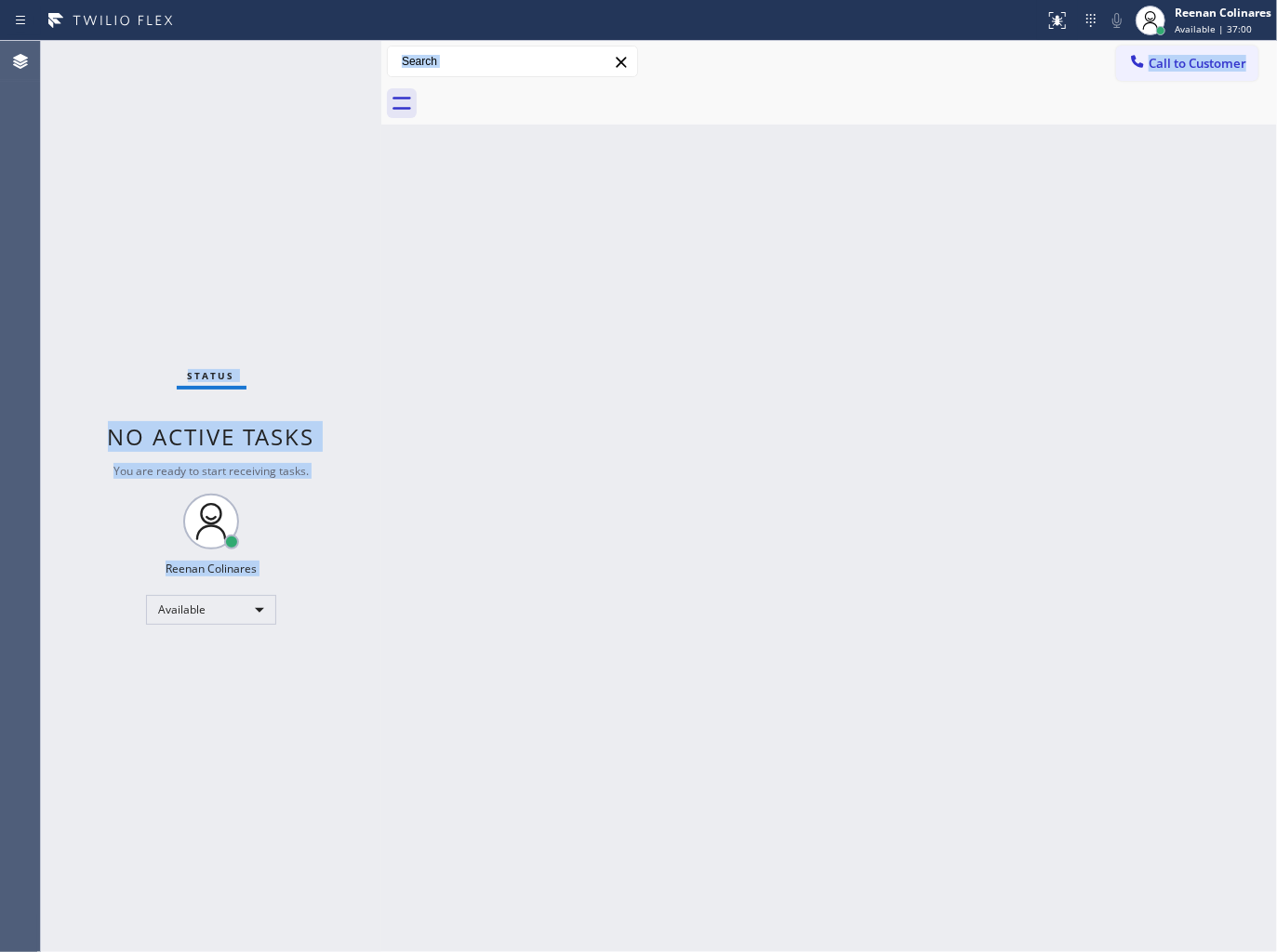
drag, startPoint x: 207, startPoint y: 298, endPoint x: 495, endPoint y: 563, distance: 391.4
click at [495, 563] on div "Status No active tasks You are ready to start receiving tasks. Reenan Colinares…" at bounding box center [658, 496] width 1235 height 911
click at [747, 477] on div "Back to Dashboard Change Sender ID Customers Technicians Select a contact Outbo…" at bounding box center [828, 496] width 895 height 911
drag, startPoint x: 43, startPoint y: 44, endPoint x: 581, endPoint y: 535, distance: 728.4
click at [581, 535] on div "Status No active tasks You are ready to start receiving tasks. Reenan Colinares…" at bounding box center [658, 496] width 1235 height 911
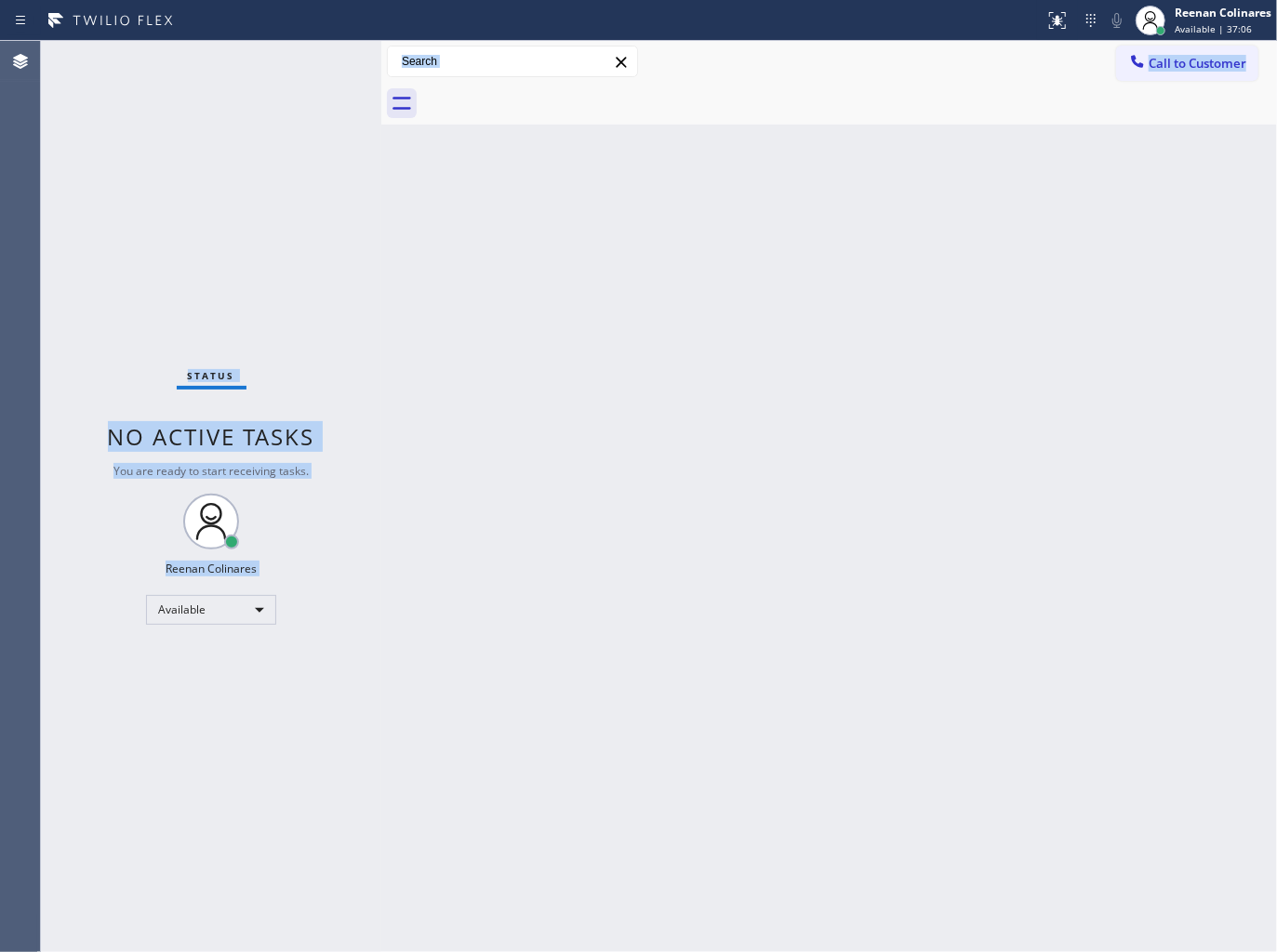
click at [707, 480] on div "Back to Dashboard Change Sender ID Customers Technicians Select a contact Outbo…" at bounding box center [828, 496] width 895 height 911
drag, startPoint x: 276, startPoint y: 219, endPoint x: 735, endPoint y: 605, distance: 599.7
click at [735, 605] on div "Status No active tasks You are ready to start receiving tasks. Reenan Colinares…" at bounding box center [658, 496] width 1235 height 911
click at [963, 553] on div "Back to Dashboard Change Sender ID Customers Technicians Select a contact Outbo…" at bounding box center [828, 496] width 895 height 911
drag, startPoint x: 151, startPoint y: 330, endPoint x: 487, endPoint y: 487, distance: 370.9
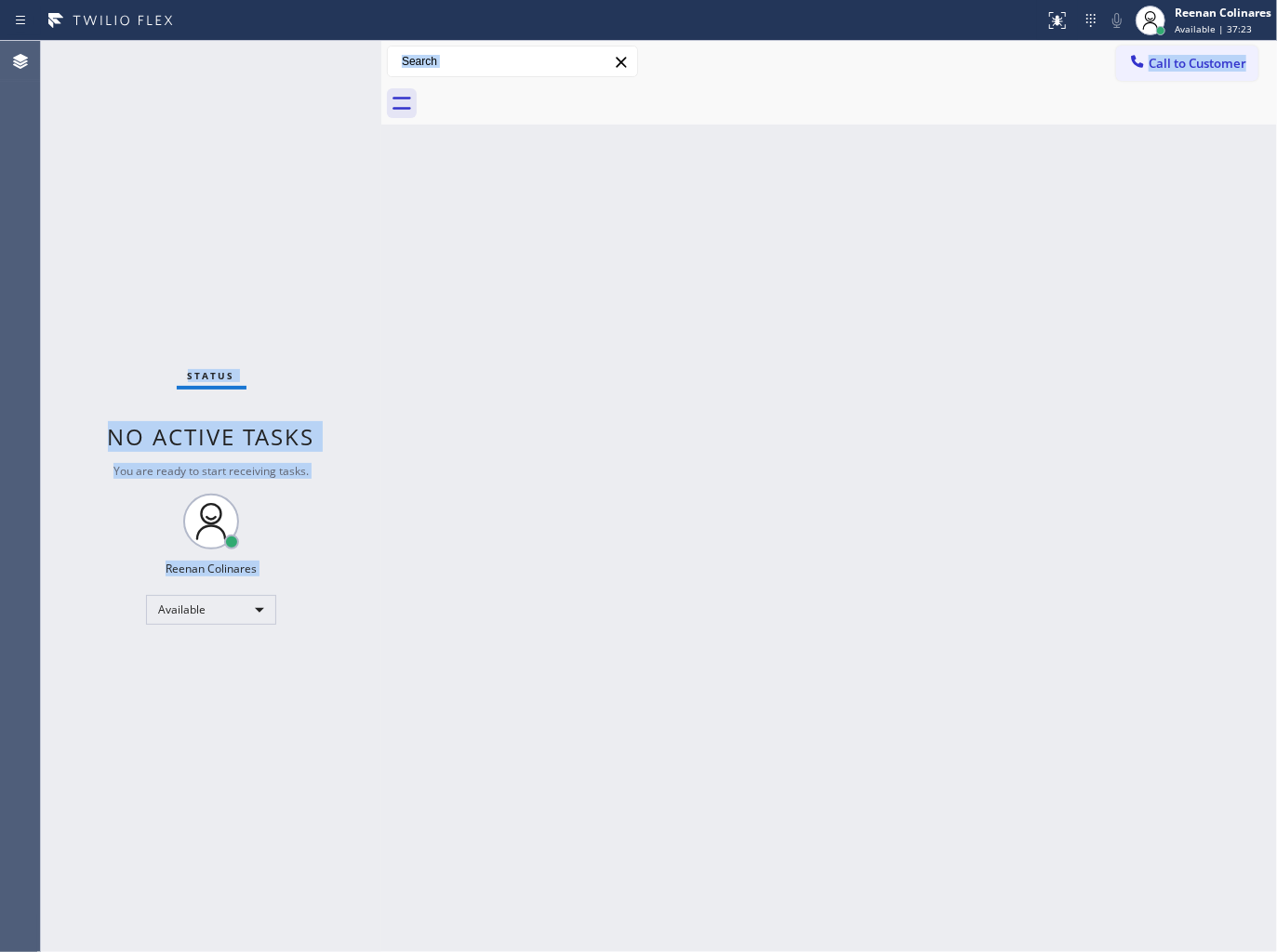
click at [434, 533] on div "Status No active tasks You are ready to start receiving tasks. Reenan Colinares…" at bounding box center [658, 496] width 1235 height 911
click at [591, 429] on div "Back to Dashboard Change Sender ID Customers Technicians Select a contact Outbo…" at bounding box center [828, 496] width 895 height 911
drag, startPoint x: 149, startPoint y: 282, endPoint x: 679, endPoint y: 421, distance: 547.9
click at [422, 554] on div "Status No active tasks You are ready to start receiving tasks. Reenan Colinares…" at bounding box center [658, 496] width 1235 height 911
click at [765, 409] on div "Back to Dashboard Change Sender ID Customers Technicians Select a contact Outbo…" at bounding box center [828, 496] width 895 height 911
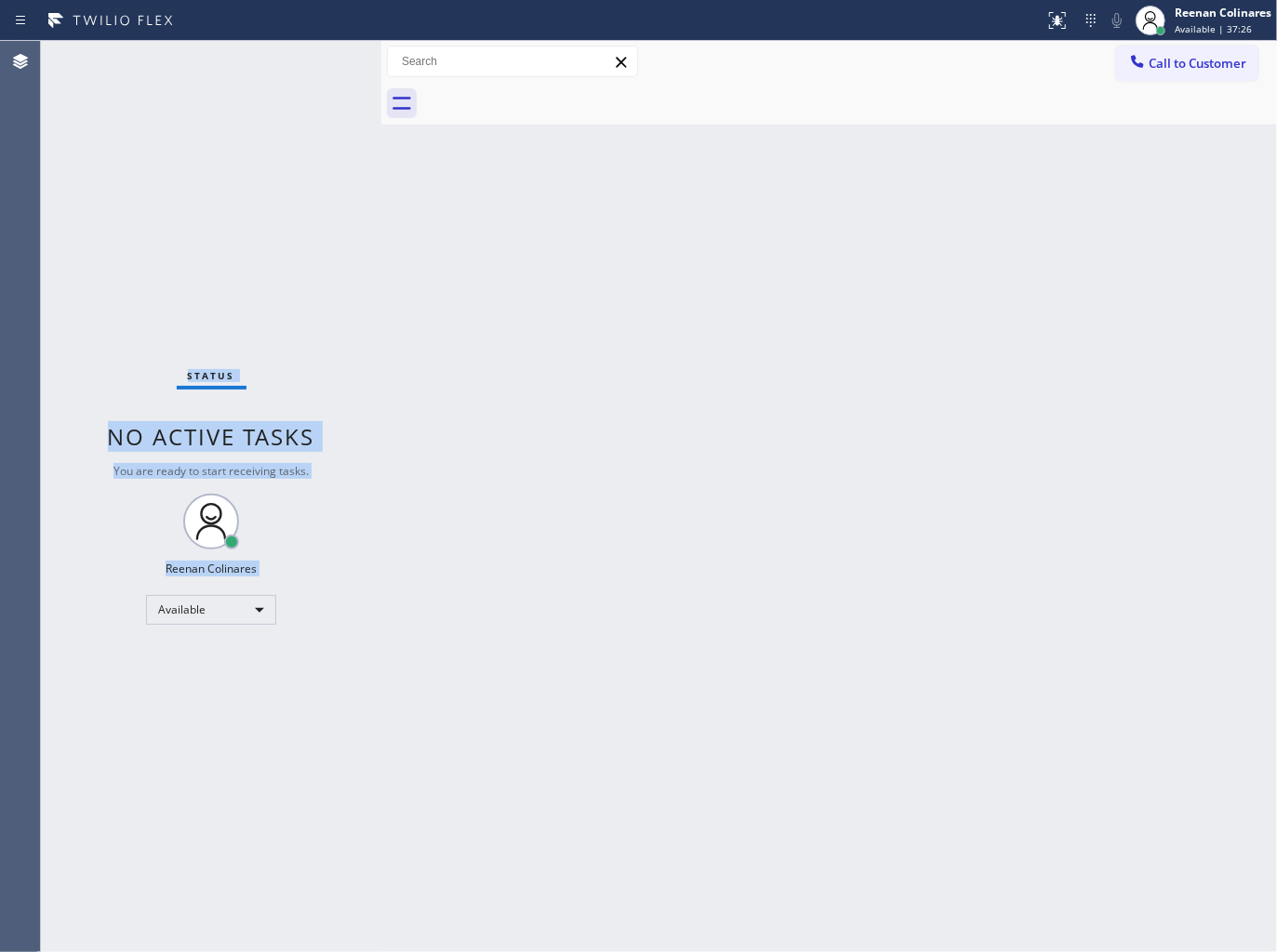
drag, startPoint x: 173, startPoint y: 286, endPoint x: 379, endPoint y: 523, distance: 314.0
click at [379, 523] on div "Status No active tasks You are ready to start receiving tasks. Reenan Colinares…" at bounding box center [658, 496] width 1235 height 911
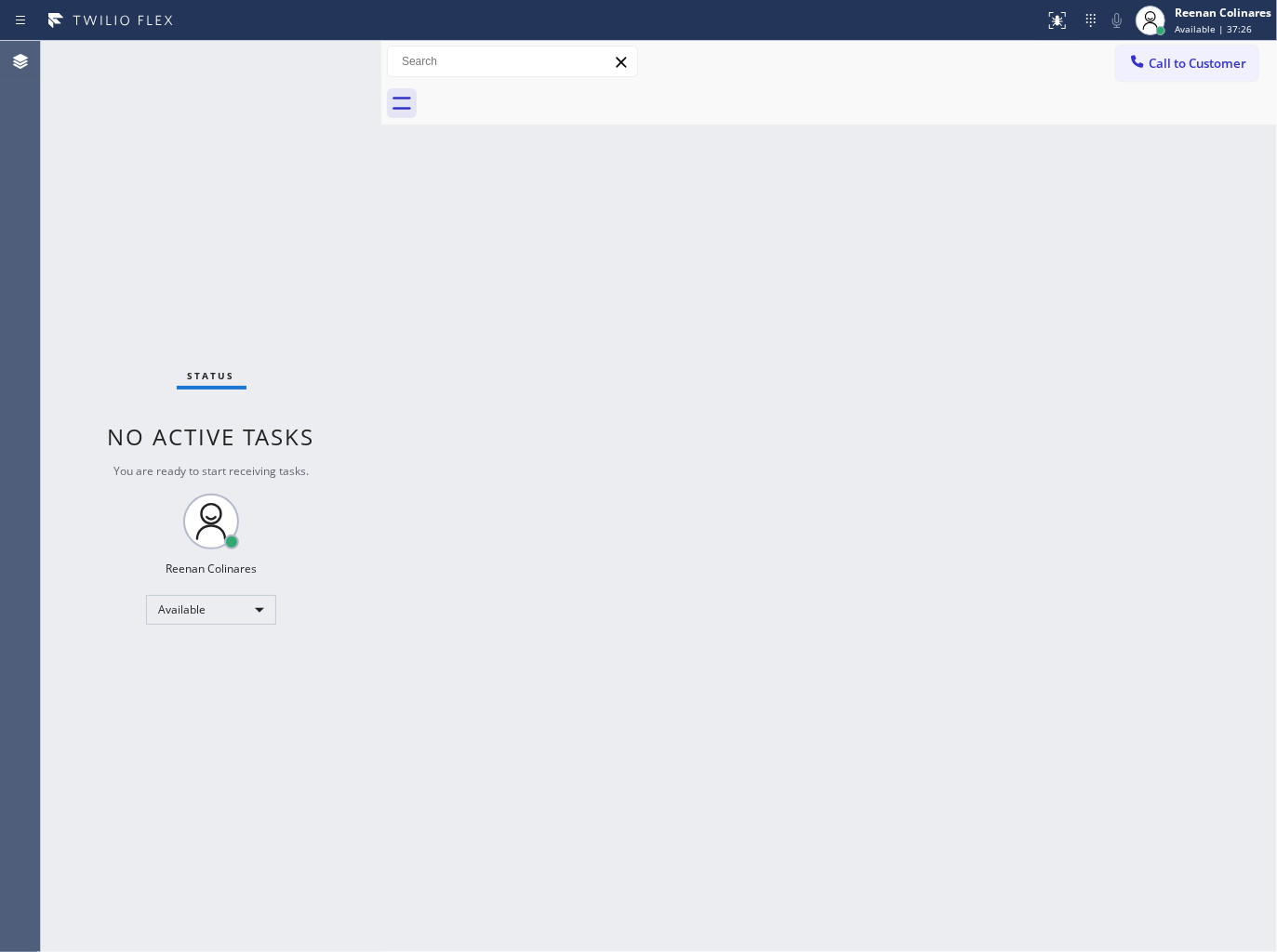
click at [537, 517] on div "Back to Dashboard Change Sender ID Customers Technicians Select a contact Outbo…" at bounding box center [828, 496] width 895 height 911
drag, startPoint x: 337, startPoint y: 493, endPoint x: 376, endPoint y: 528, distance: 52.4
click at [376, 528] on div "Status No active tasks You are ready to start receiving tasks. Reenan Colinares…" at bounding box center [658, 496] width 1235 height 911
click at [537, 511] on div "Back to Dashboard Change Sender ID Customers Technicians Select a contact Outbo…" at bounding box center [828, 496] width 895 height 911
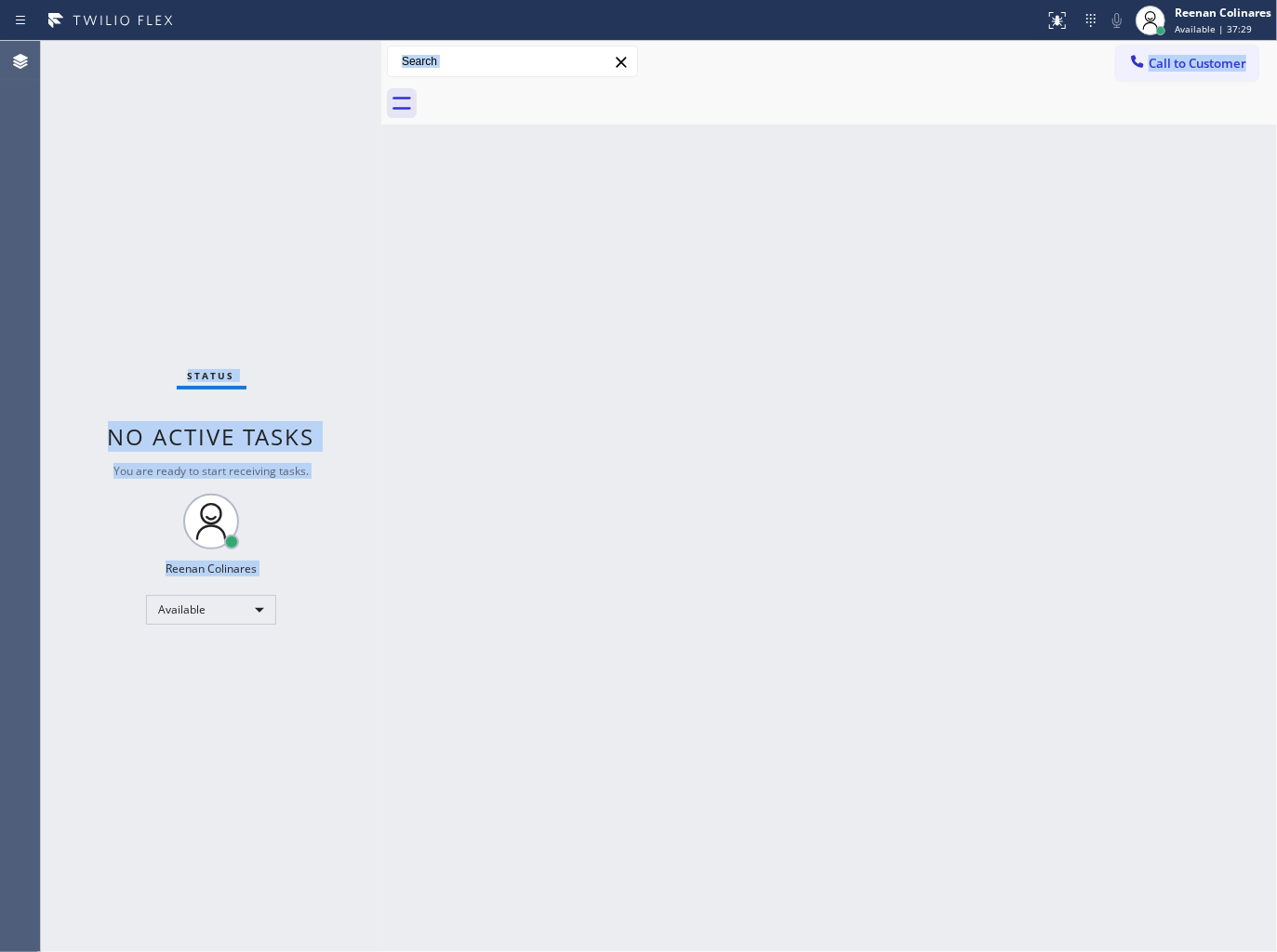
drag, startPoint x: 174, startPoint y: 339, endPoint x: 433, endPoint y: 553, distance: 336.0
click at [405, 563] on div "Status No active tasks You are ready to start receiving tasks. Reenan Colinares…" at bounding box center [658, 496] width 1235 height 911
click at [772, 467] on div "Back to Dashboard Change Sender ID Customers Technicians Select a contact Outbo…" at bounding box center [828, 496] width 895 height 911
drag, startPoint x: 172, startPoint y: 331, endPoint x: 396, endPoint y: 534, distance: 302.3
click at [396, 534] on div "Status No active tasks You are ready to start receiving tasks. Reenan Colinares…" at bounding box center [658, 496] width 1235 height 911
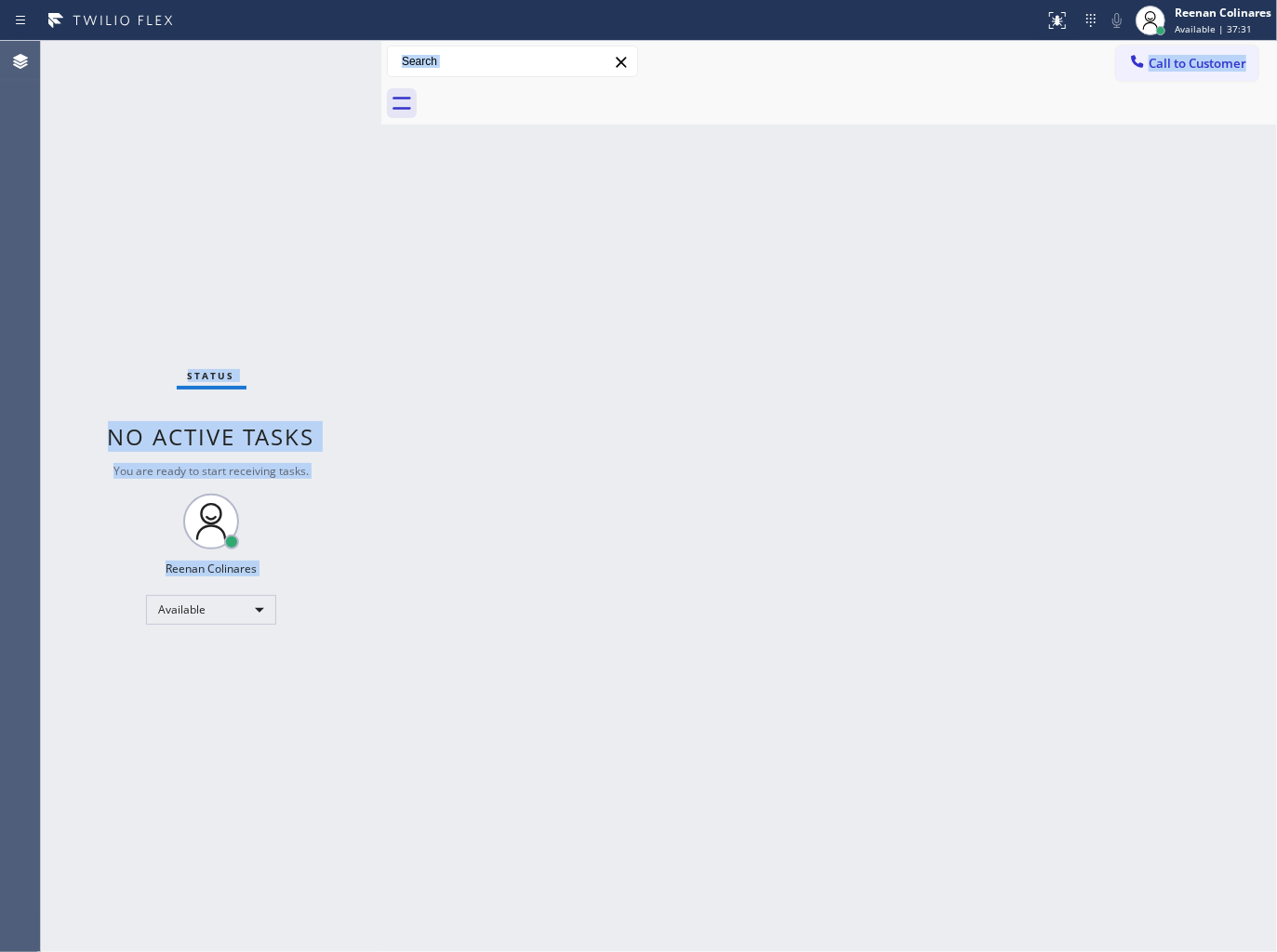
click at [461, 485] on div "Back to Dashboard Change Sender ID Customers Technicians Select a contact Outbo…" at bounding box center [828, 496] width 895 height 911
click at [140, 319] on div "Status No active tasks You are ready to start receiving tasks. Reenan Colinares…" at bounding box center [211, 496] width 340 height 911
drag, startPoint x: 139, startPoint y: 306, endPoint x: 412, endPoint y: 559, distance: 372.2
click at [412, 559] on div "Status No active tasks You are ready to start receiving tasks. Reenan Colinares…" at bounding box center [658, 496] width 1235 height 911
click at [712, 476] on div "Back to Dashboard Change Sender ID Customers Technicians Select a contact Outbo…" at bounding box center [828, 496] width 895 height 911
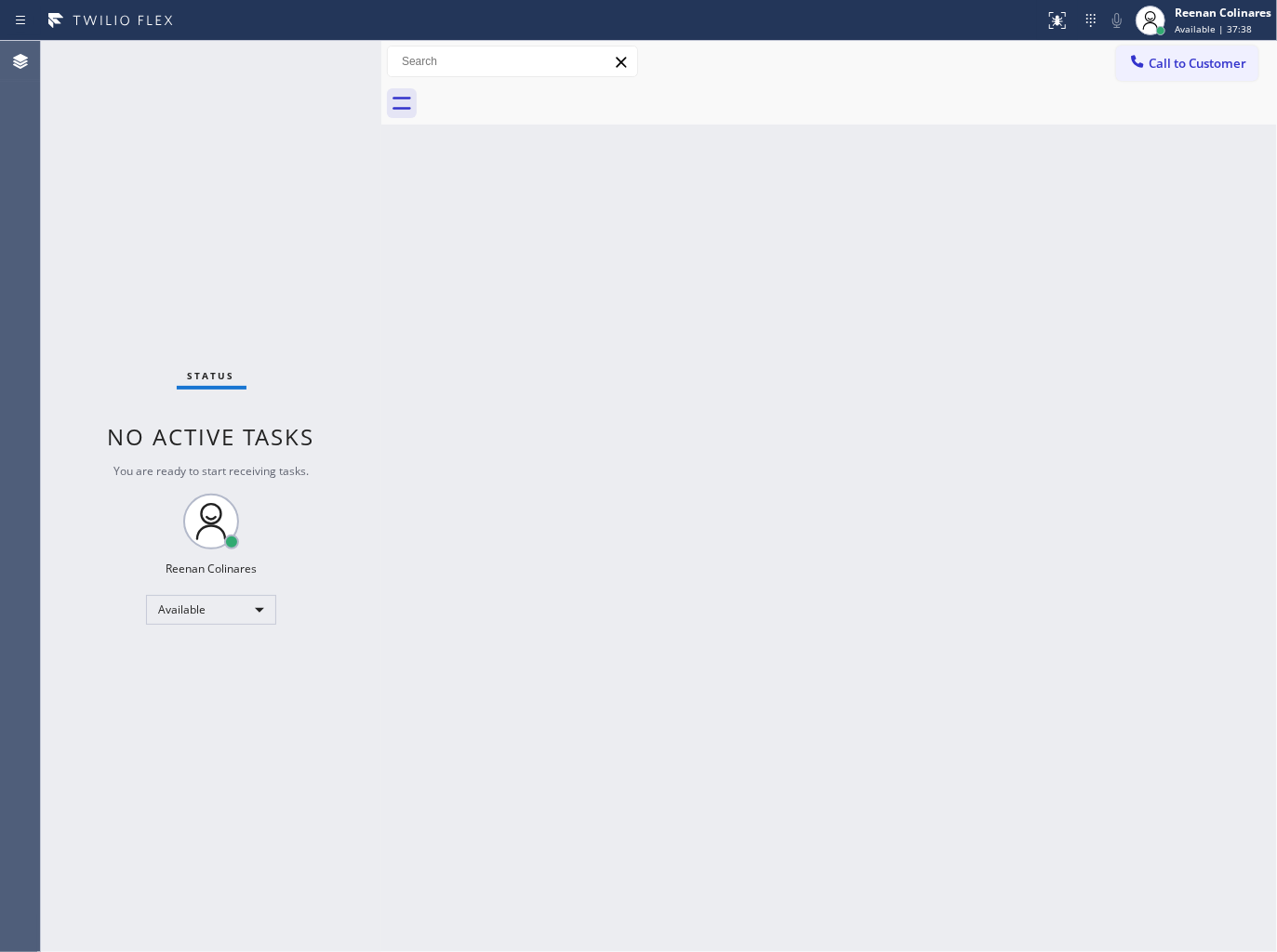
click at [704, 261] on div "Back to Dashboard Change Sender ID Customers Technicians Select a contact Outbo…" at bounding box center [828, 496] width 895 height 911
click at [664, 420] on div "Back to Dashboard Change Sender ID Customers Technicians Select a contact Outbo…" at bounding box center [828, 496] width 895 height 911
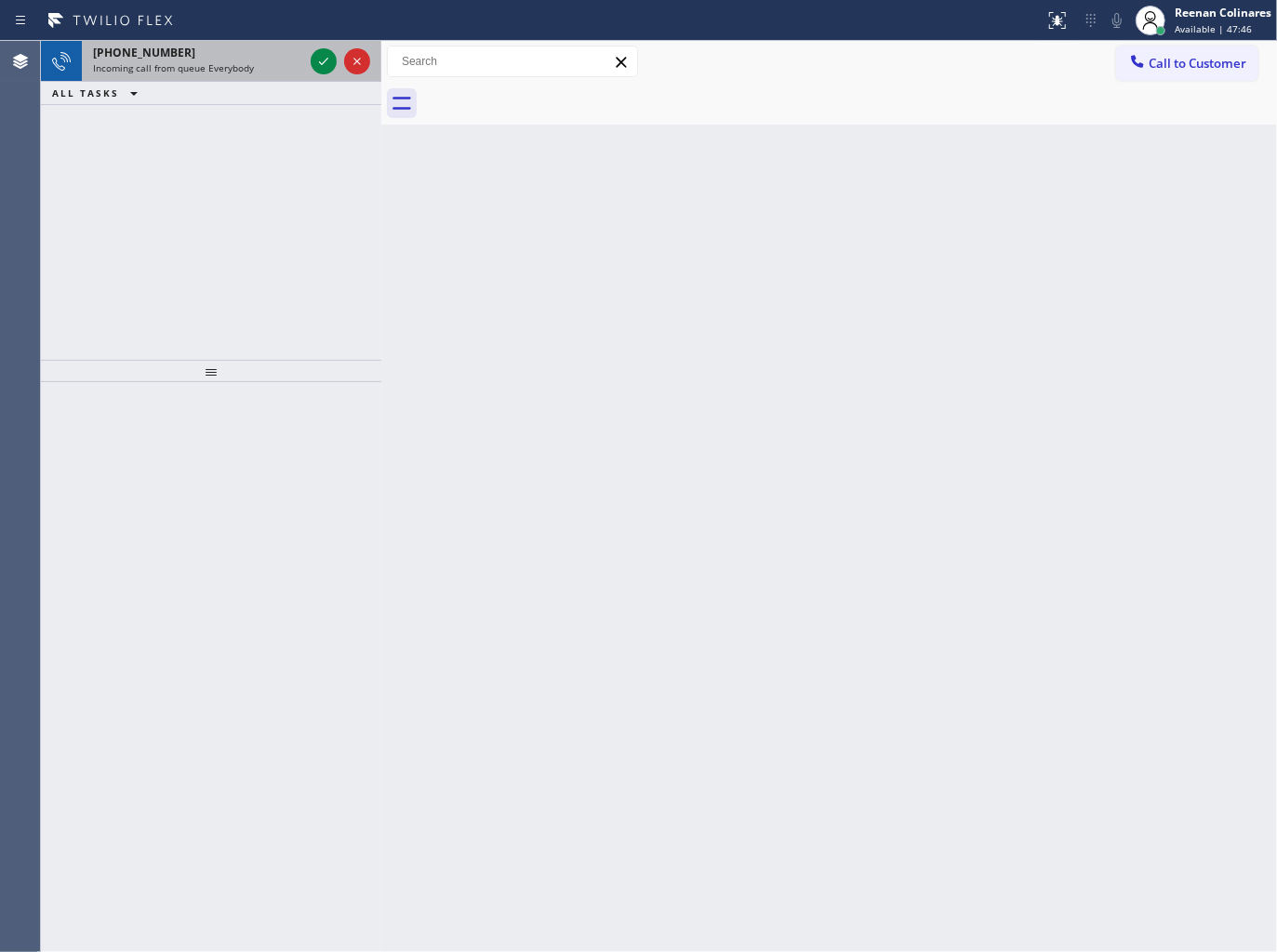
click at [275, 56] on div "[PHONE_NUMBER]" at bounding box center [197, 52] width 210 height 15
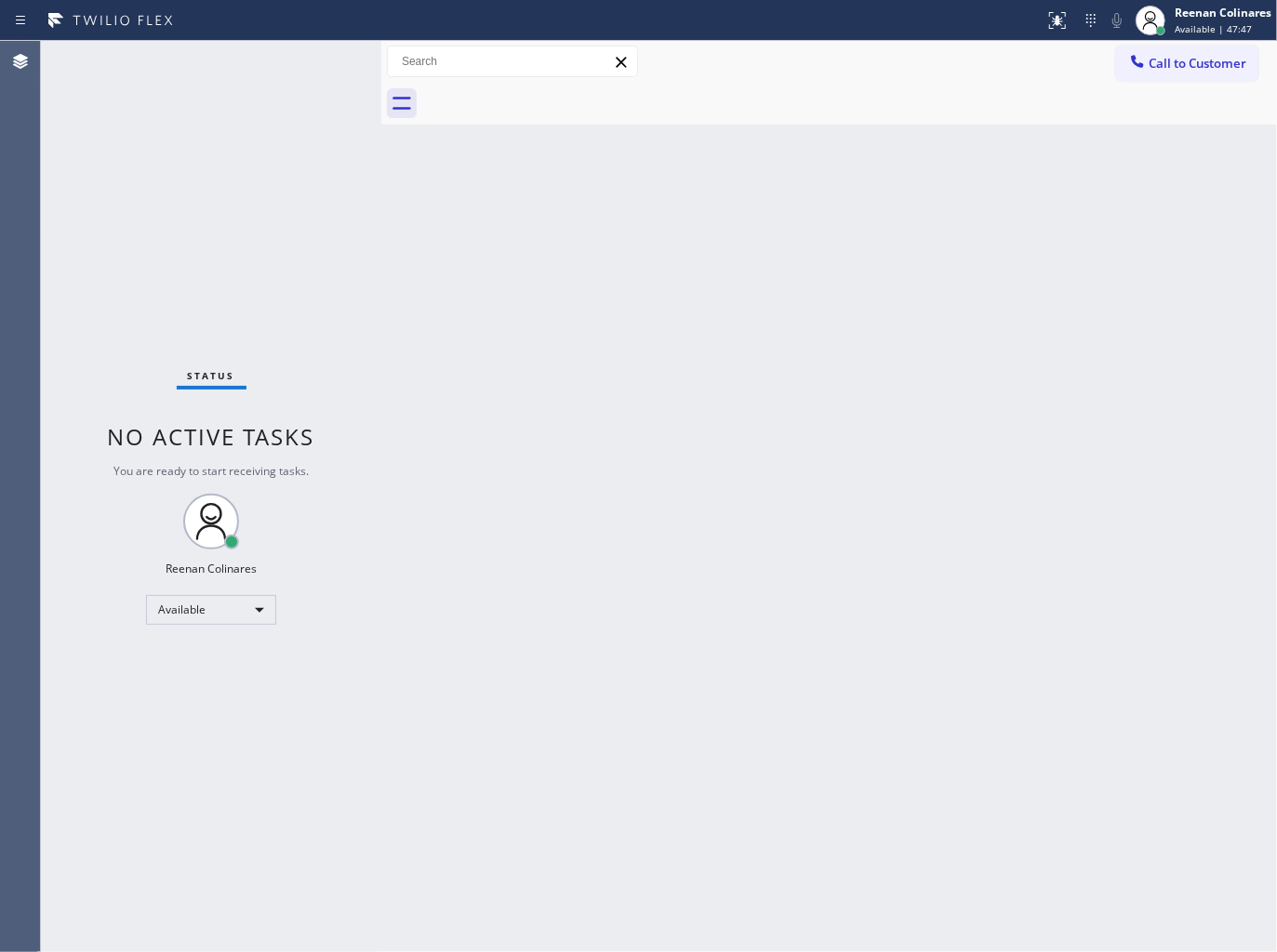
click at [275, 56] on div "Status No active tasks You are ready to start receiving tasks. Reenan Colinares…" at bounding box center [211, 496] width 340 height 911
click at [276, 56] on div "Status No active tasks You are ready to start receiving tasks. Reenan Colinares…" at bounding box center [211, 496] width 340 height 911
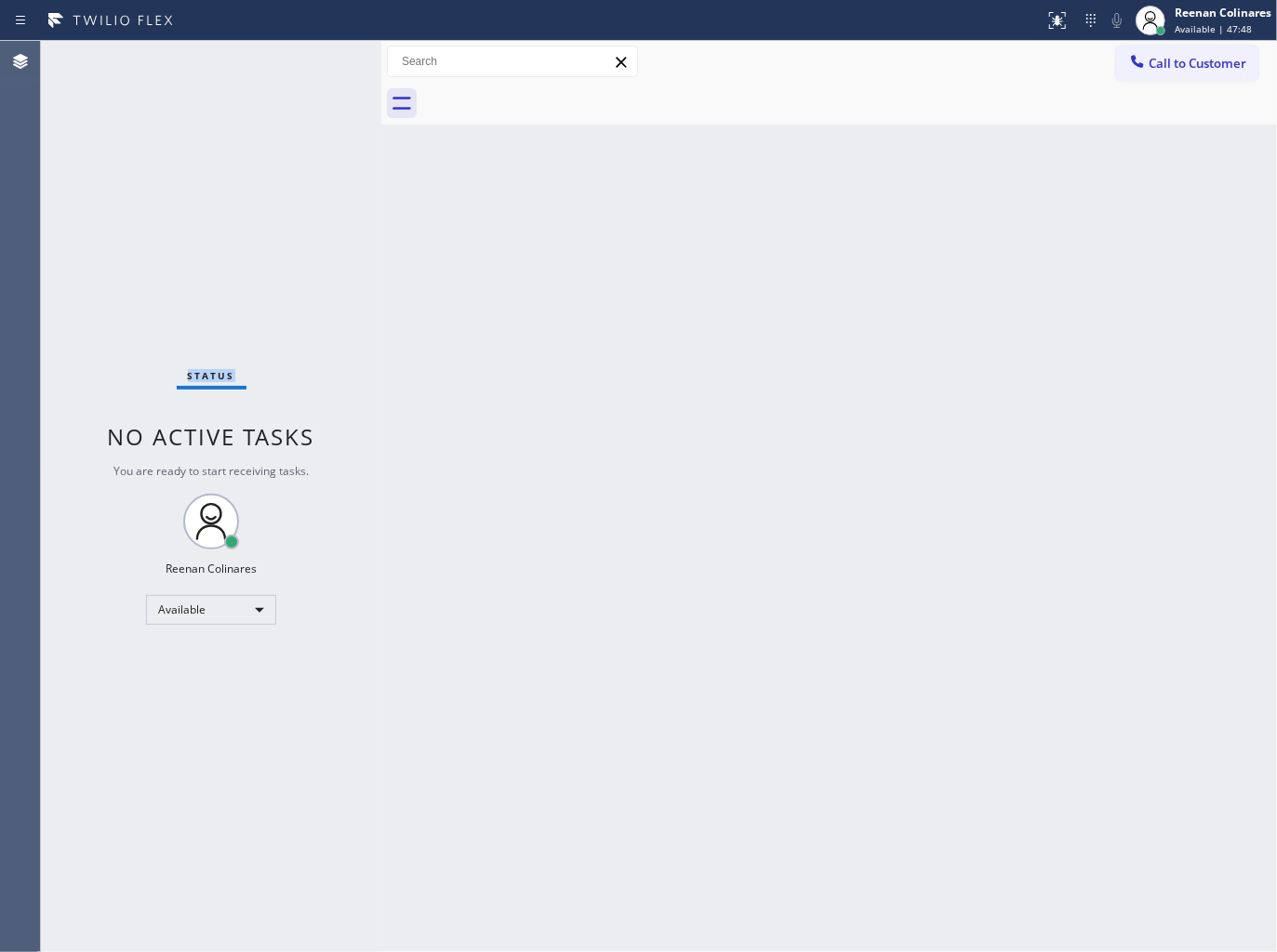
click at [328, 195] on div "Status No active tasks You are ready to start receiving tasks. Reenan Colinares…" at bounding box center [211, 496] width 340 height 911
click at [962, 433] on div "Back to Dashboard Change Sender ID Customers Technicians Select a contact Outbo…" at bounding box center [828, 496] width 895 height 911
click at [1183, 39] on div "Reenan Colinares Available | 1h 29min" at bounding box center [1204, 20] width 147 height 41
click at [1141, 74] on button "Offline" at bounding box center [1183, 73] width 186 height 24
click at [1206, 16] on div "Reenan Colinares" at bounding box center [1223, 13] width 97 height 15
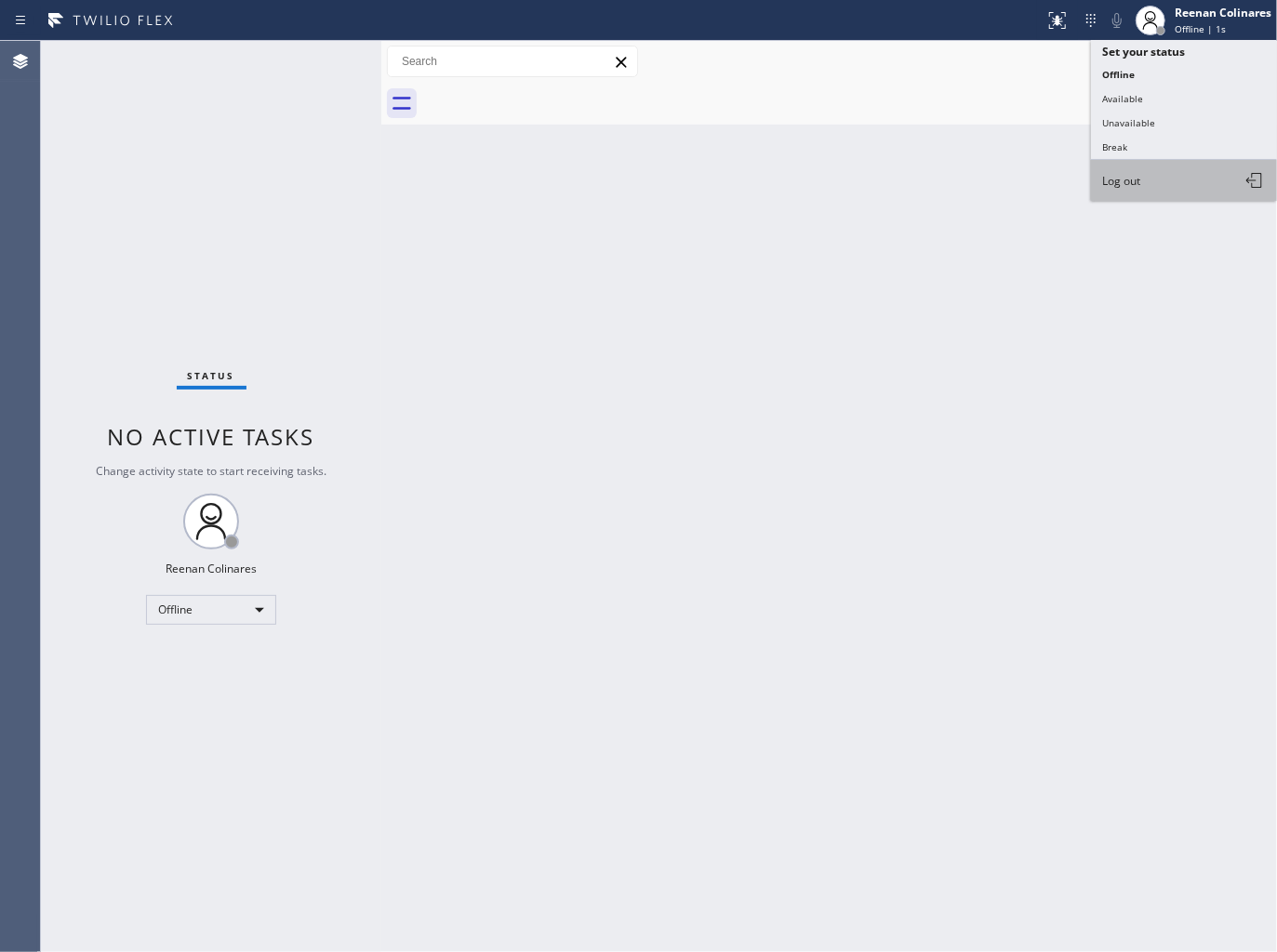
click at [1137, 181] on span "Log out" at bounding box center [1120, 181] width 38 height 15
